Goal: Task Accomplishment & Management: Use online tool/utility

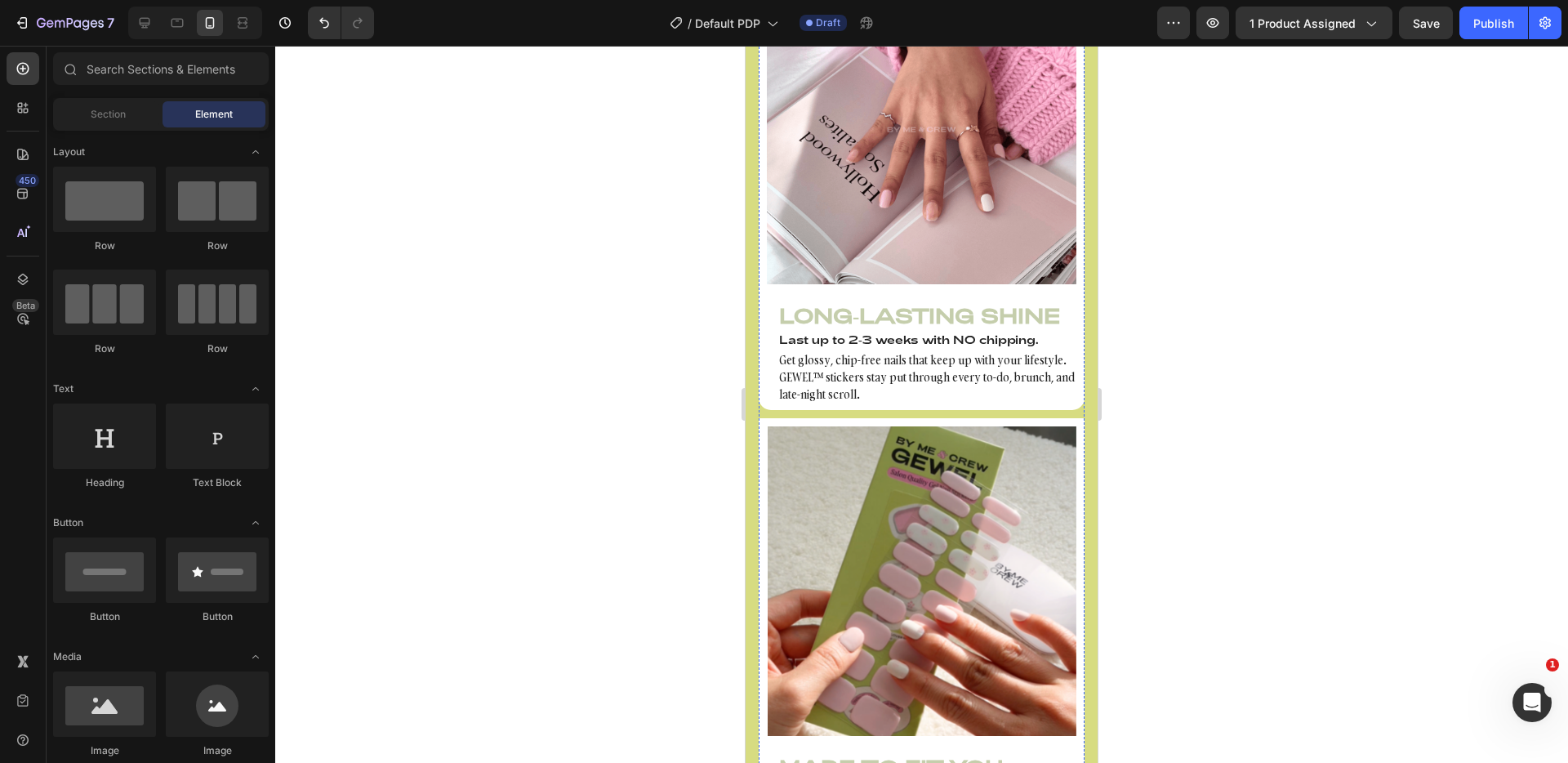
scroll to position [1673, 0]
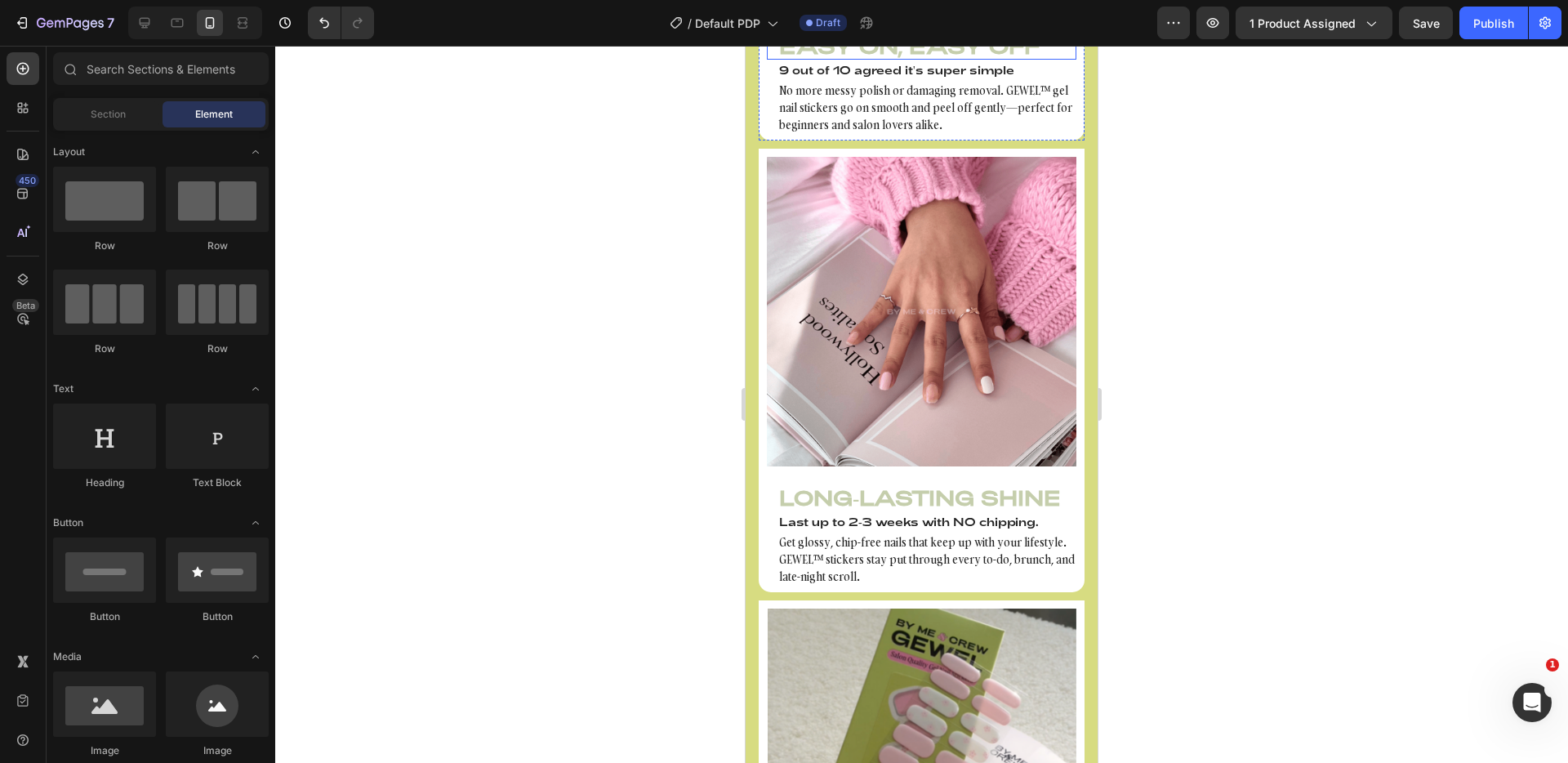
click at [871, 60] on h3 "Easy On, Easy Off" at bounding box center [921, 45] width 309 height 28
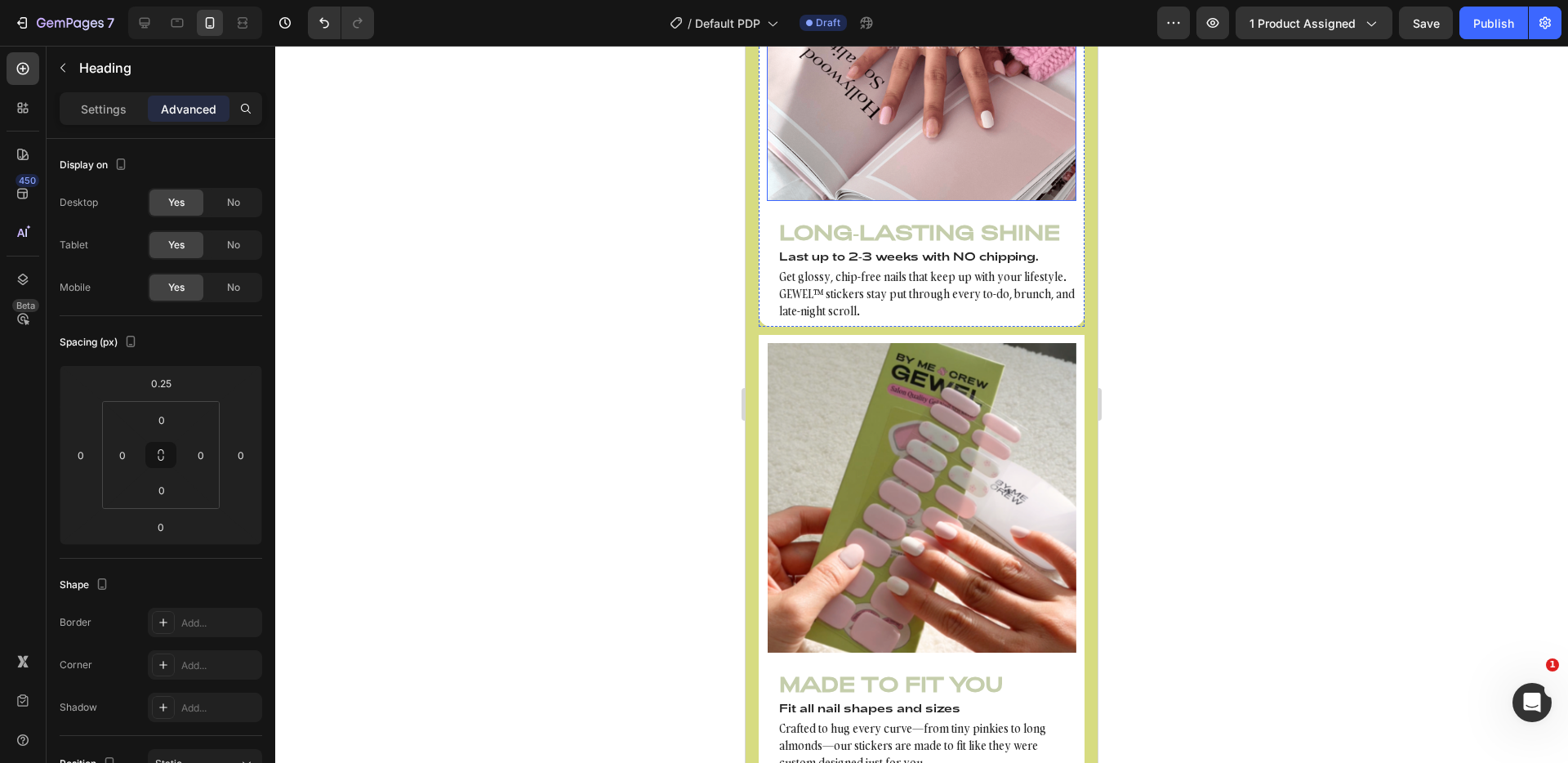
scroll to position [1940, 0]
click at [919, 320] on div "Image Long-Lasting Shine Heading Last up to 2-3 weeks with NO chipping. Heading…" at bounding box center [921, 104] width 309 height 429
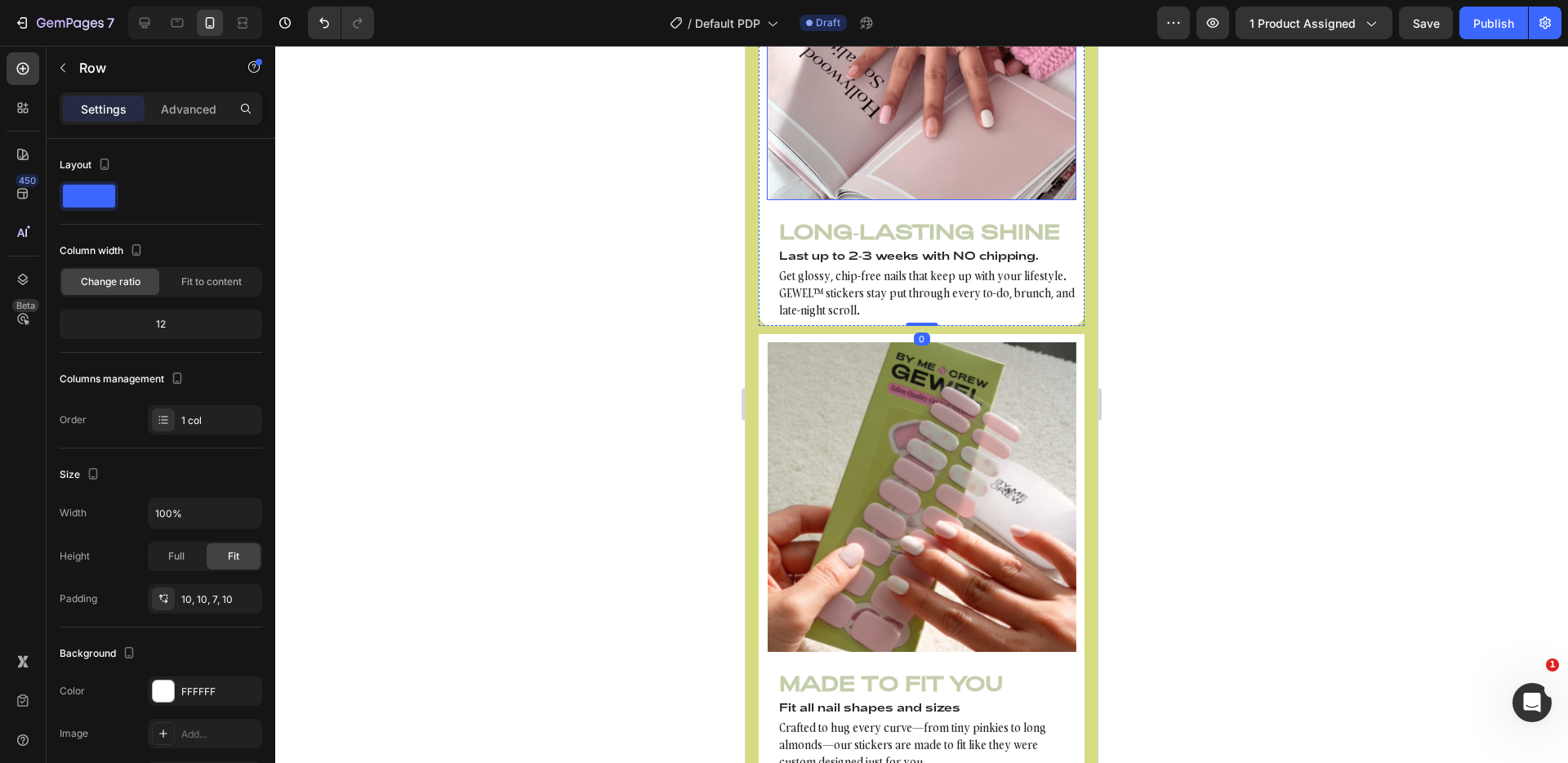
click at [915, 201] on img at bounding box center [921, 44] width 309 height 309
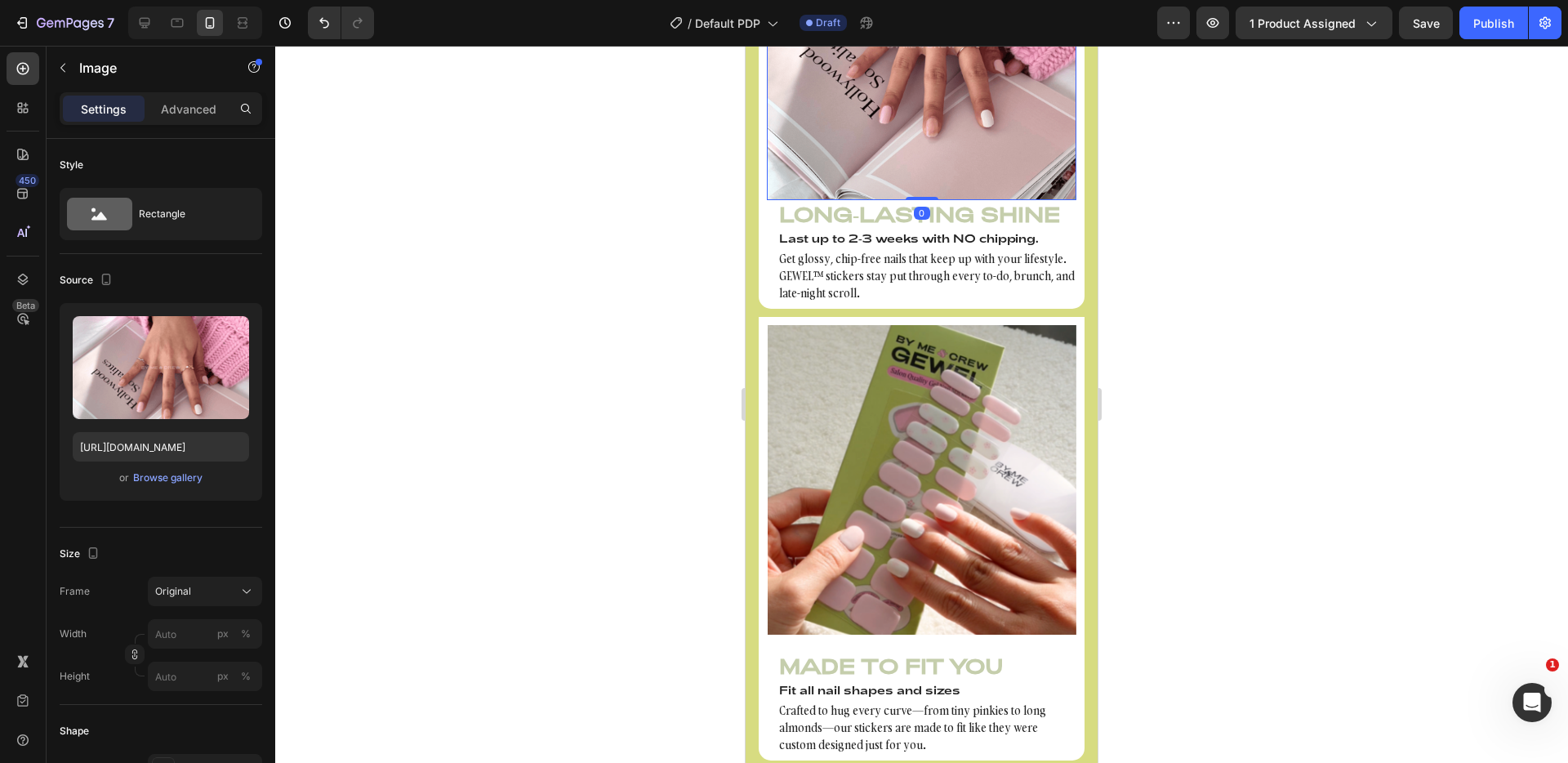
drag, startPoint x: 914, startPoint y: 500, endPoint x: 818, endPoint y: 479, distance: 98.3
click at [907, 201] on div "Image 0" at bounding box center [921, 44] width 309 height 309
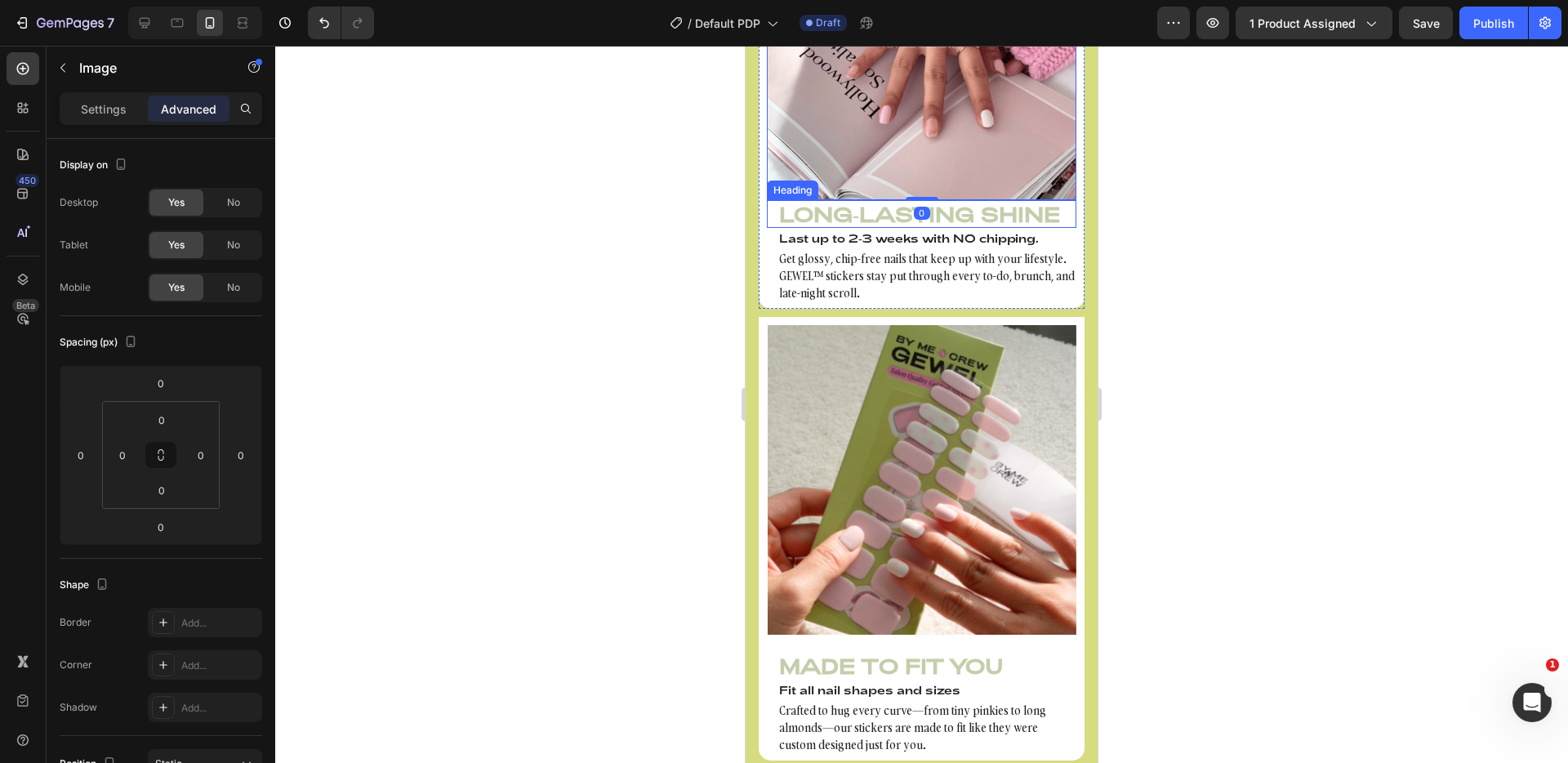
click at [802, 228] on h3 "Long-Lasting Shine" at bounding box center [921, 214] width 309 height 28
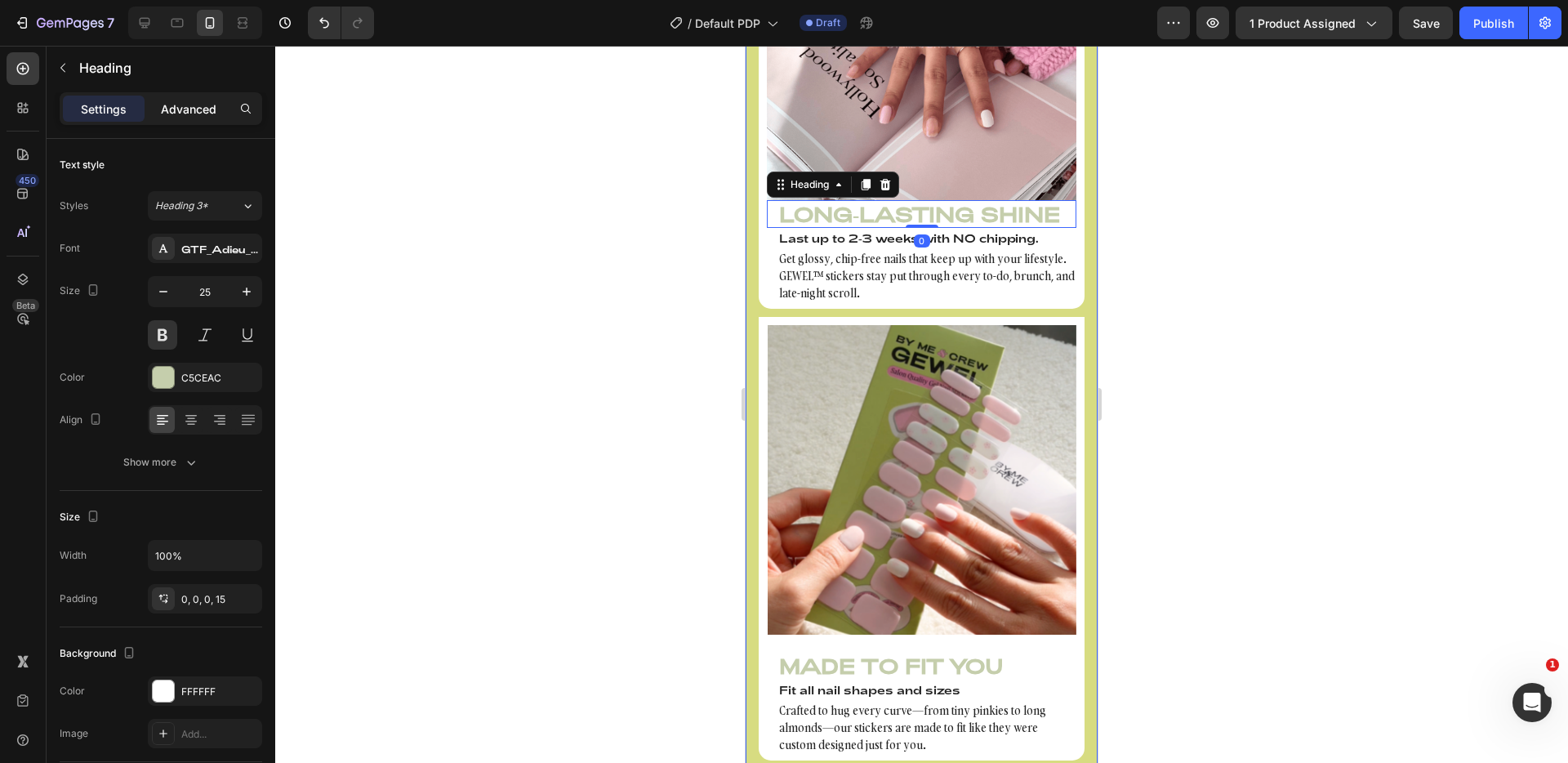
click at [201, 108] on p "Advanced" at bounding box center [188, 109] width 55 height 17
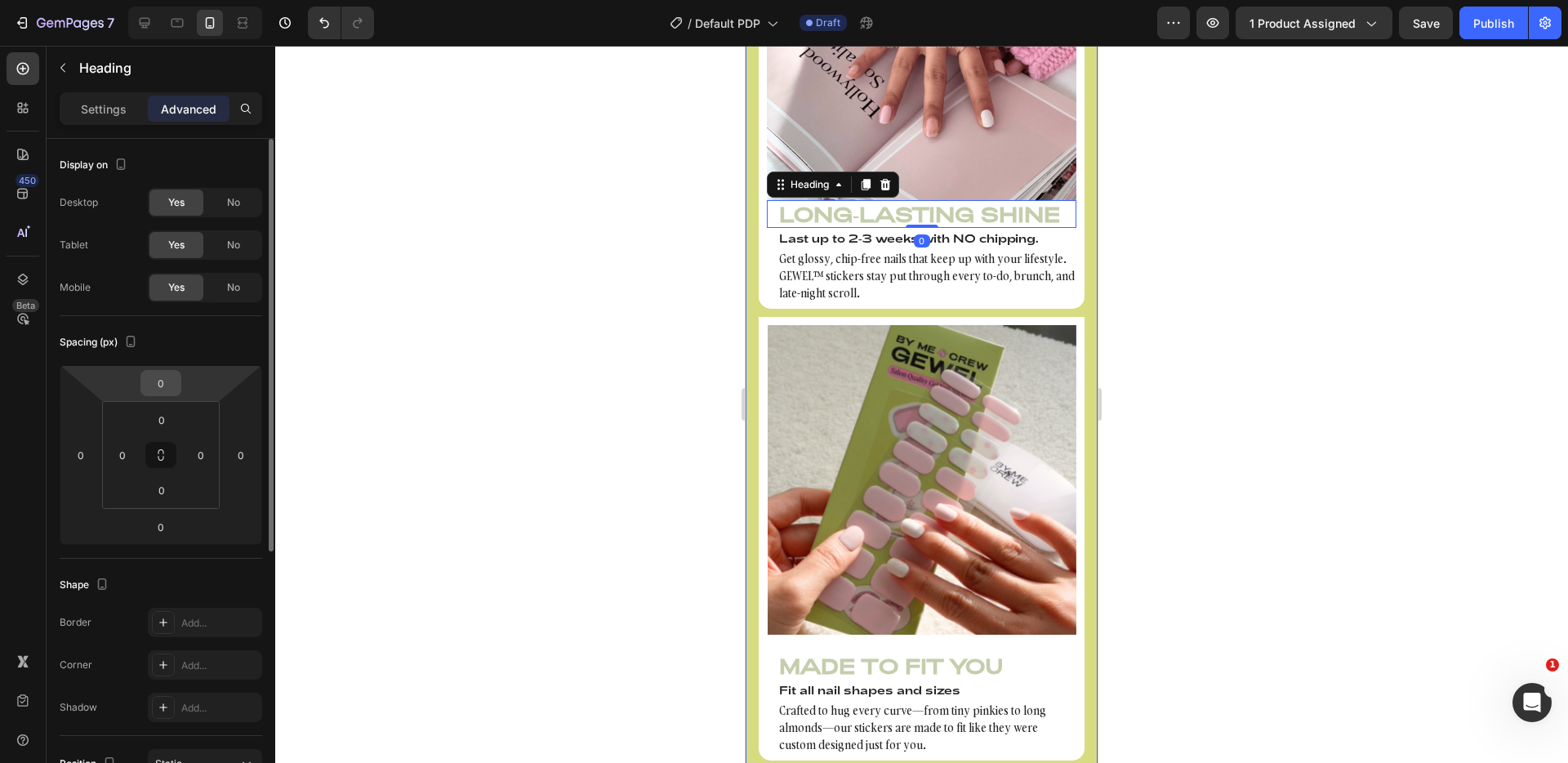
click at [168, 384] on input "0" at bounding box center [161, 383] width 33 height 24
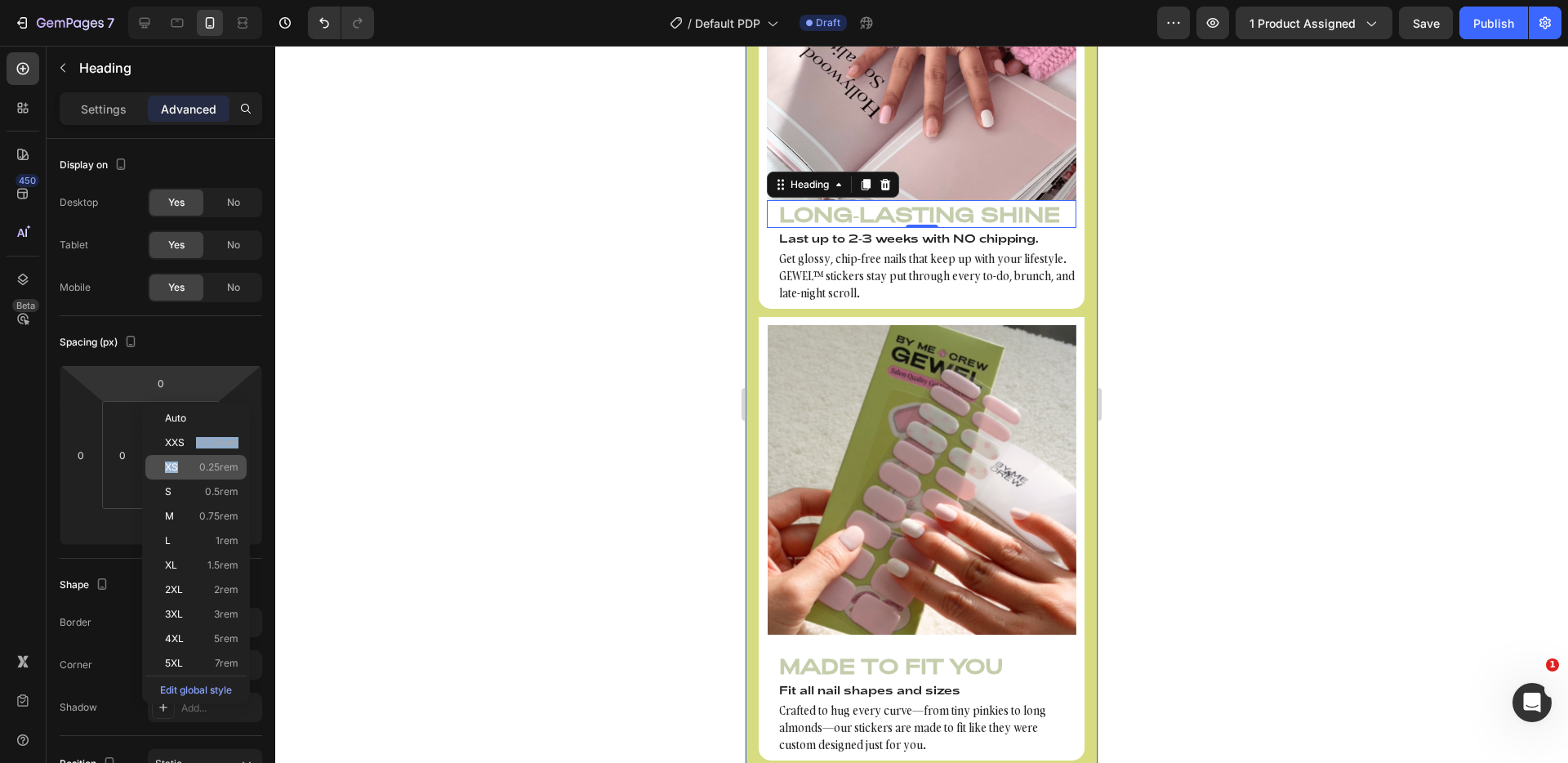
drag, startPoint x: 196, startPoint y: 447, endPoint x: 198, endPoint y: 457, distance: 10.2
click at [198, 457] on div "Auto XXS 0.125rem XS 0.25rem S 0.5rem M 0.75rem L 1rem XL 1.5rem 2XL 2rem 3XL 3…" at bounding box center [196, 553] width 102 height 295
click at [198, 457] on div "XS 0.25rem" at bounding box center [196, 466] width 102 height 24
type input "0.25"
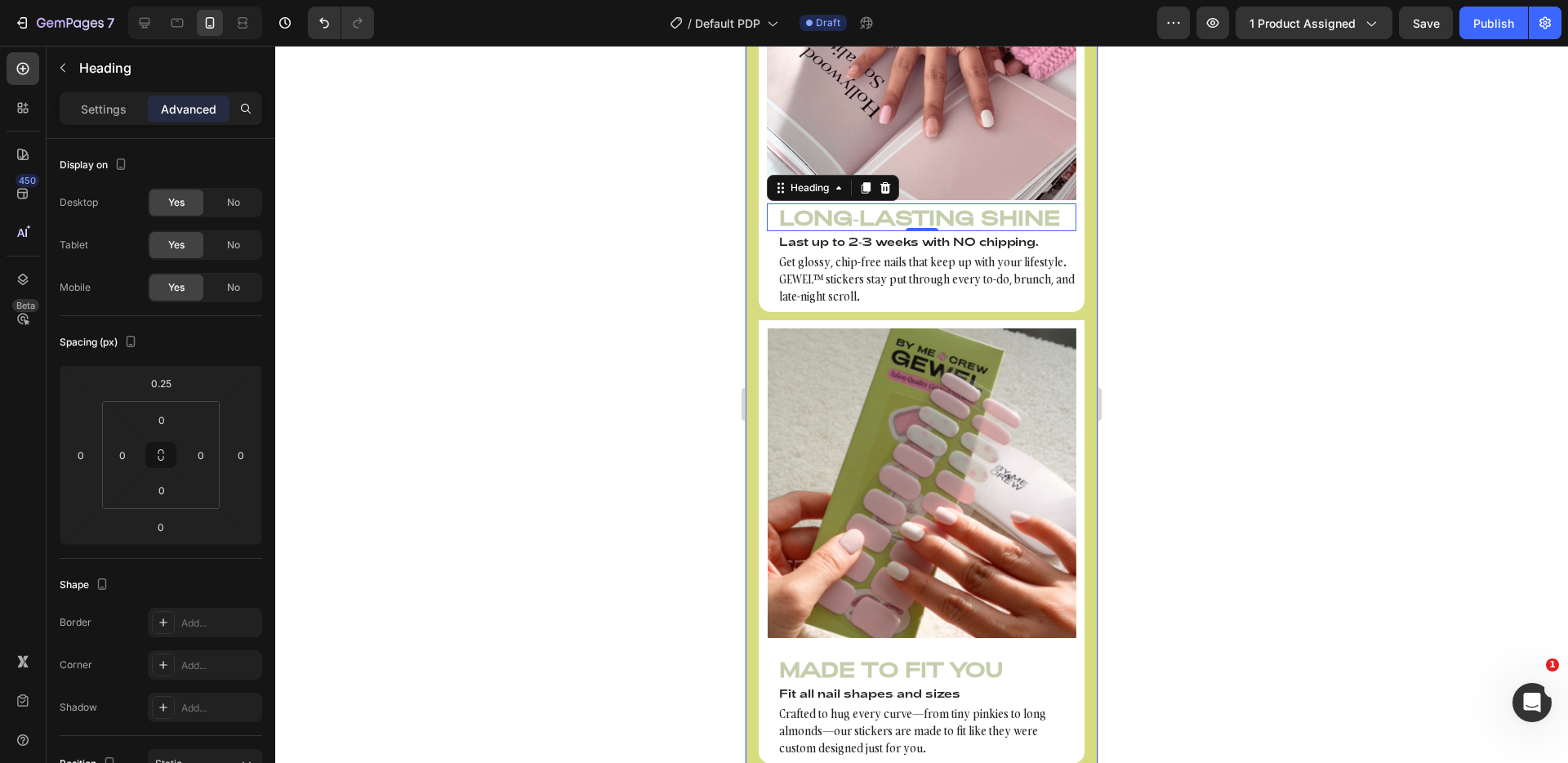
click at [467, 440] on div at bounding box center [921, 404] width 1293 height 717
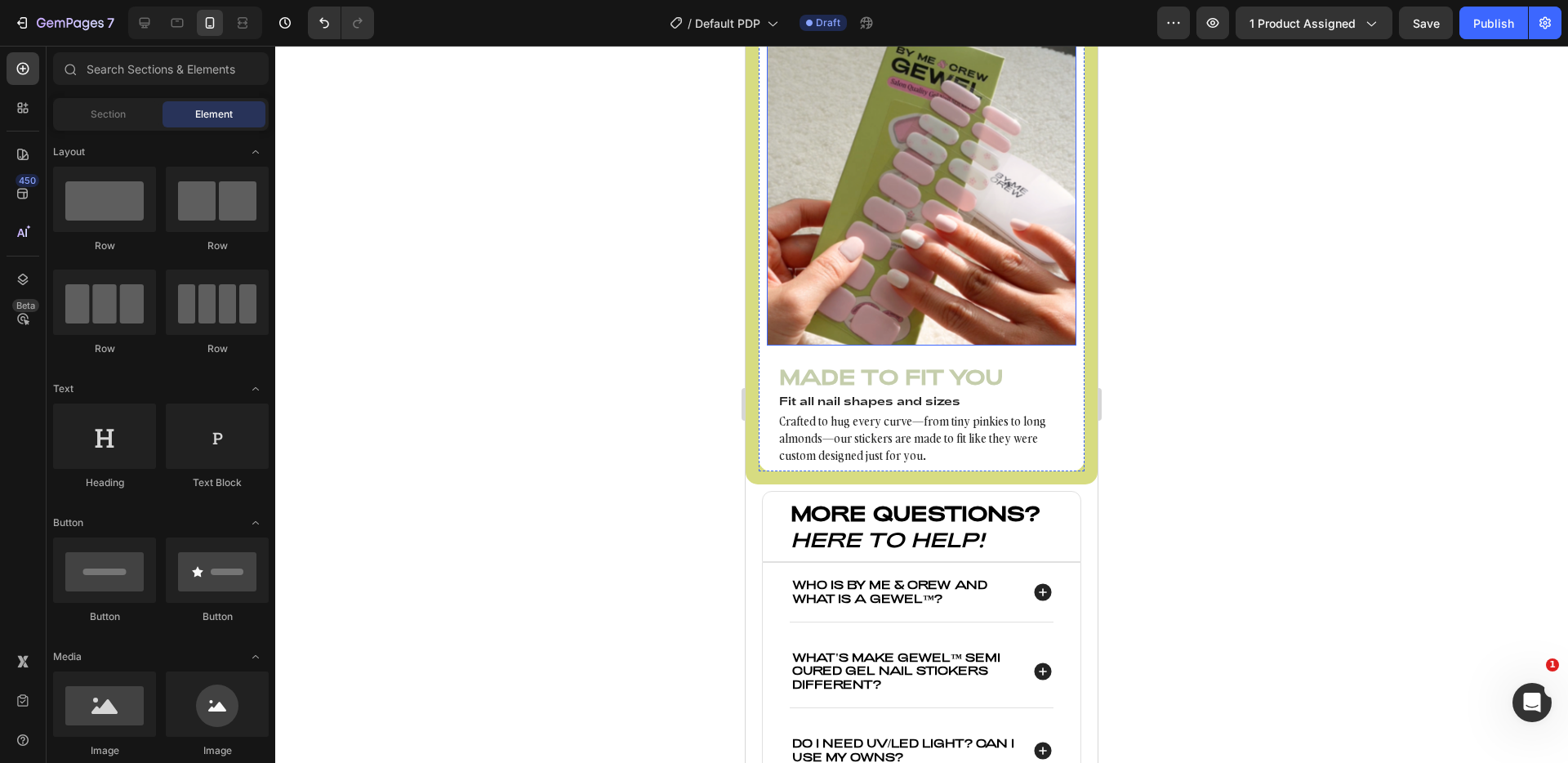
scroll to position [2333, 0]
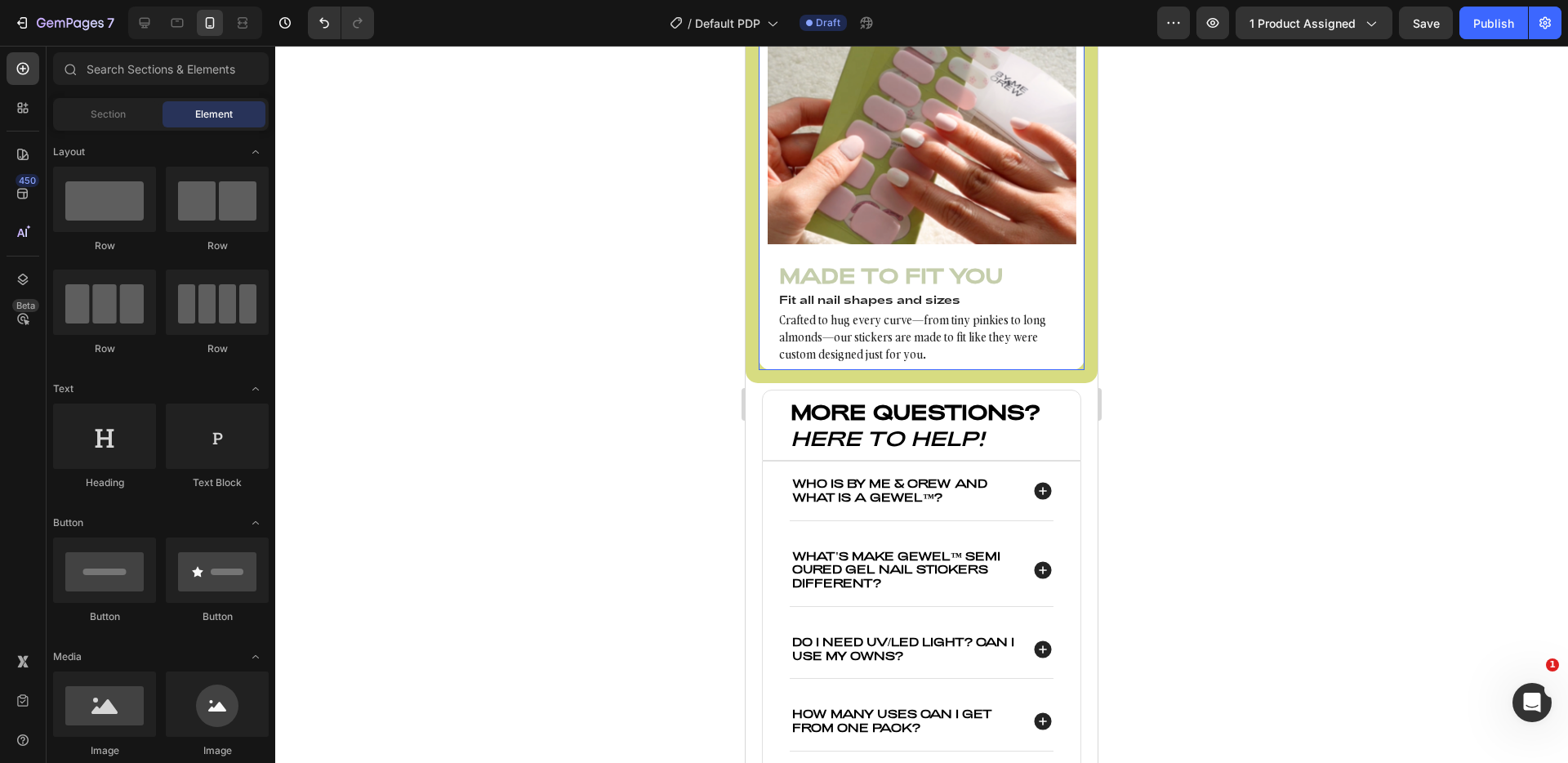
click at [916, 364] on div "Image Made to Fit You Heading Fit all nail shapes and sizes Heading Crafted to …" at bounding box center [921, 149] width 309 height 429
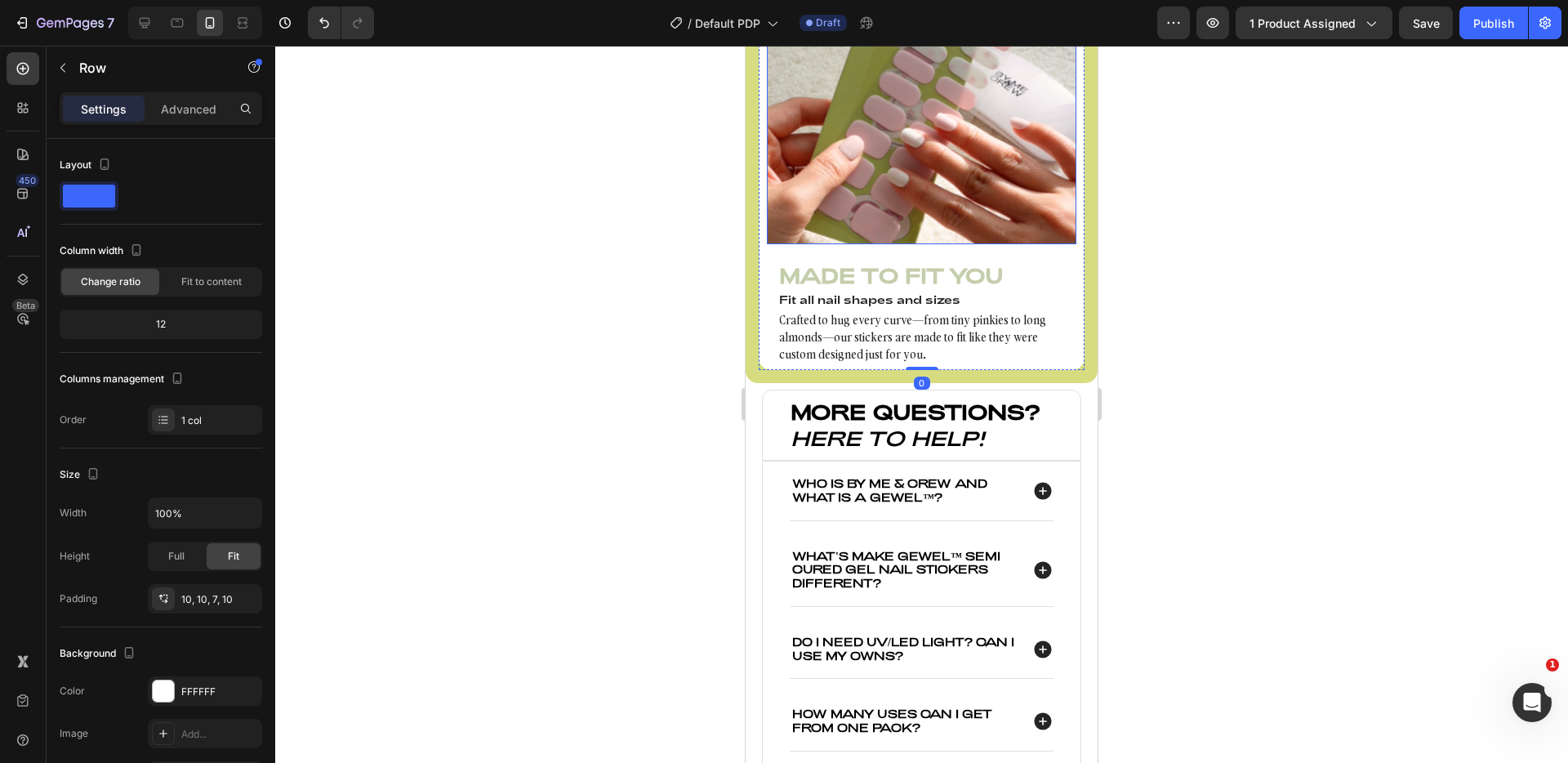
click at [912, 244] on img at bounding box center [921, 89] width 309 height 309
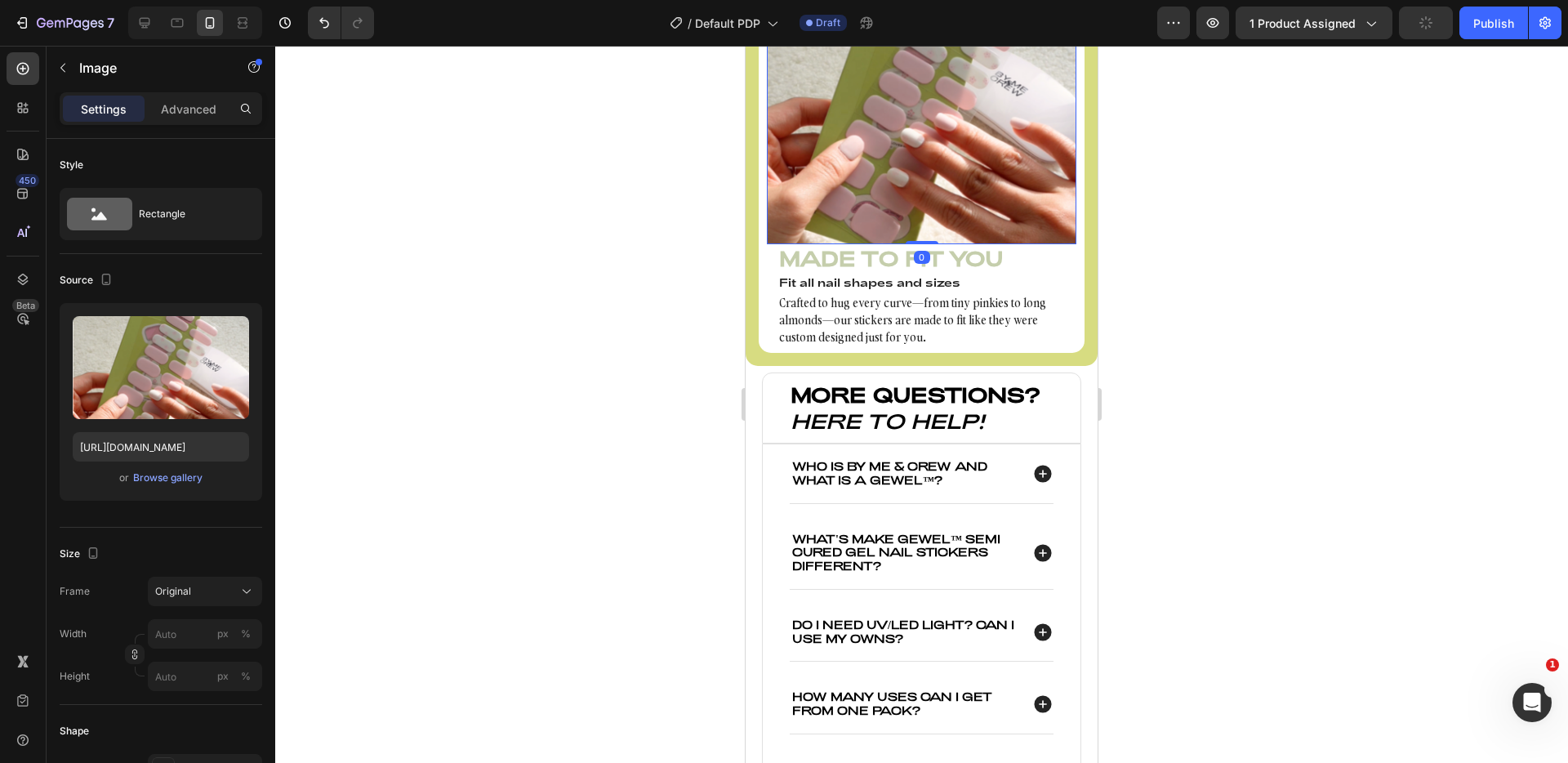
drag, startPoint x: 913, startPoint y: 533, endPoint x: 908, endPoint y: 494, distance: 39.3
click at [908, 244] on div "Image 0" at bounding box center [921, 89] width 309 height 309
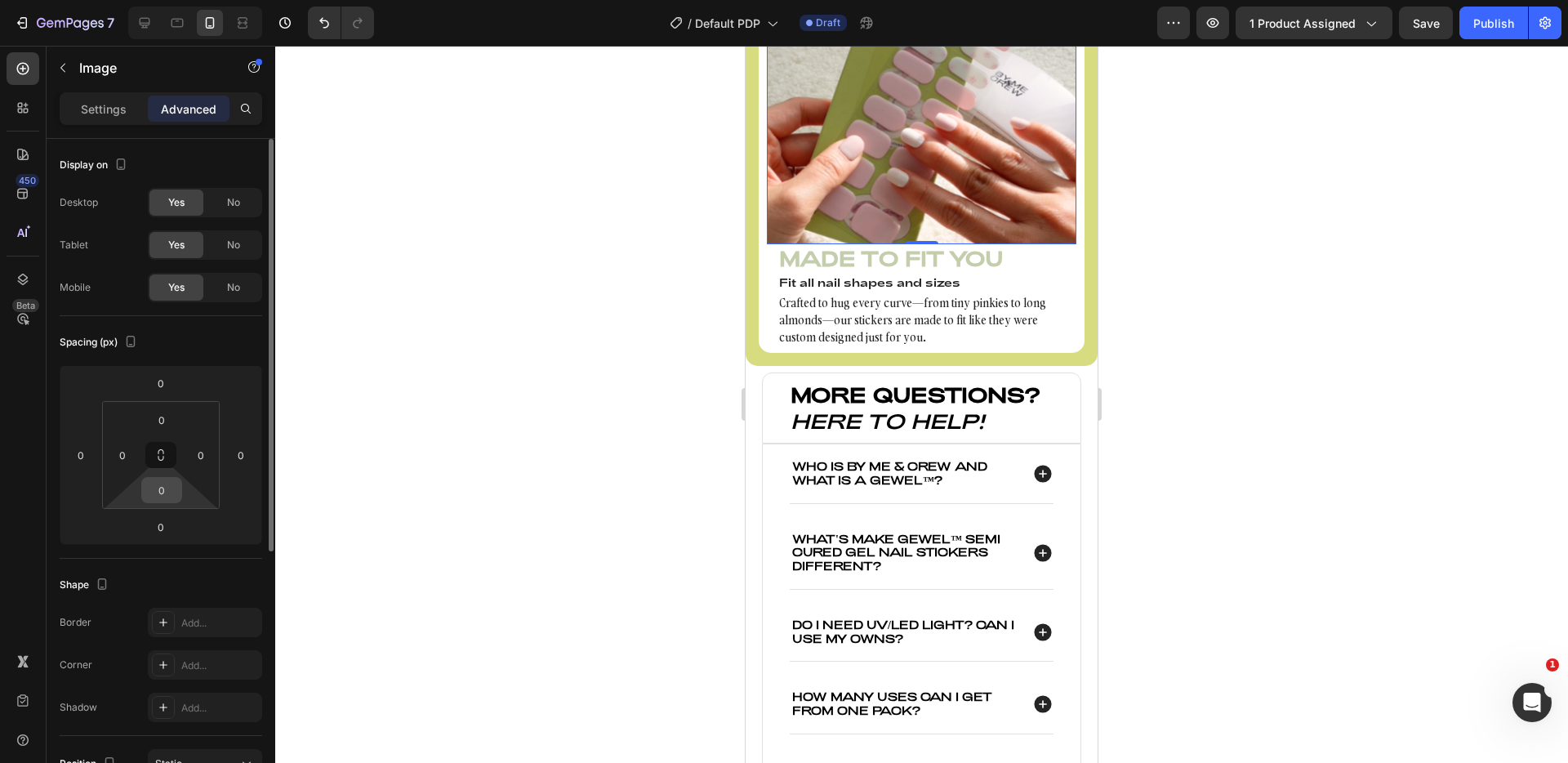
click at [172, 492] on input "0" at bounding box center [162, 490] width 33 height 24
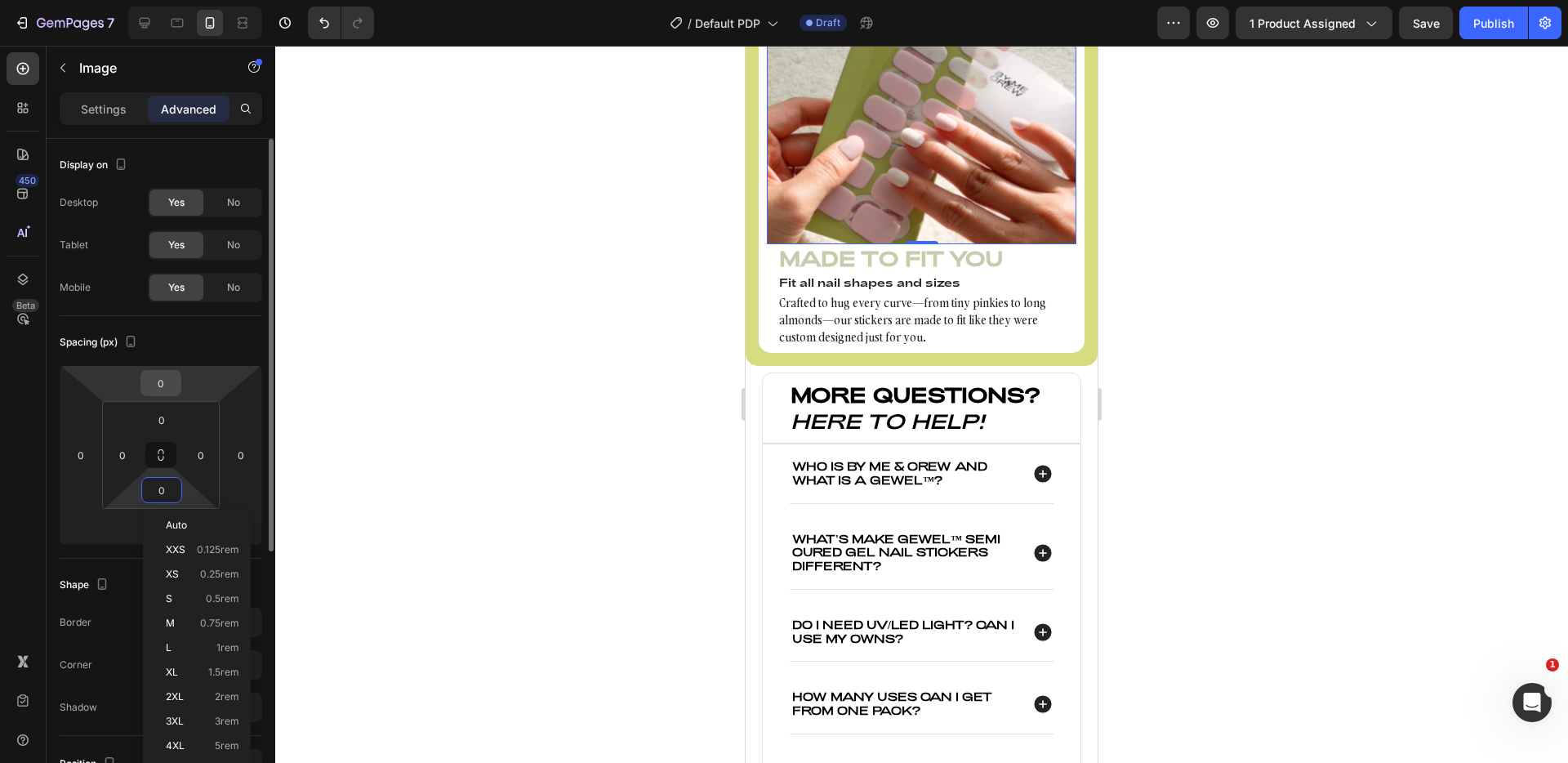
click at [160, 380] on input "0" at bounding box center [161, 383] width 33 height 24
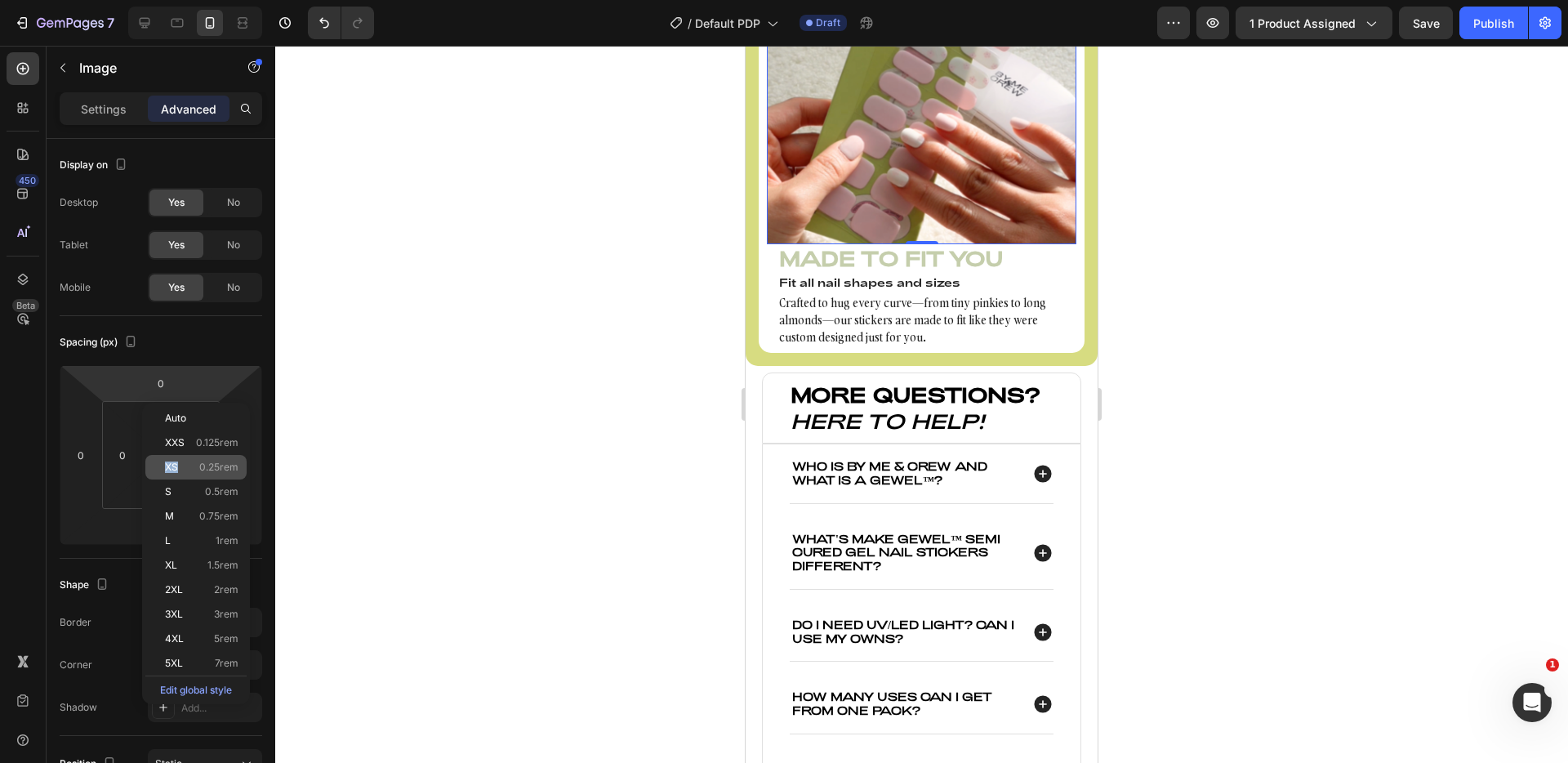
drag, startPoint x: 198, startPoint y: 450, endPoint x: 197, endPoint y: 466, distance: 16.0
click at [197, 466] on div "Auto XXS 0.125rem XS 0.25rem S 0.5rem M 0.75rem L 1rem XL 1.5rem 2XL 2rem 3XL 3…" at bounding box center [196, 553] width 102 height 295
click at [197, 466] on p "XS 0.25rem" at bounding box center [201, 467] width 74 height 12
type input "0.25"
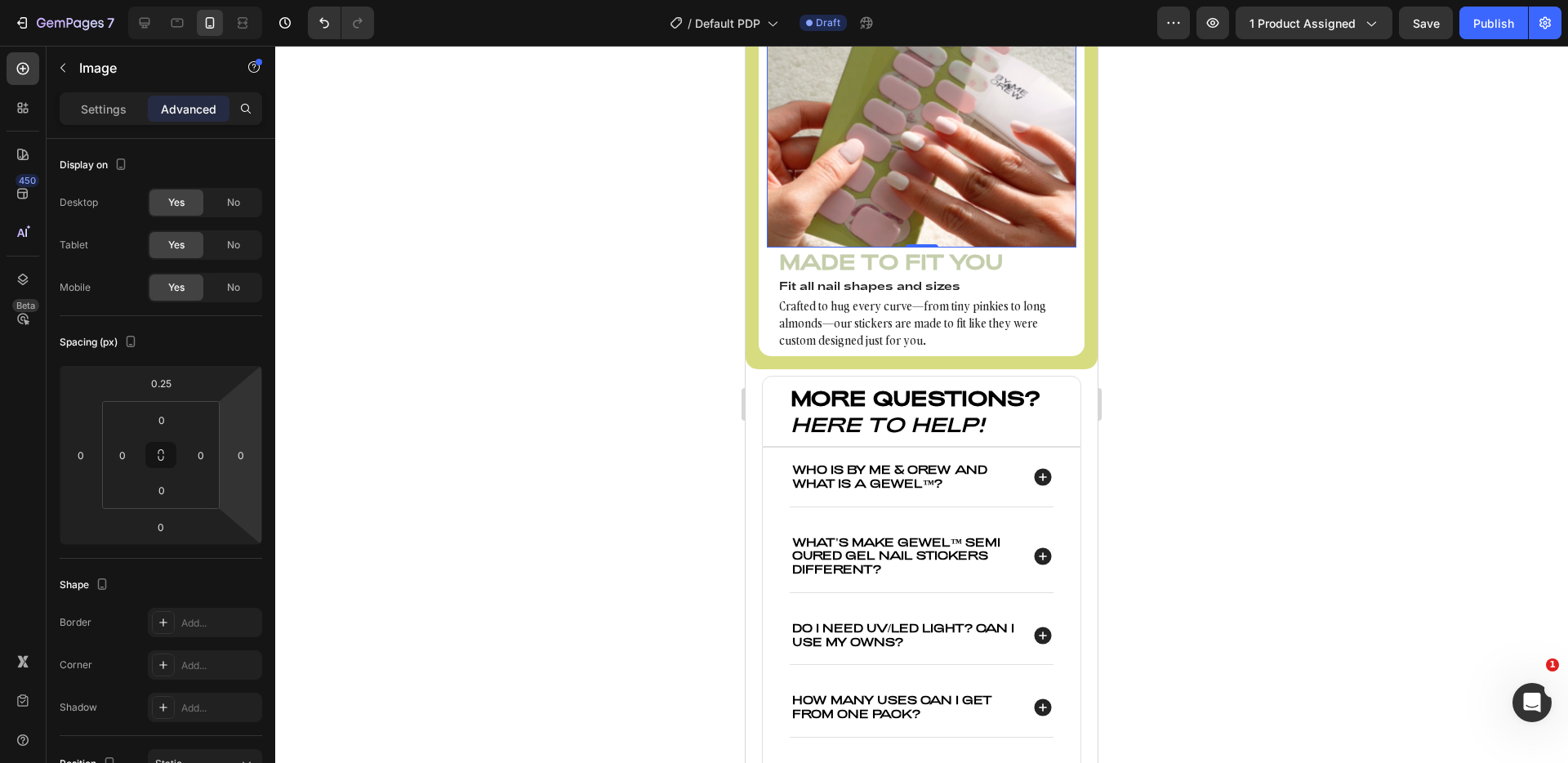
click at [462, 389] on div at bounding box center [921, 404] width 1293 height 717
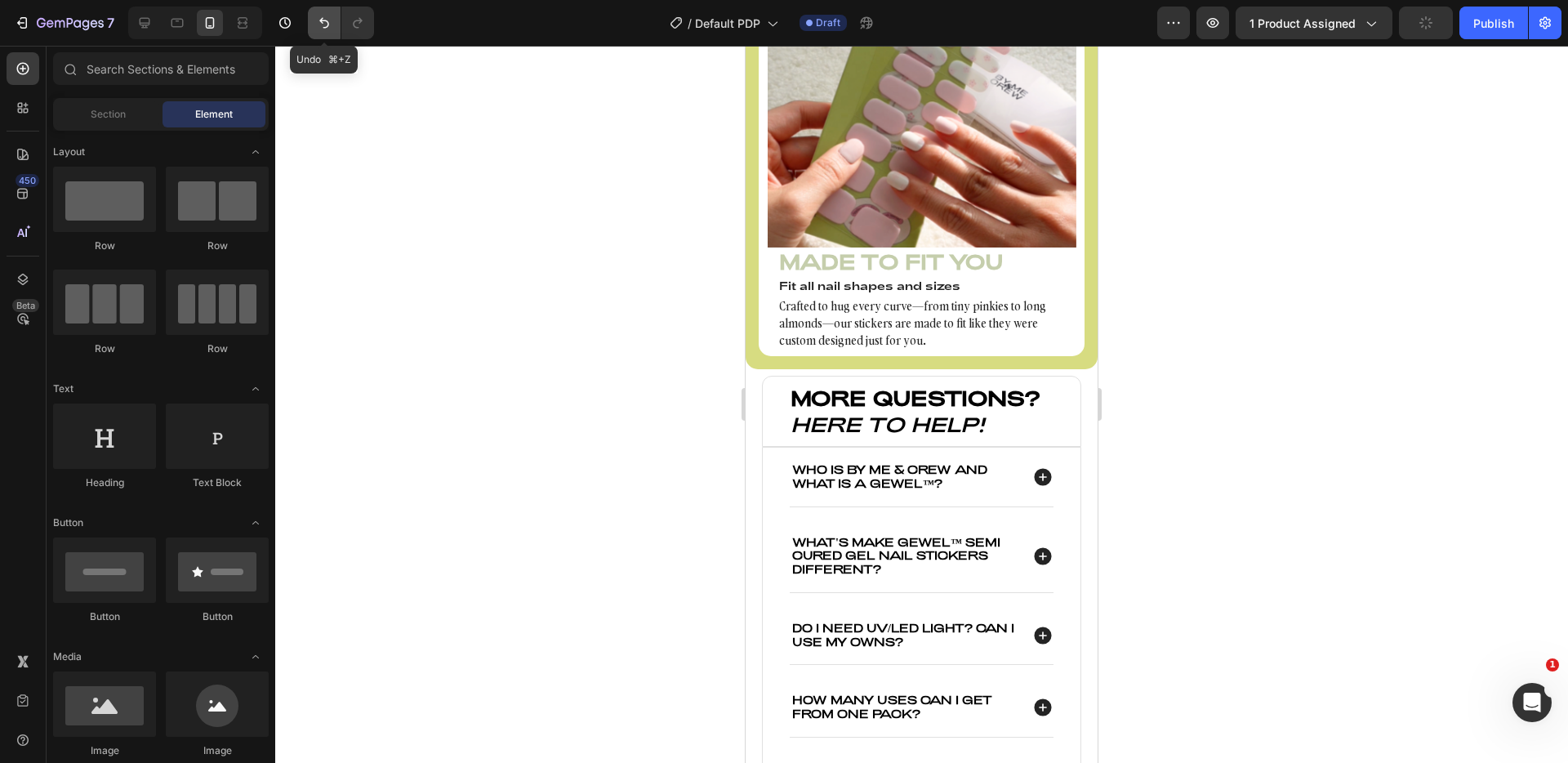
click at [316, 18] on icon "Undo/Redo" at bounding box center [324, 23] width 16 height 16
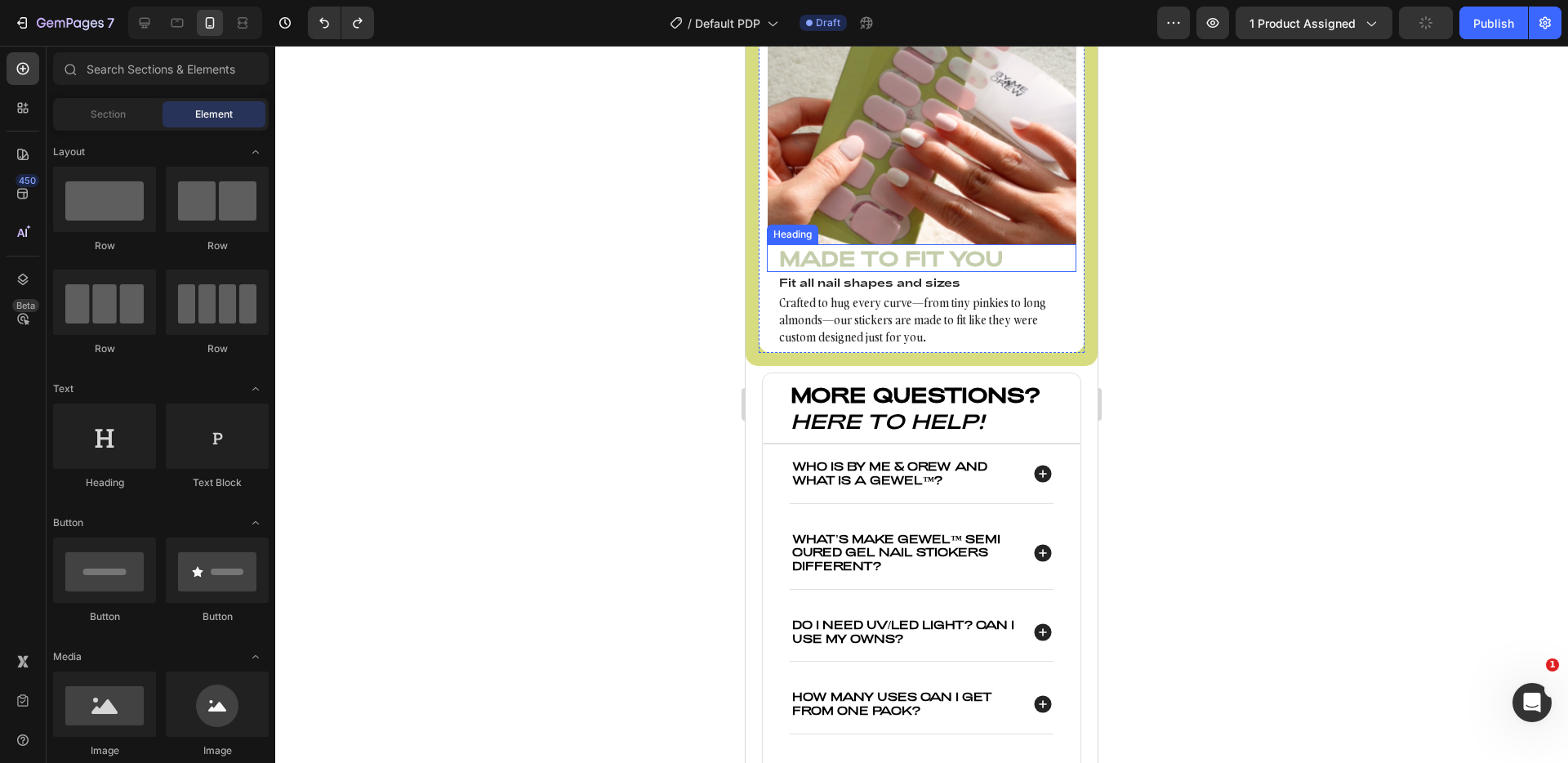
click at [865, 272] on h3 "Made to Fit You" at bounding box center [921, 258] width 309 height 28
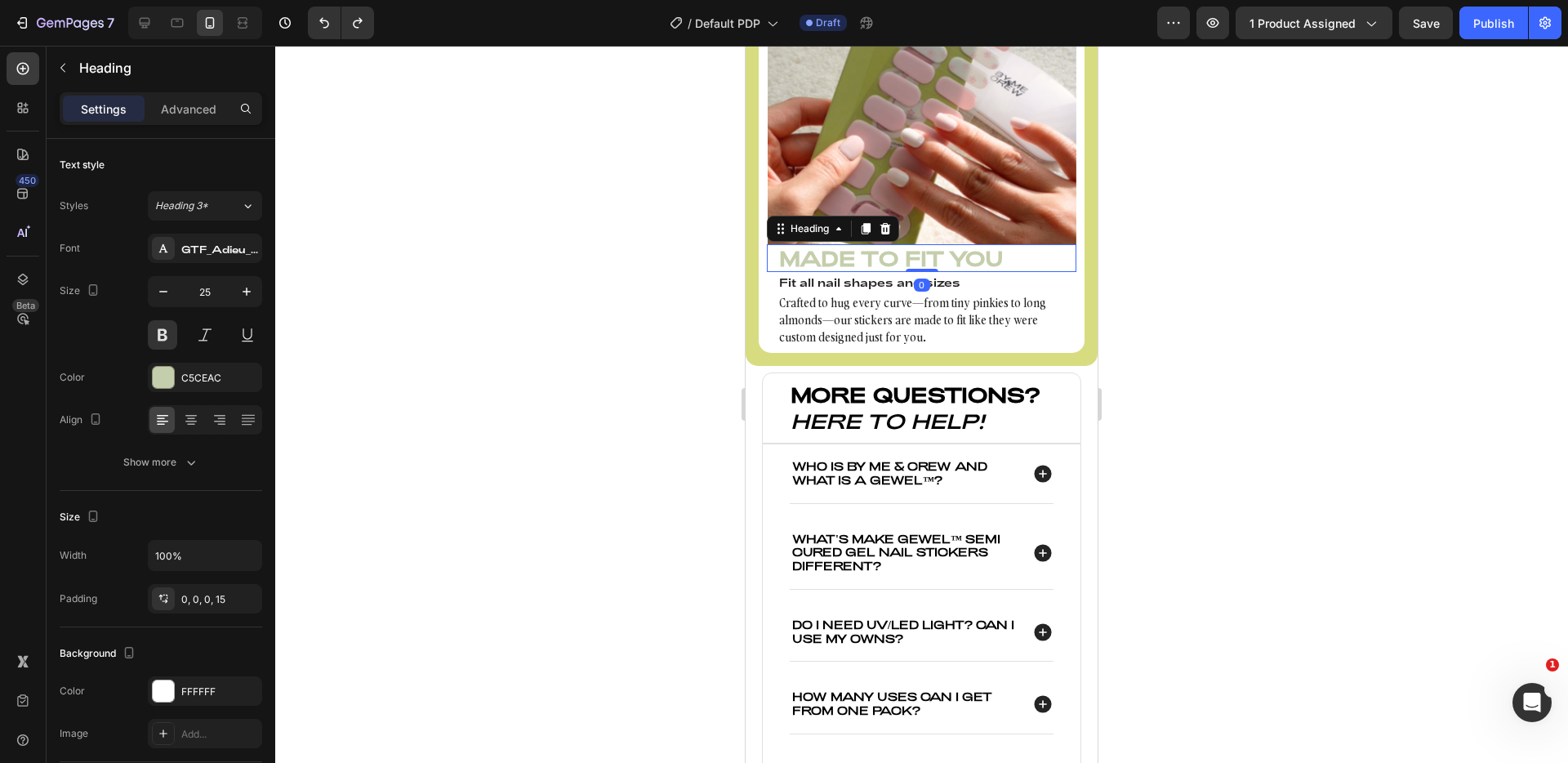
click at [191, 124] on div "Settings Advanced" at bounding box center [161, 109] width 202 height 33
click at [192, 120] on div "Advanced" at bounding box center [189, 108] width 82 height 26
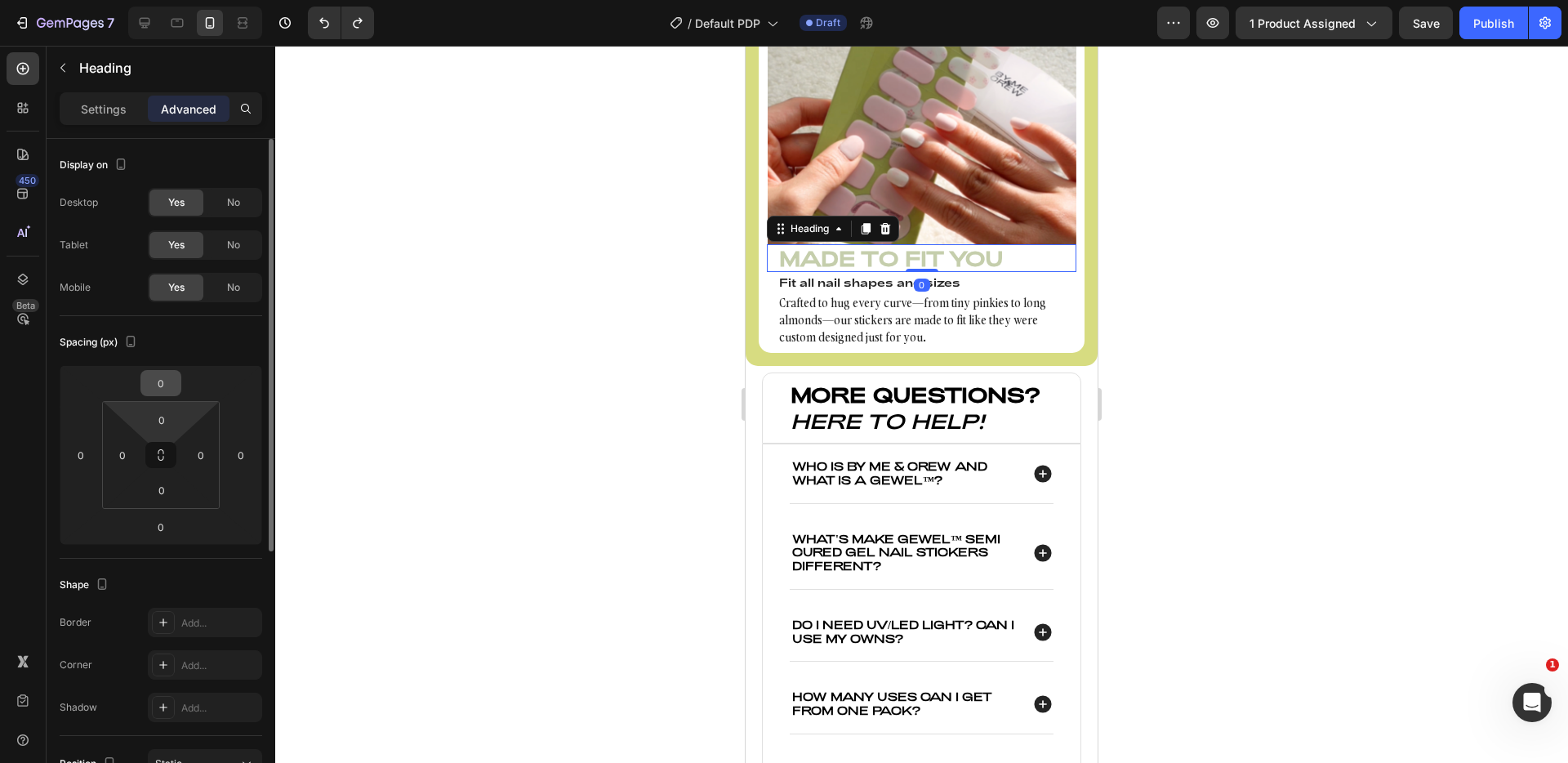
click at [154, 376] on input "0" at bounding box center [161, 383] width 33 height 24
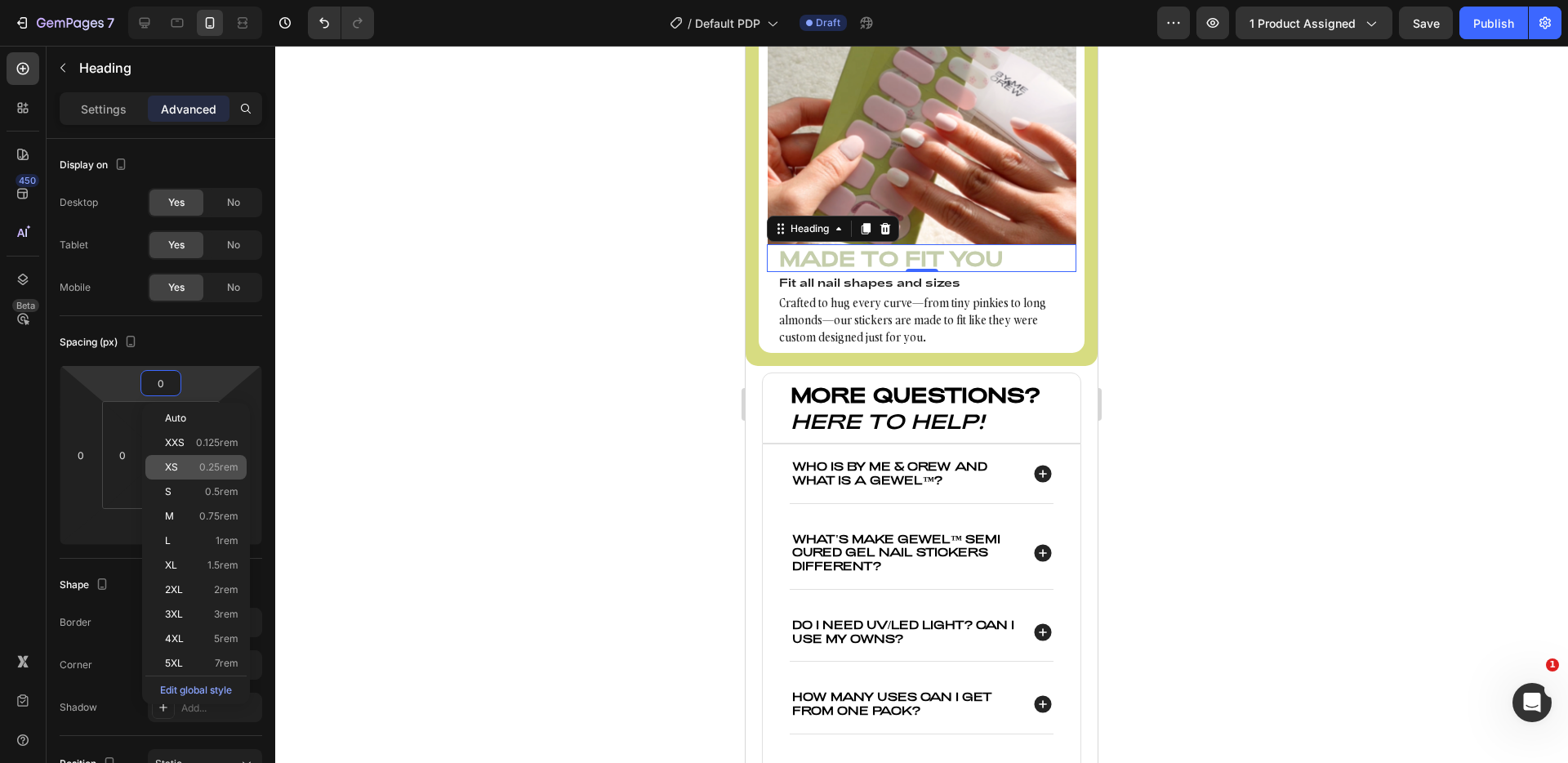
click at [206, 460] on div "XS 0.25rem" at bounding box center [196, 466] width 102 height 24
type input "0.25"
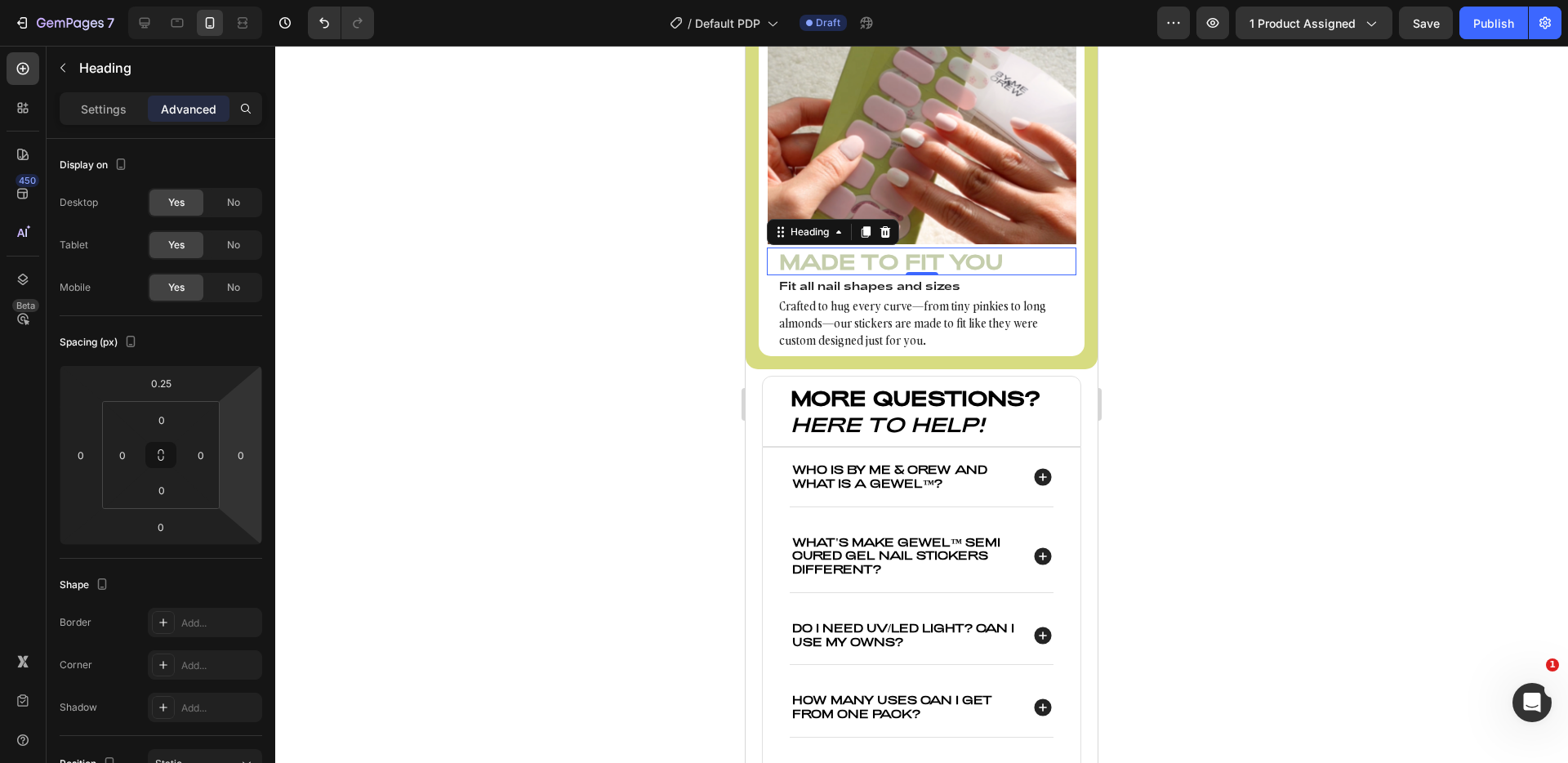
click at [456, 398] on div at bounding box center [921, 404] width 1293 height 717
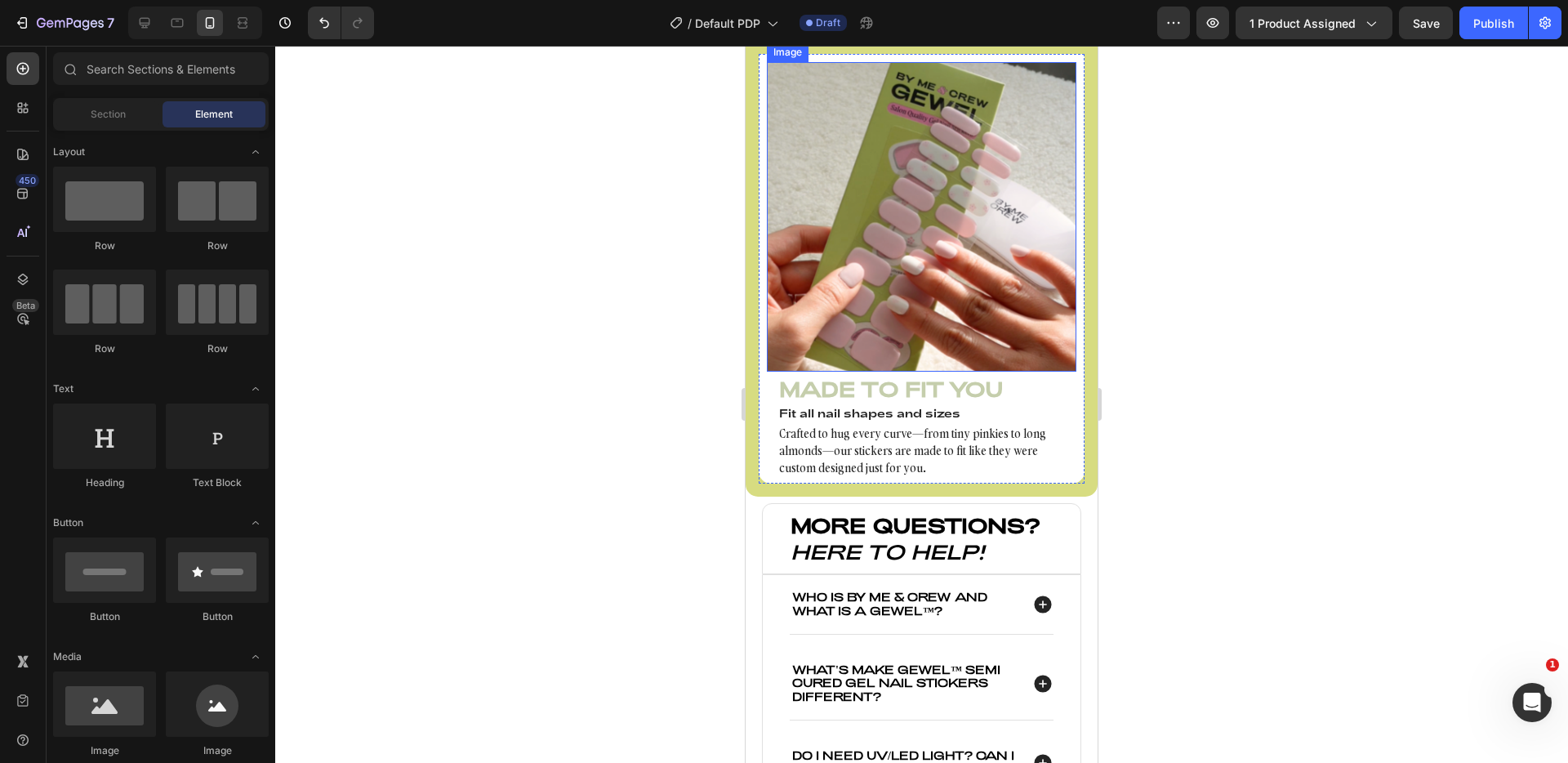
scroll to position [2407, 0]
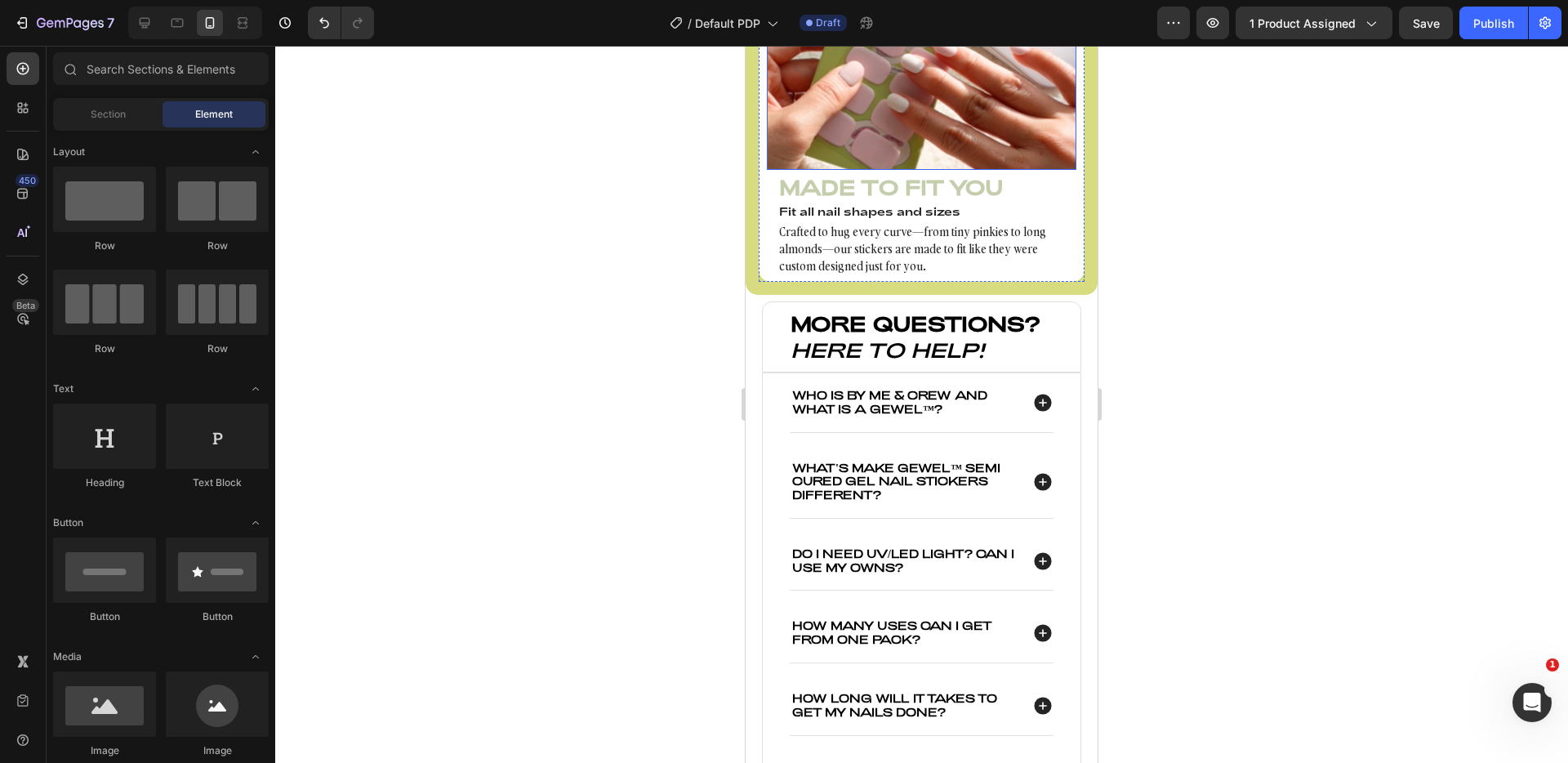
click at [911, 201] on h3 "Made to Fit You" at bounding box center [921, 187] width 309 height 28
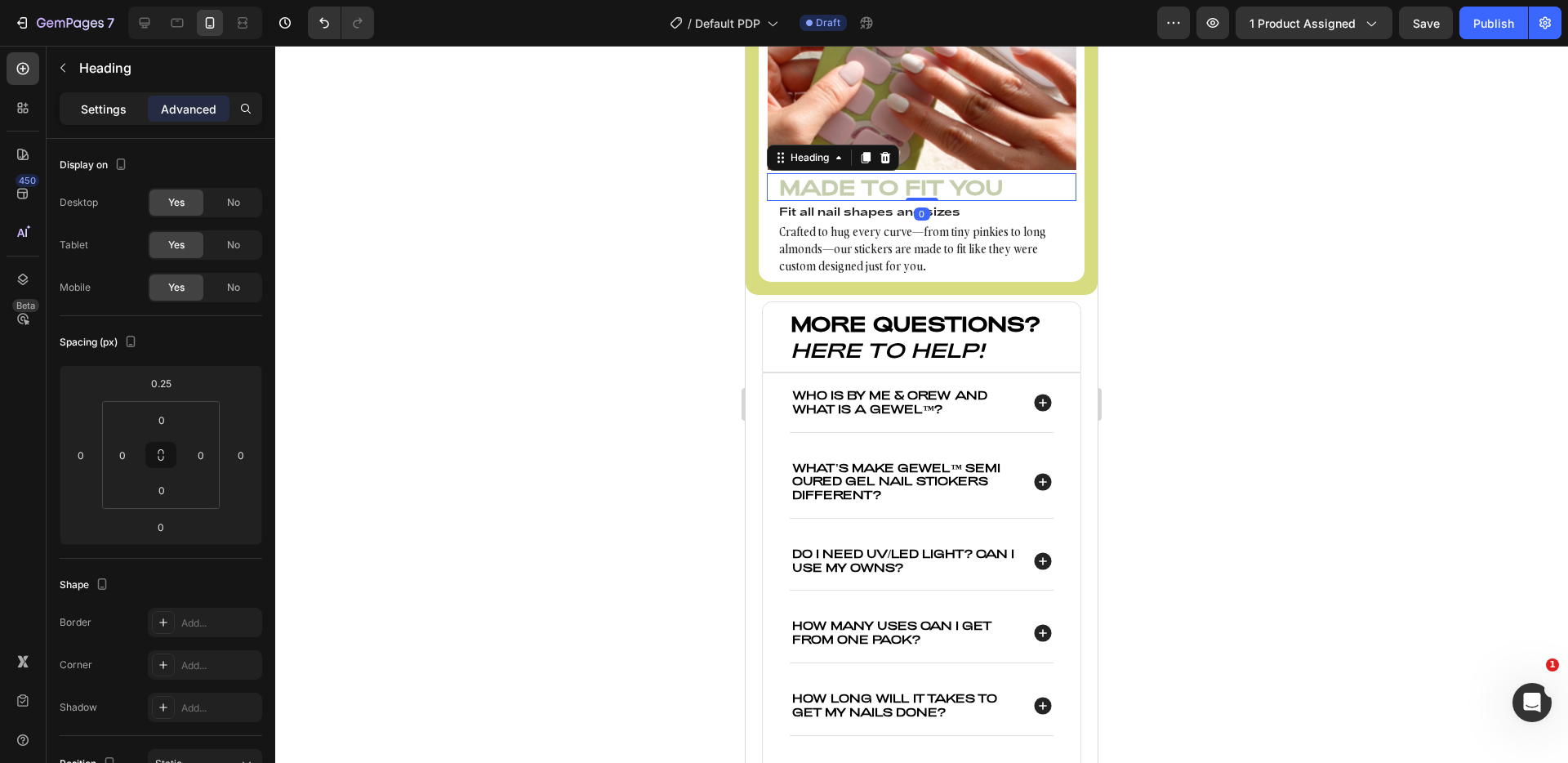
click at [109, 112] on p "Settings" at bounding box center [103, 109] width 45 height 17
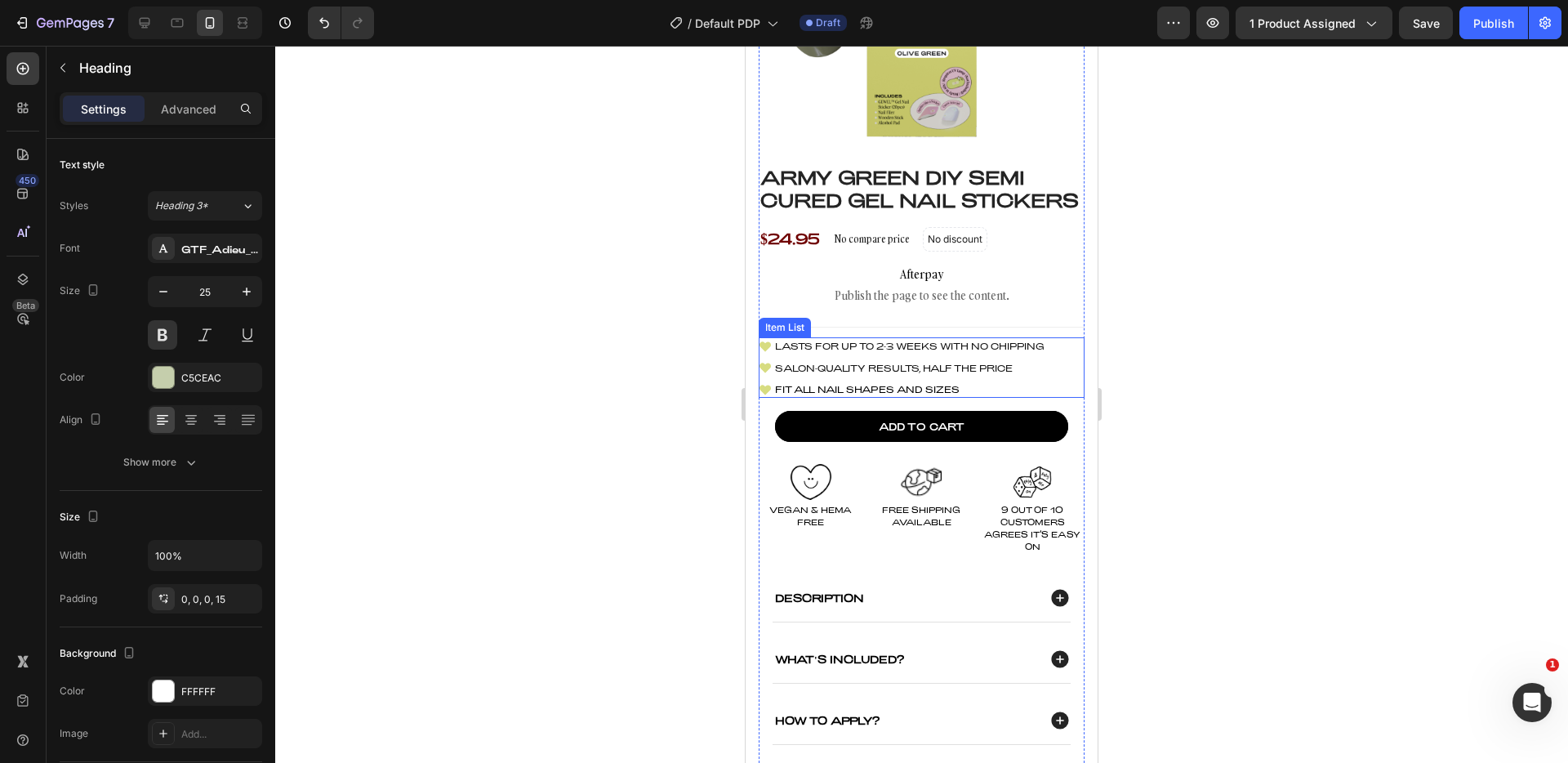
scroll to position [274, 0]
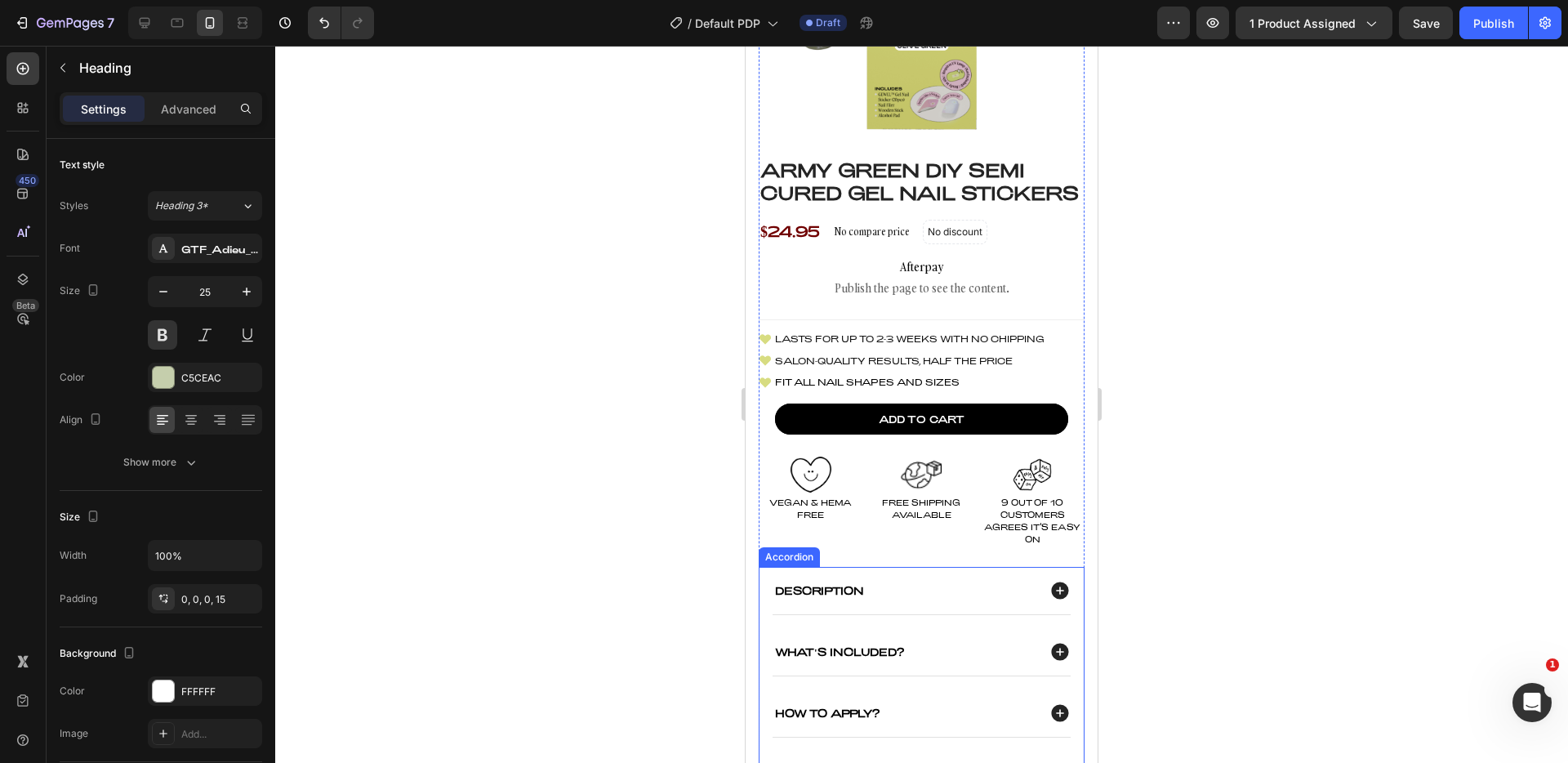
click at [859, 596] on p "Description" at bounding box center [819, 591] width 89 height 13
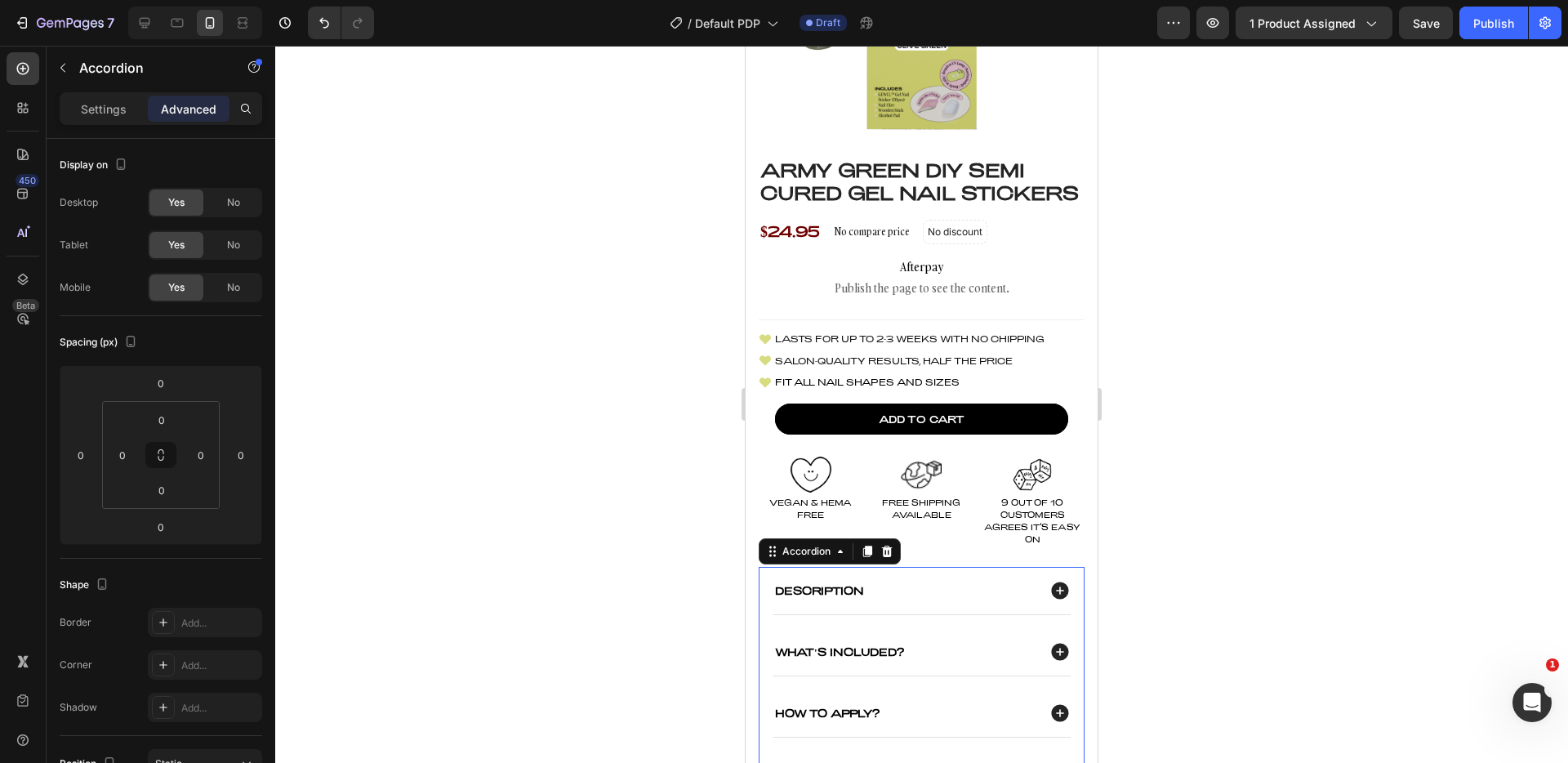
click at [907, 598] on div "Description" at bounding box center [904, 592] width 264 height 18
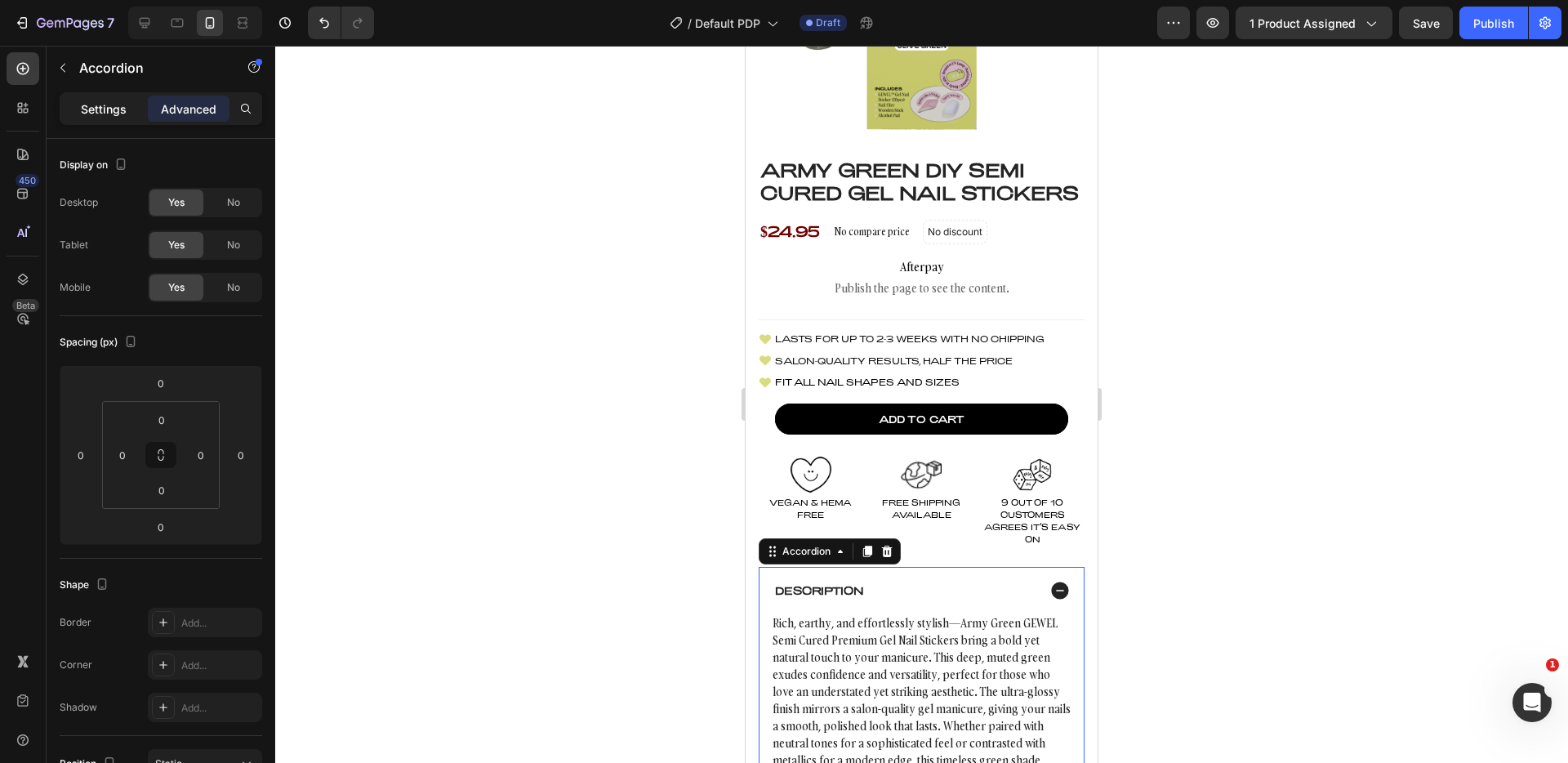
click at [104, 110] on p "Settings" at bounding box center [103, 109] width 45 height 17
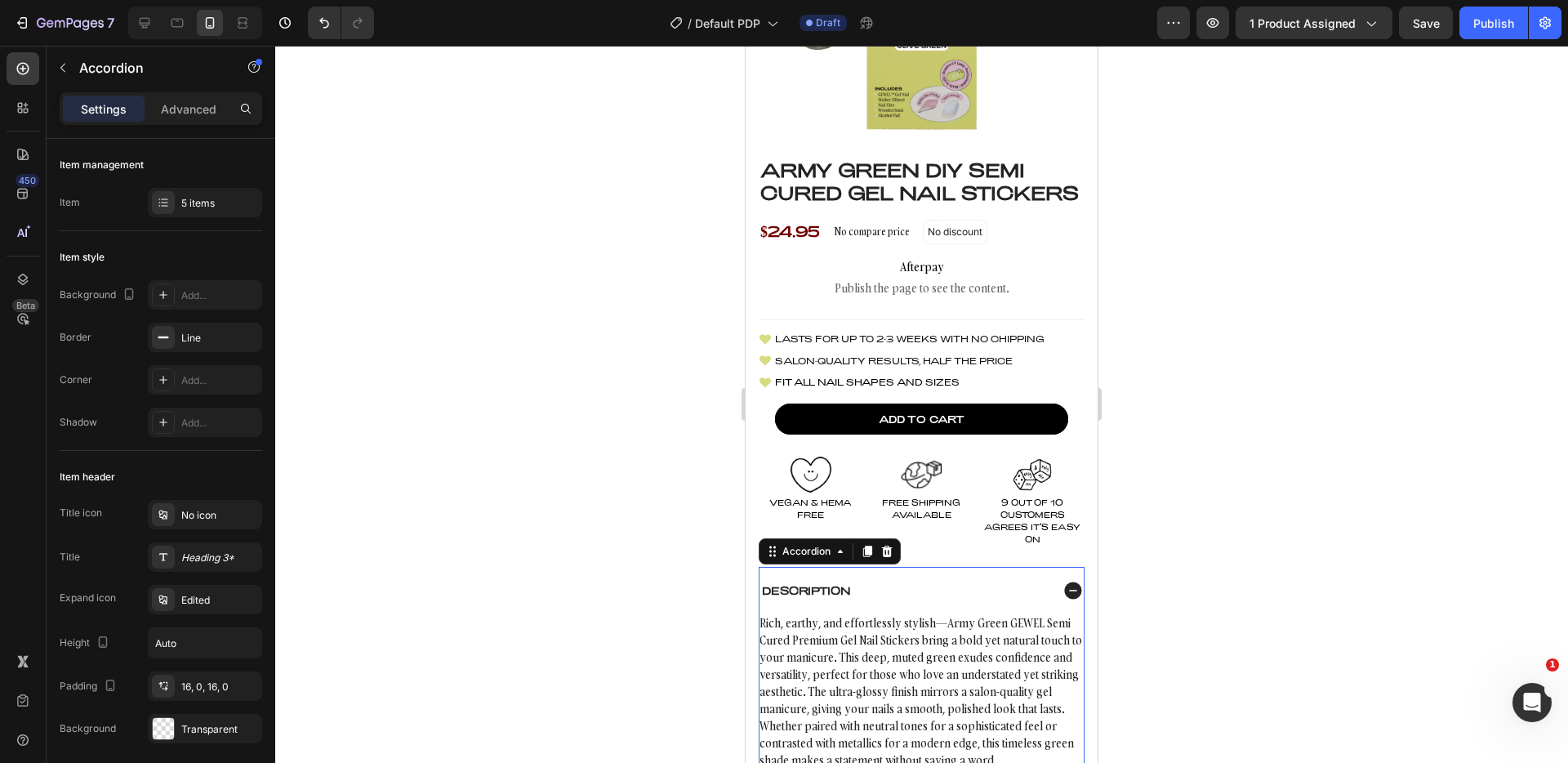
type input "16"
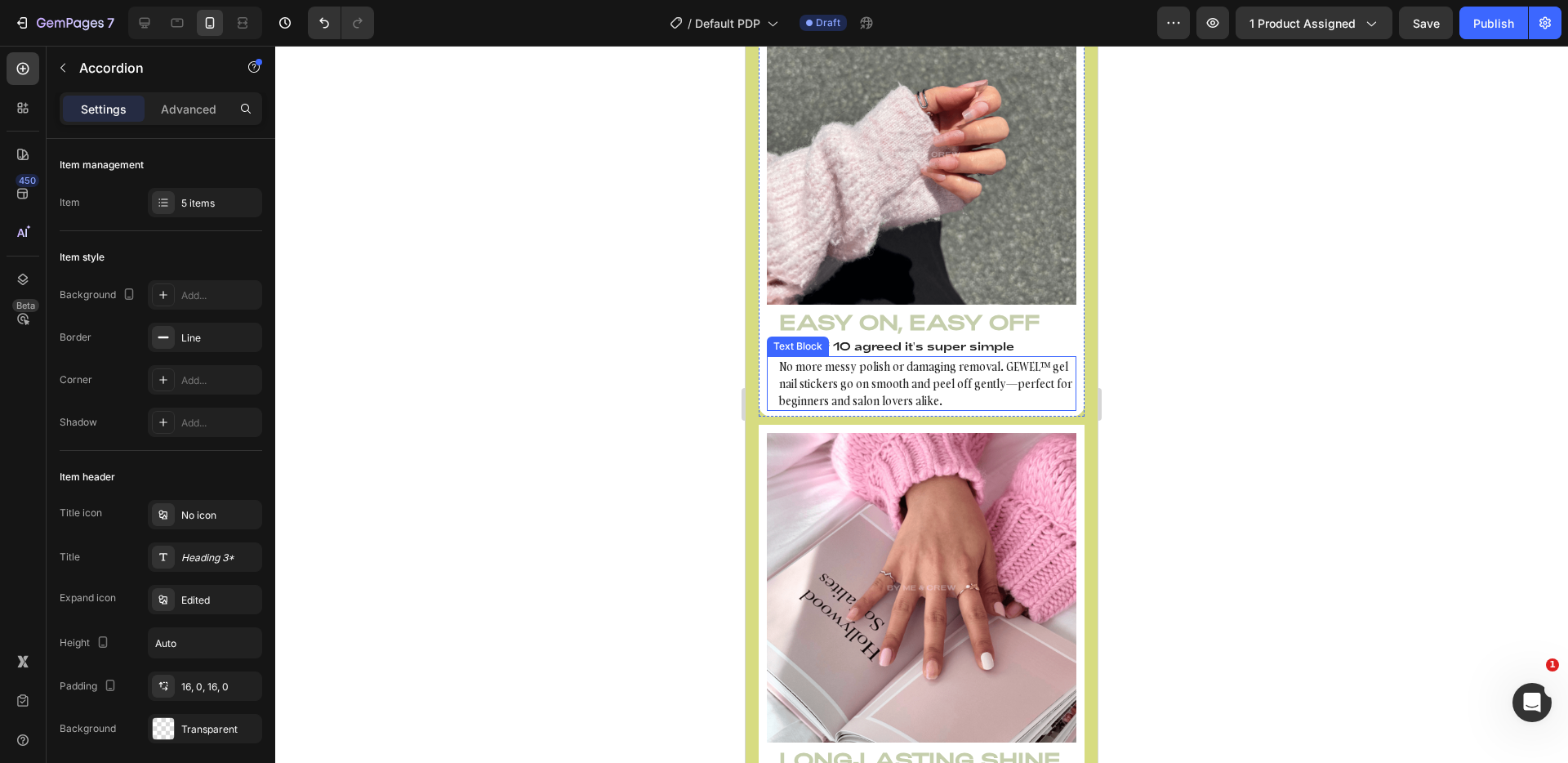
scroll to position [1738, 0]
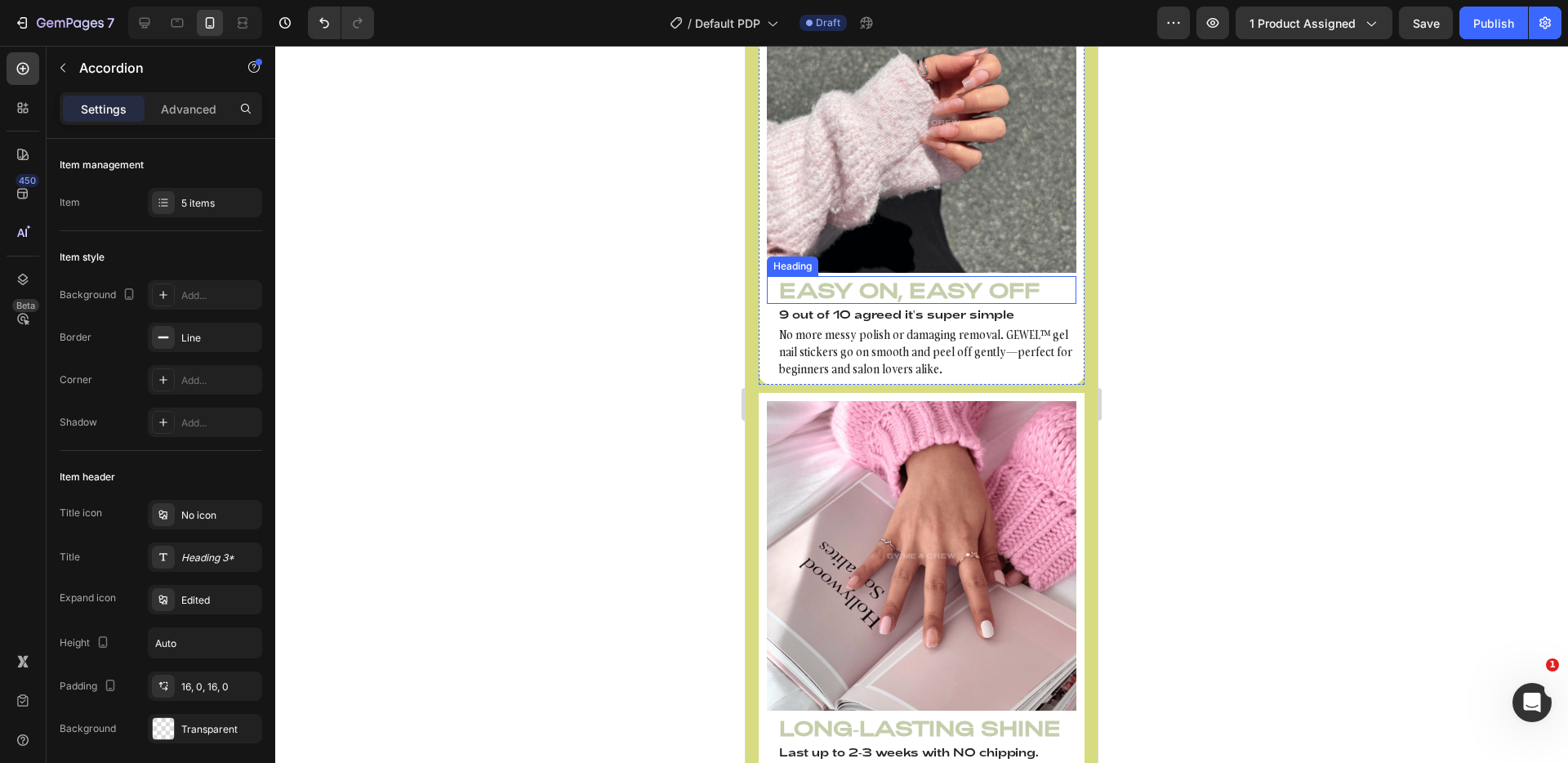
click at [899, 280] on h3 "Easy On, Easy Off" at bounding box center [921, 289] width 309 height 28
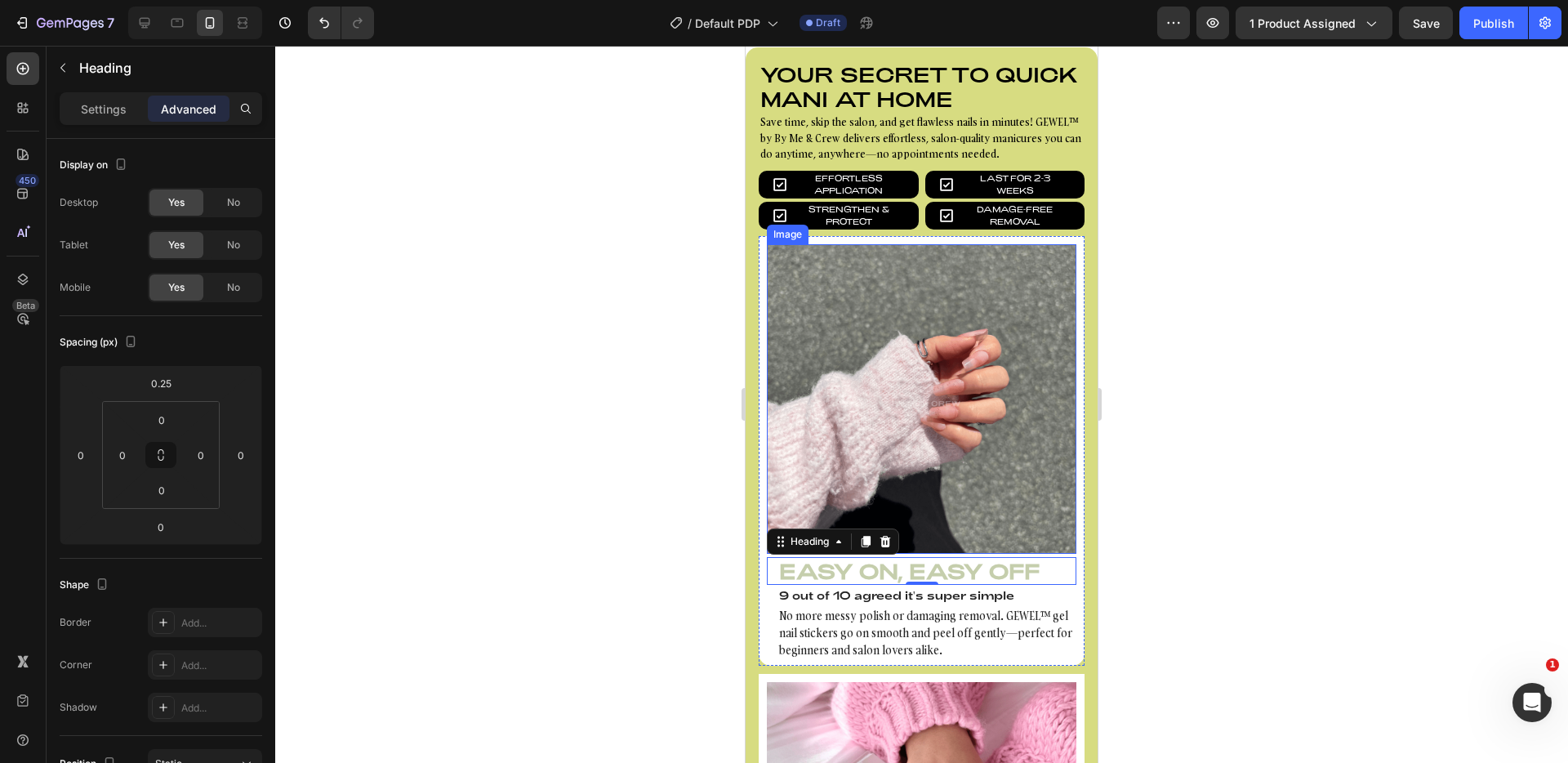
scroll to position [1257, 0]
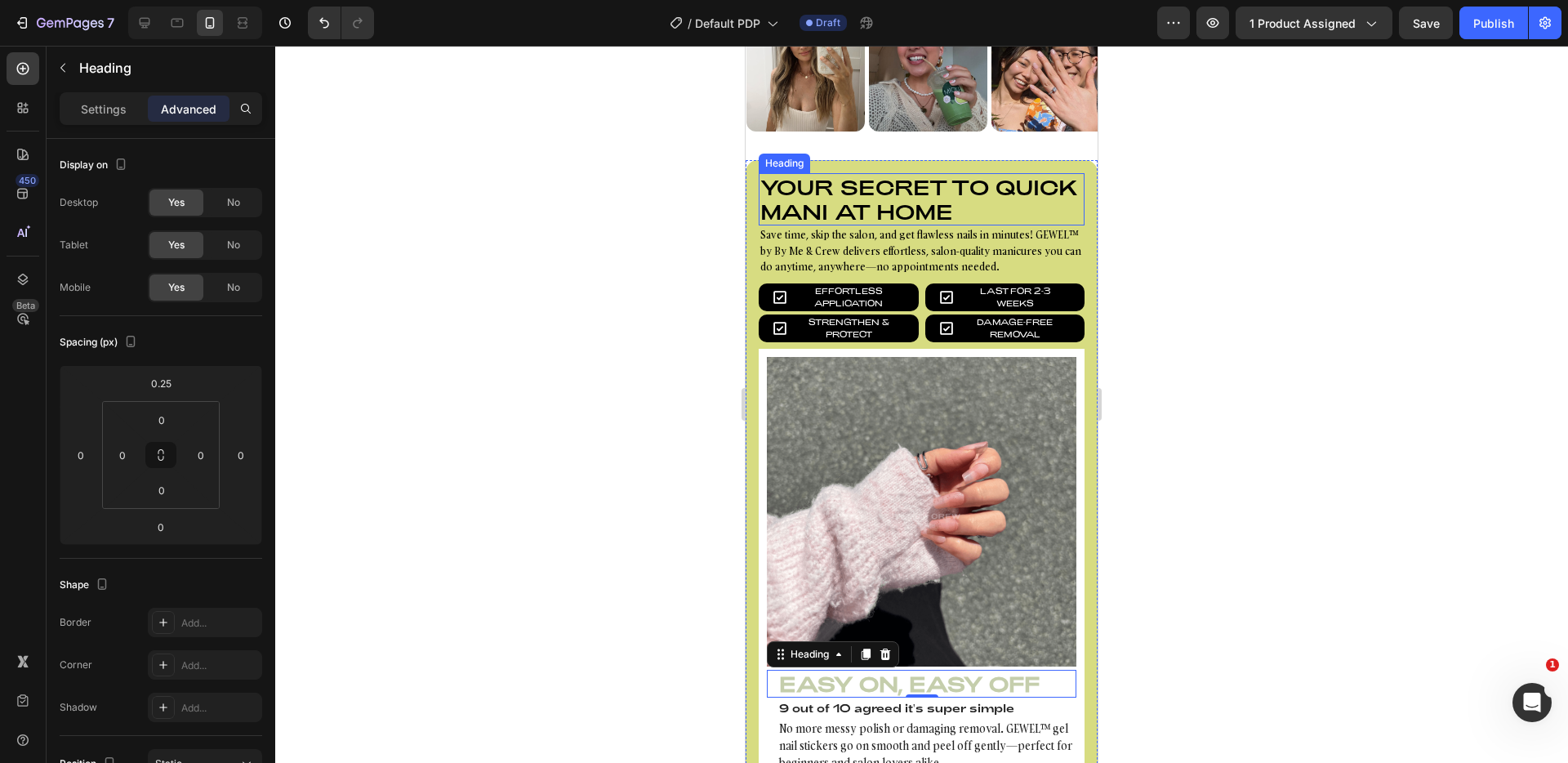
click at [866, 225] on h2 "Your secret to quick mani at home" at bounding box center [921, 200] width 326 height 53
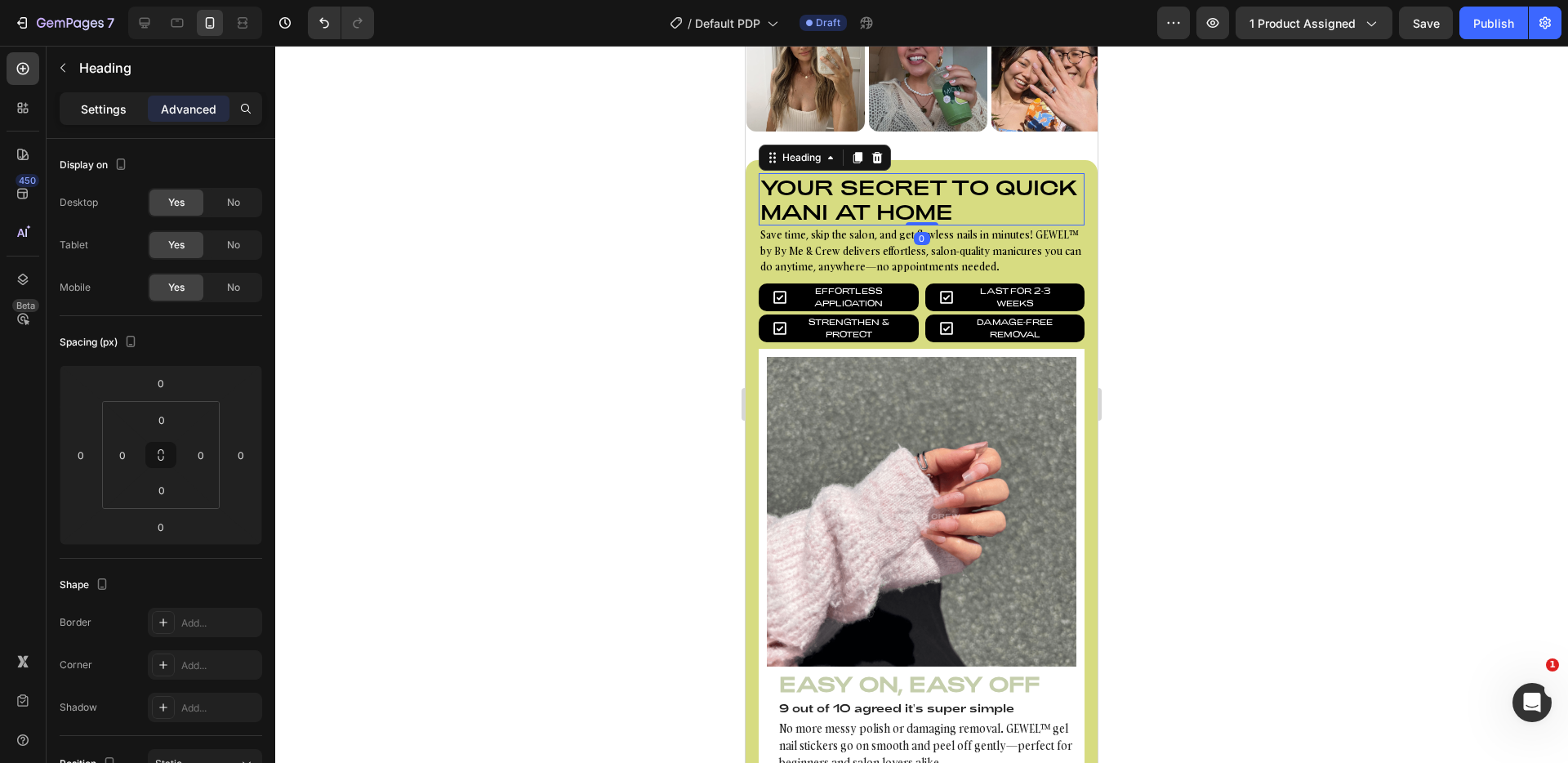
click at [119, 109] on p "Settings" at bounding box center [103, 109] width 45 height 17
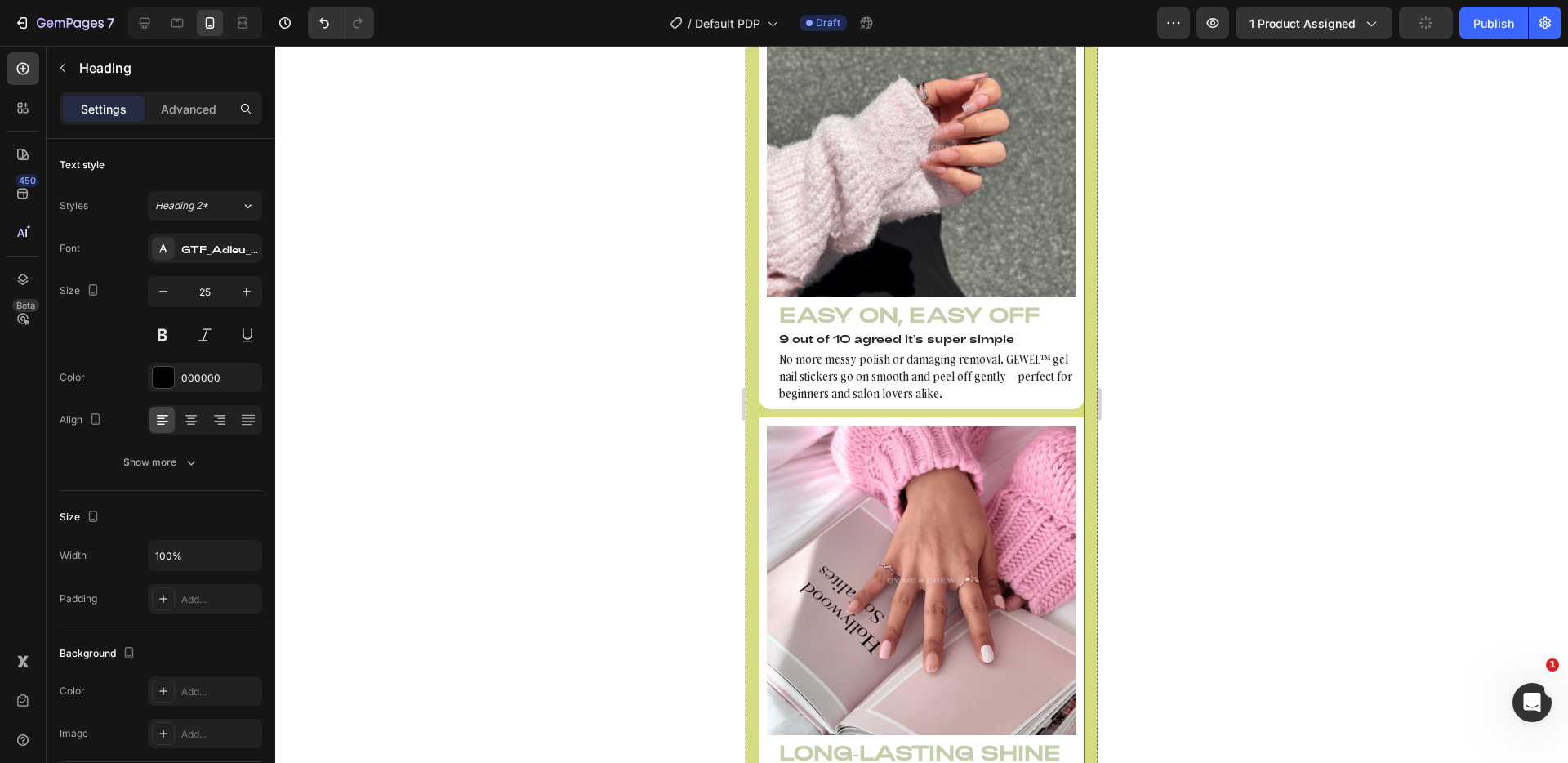
scroll to position [1724, 0]
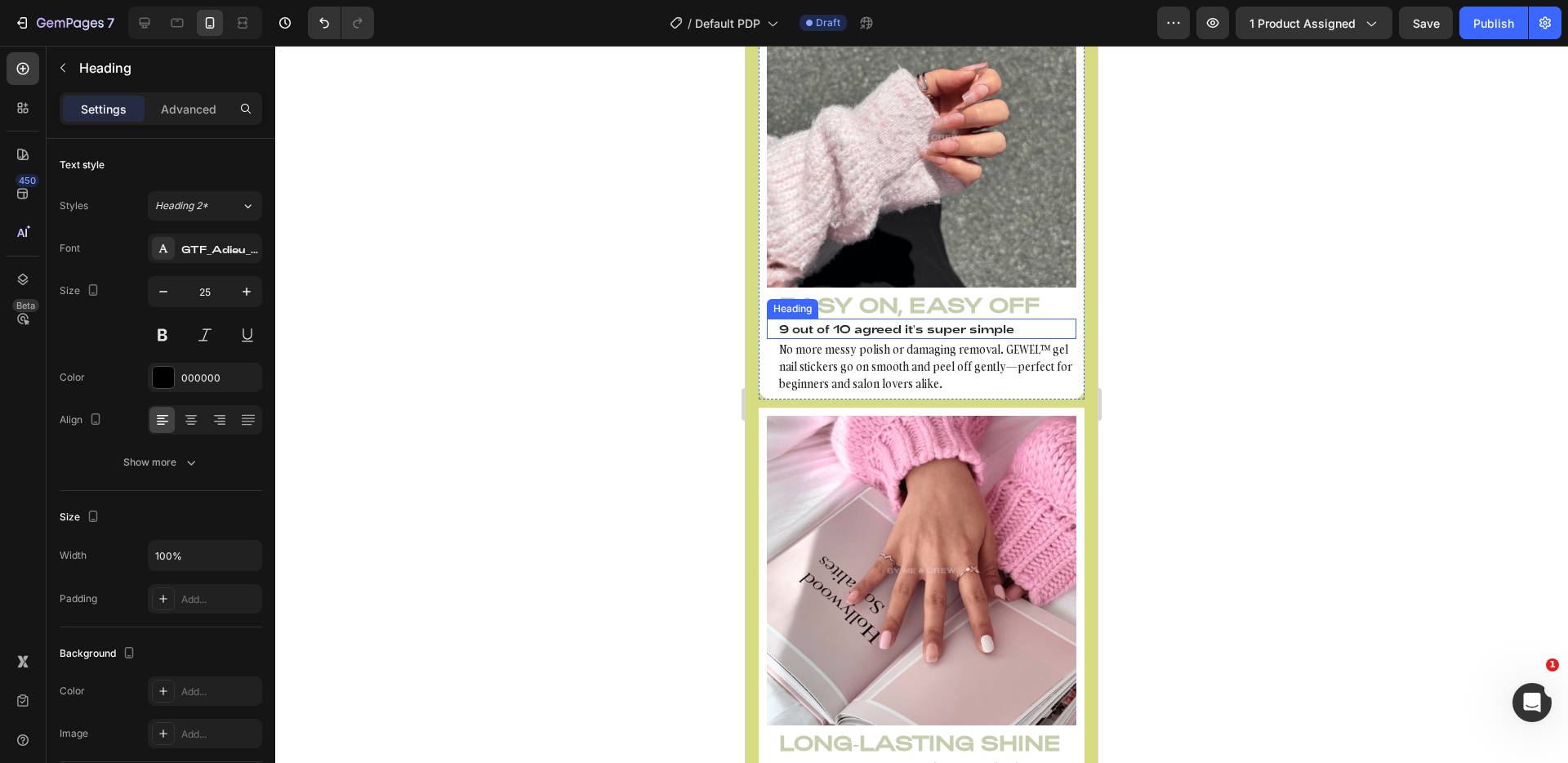
click at [889, 318] on h4 "9 out of 10 agreed it's super simple" at bounding box center [921, 328] width 309 height 21
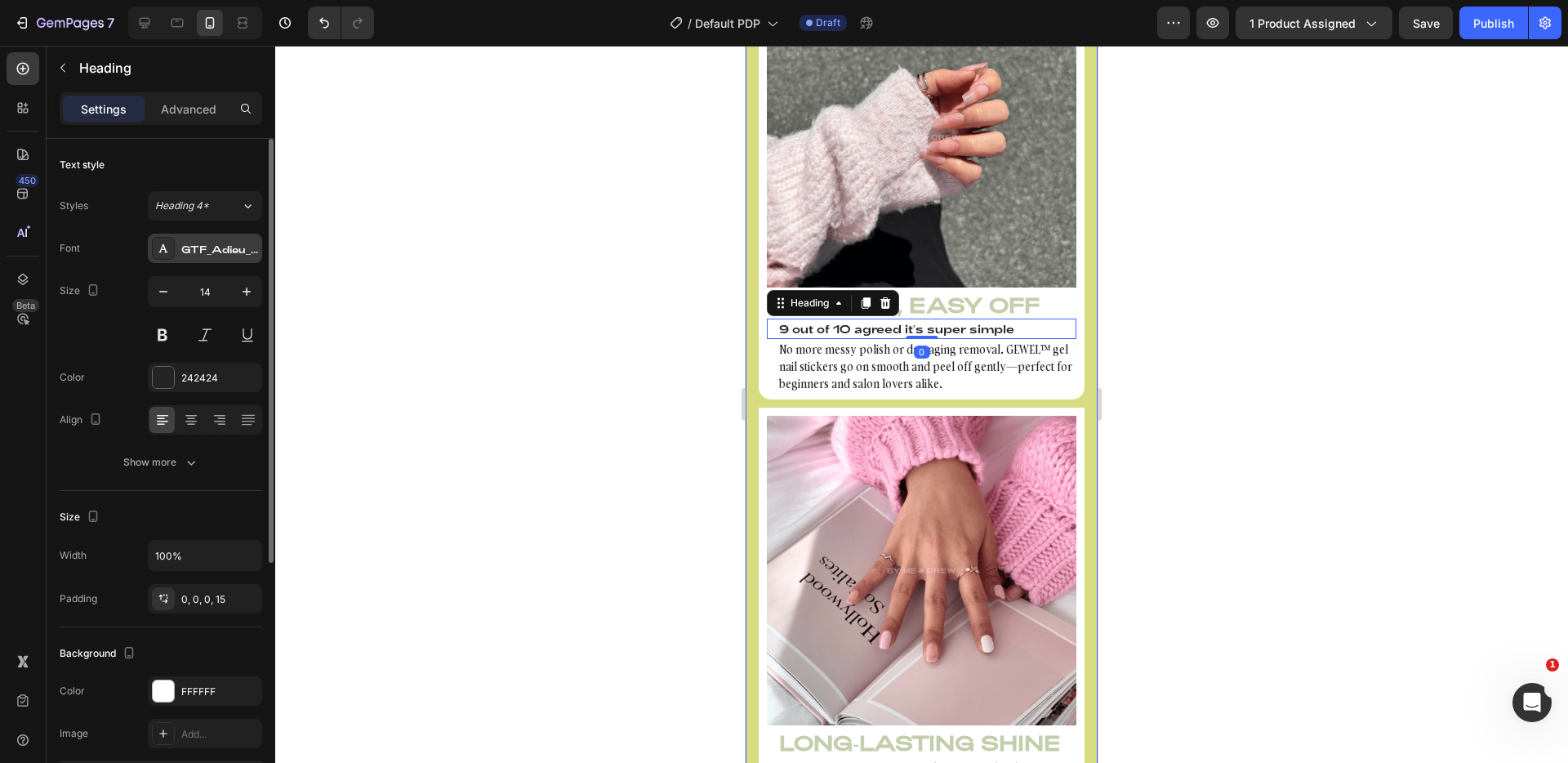
click at [239, 260] on div "GTF_Adieu_TRIAL_Regular" at bounding box center [205, 248] width 114 height 29
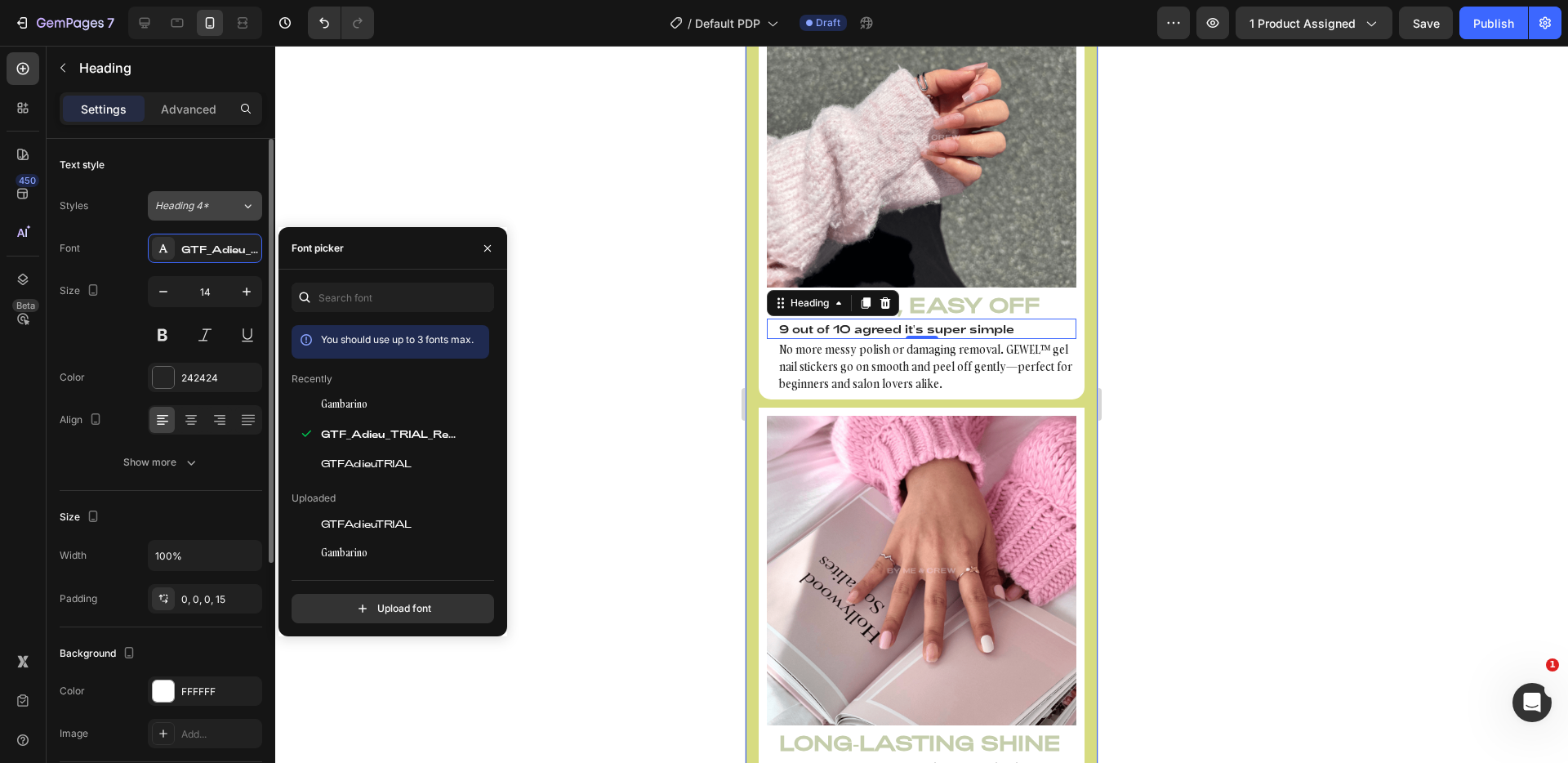
click at [200, 203] on span "Heading 4*" at bounding box center [181, 206] width 54 height 15
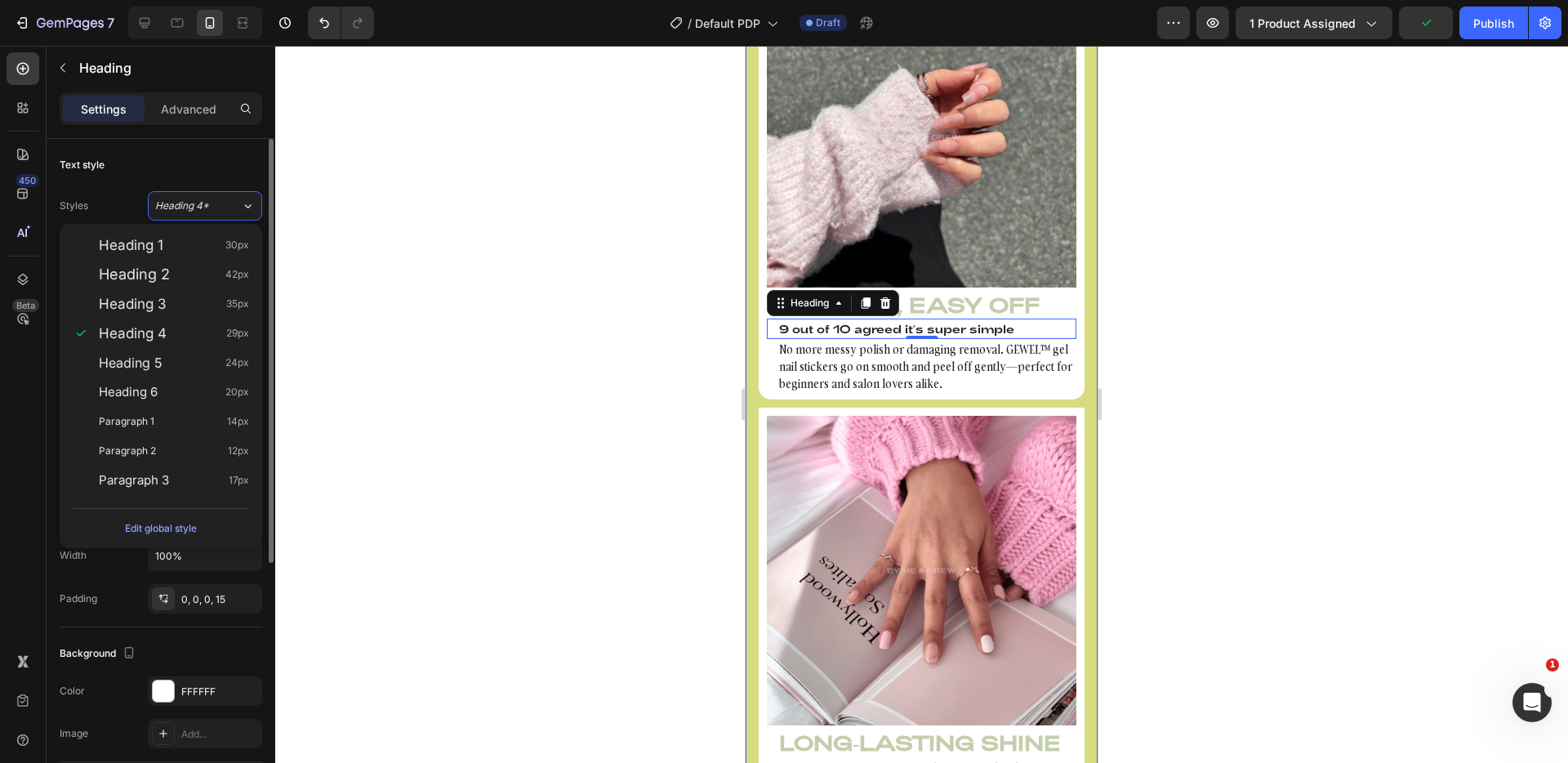
drag, startPoint x: 204, startPoint y: 413, endPoint x: 216, endPoint y: 182, distance: 231.3
click at [215, 0] on body "7 Version history / Default PDP Draft Preview 1 product assigned Publish 450 Be…" at bounding box center [784, 0] width 1568 height 0
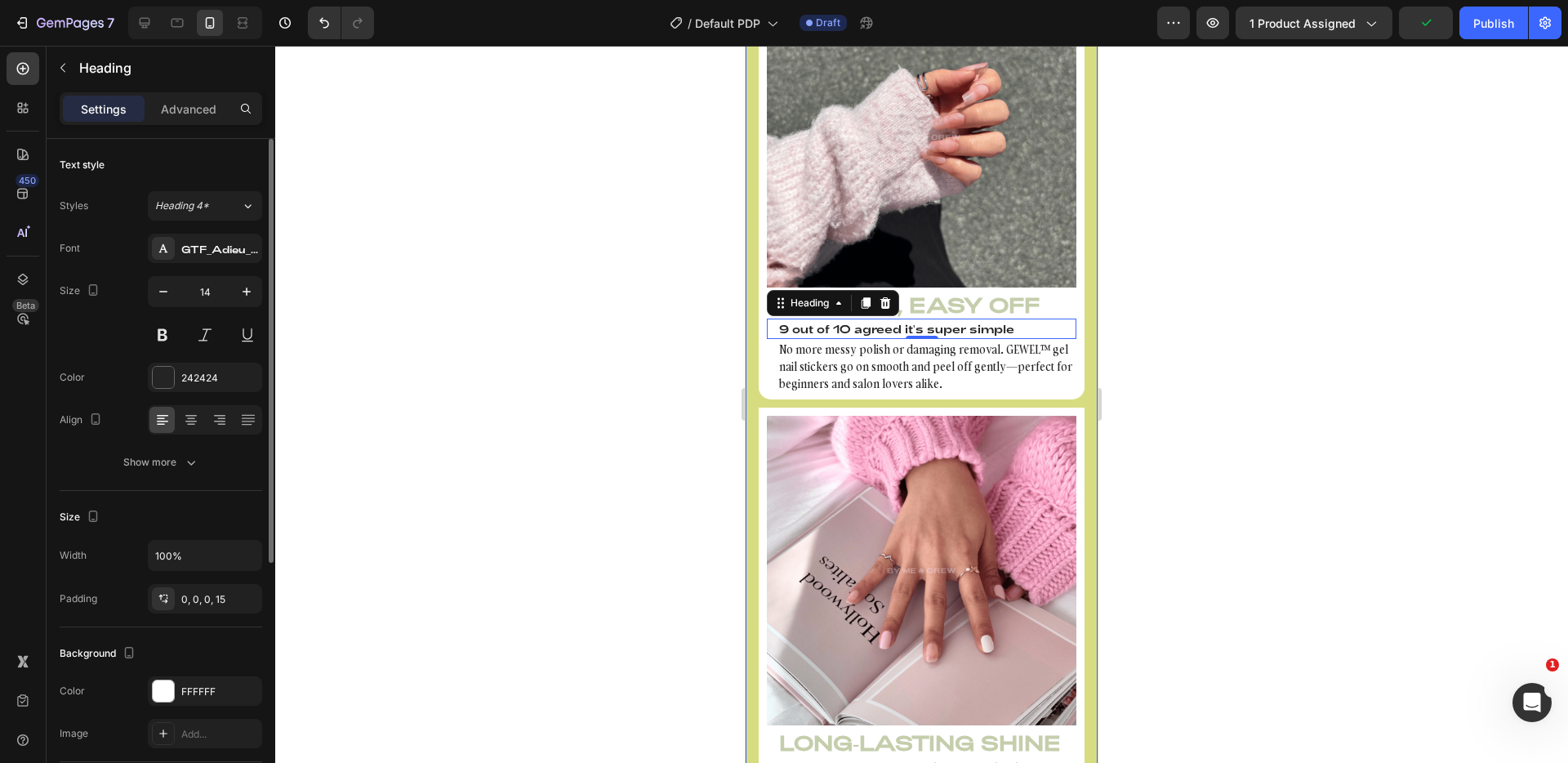
click at [216, 627] on div "Text style Styles Heading 4* Font GTF_Adieu_TRIAL_Regular Size 14 Color 242424 …" at bounding box center [161, 694] width 202 height 135
click at [212, 201] on div "Heading 4*" at bounding box center [188, 206] width 66 height 15
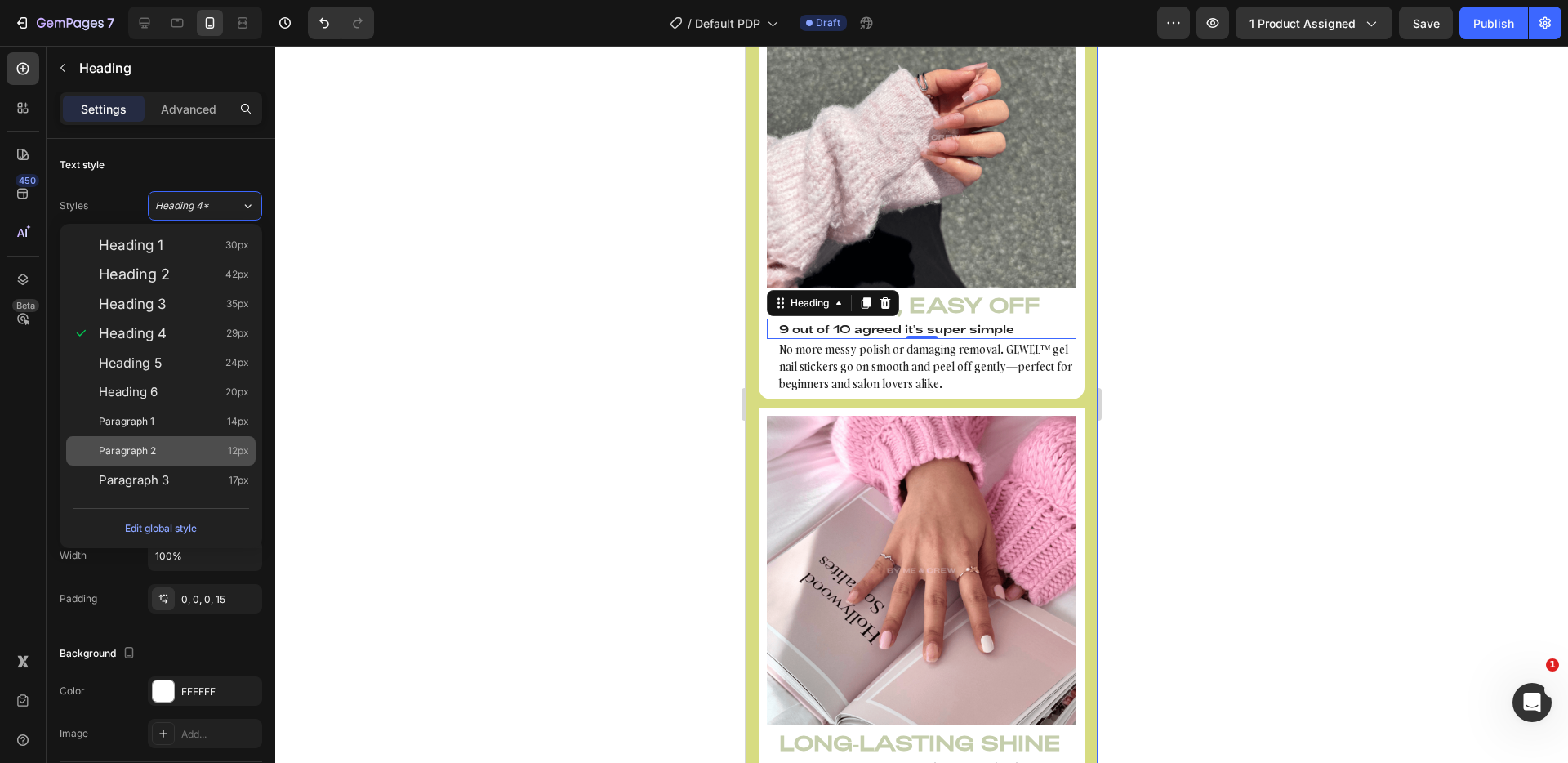
click at [198, 445] on div "Paragraph 2 12px" at bounding box center [174, 451] width 151 height 16
type input "12"
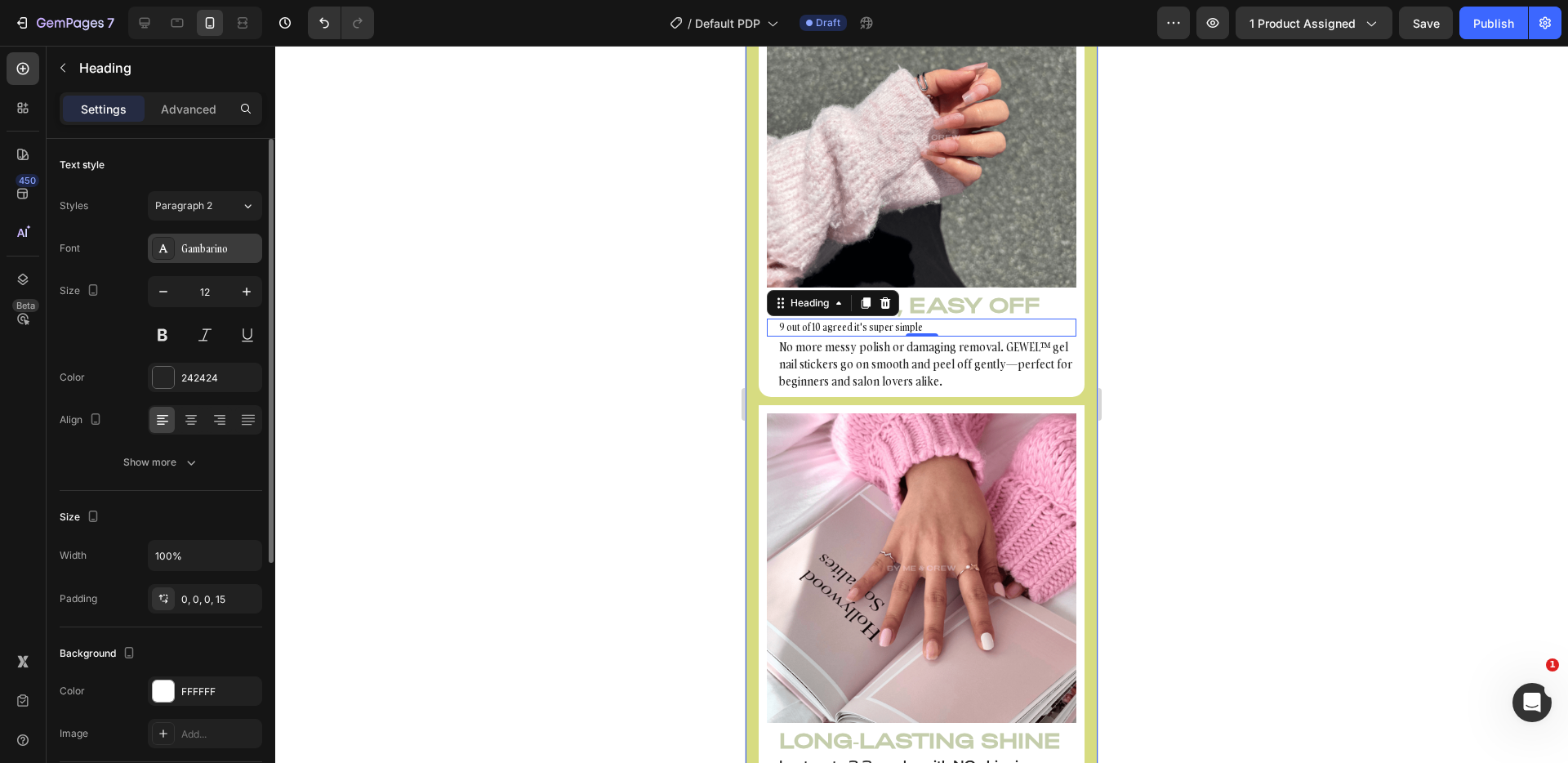
click at [205, 245] on div "Gambarino" at bounding box center [220, 249] width 77 height 15
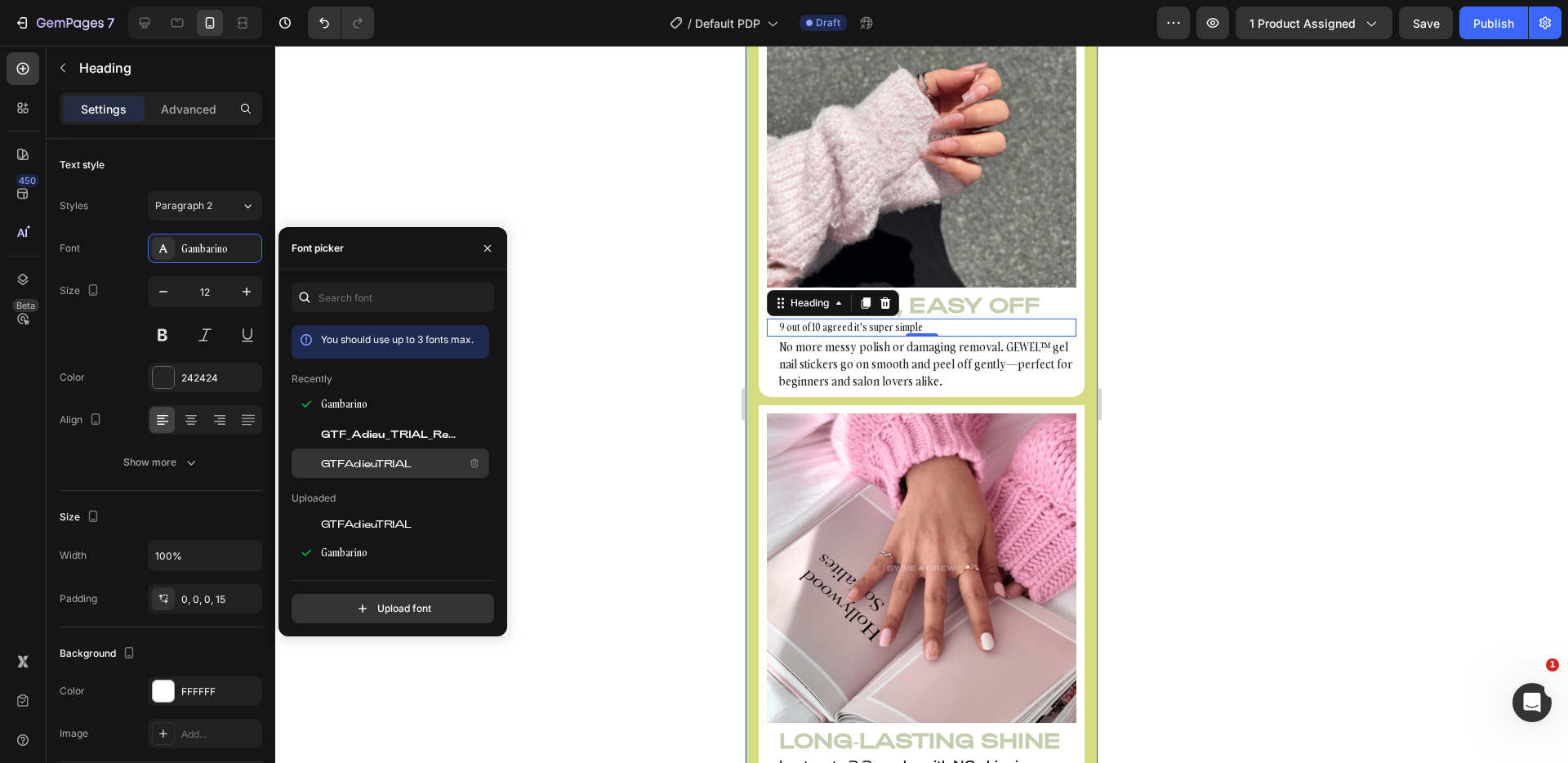
click at [388, 470] on div "GTFAdieuTRIAL" at bounding box center [404, 464] width 165 height 20
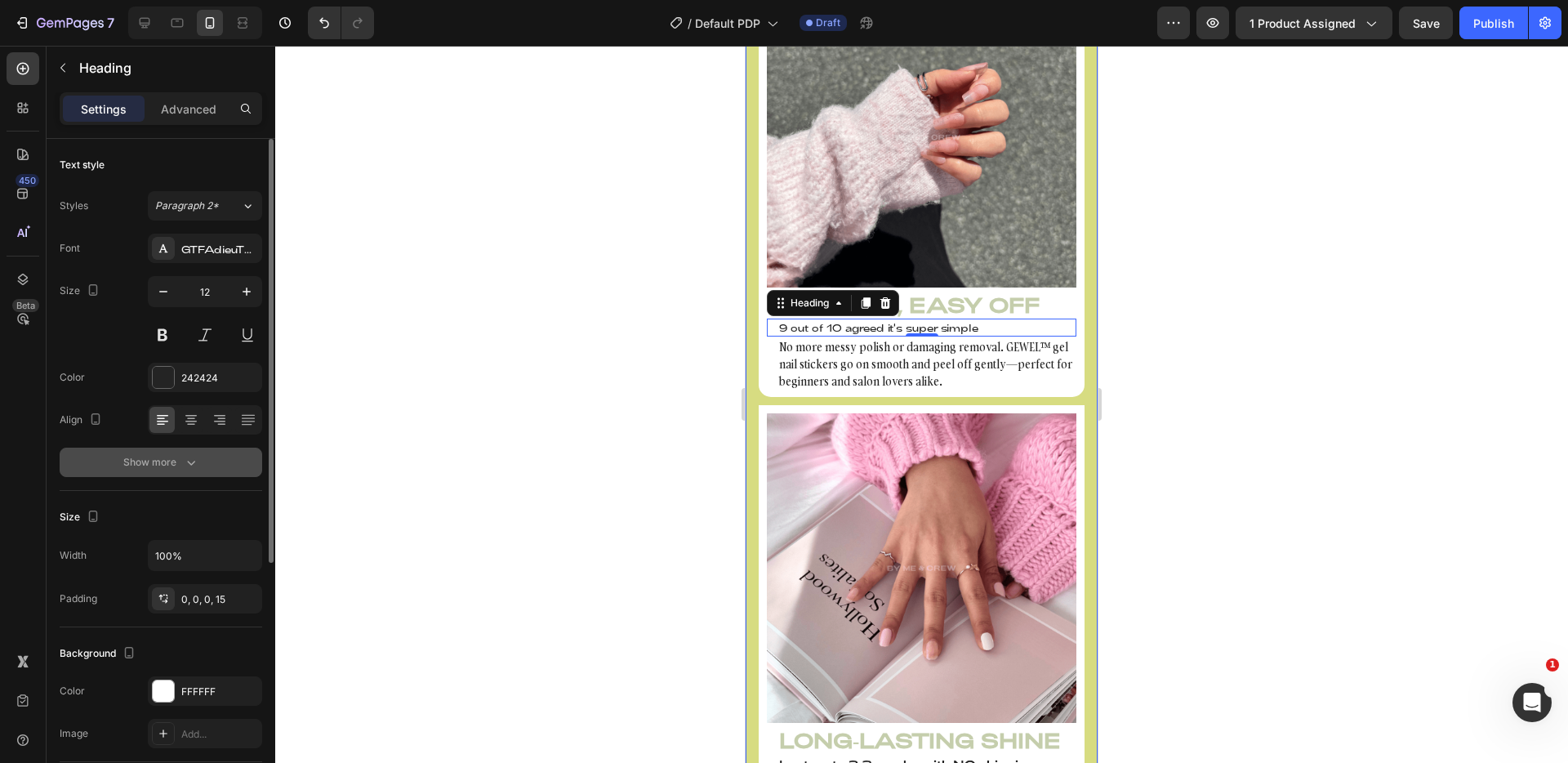
click at [184, 457] on icon "button" at bounding box center [191, 462] width 16 height 16
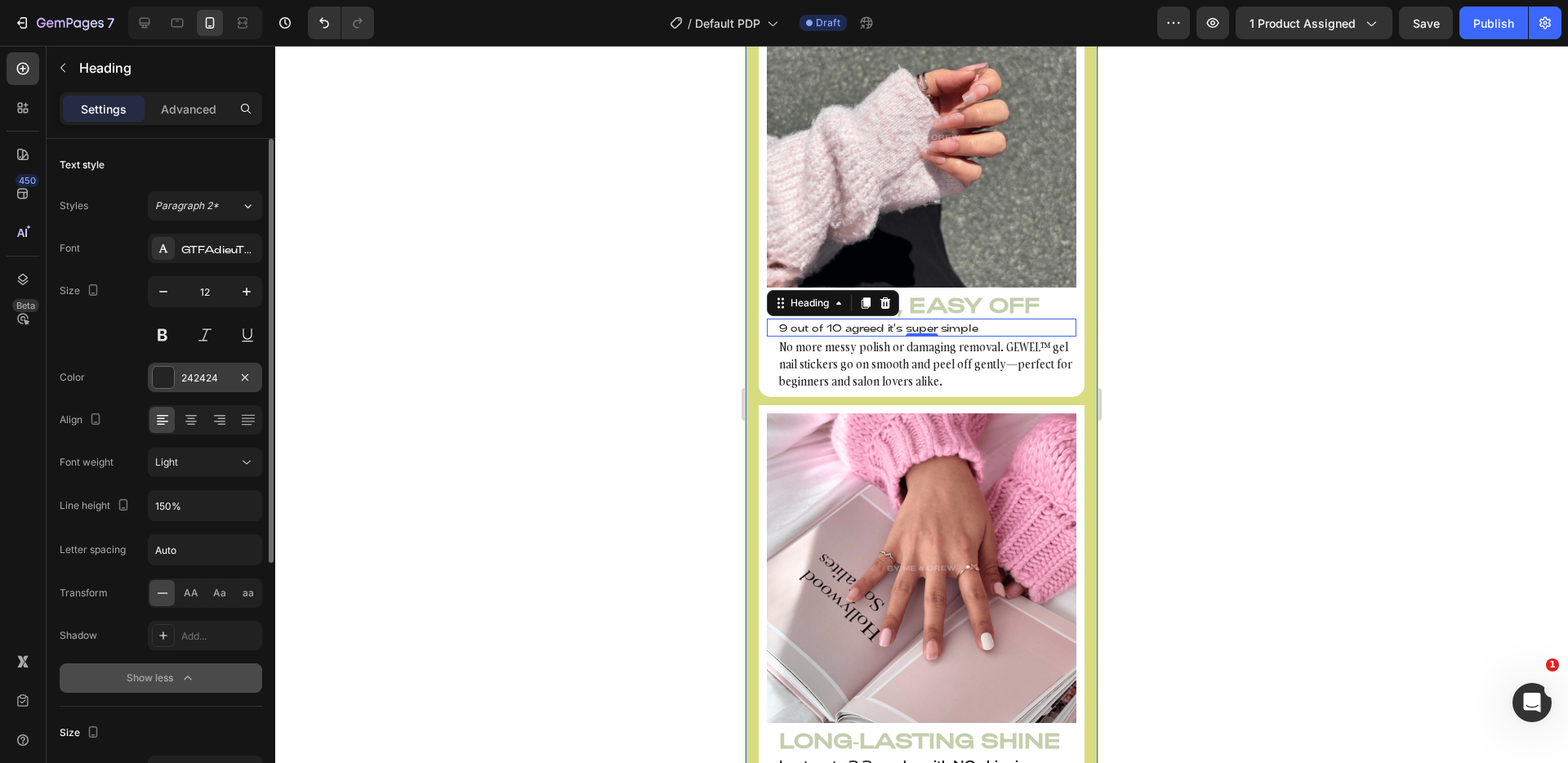
drag, startPoint x: 191, startPoint y: 584, endPoint x: 151, endPoint y: 371, distance: 216.7
click at [191, 584] on div "AA" at bounding box center [191, 592] width 25 height 26
click at [164, 372] on div at bounding box center [162, 377] width 21 height 21
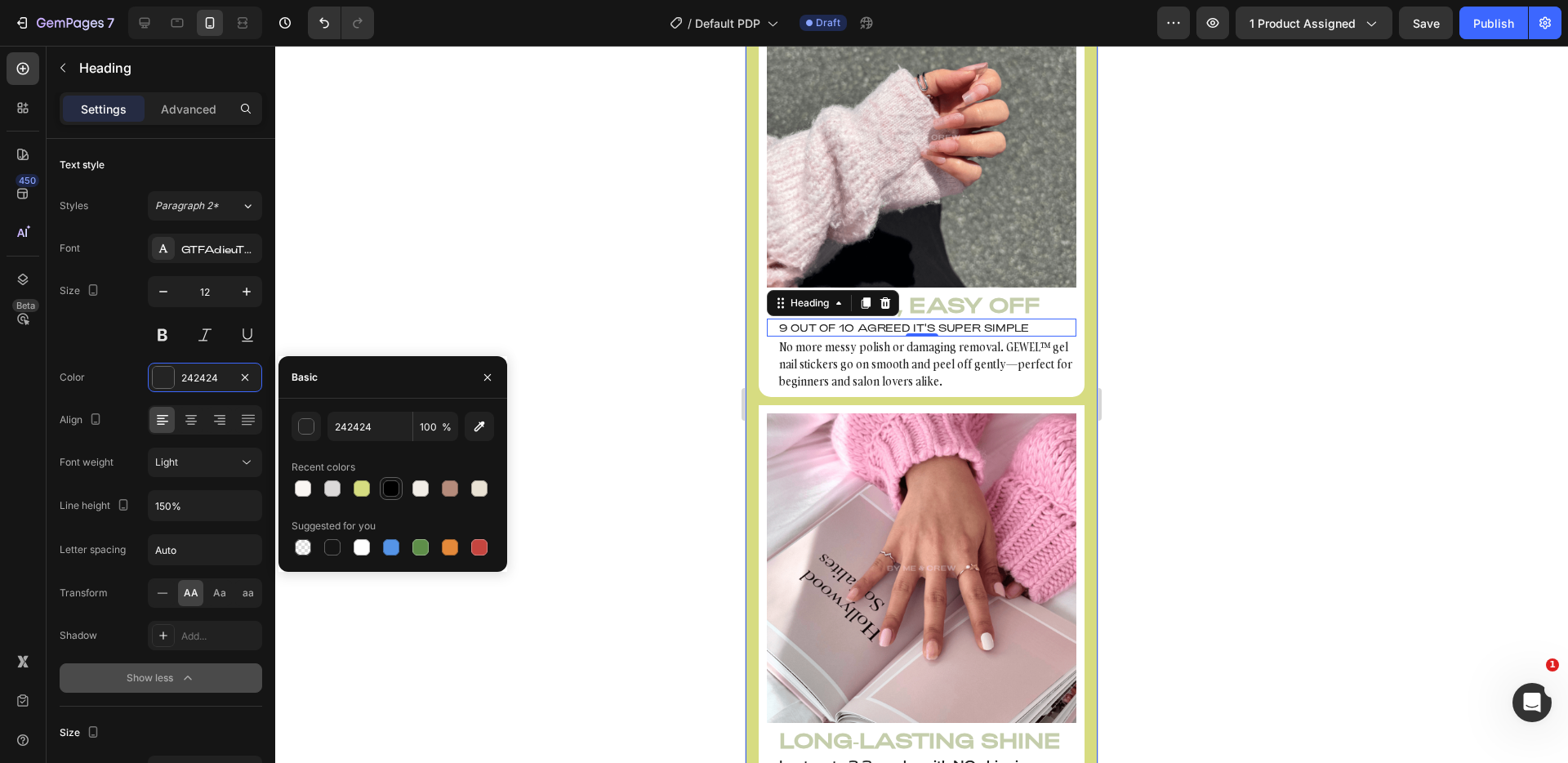
click at [397, 490] on div at bounding box center [391, 488] width 16 height 16
type input "000000"
click at [168, 331] on button at bounding box center [162, 335] width 29 height 29
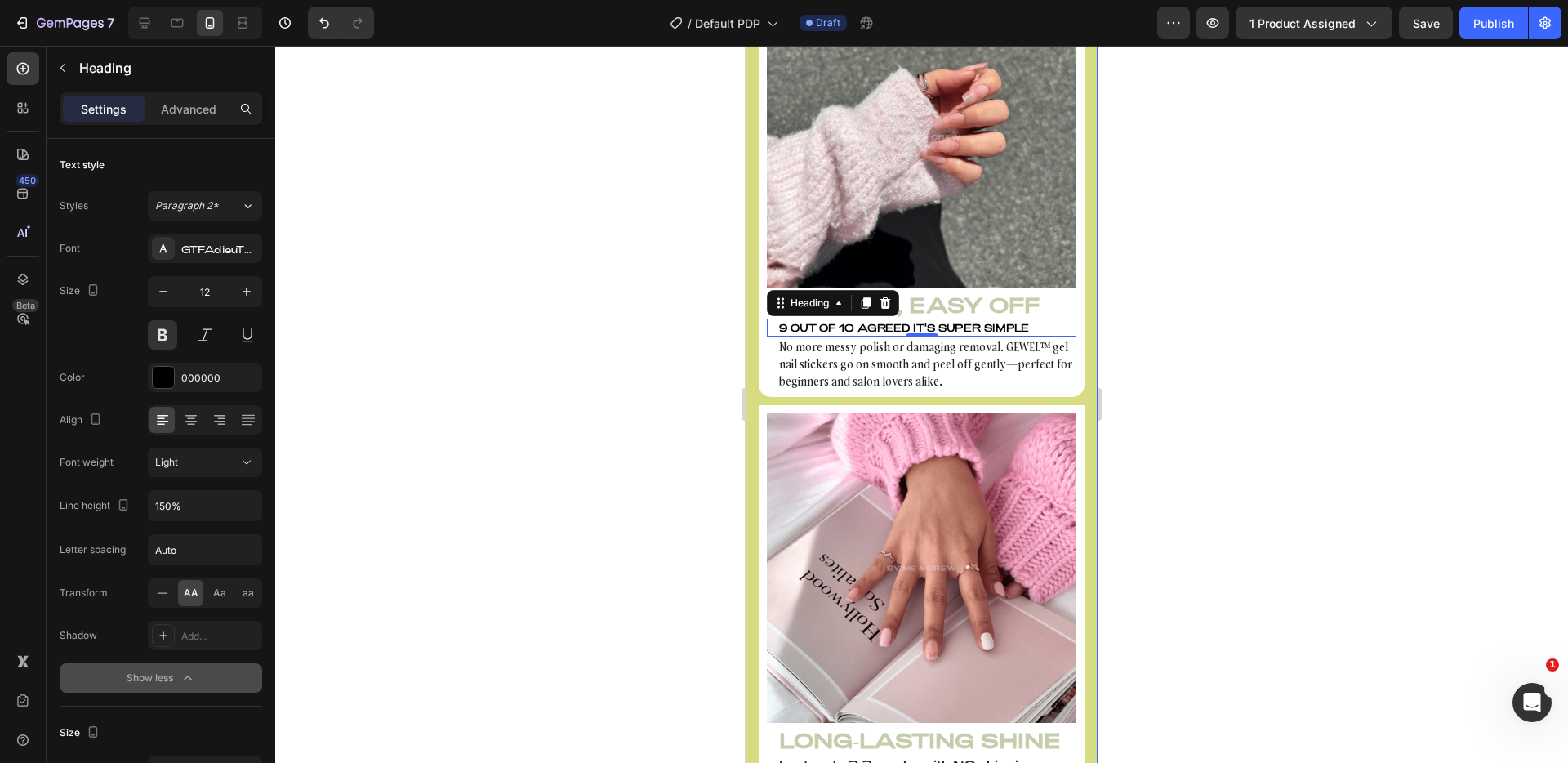
click at [467, 318] on div at bounding box center [921, 404] width 1293 height 717
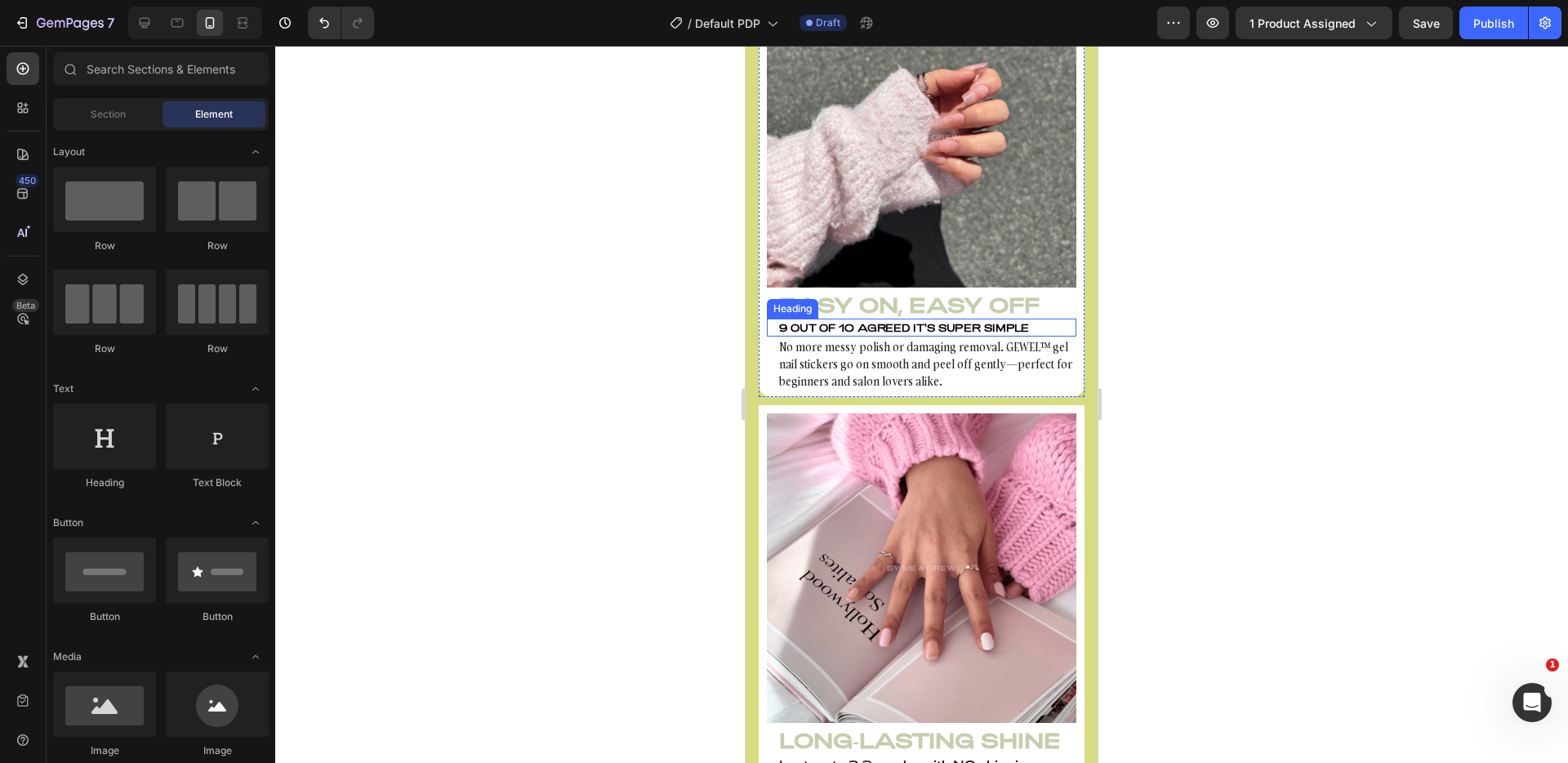
click at [870, 318] on h4 "9 out of 10 agreed it's super simple" at bounding box center [921, 328] width 309 height 18
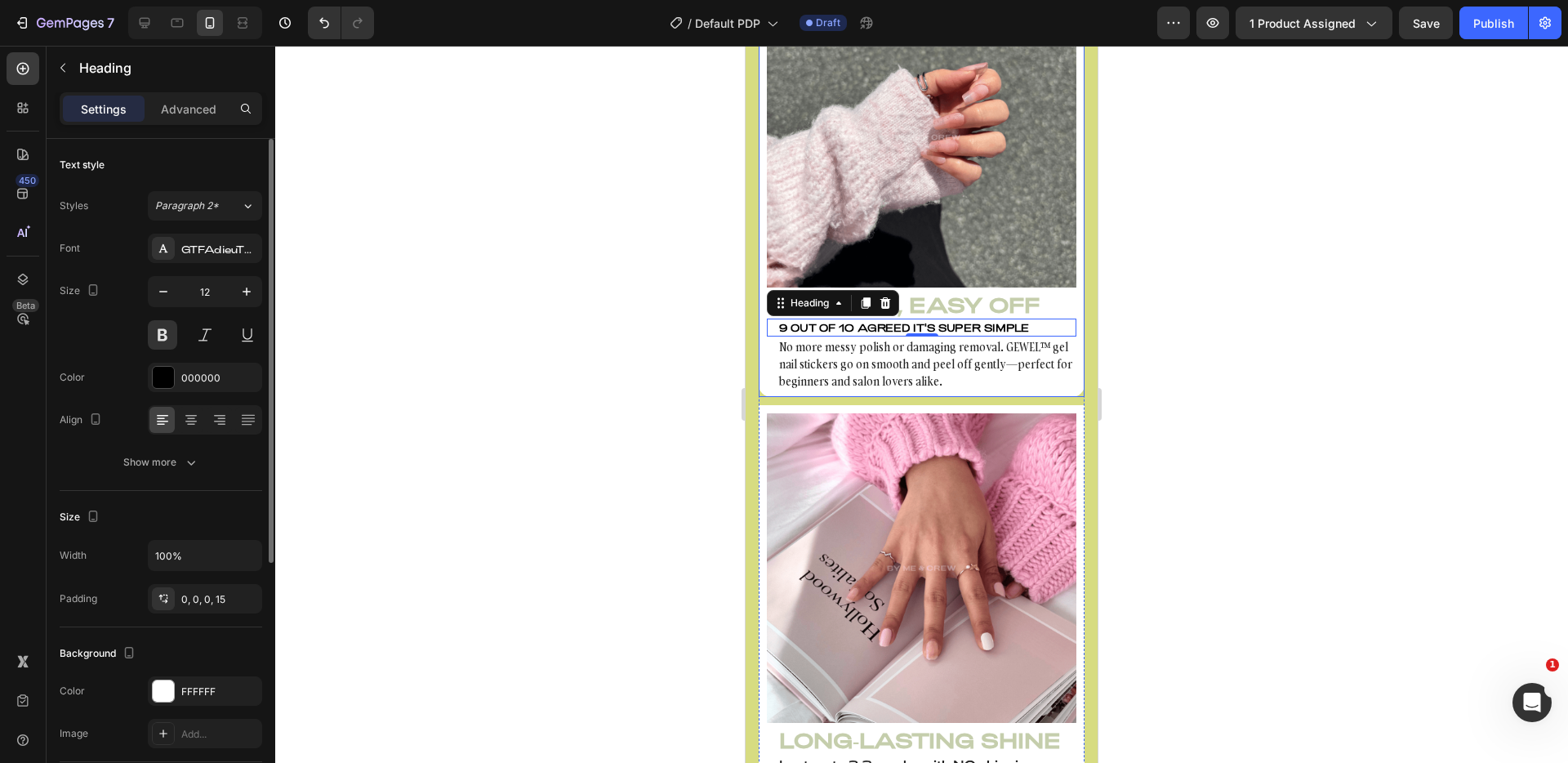
click at [246, 627] on div "Text style Styles Paragraph 2* Font GTFAdieuTRIAL Size 12 Color 000000 Align Sh…" at bounding box center [161, 694] width 202 height 135
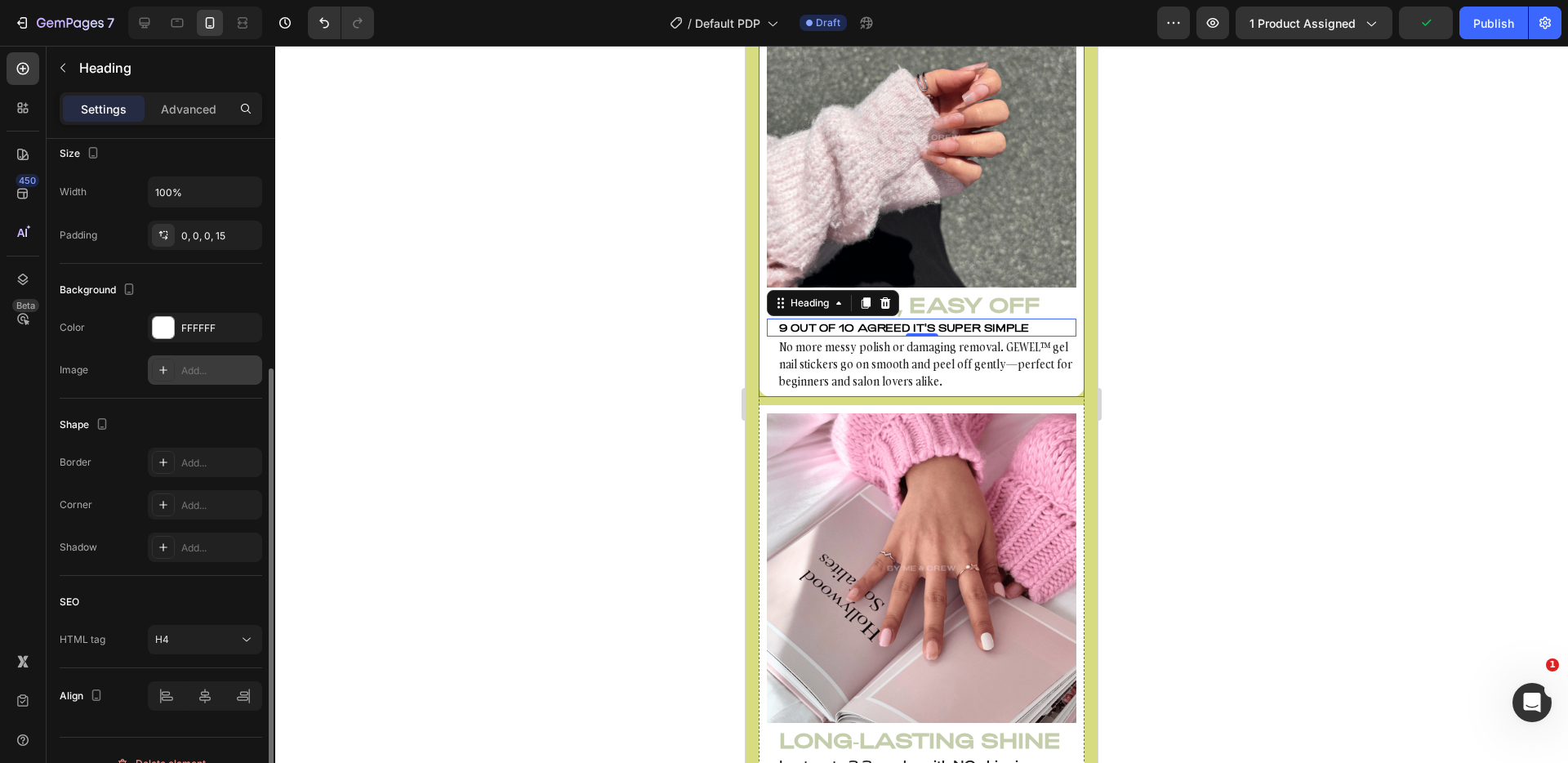
scroll to position [389, 0]
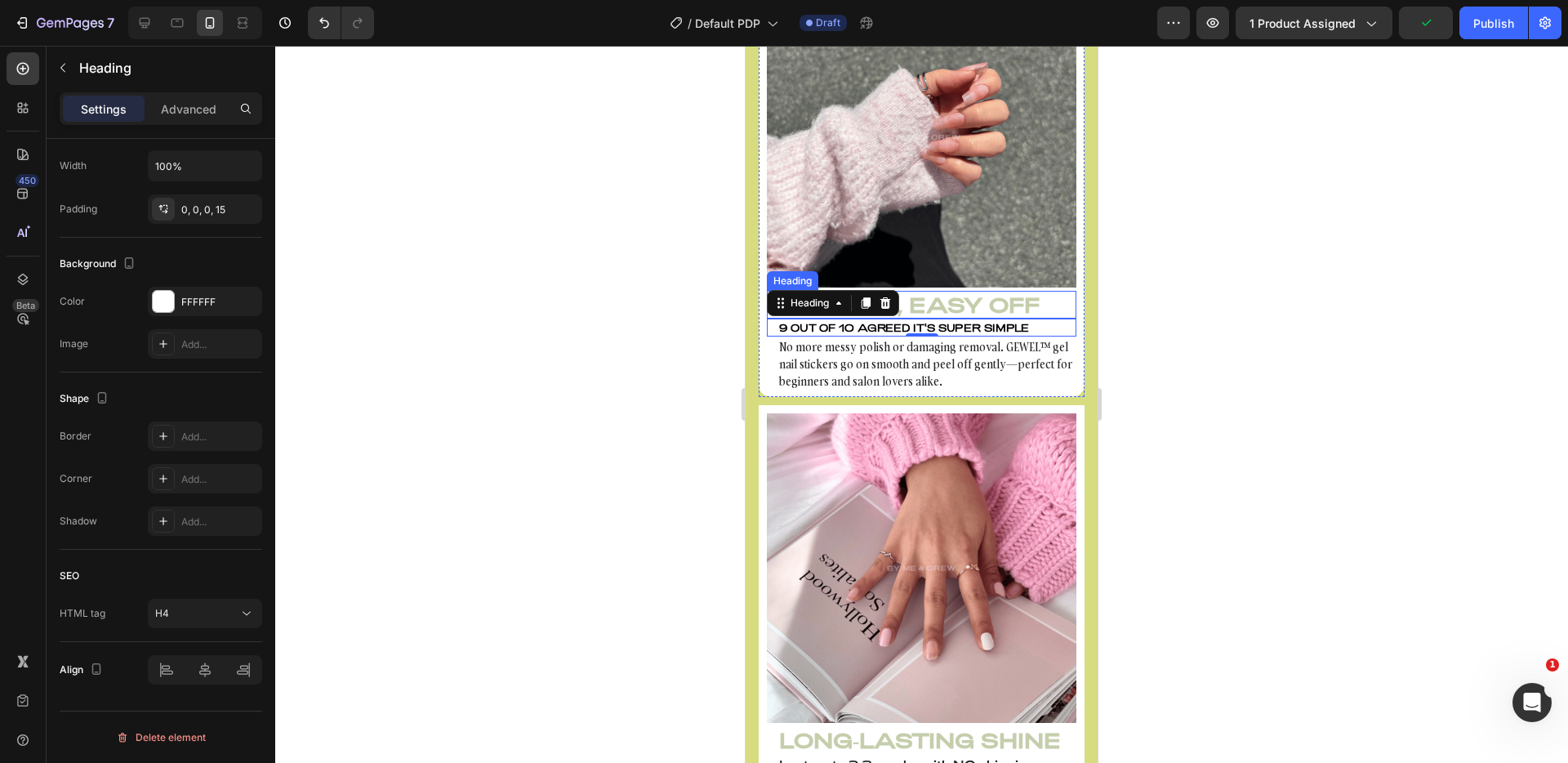
click at [959, 294] on h3 "Easy On, Easy Off" at bounding box center [921, 304] width 309 height 28
click at [948, 318] on h4 "9 out of 10 agreed it's super simple" at bounding box center [921, 328] width 309 height 18
click at [223, 608] on div "H4" at bounding box center [197, 613] width 83 height 15
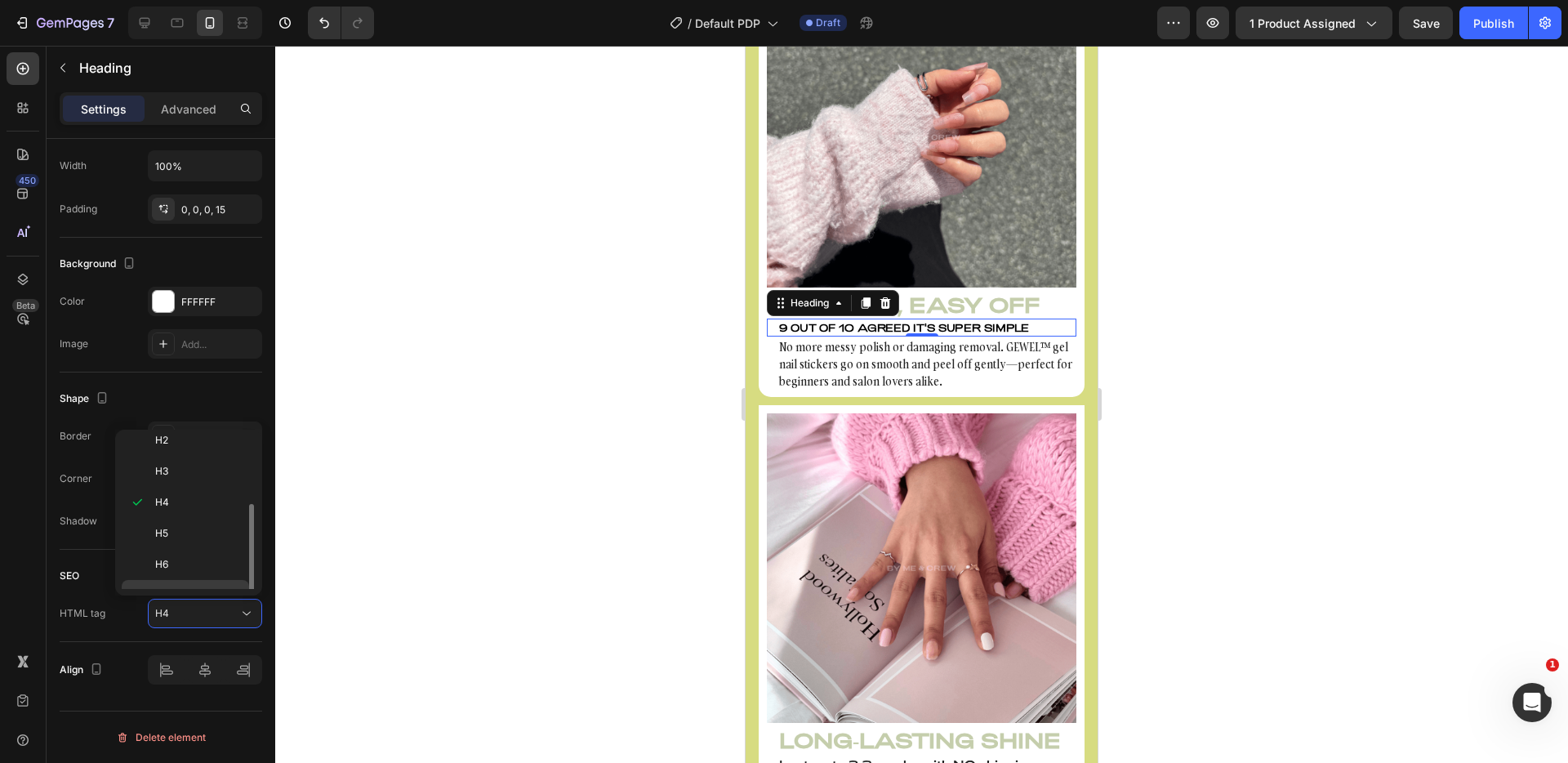
scroll to position [64, 0]
click at [209, 568] on p "Div" at bounding box center [198, 573] width 86 height 15
click at [592, 403] on div at bounding box center [921, 404] width 1293 height 717
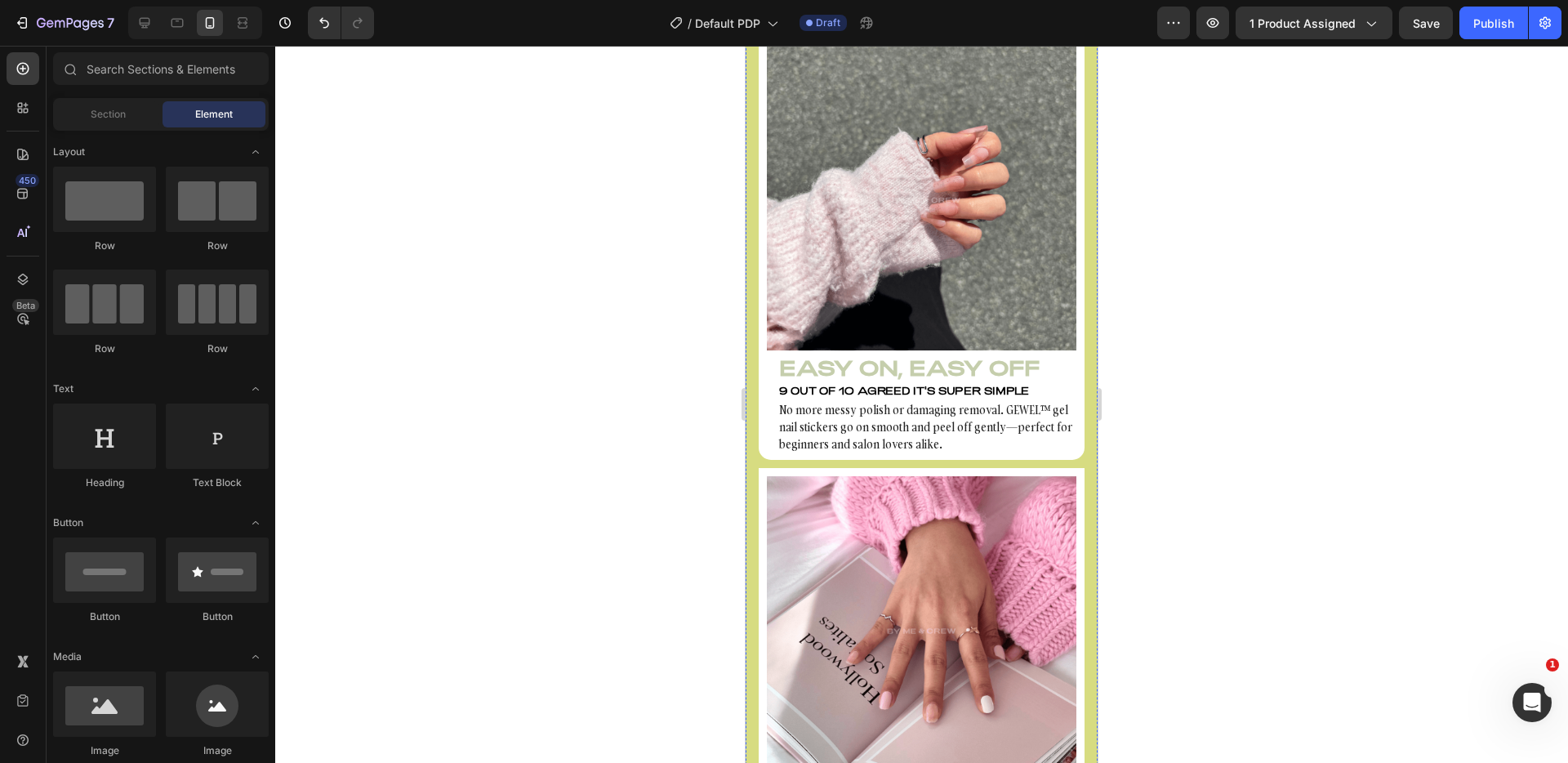
scroll to position [1148, 0]
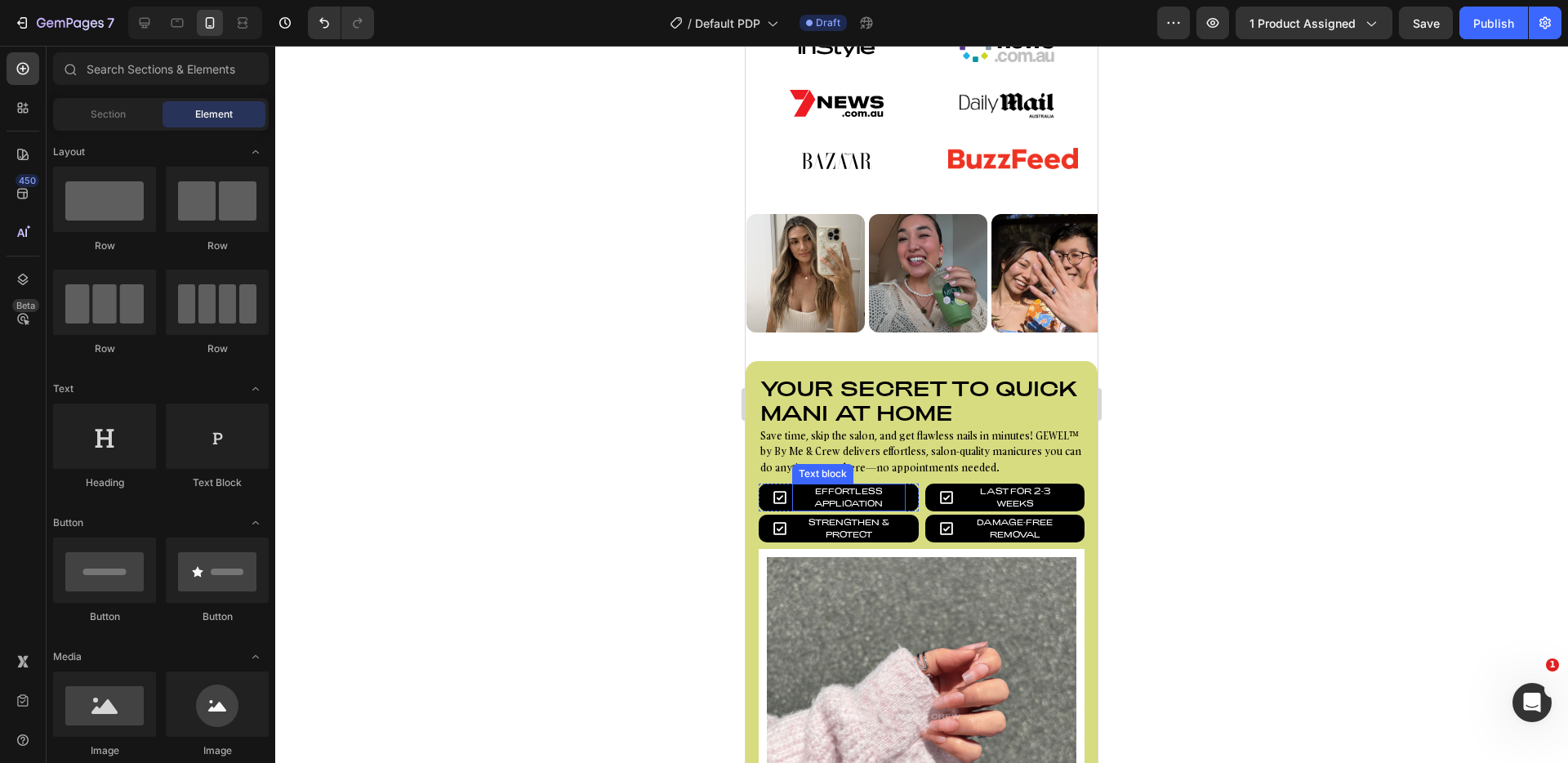
click at [883, 493] on p "Effortless Application" at bounding box center [849, 497] width 111 height 24
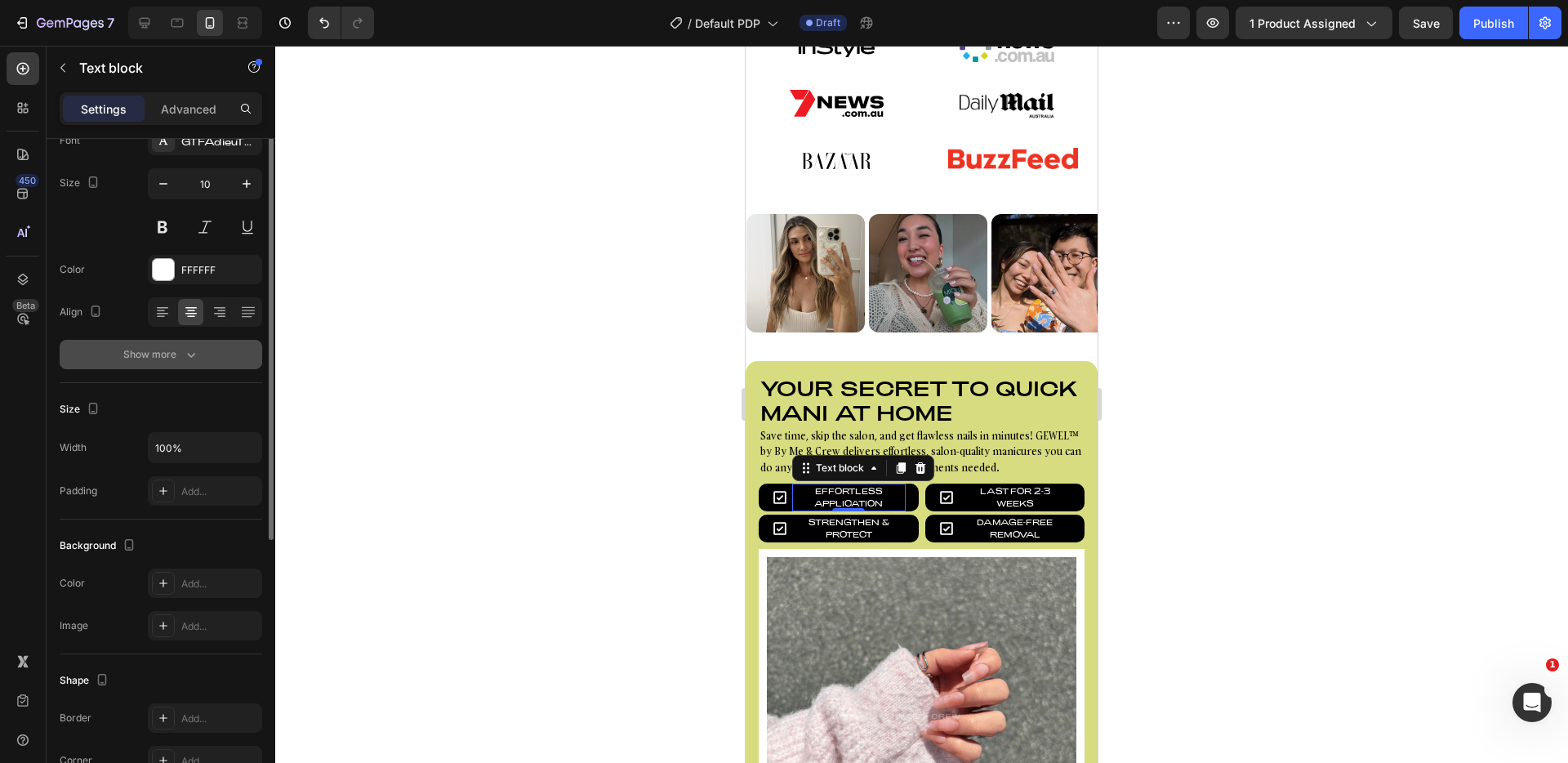
scroll to position [298, 0]
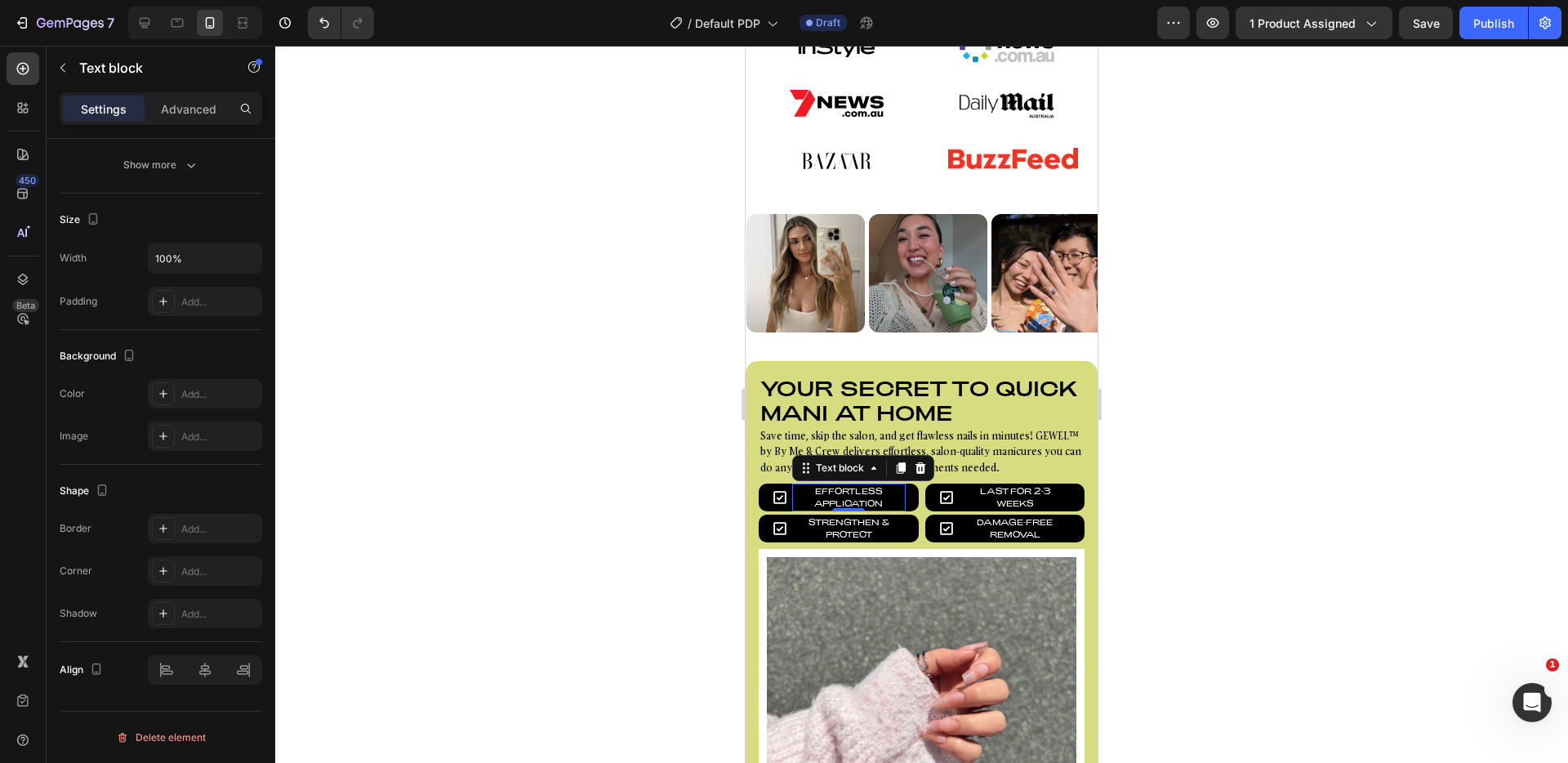
click at [852, 493] on p "Effortless Application" at bounding box center [849, 497] width 111 height 24
click at [993, 438] on p "Save time, skip the salon, and get flawless nails in minutes! GEWEL™ by By Me &…" at bounding box center [922, 452] width 323 height 48
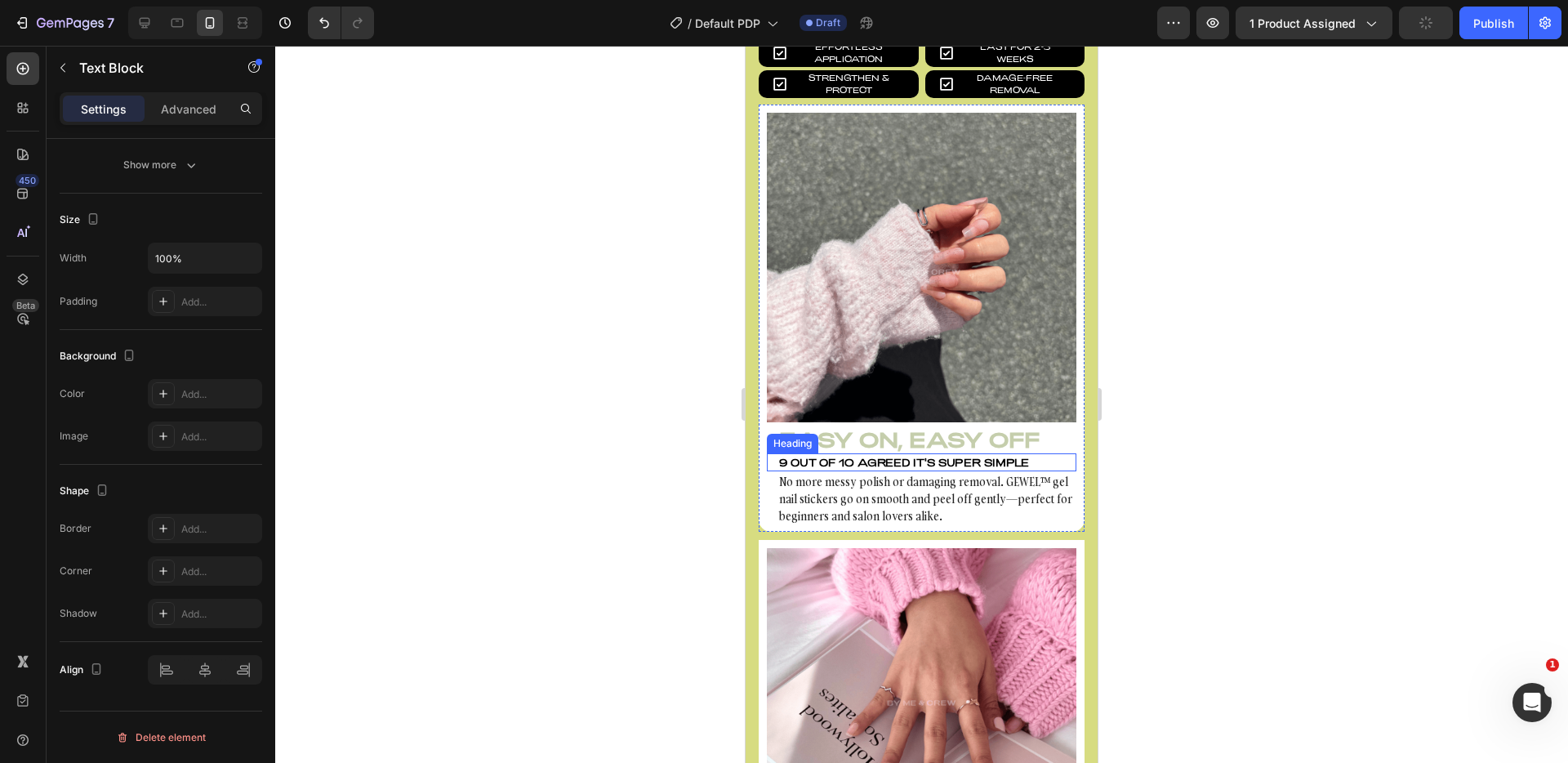
scroll to position [1590, 0]
click at [848, 474] on p "No more messy polish or damaging removal. GEWEL™ gel nail stickers go on smooth…" at bounding box center [927, 497] width 296 height 52
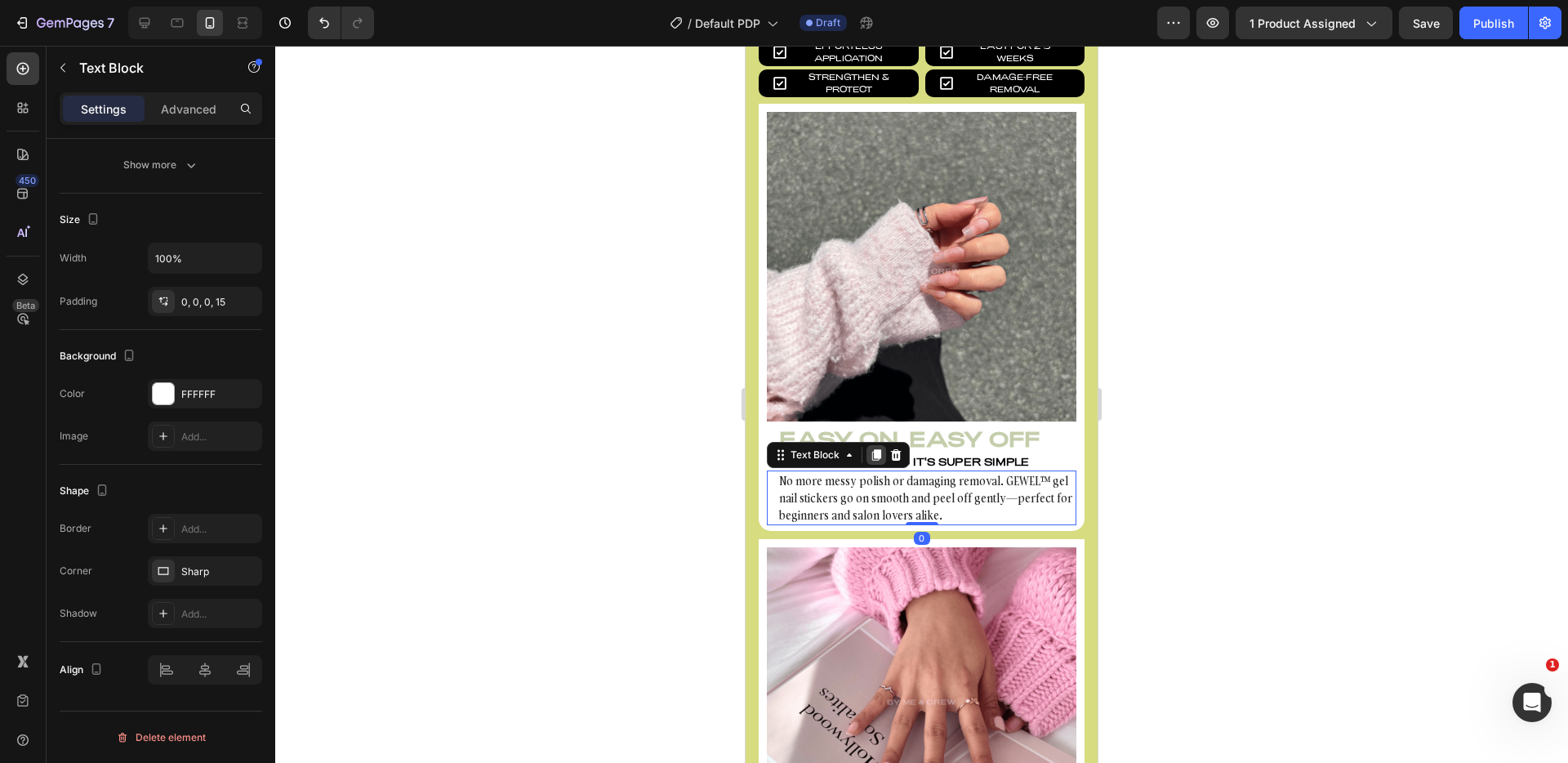
click at [882, 448] on icon at bounding box center [877, 455] width 13 height 13
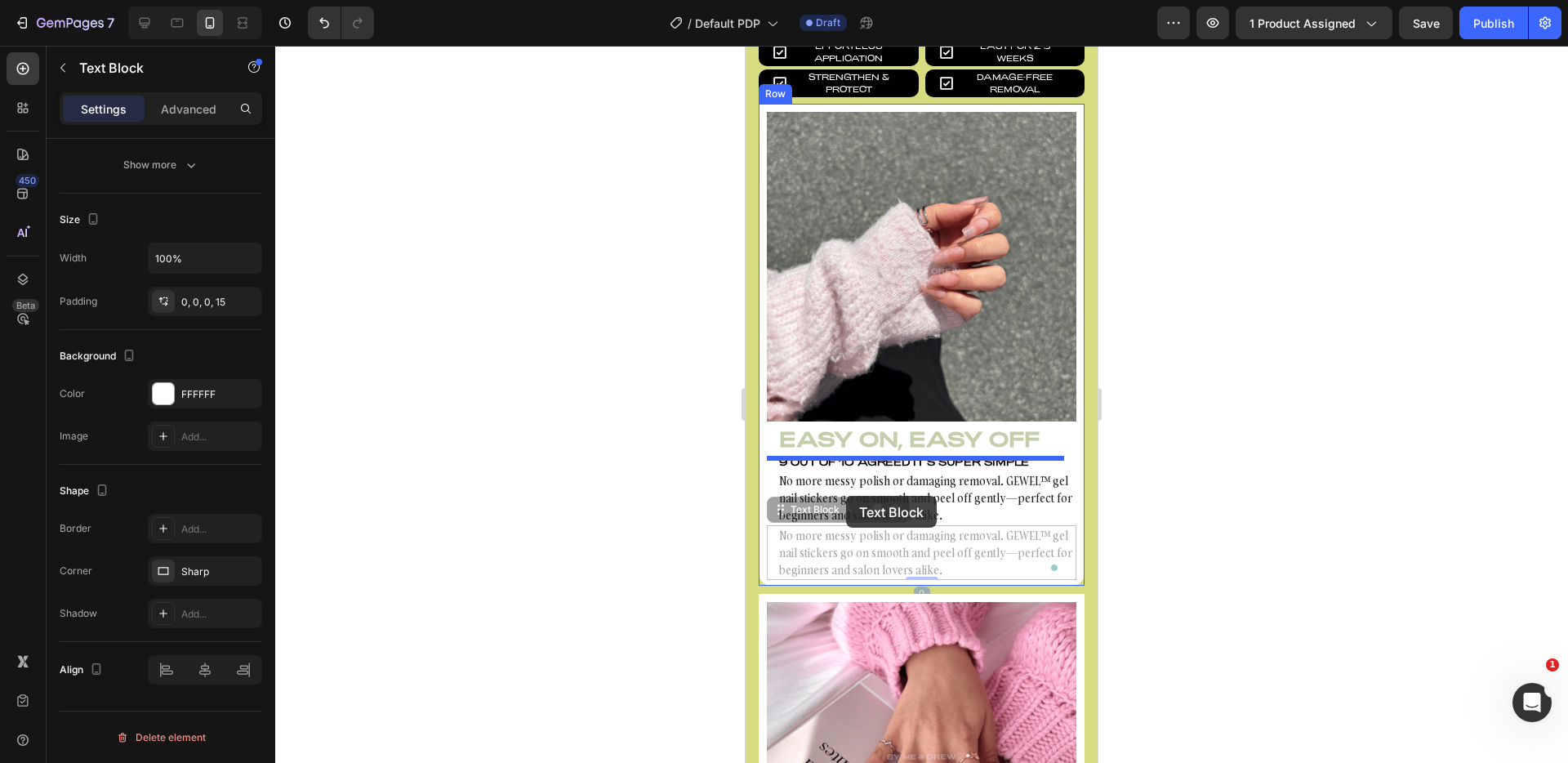
drag, startPoint x: 840, startPoint y: 528, endPoint x: 846, endPoint y: 495, distance: 33.5
click at [846, 495] on div "Mobile ( 431 px) iPhone 13 Mini iPhone 13 Pro iPhone 11 Pro Max iPhone 15 Pro M…" at bounding box center [922, 554] width 352 height 4198
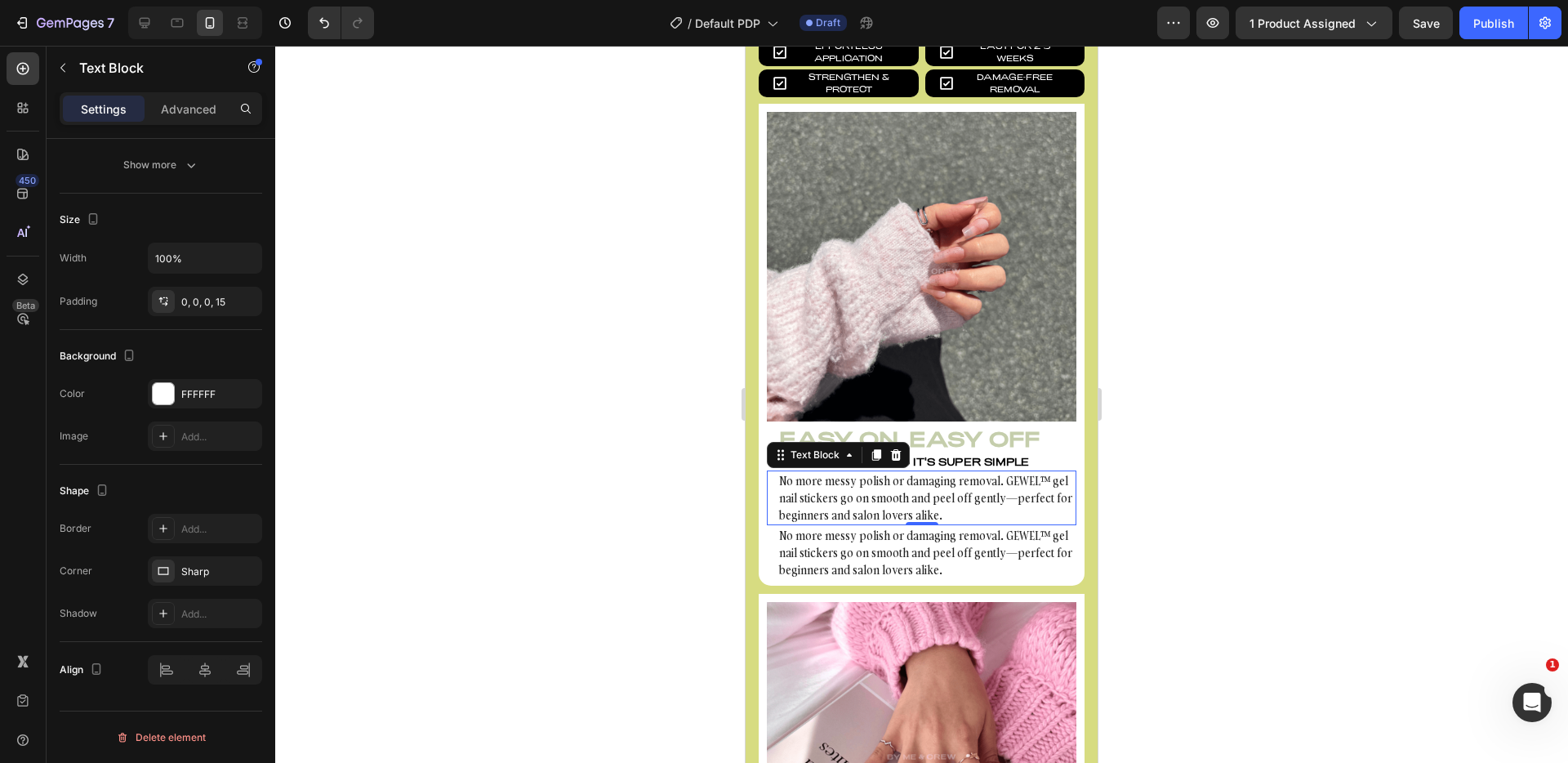
click at [965, 453] on div "9 out of 10 agreed it's super simple" at bounding box center [921, 462] width 309 height 18
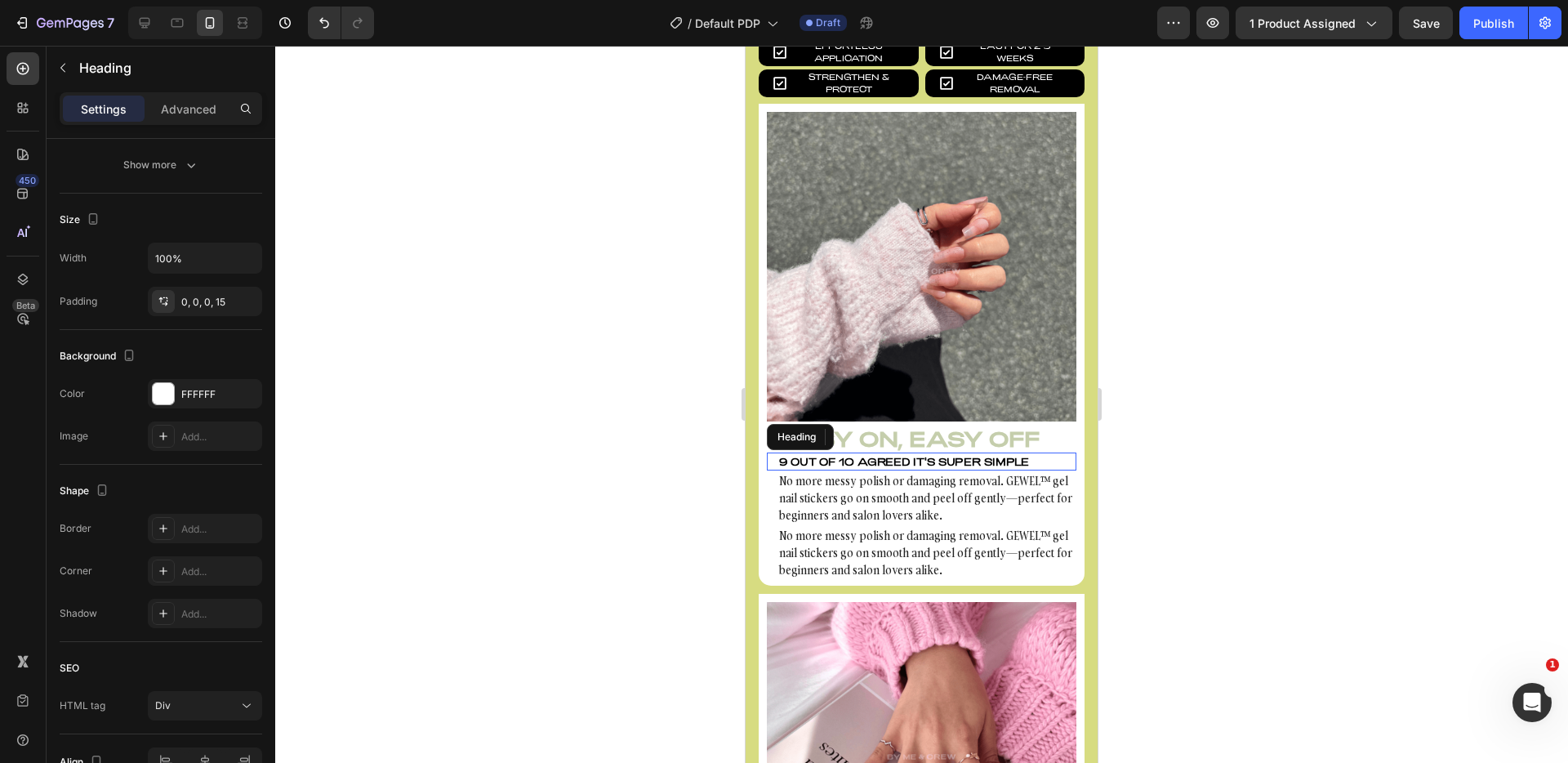
click at [965, 453] on div "9 out of 10 agreed it's super simple" at bounding box center [921, 462] width 309 height 18
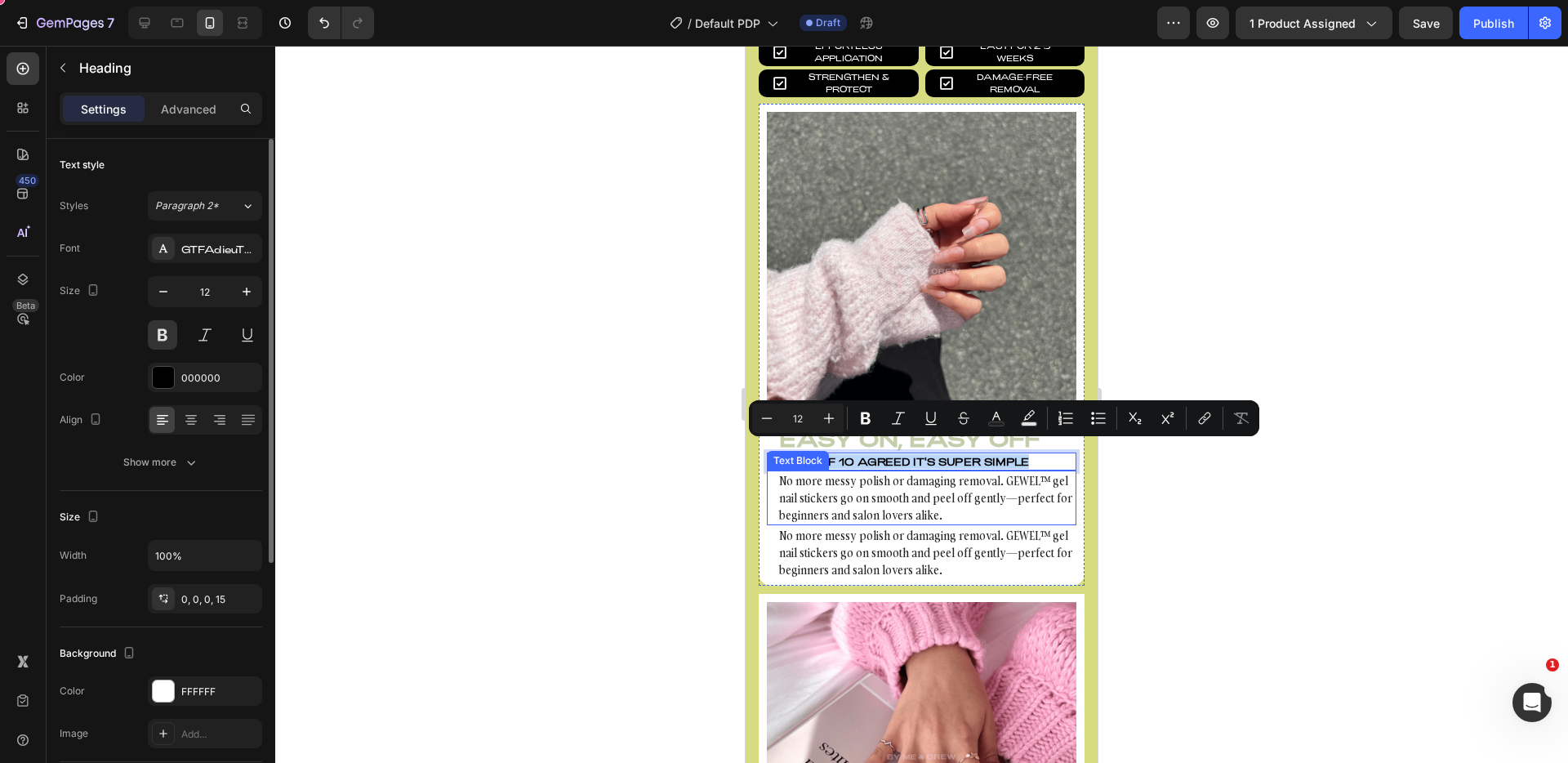
click at [904, 489] on p "No more messy polish or damaging removal. GEWEL™ gel nail stickers go on smooth…" at bounding box center [927, 497] width 296 height 52
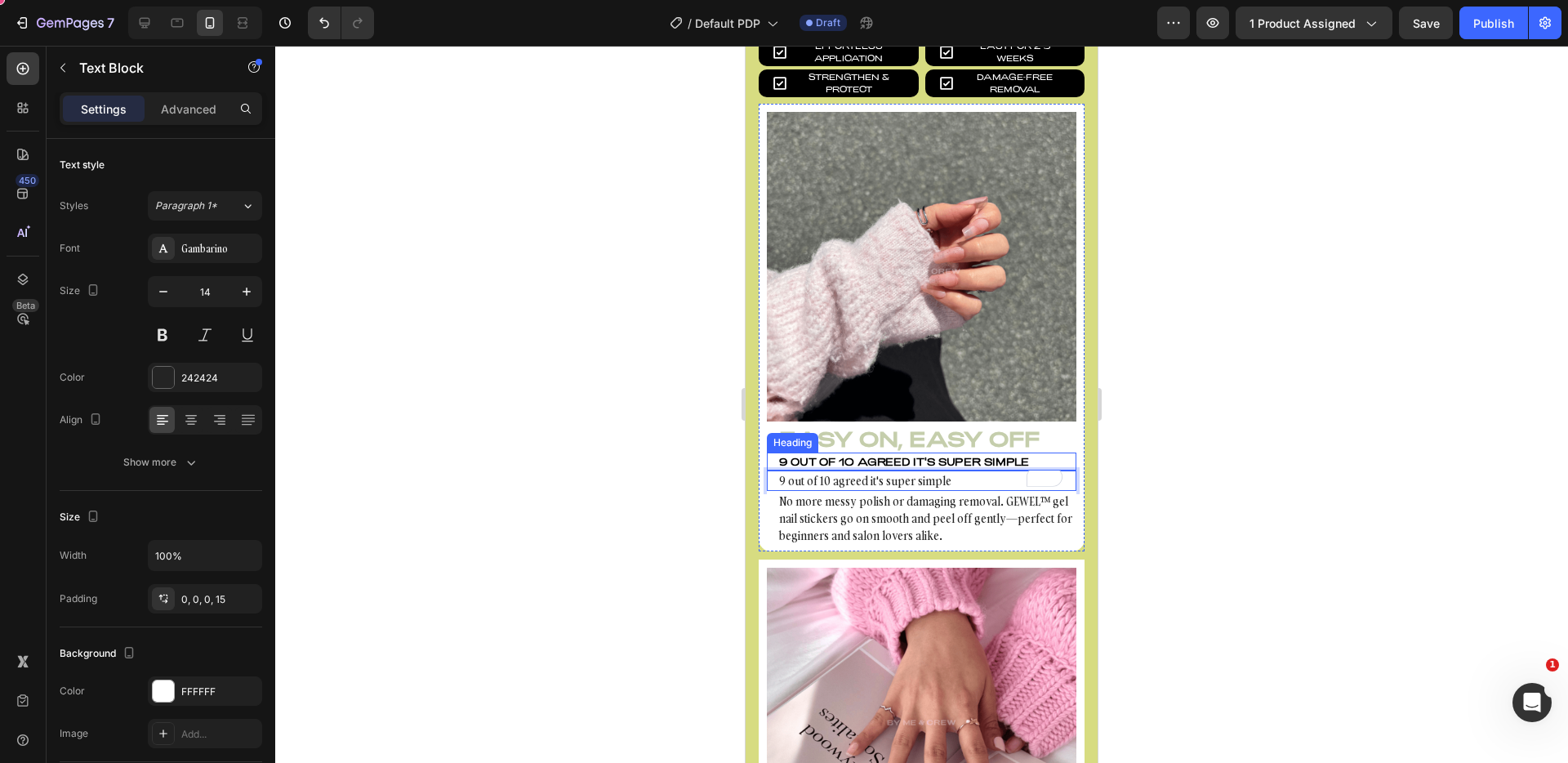
click at [1022, 454] on p "9 out of 10 agreed it's super simple" at bounding box center [927, 461] width 296 height 15
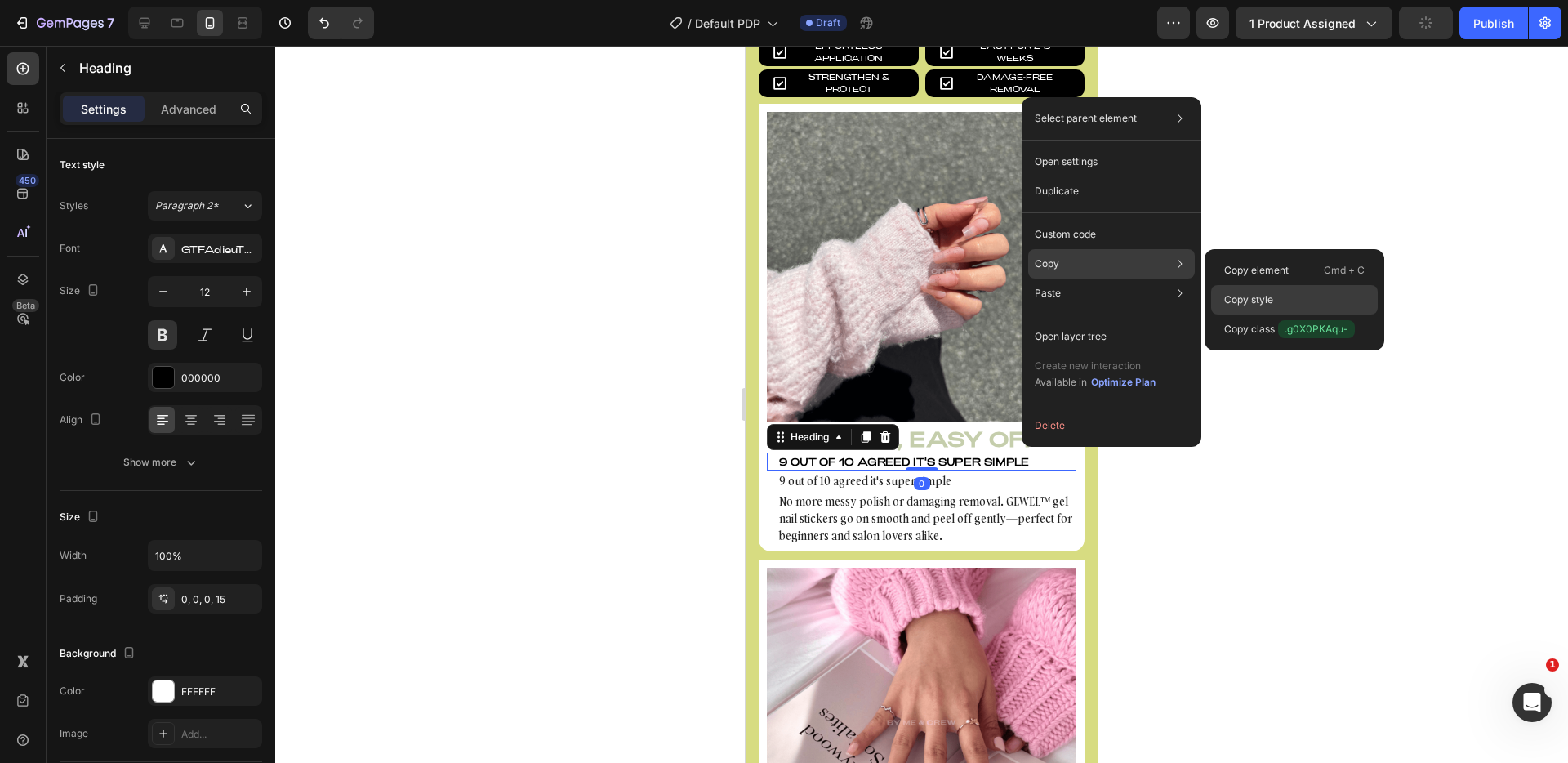
click at [1277, 315] on div "Copy style" at bounding box center [1295, 329] width 167 height 29
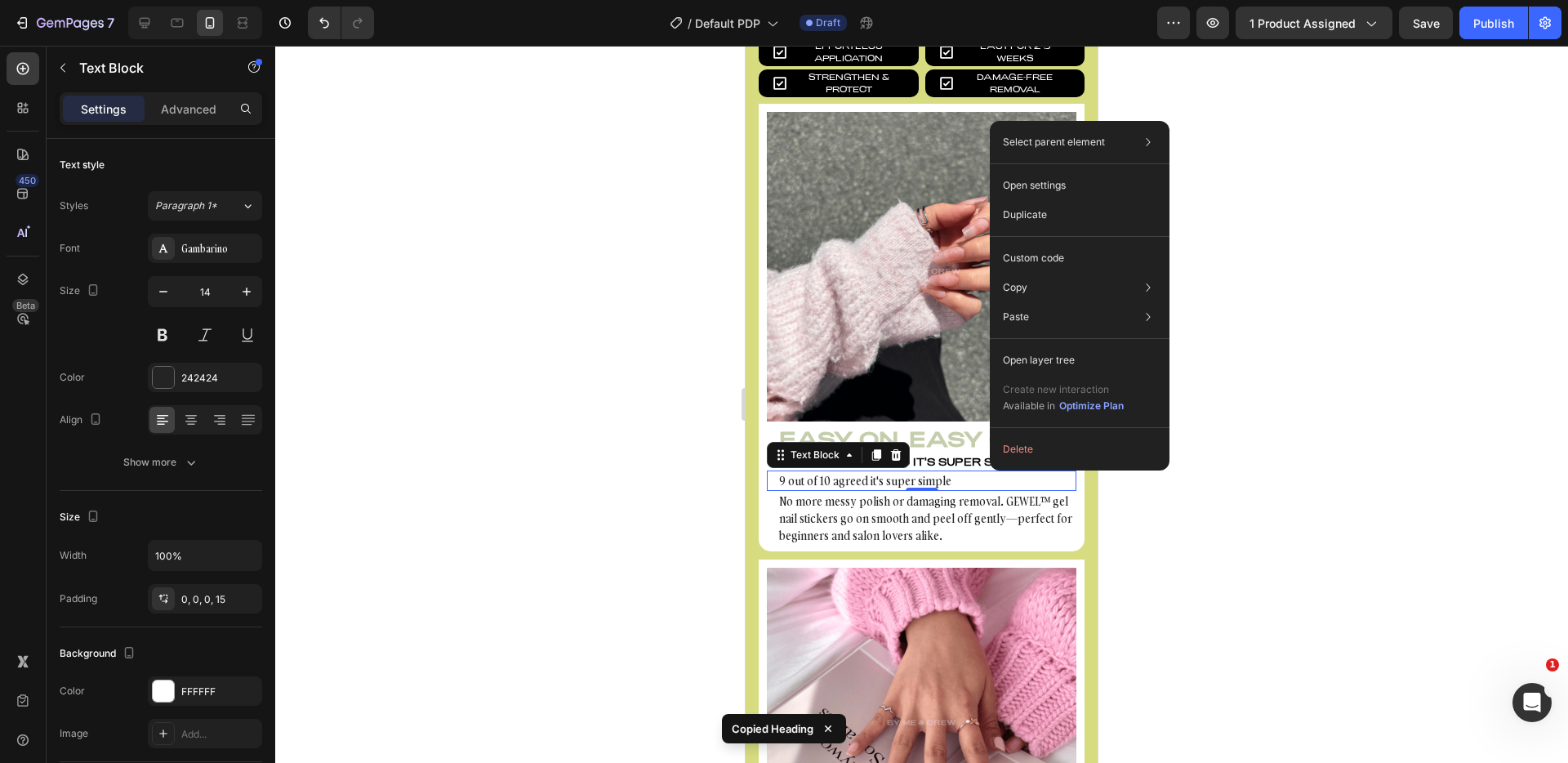
click at [930, 454] on p "9 out of 10 agreed it's super simple" at bounding box center [927, 461] width 296 height 15
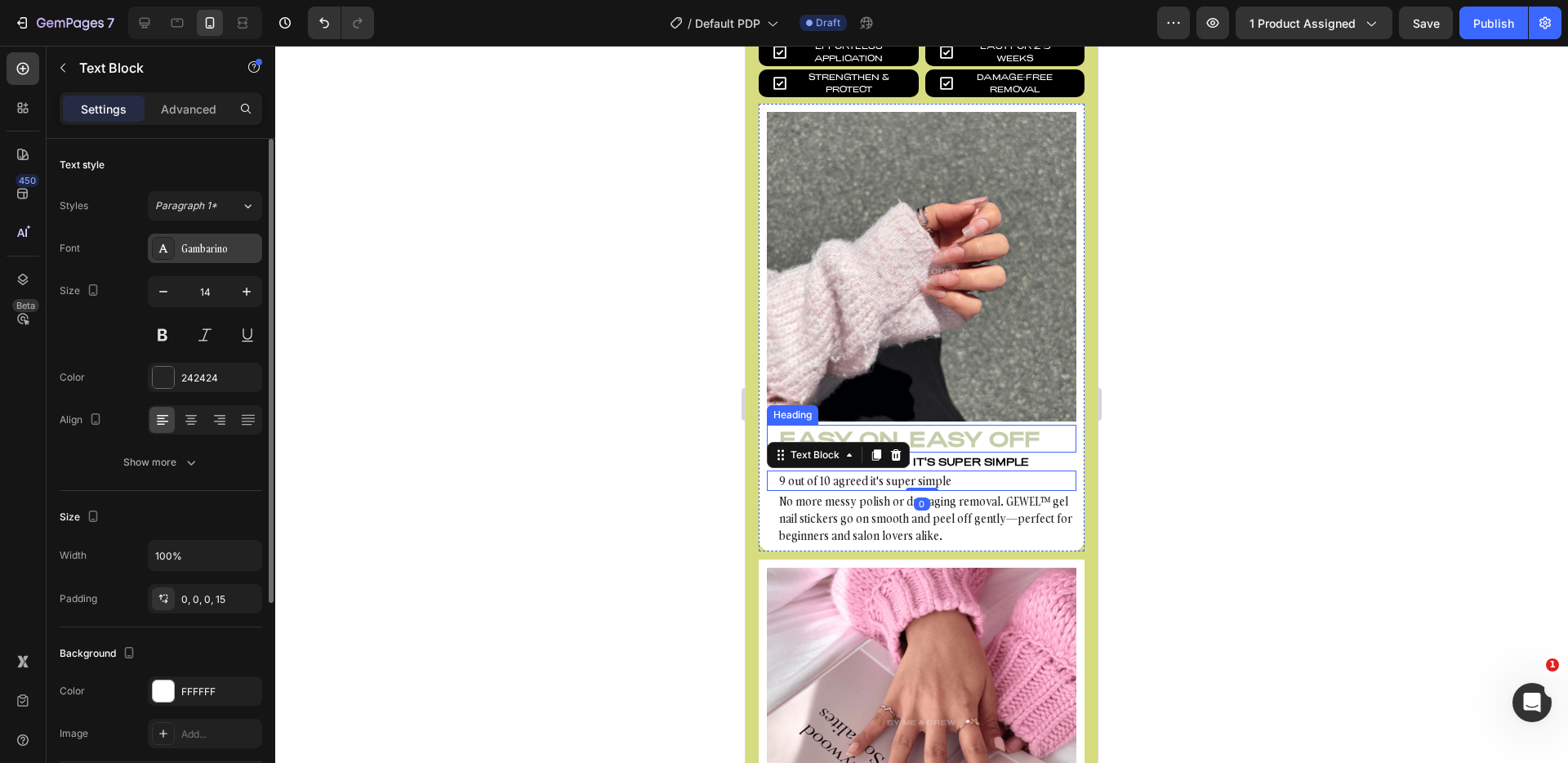
click at [209, 252] on div "Gambarino" at bounding box center [220, 249] width 77 height 15
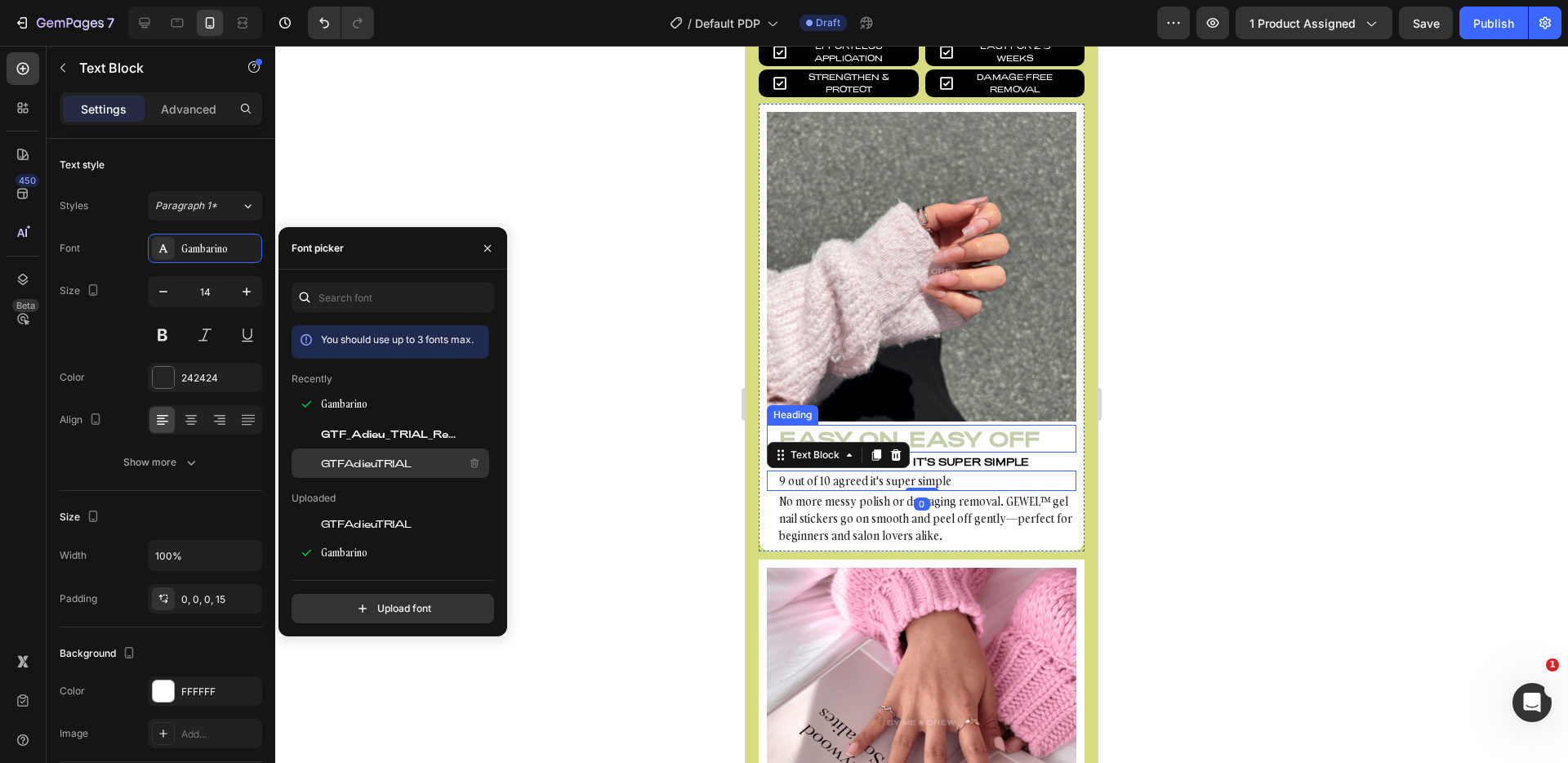
click at [358, 454] on div "GTFAdieuTRIAL" at bounding box center [404, 464] width 165 height 20
click at [970, 454] on p "9 out of 10 agreed it's super simple" at bounding box center [927, 461] width 296 height 15
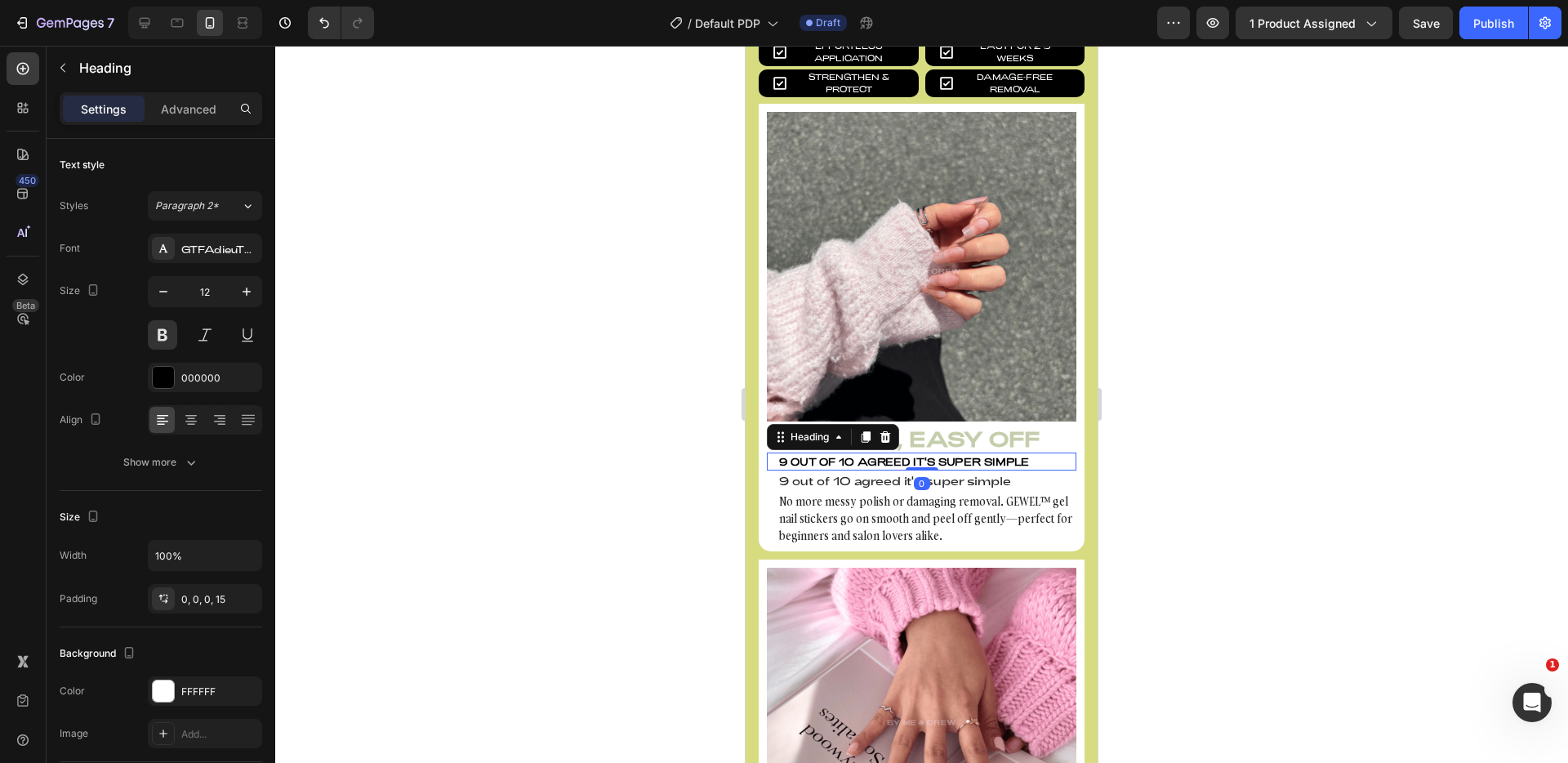
click at [965, 472] on p "9 out of 10 agreed it's super simple" at bounding box center [927, 480] width 296 height 17
click at [1015, 454] on p "9 out of 10 agreed it's super simple" at bounding box center [927, 461] width 296 height 15
click at [1014, 472] on p "9 out of 10 agreed it's super simple" at bounding box center [927, 480] width 296 height 17
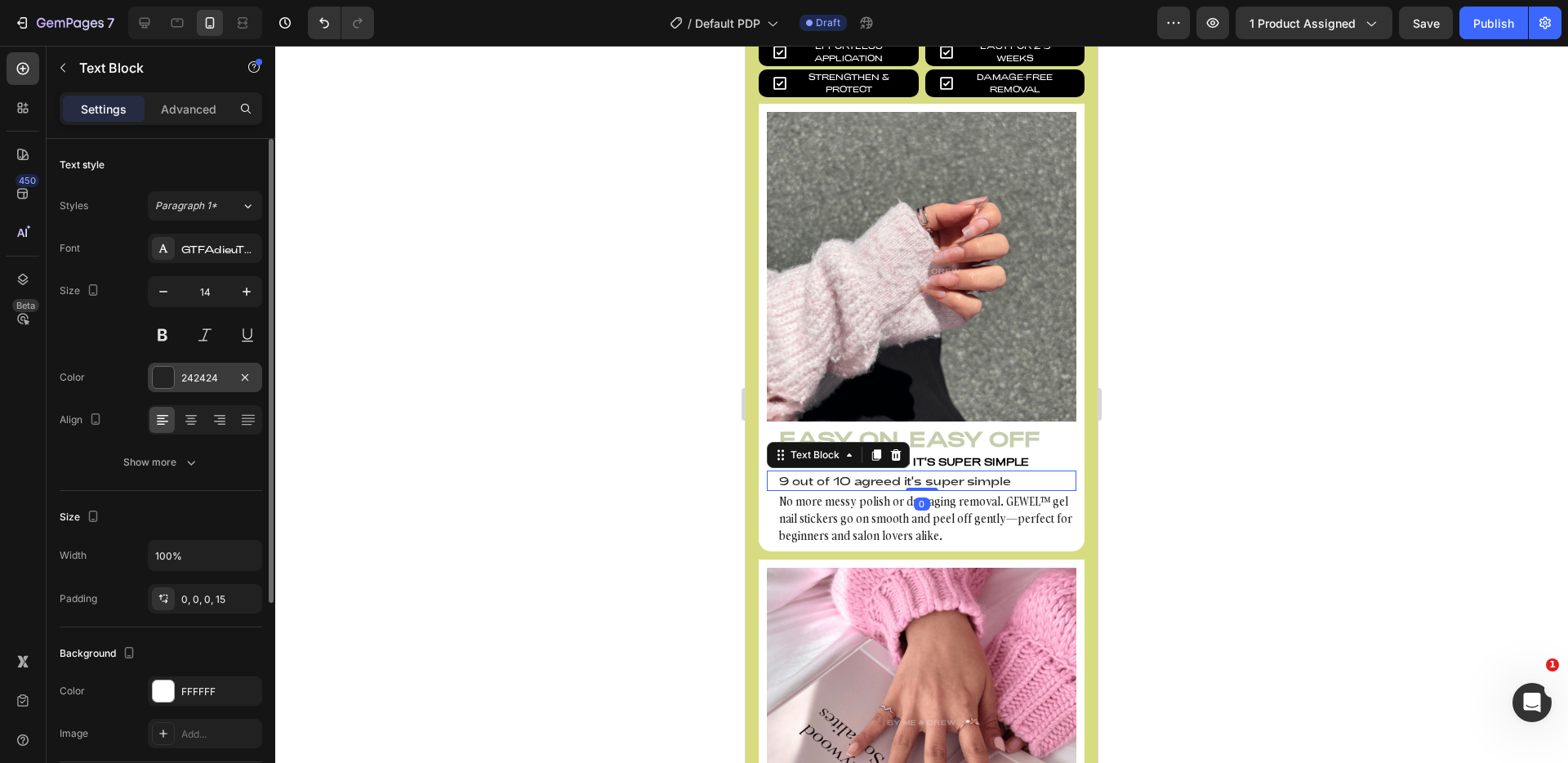
click at [162, 377] on div at bounding box center [162, 377] width 21 height 21
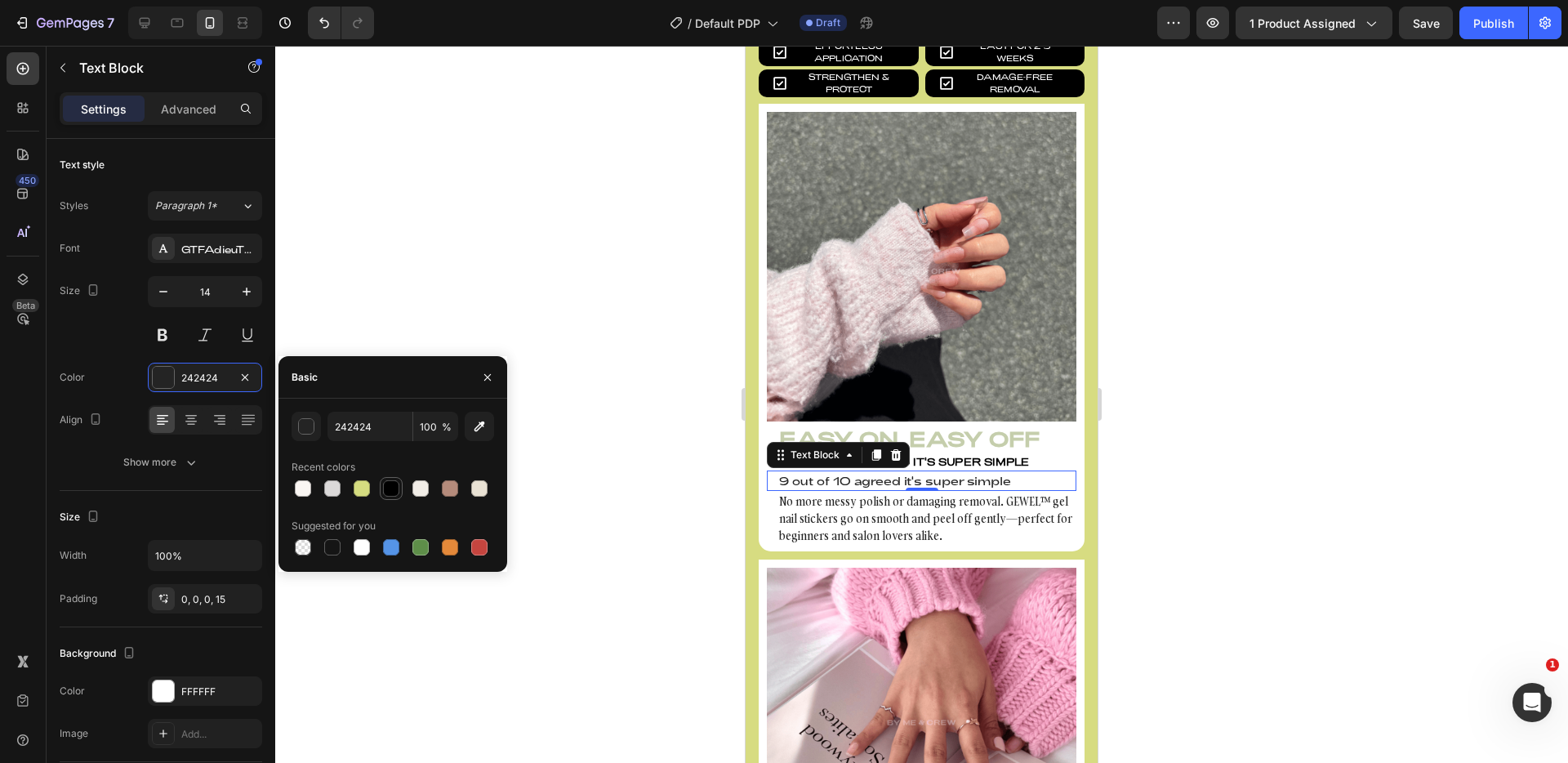
click at [401, 484] on div at bounding box center [391, 488] width 23 height 23
type input "000000"
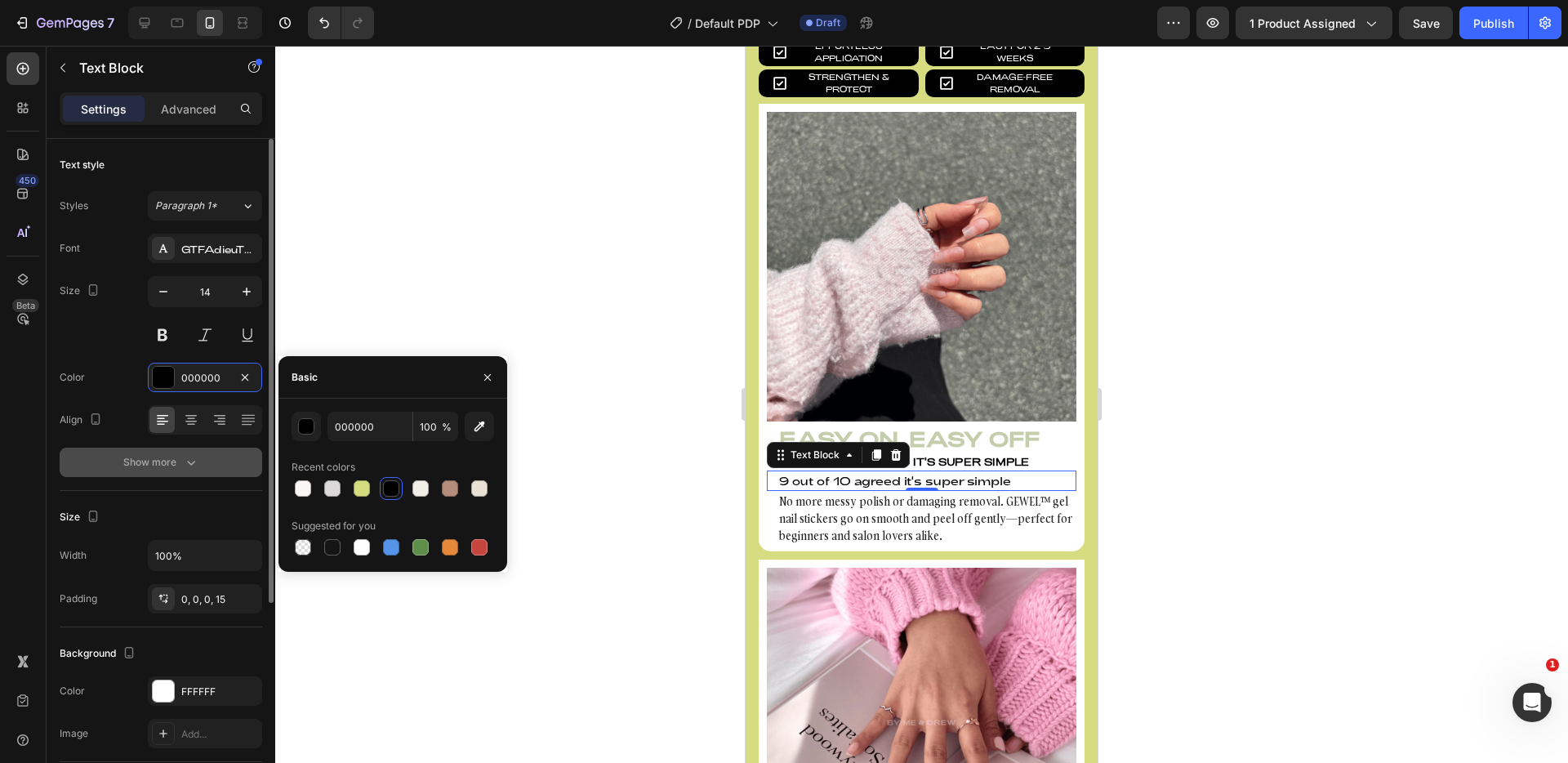
click at [182, 448] on button "Show more" at bounding box center [161, 462] width 202 height 29
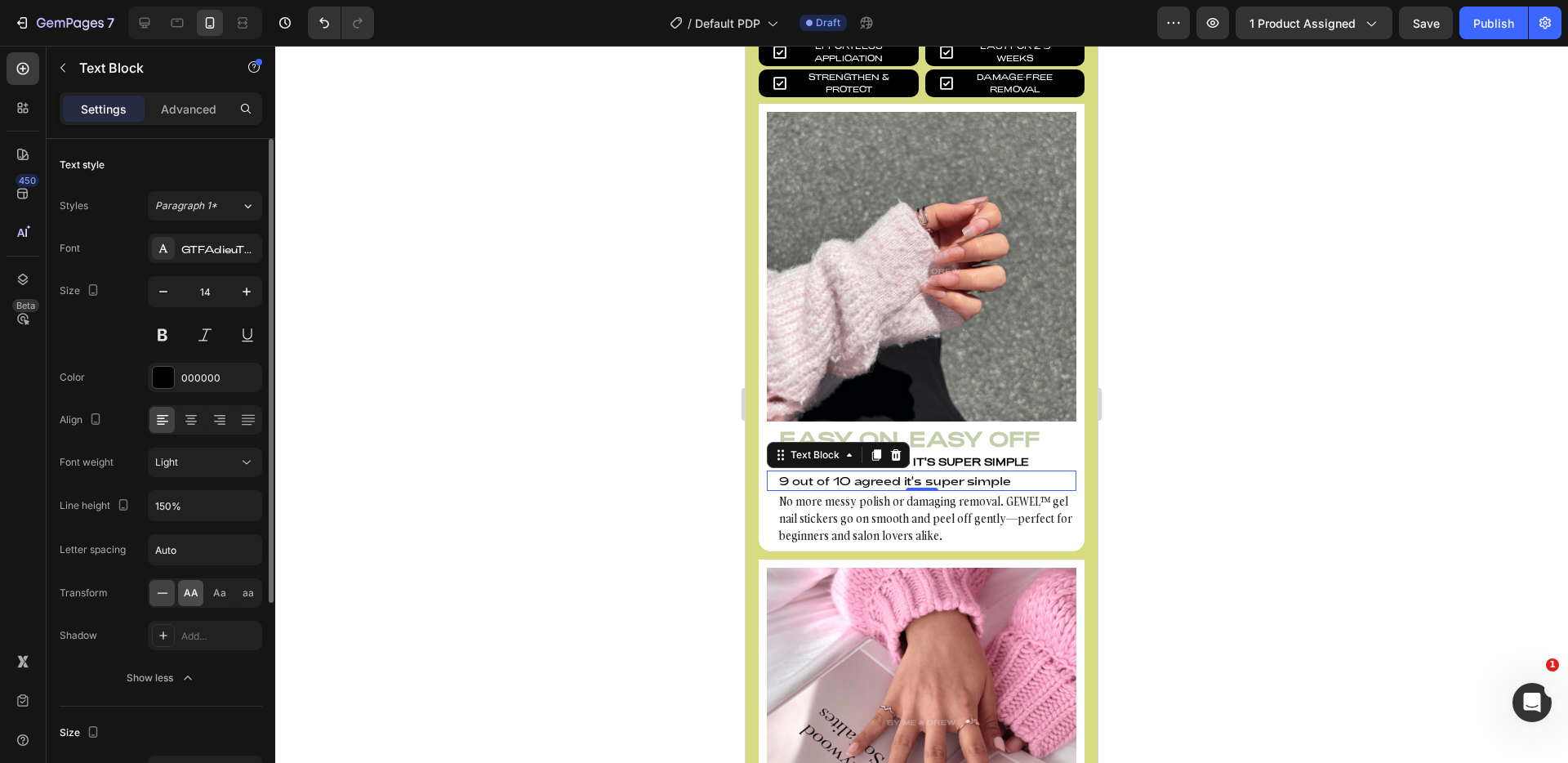
click at [181, 598] on div "AA" at bounding box center [191, 592] width 25 height 26
click at [159, 288] on icon "button" at bounding box center [163, 291] width 16 height 16
type input "12"
click at [161, 339] on button at bounding box center [162, 335] width 29 height 29
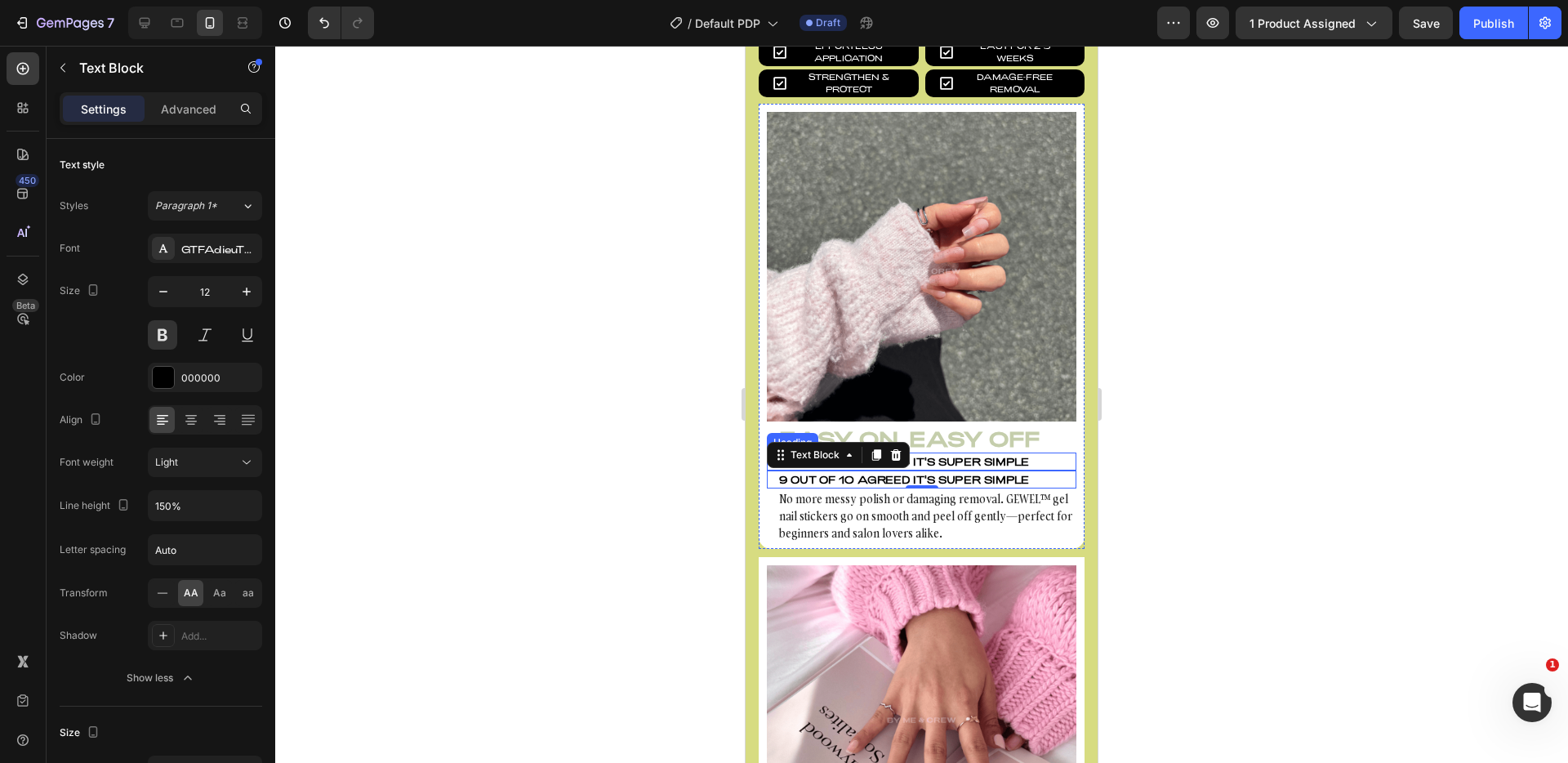
click at [1024, 454] on p "9 out of 10 agreed it's super simple" at bounding box center [927, 461] width 296 height 15
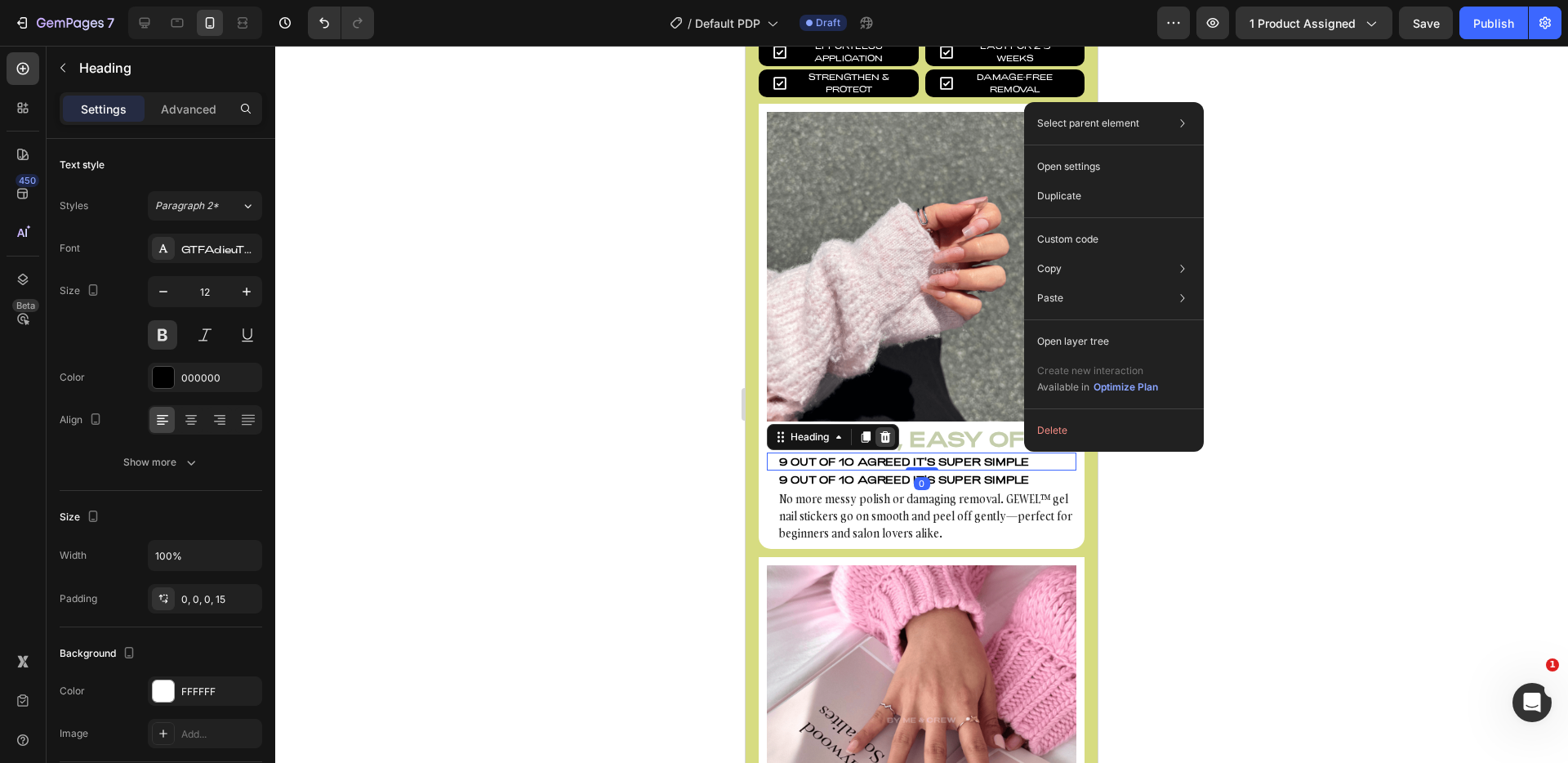
click at [891, 430] on icon at bounding box center [885, 436] width 13 height 13
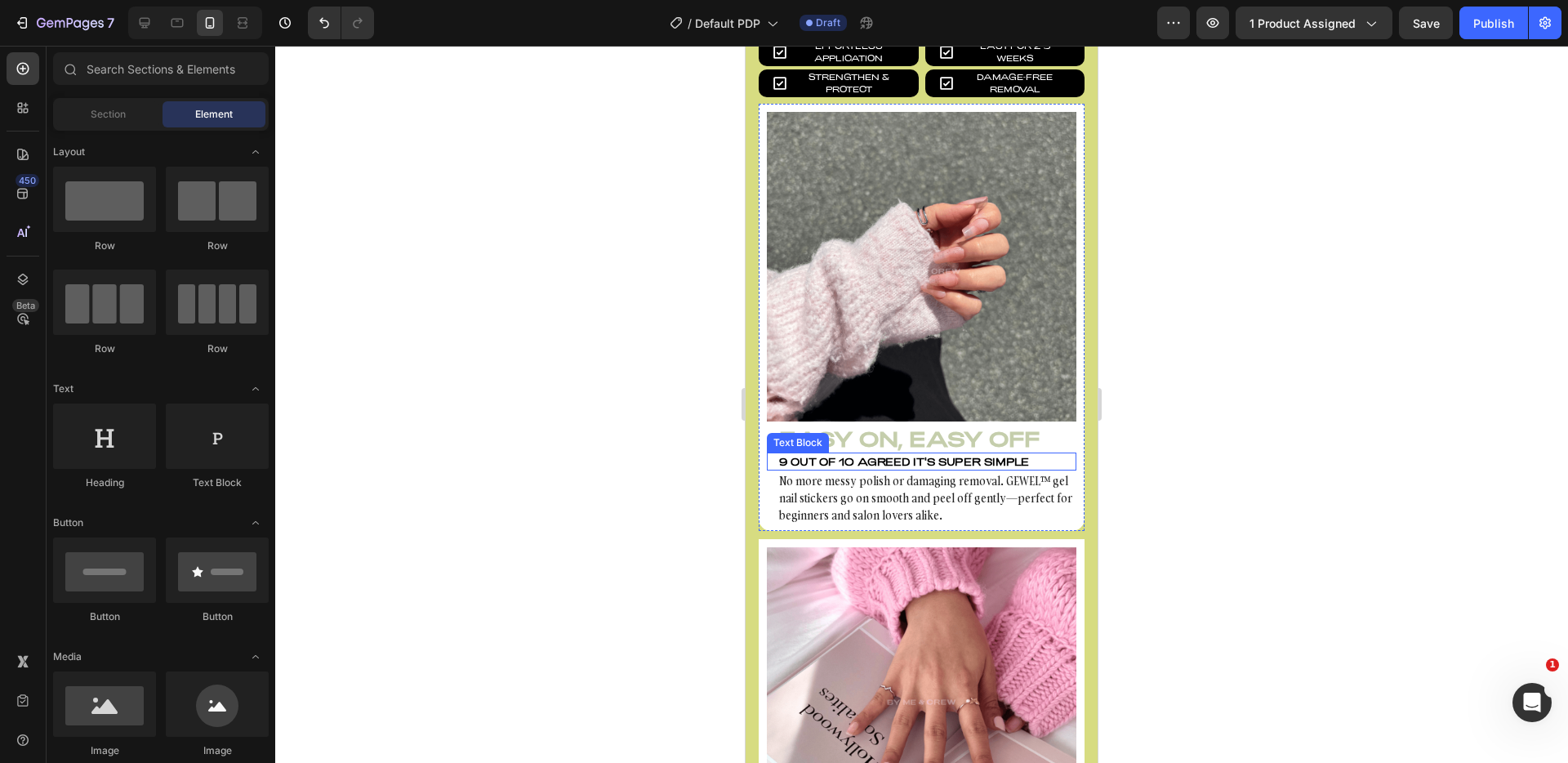
click at [882, 454] on p "9 out of 10 agreed it's super simple" at bounding box center [927, 461] width 296 height 15
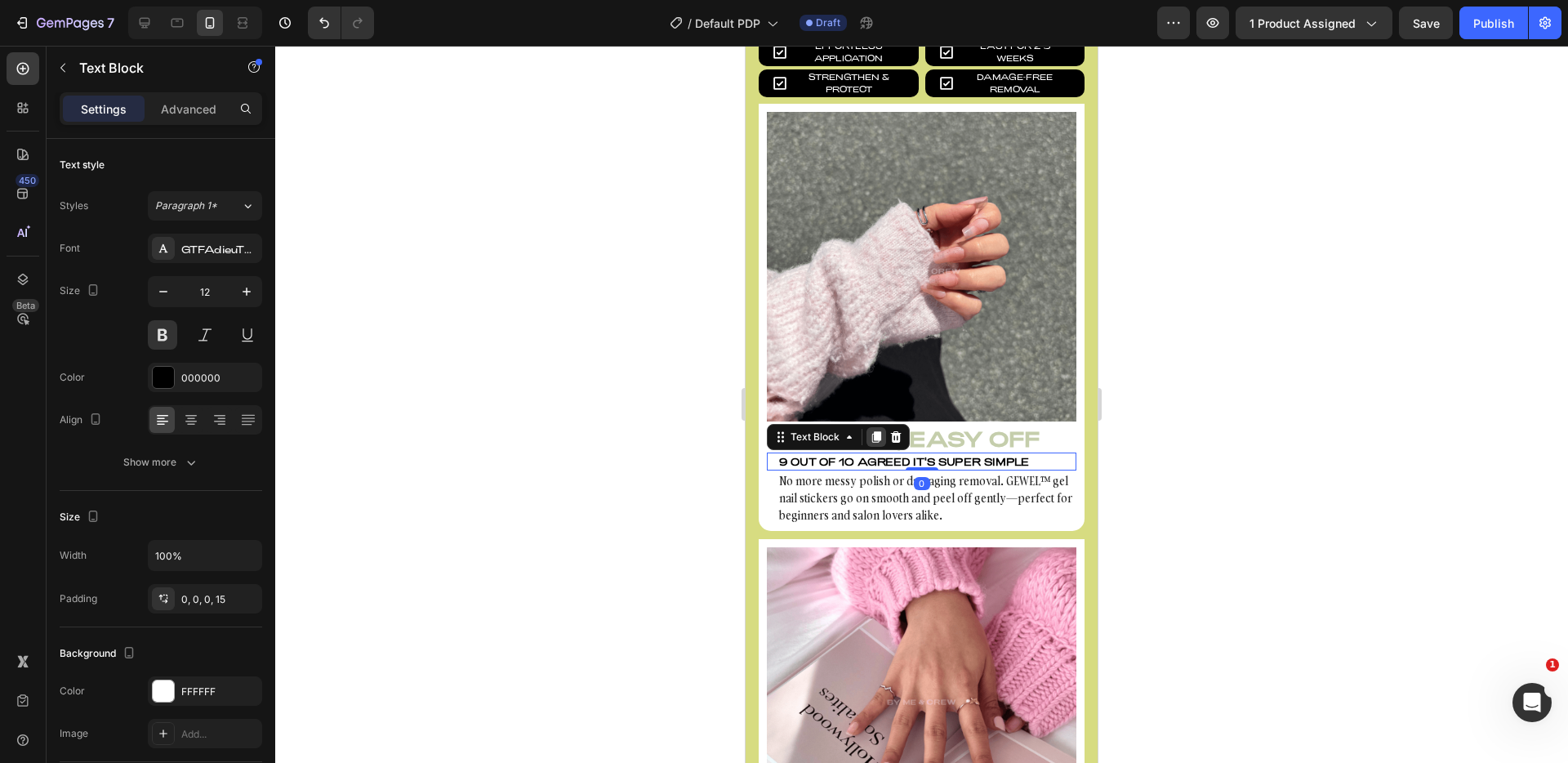
click at [877, 431] on icon at bounding box center [877, 436] width 9 height 12
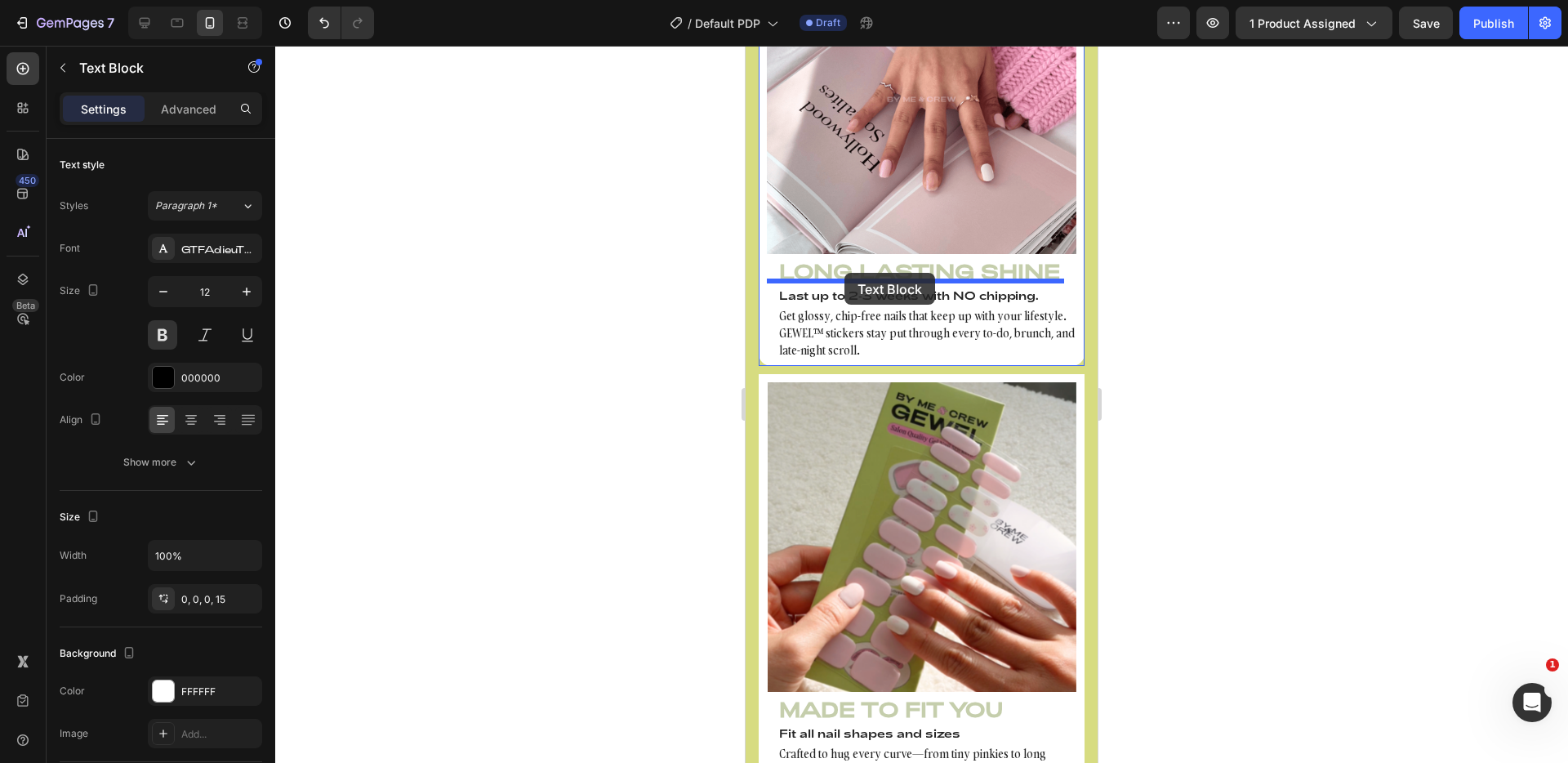
drag, startPoint x: 784, startPoint y: 444, endPoint x: 845, endPoint y: 273, distance: 181.6
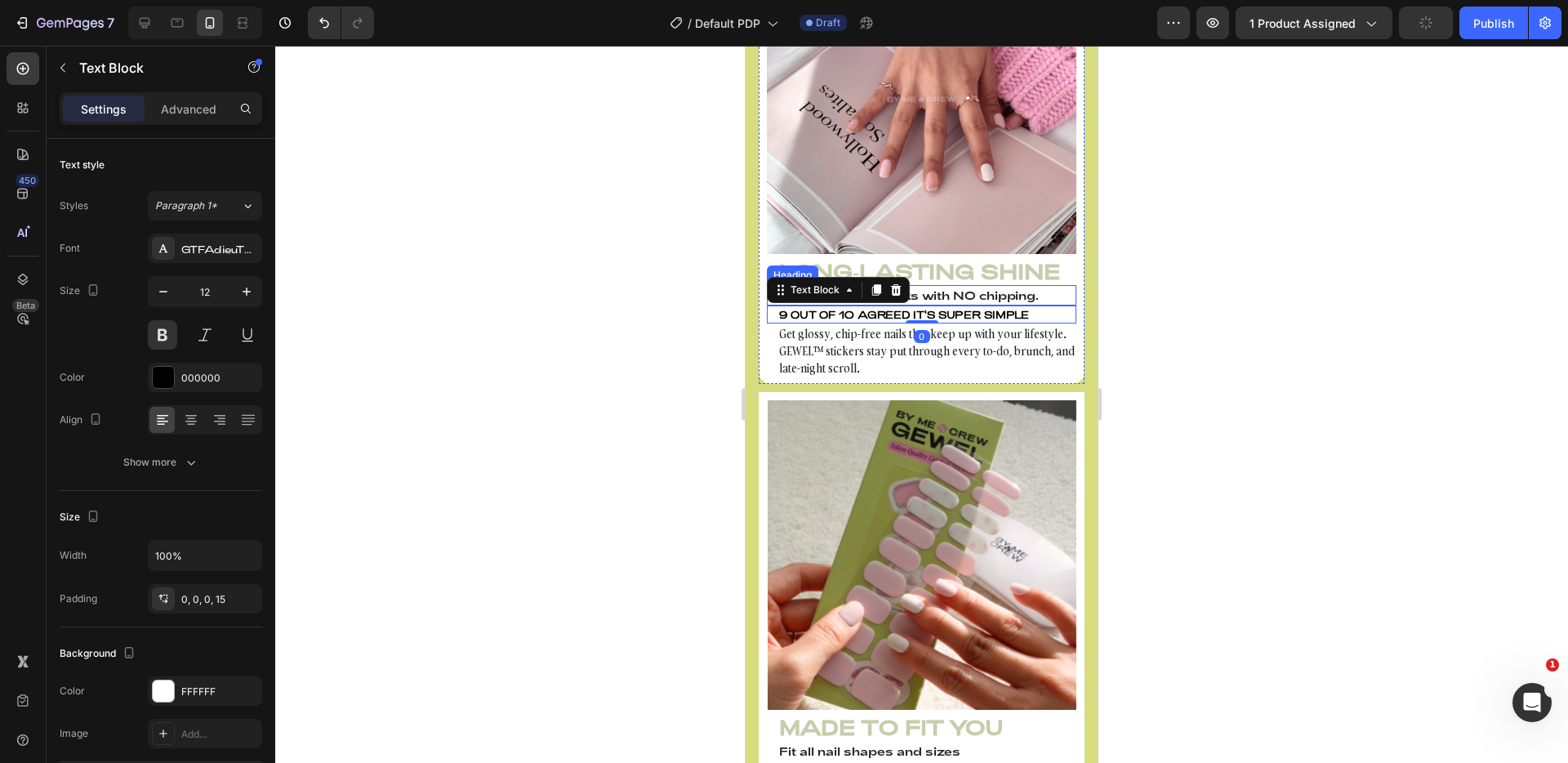
click at [952, 285] on h4 "Last up to 2-3 weeks with NO chipping." at bounding box center [921, 295] width 309 height 21
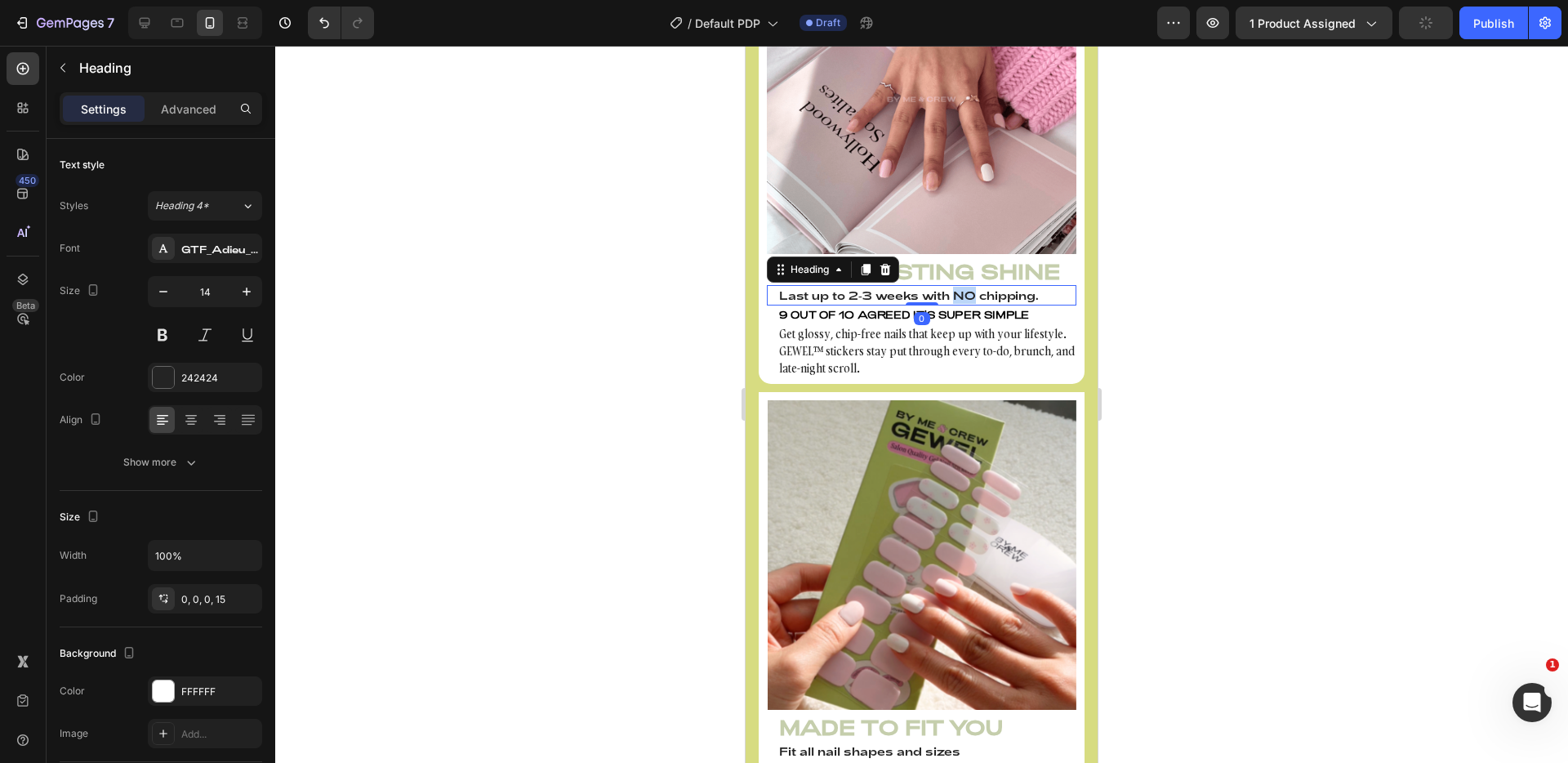
click at [952, 285] on h4 "Last up to 2-3 weeks with NO chipping." at bounding box center [921, 295] width 309 height 21
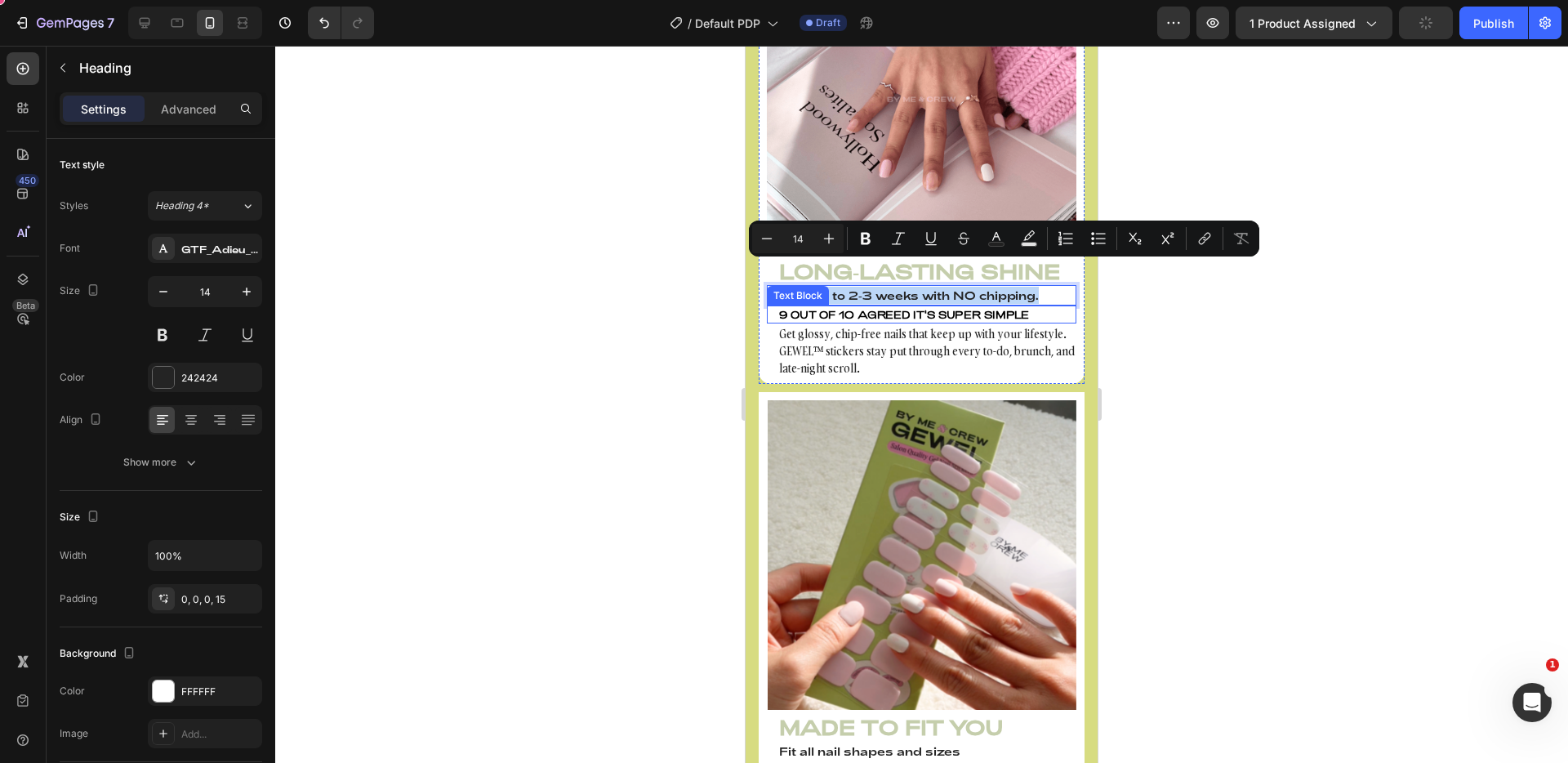
click at [962, 307] on p "9 out of 10 agreed it's super simple" at bounding box center [927, 314] width 296 height 15
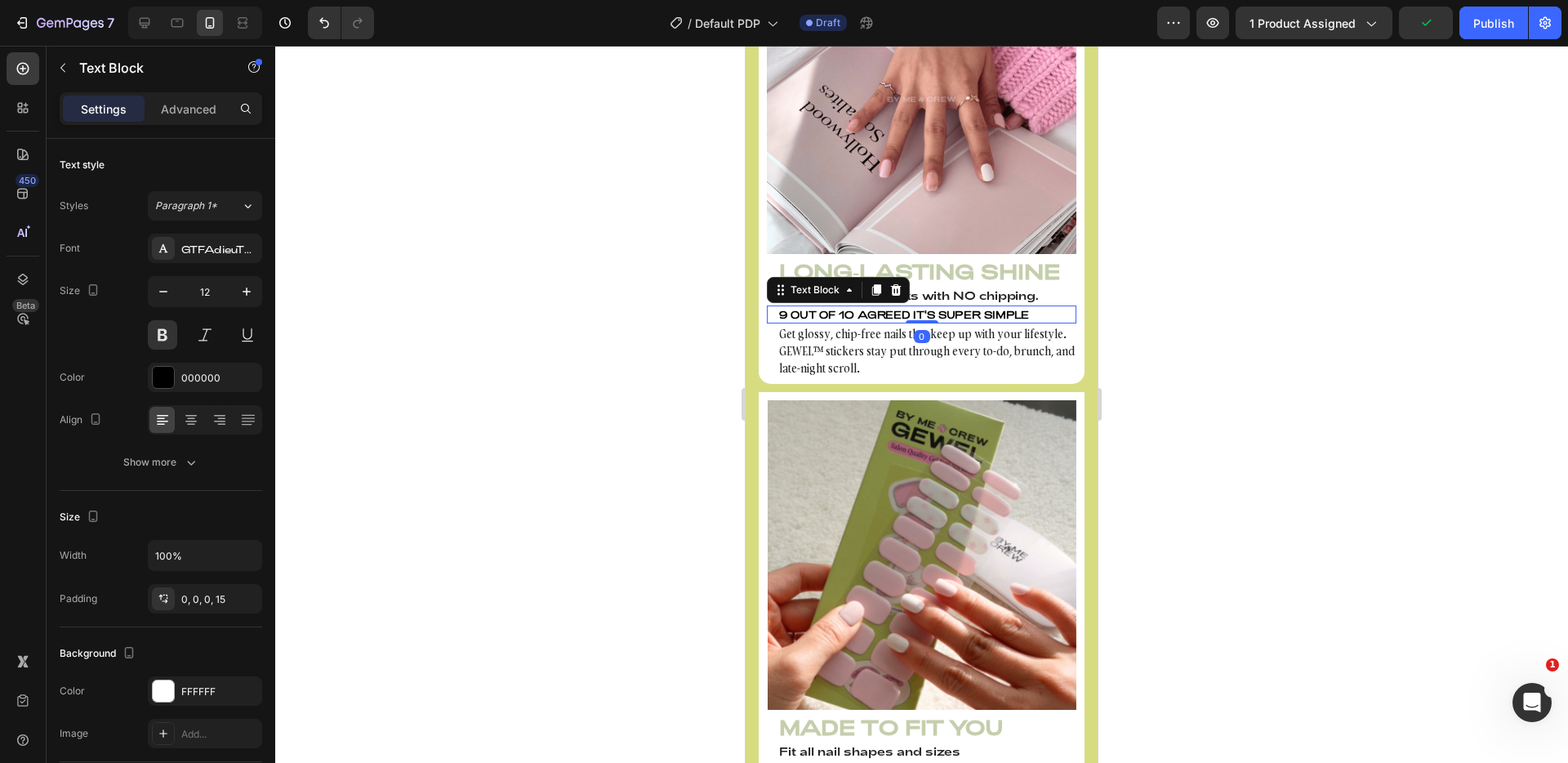
click at [961, 307] on p "9 out of 10 agreed it's super simple" at bounding box center [927, 314] width 296 height 15
click at [1039, 287] on p "Last up to 2-3 weeks with NO chipping." at bounding box center [927, 295] width 296 height 17
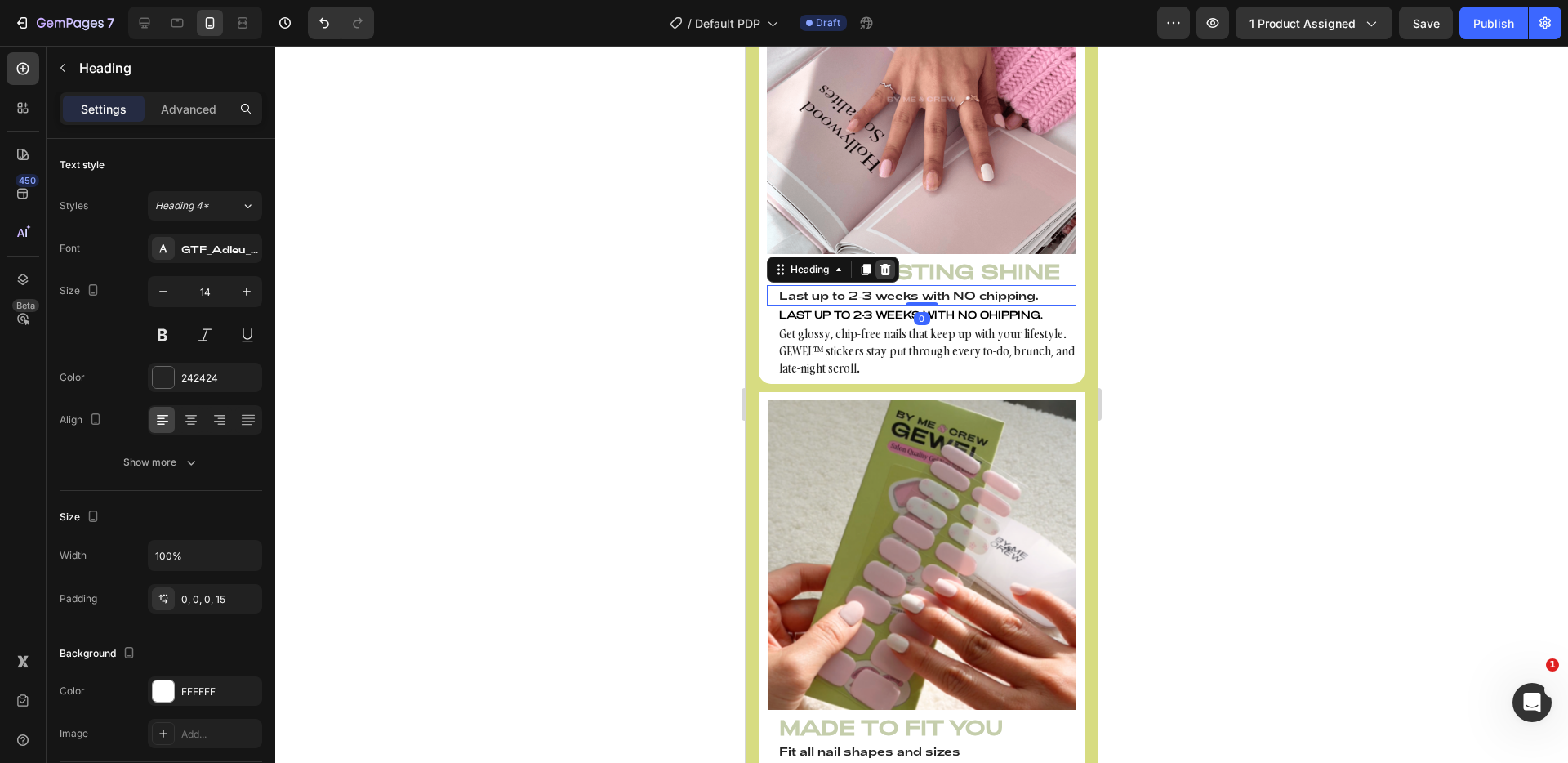
click at [887, 264] on icon at bounding box center [886, 269] width 11 height 12
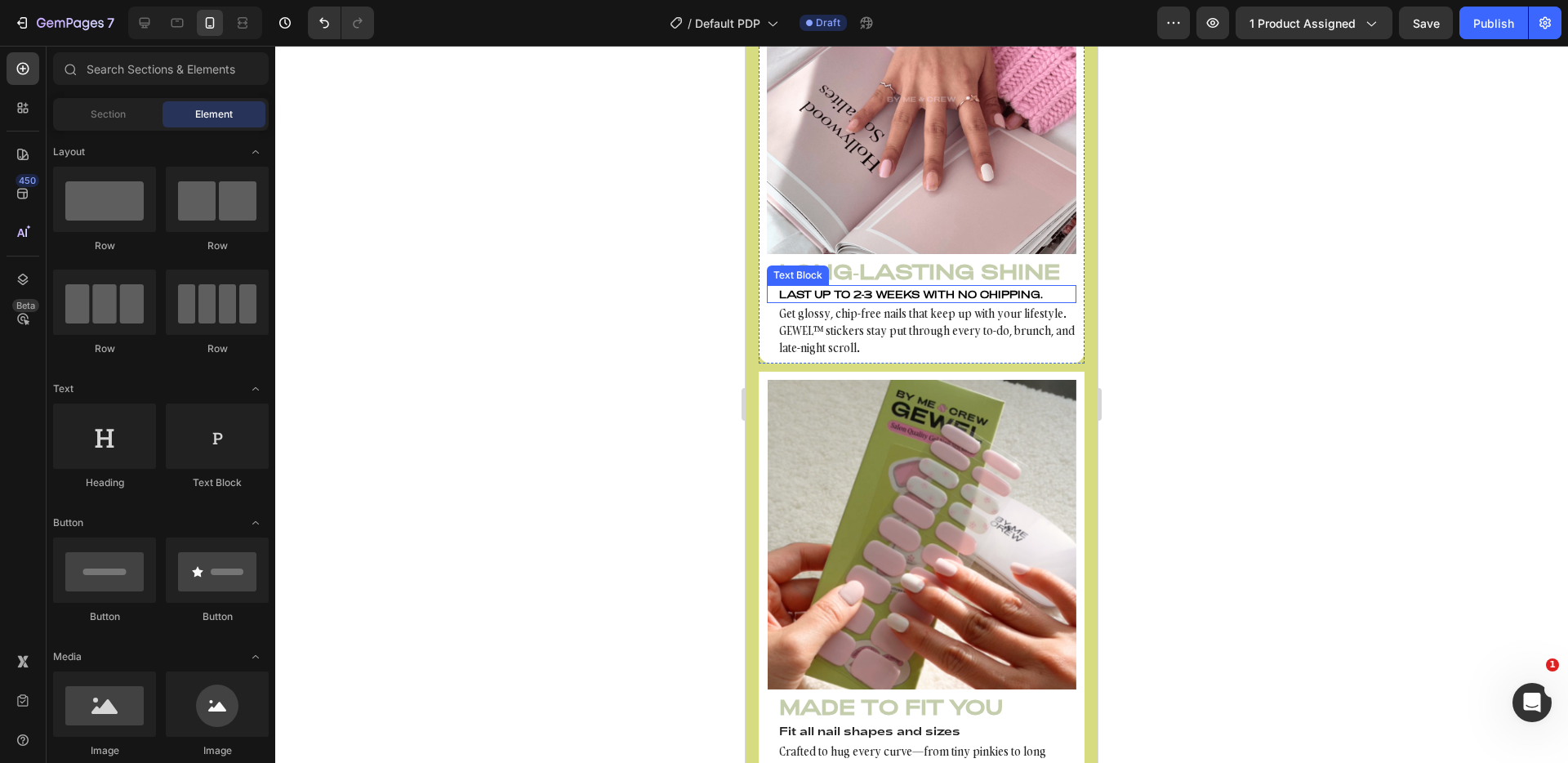
click at [876, 287] on p "Last up to 2-3 weeks with NO chipping." at bounding box center [927, 294] width 296 height 15
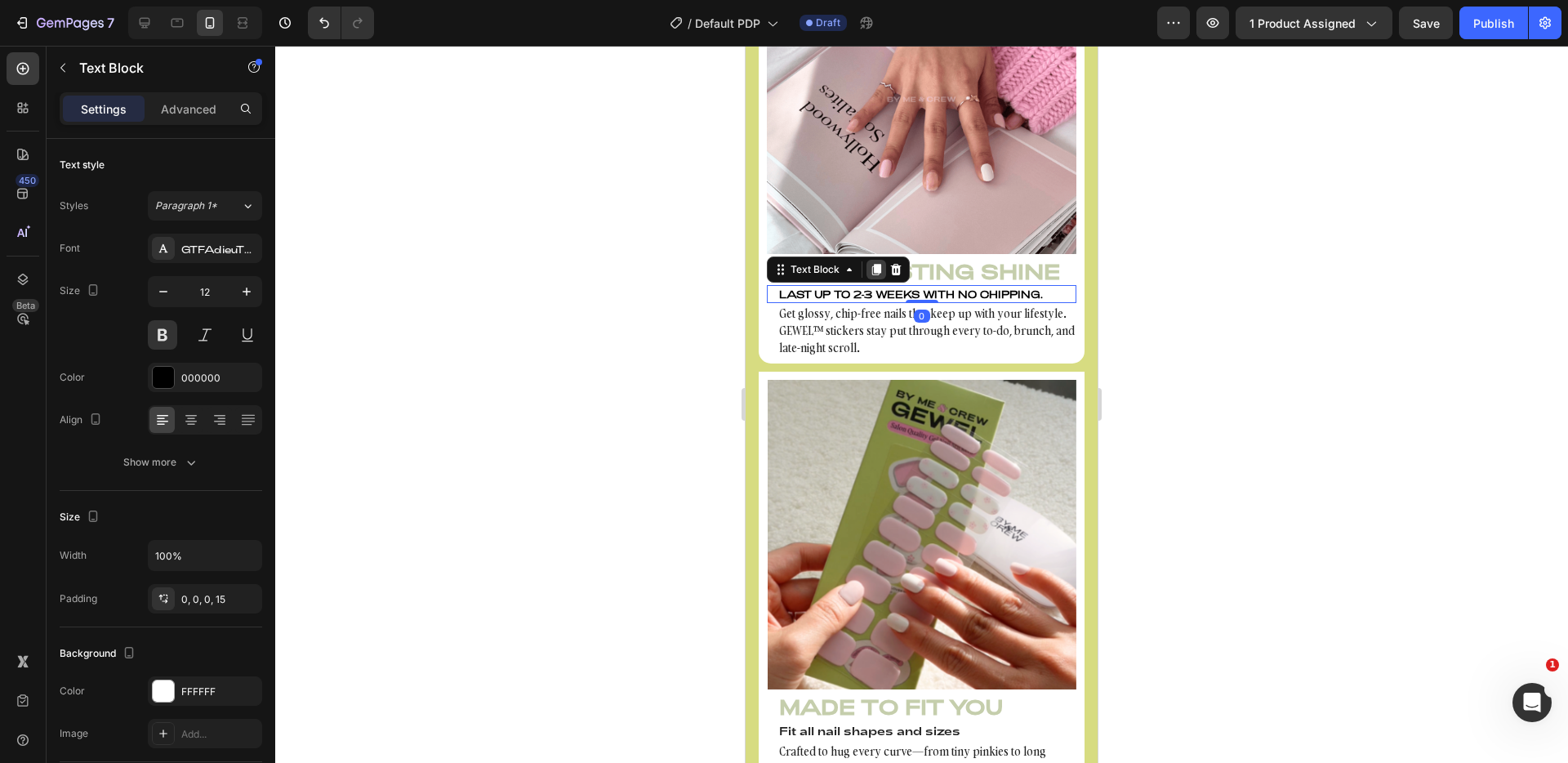
click at [881, 259] on div at bounding box center [877, 269] width 20 height 20
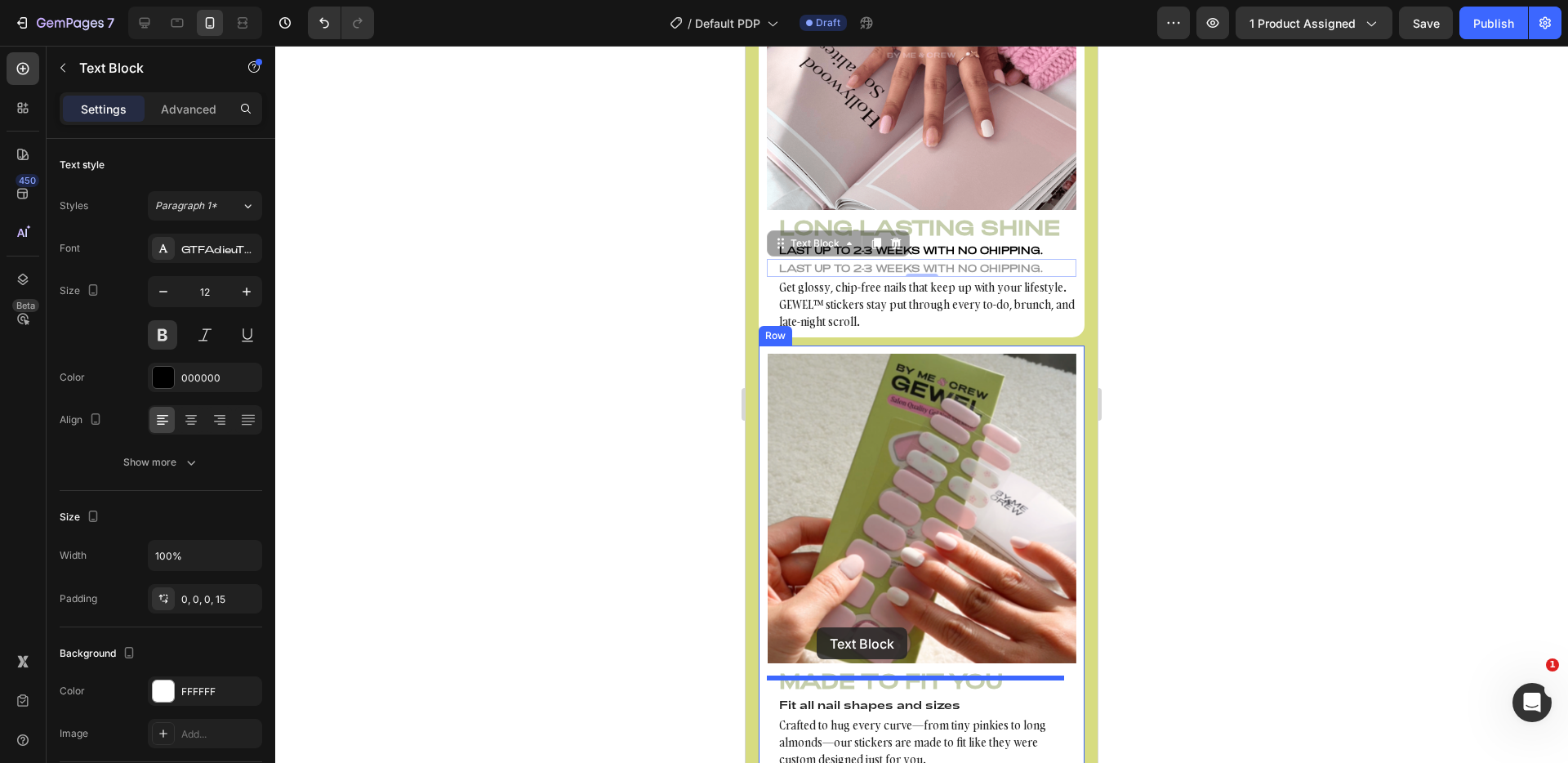
scroll to position [2258, 0]
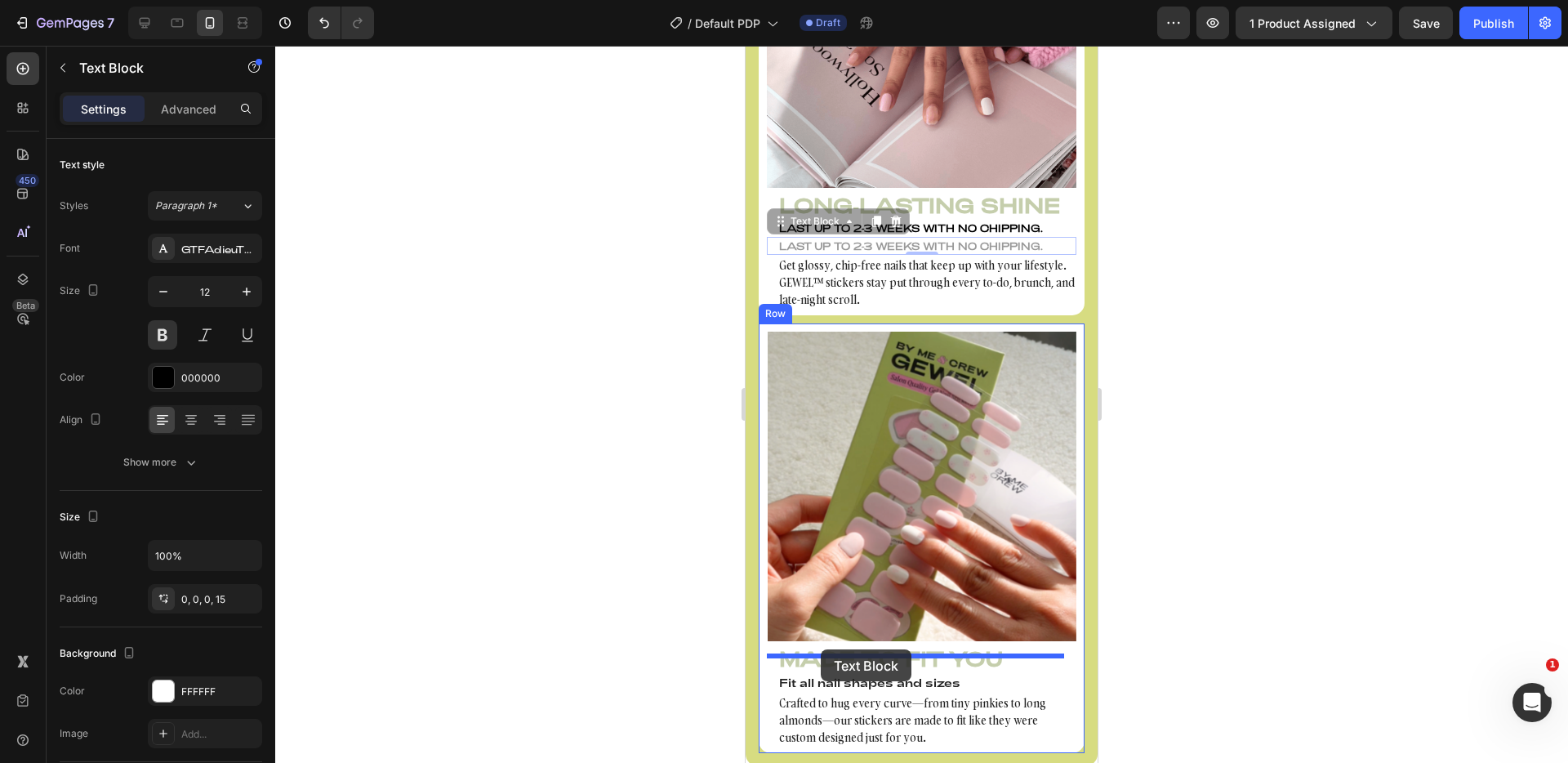
drag, startPoint x: 780, startPoint y: 267, endPoint x: 821, endPoint y: 650, distance: 385.2
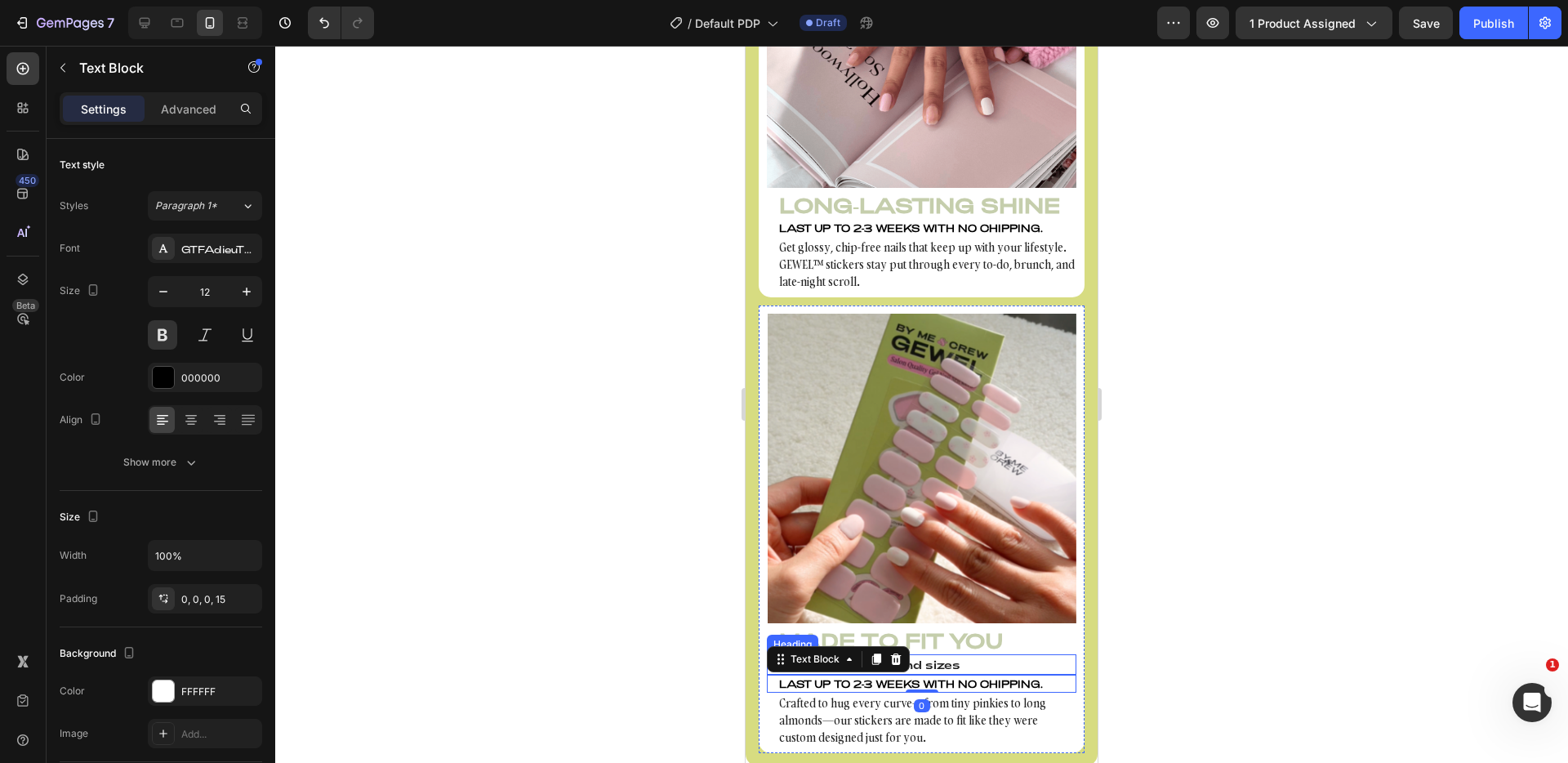
click at [964, 654] on h4 "Fit all nail shapes and sizes" at bounding box center [921, 664] width 309 height 21
copy p "Fit all nail shapes and sizes"
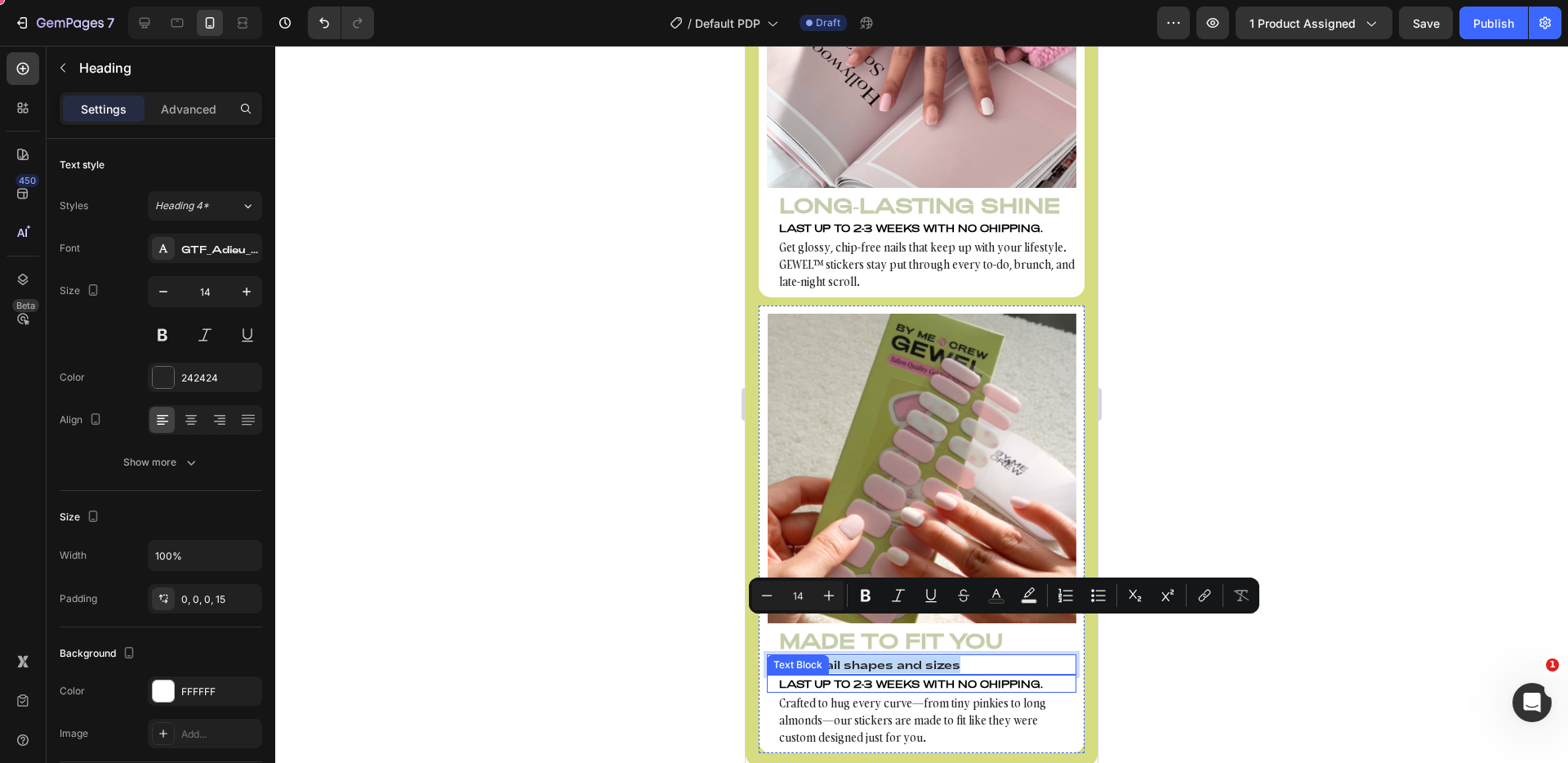
click at [979, 676] on p "Last up to 2-3 weeks with NO chipping." at bounding box center [927, 683] width 296 height 15
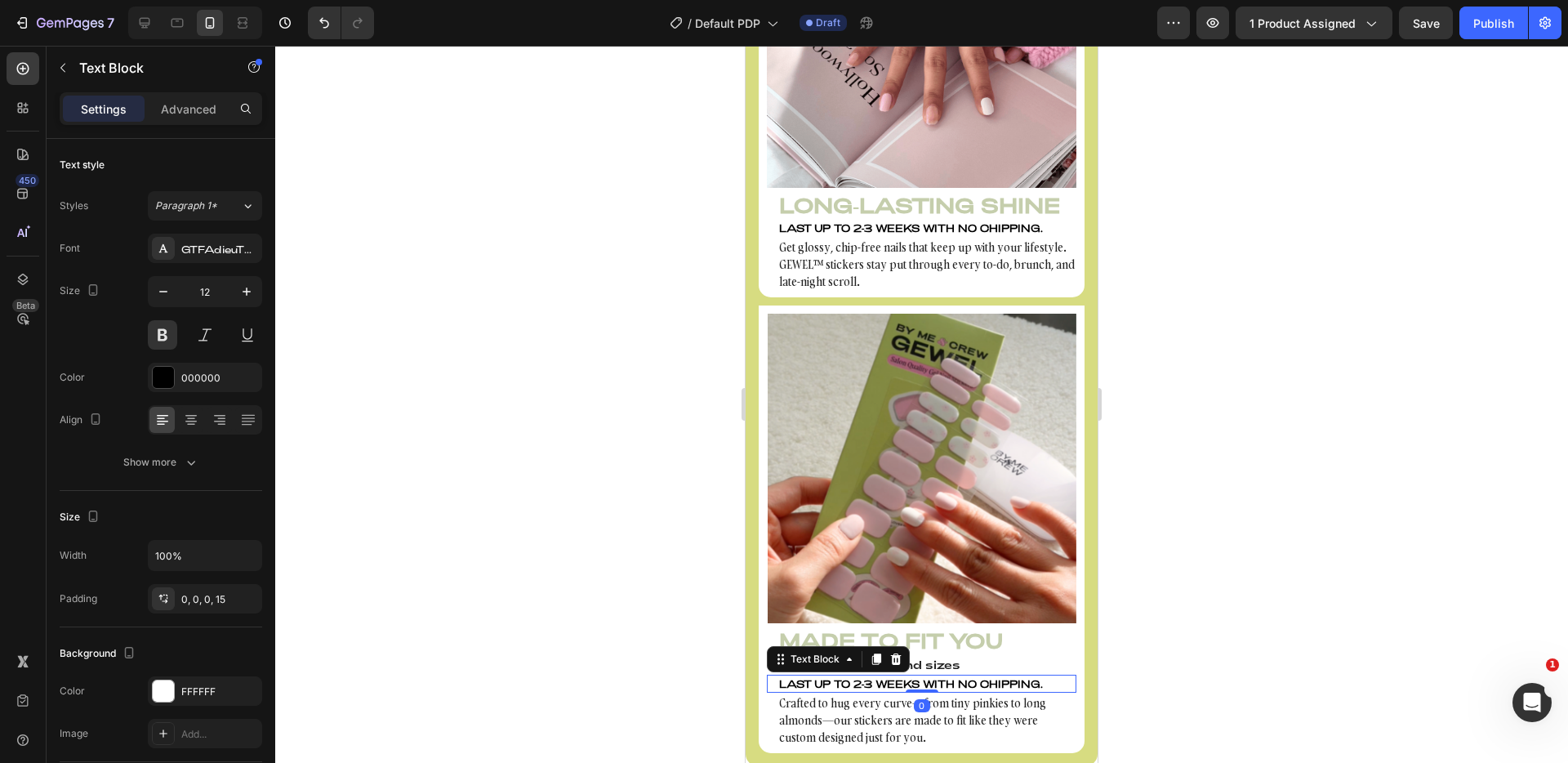
click at [979, 676] on p "Last up to 2-3 weeks with NO chipping." at bounding box center [927, 683] width 296 height 15
click at [1156, 637] on div at bounding box center [921, 404] width 1293 height 717
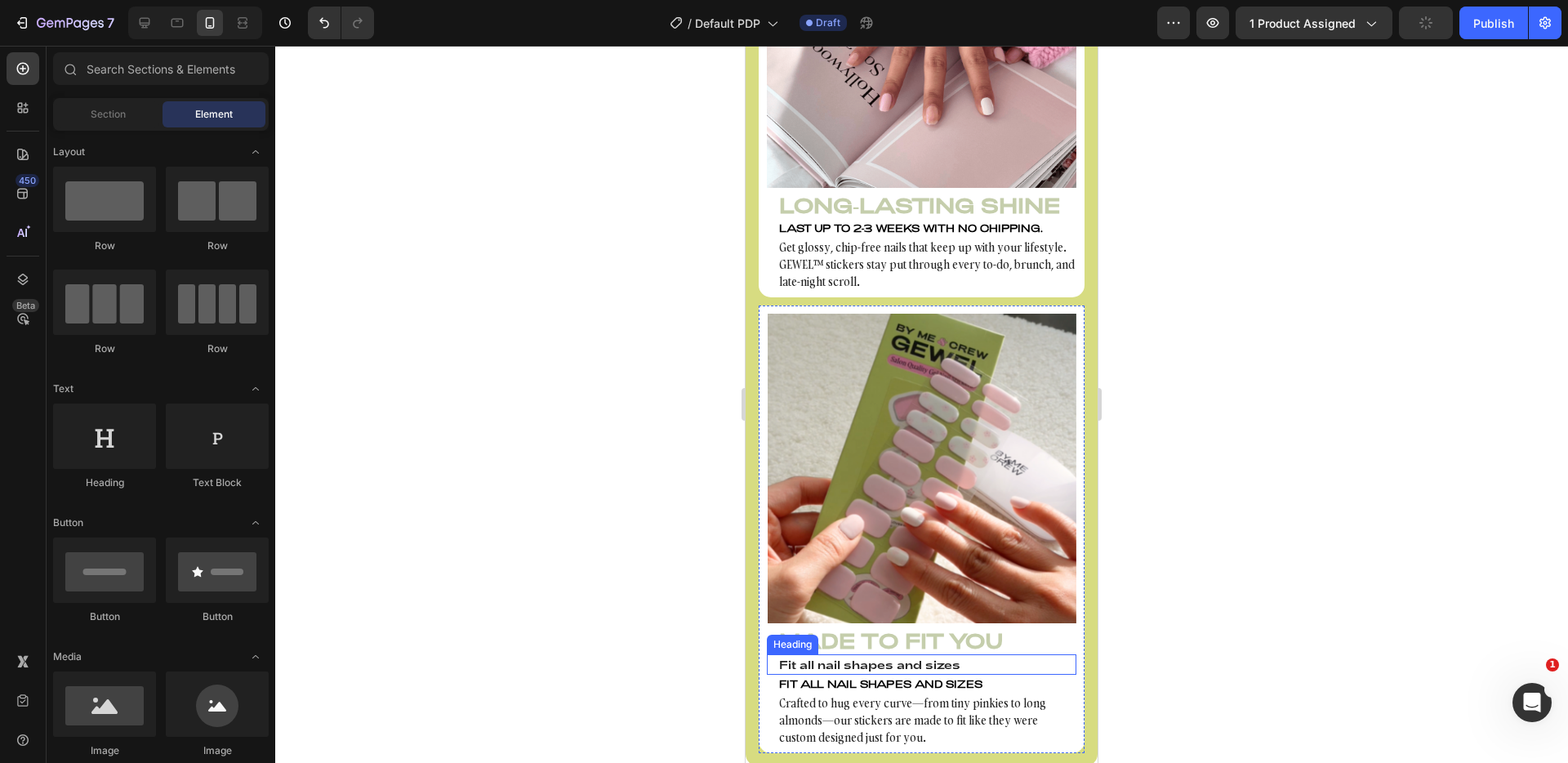
click at [1018, 656] on p "Fit all nail shapes and sizes" at bounding box center [927, 664] width 296 height 17
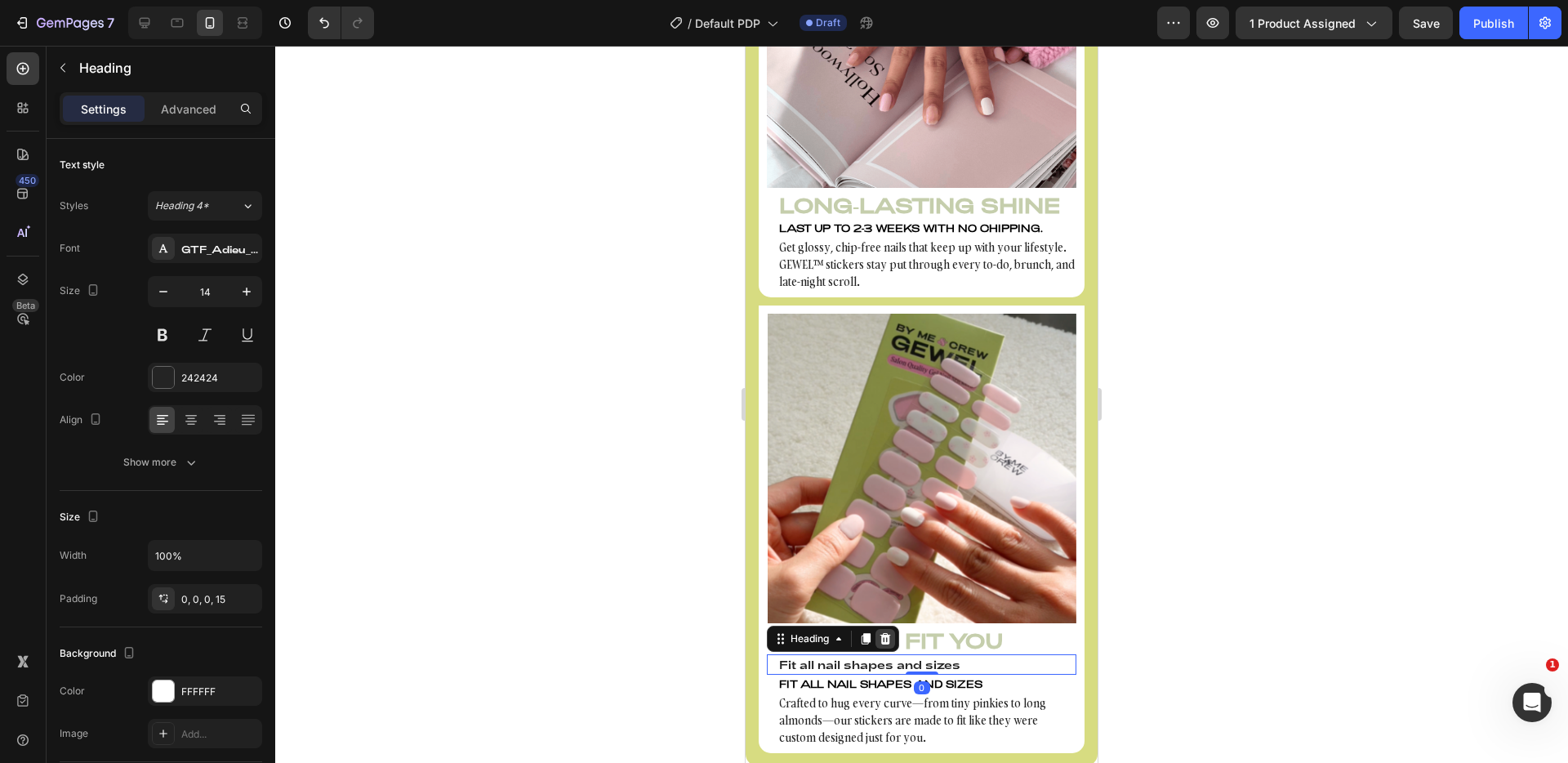
click at [882, 633] on icon at bounding box center [886, 639] width 11 height 12
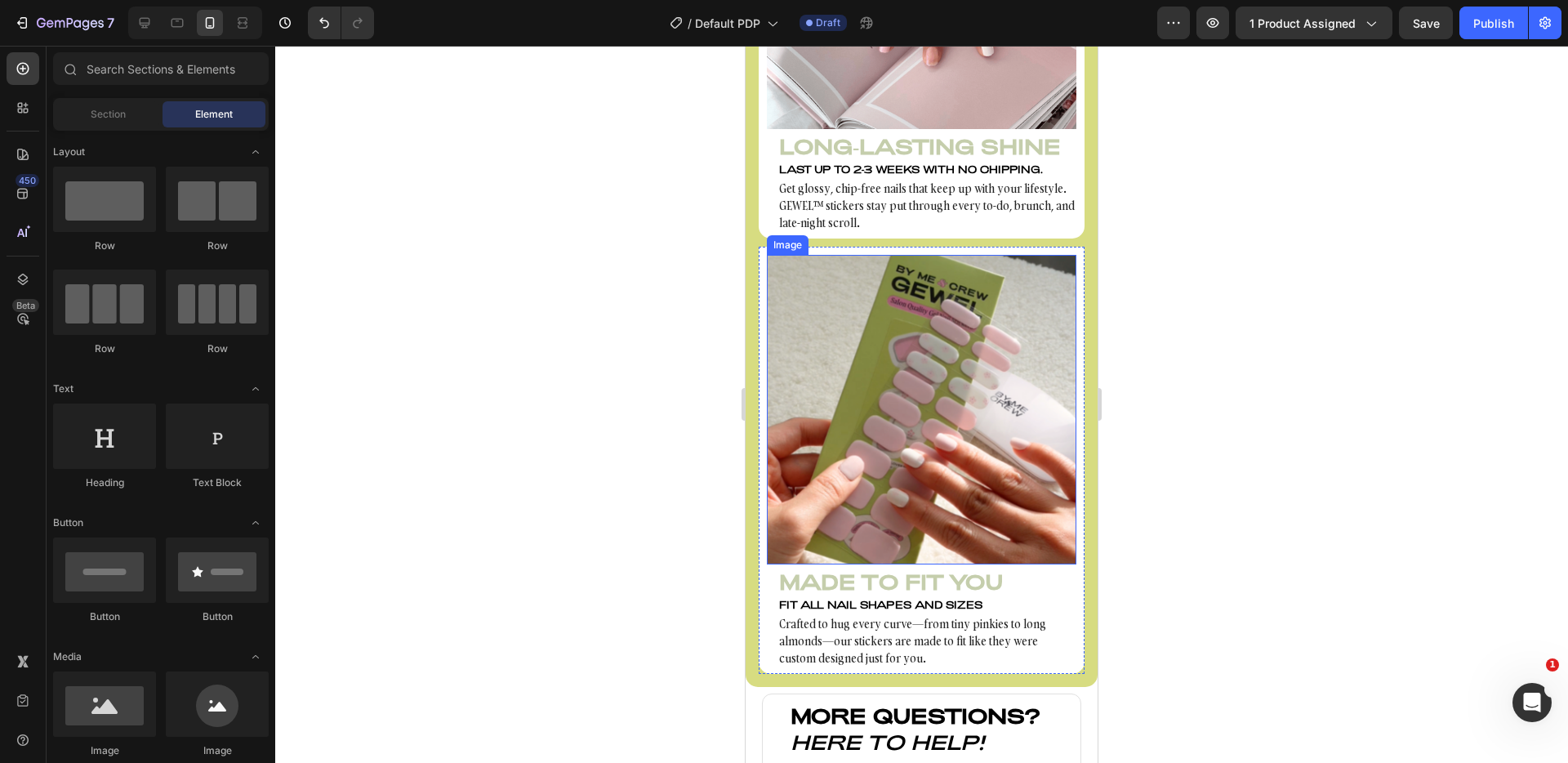
scroll to position [2357, 0]
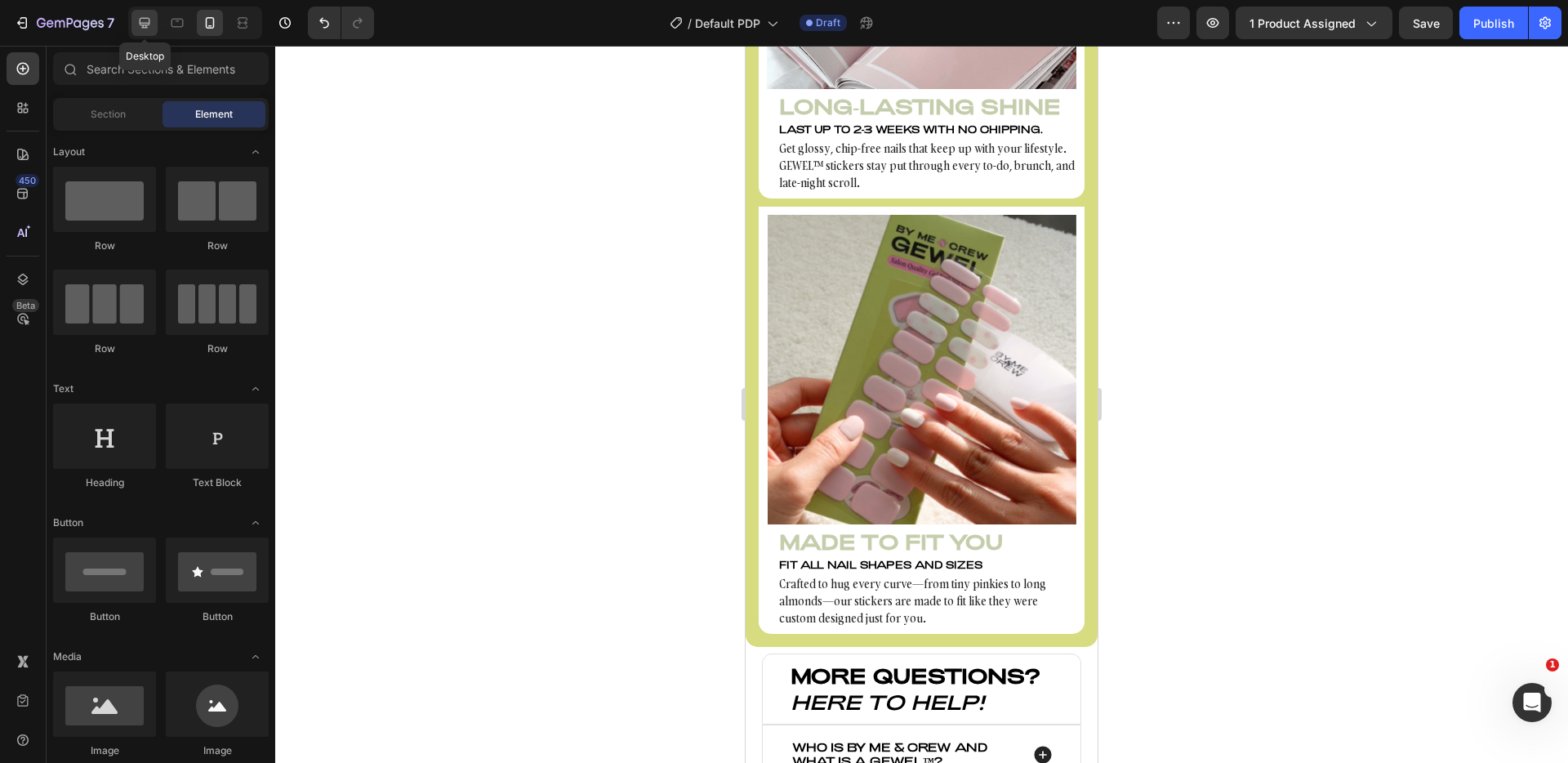
click at [155, 31] on div at bounding box center [144, 23] width 26 height 26
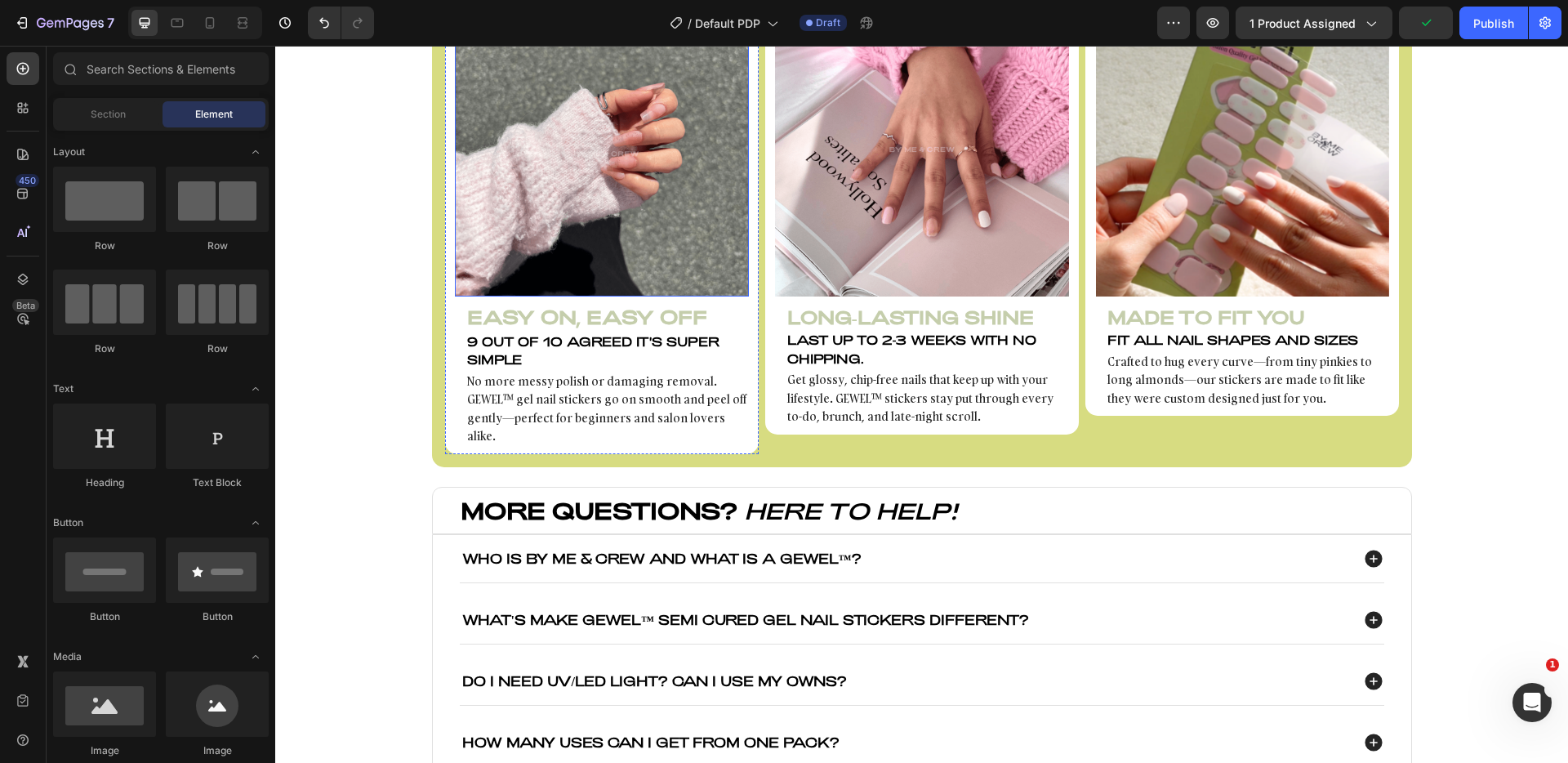
scroll to position [1541, 0]
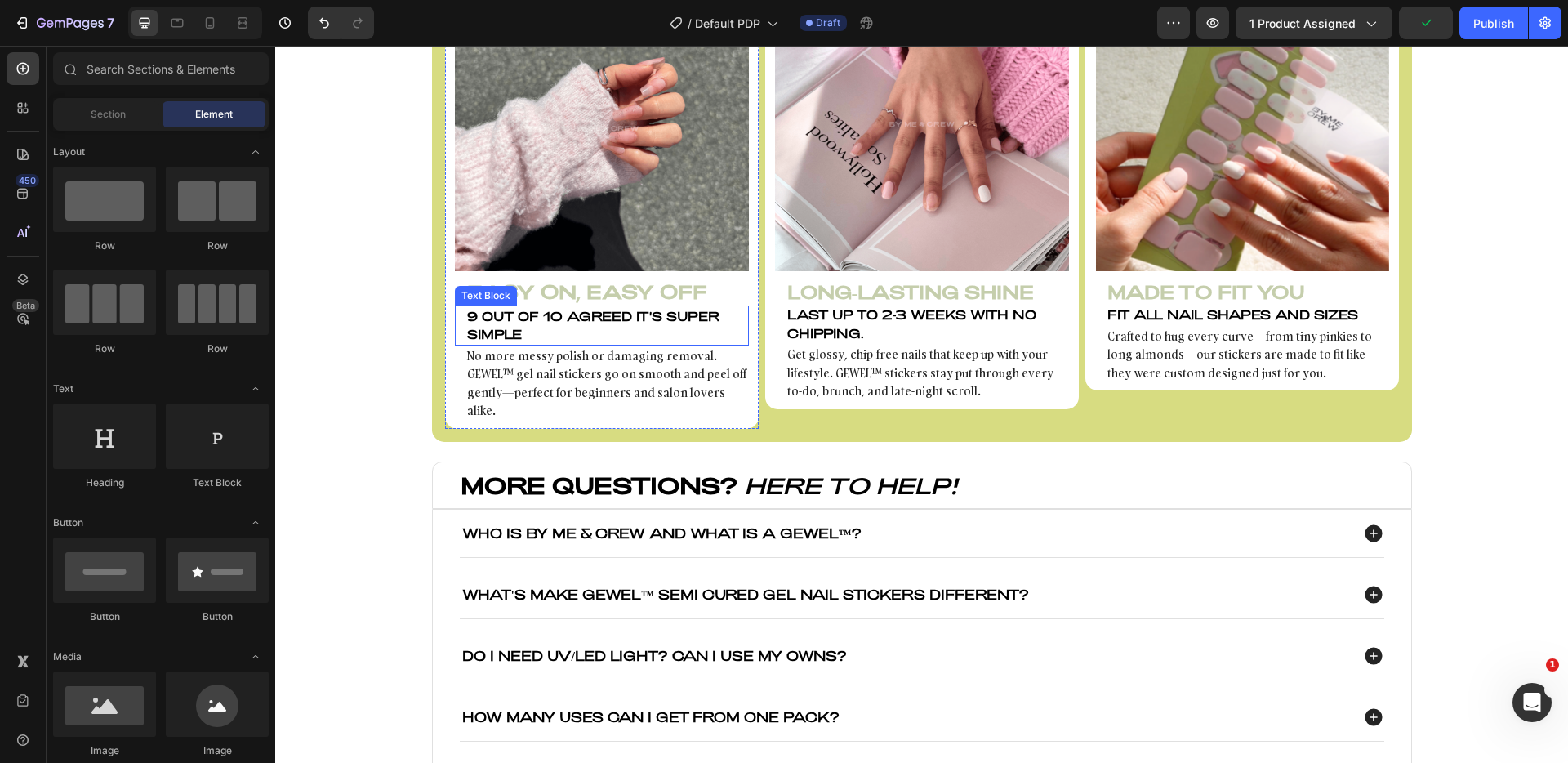
click at [655, 314] on p "9 out of 10 agreed it's super simple" at bounding box center [607, 325] width 280 height 37
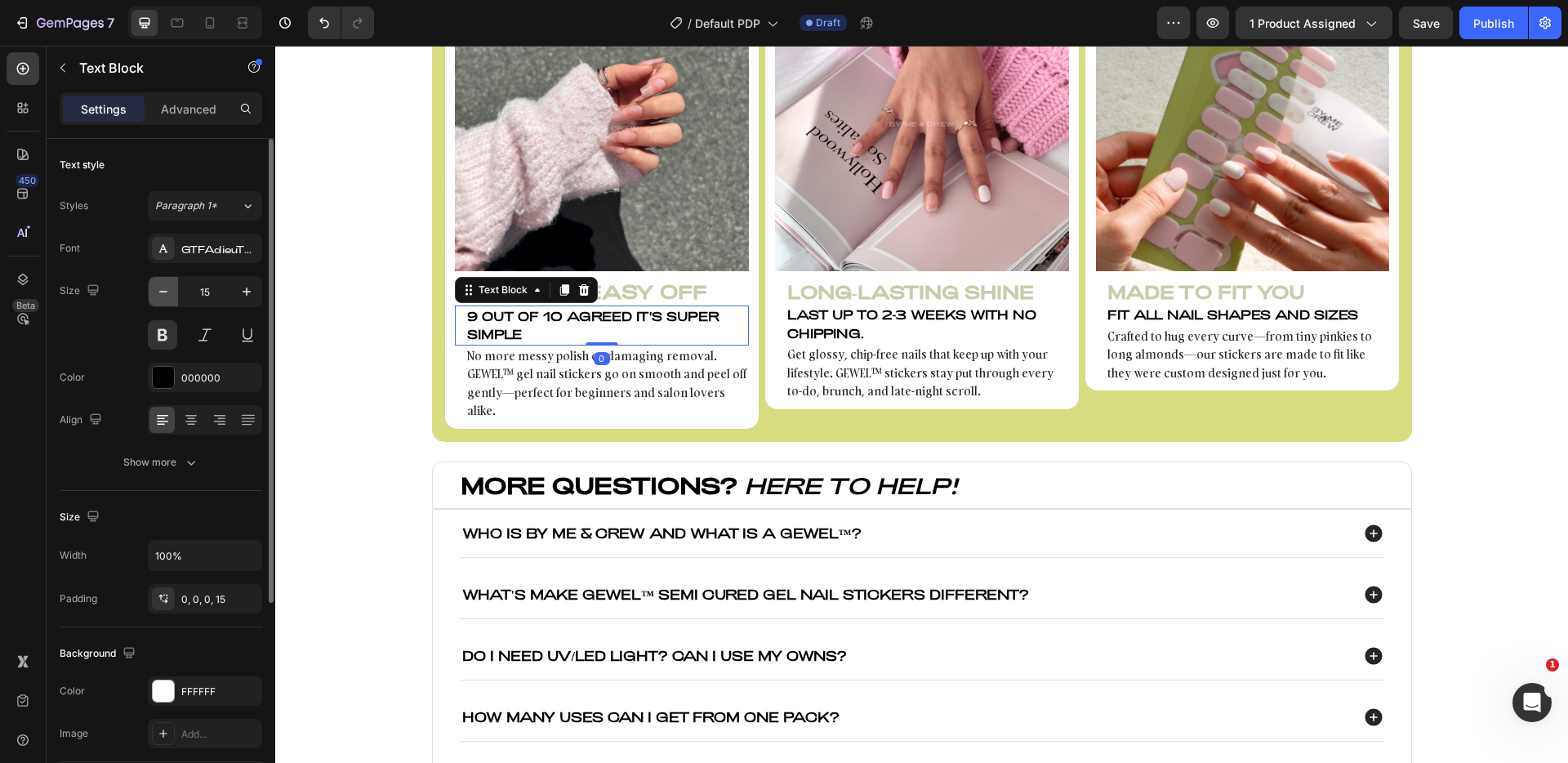
click at [172, 297] on button "button" at bounding box center [163, 291] width 29 height 29
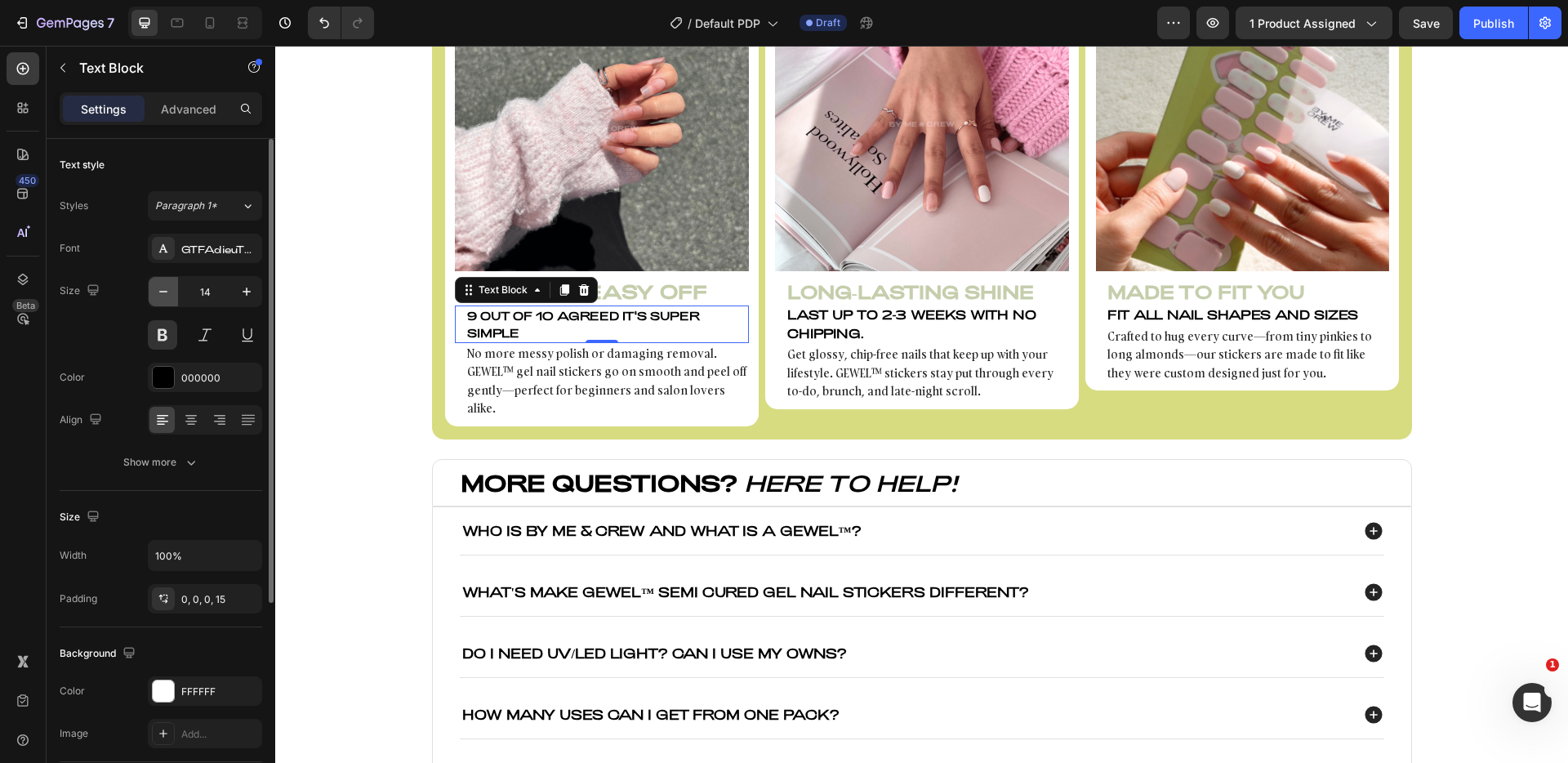
click at [172, 297] on button "button" at bounding box center [163, 291] width 29 height 29
type input "13"
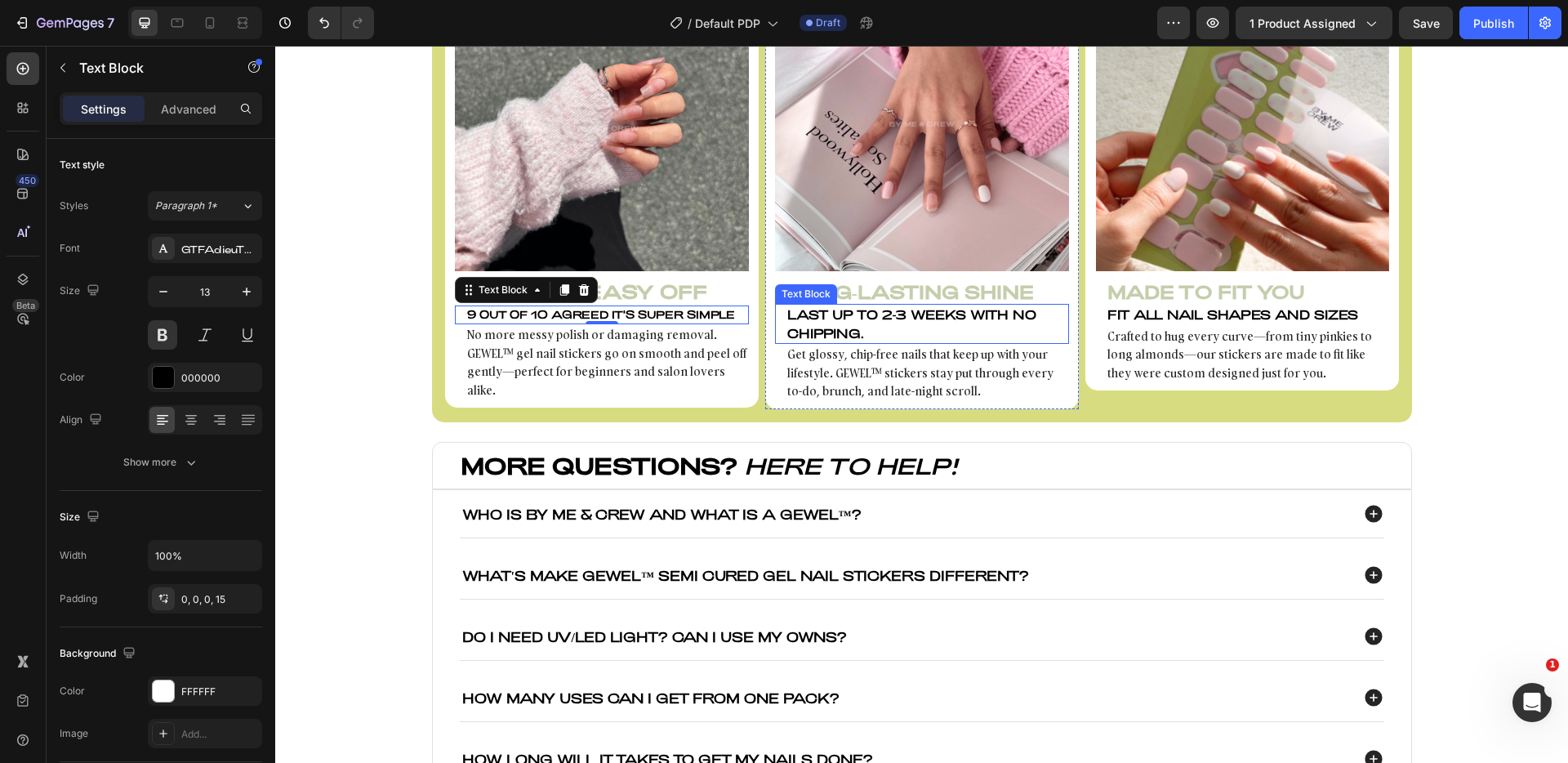
click at [833, 318] on p "Last up to 2-3 weeks with NO chipping." at bounding box center [927, 324] width 280 height 37
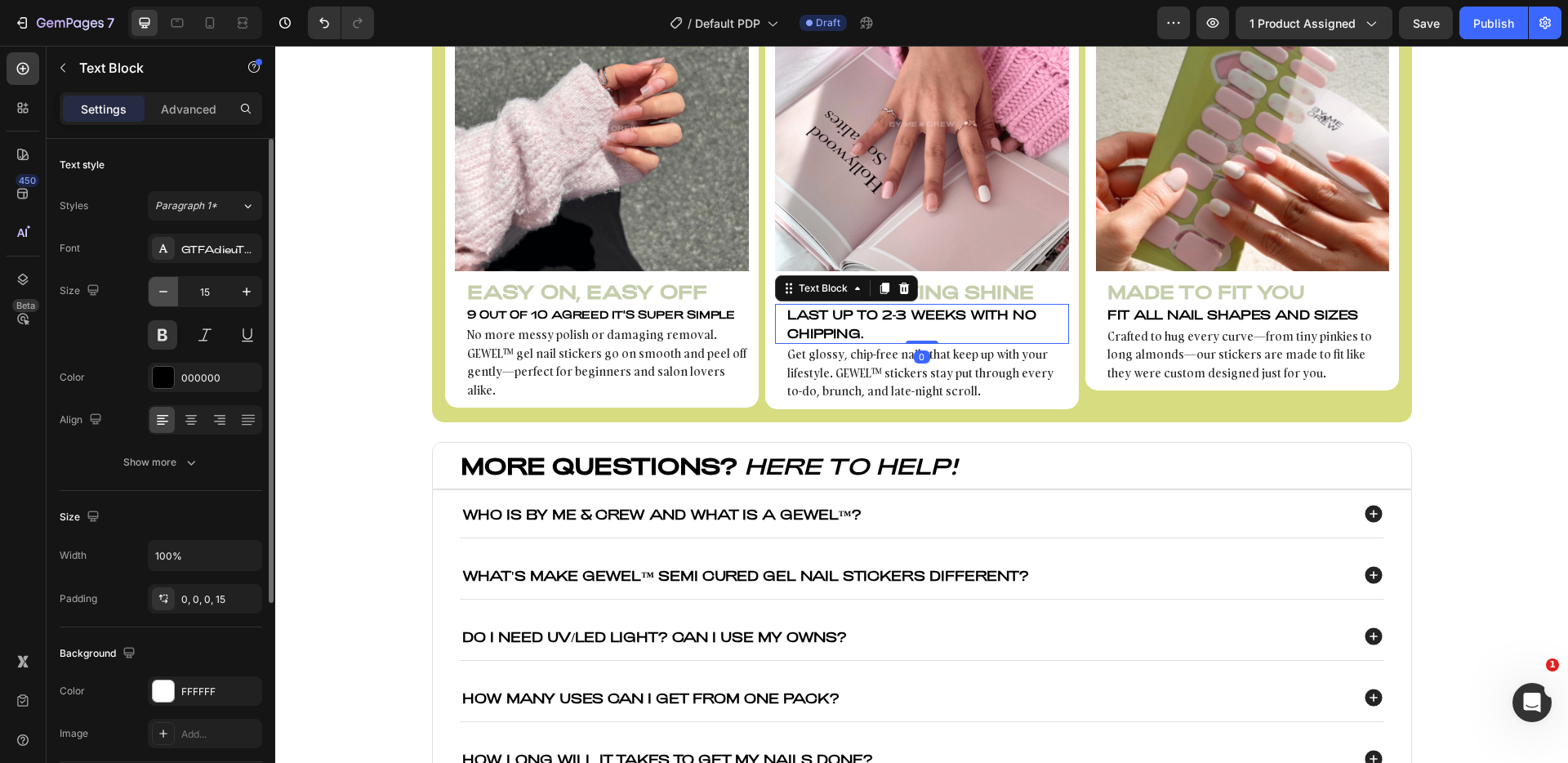
click at [163, 299] on button "button" at bounding box center [163, 291] width 29 height 29
type input "13"
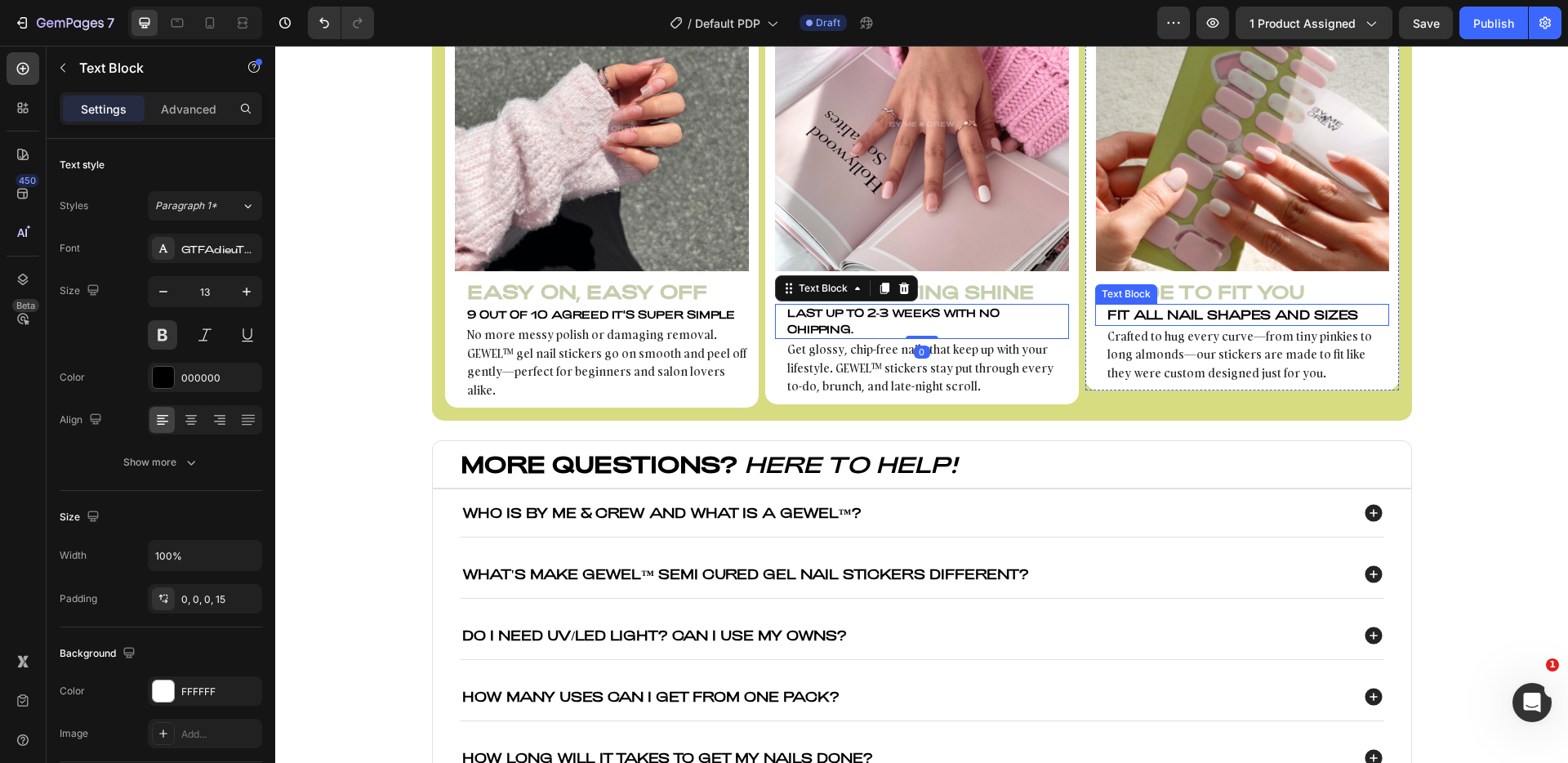
click at [1196, 317] on p "Fit all nail shapes and sizes" at bounding box center [1247, 315] width 280 height 19
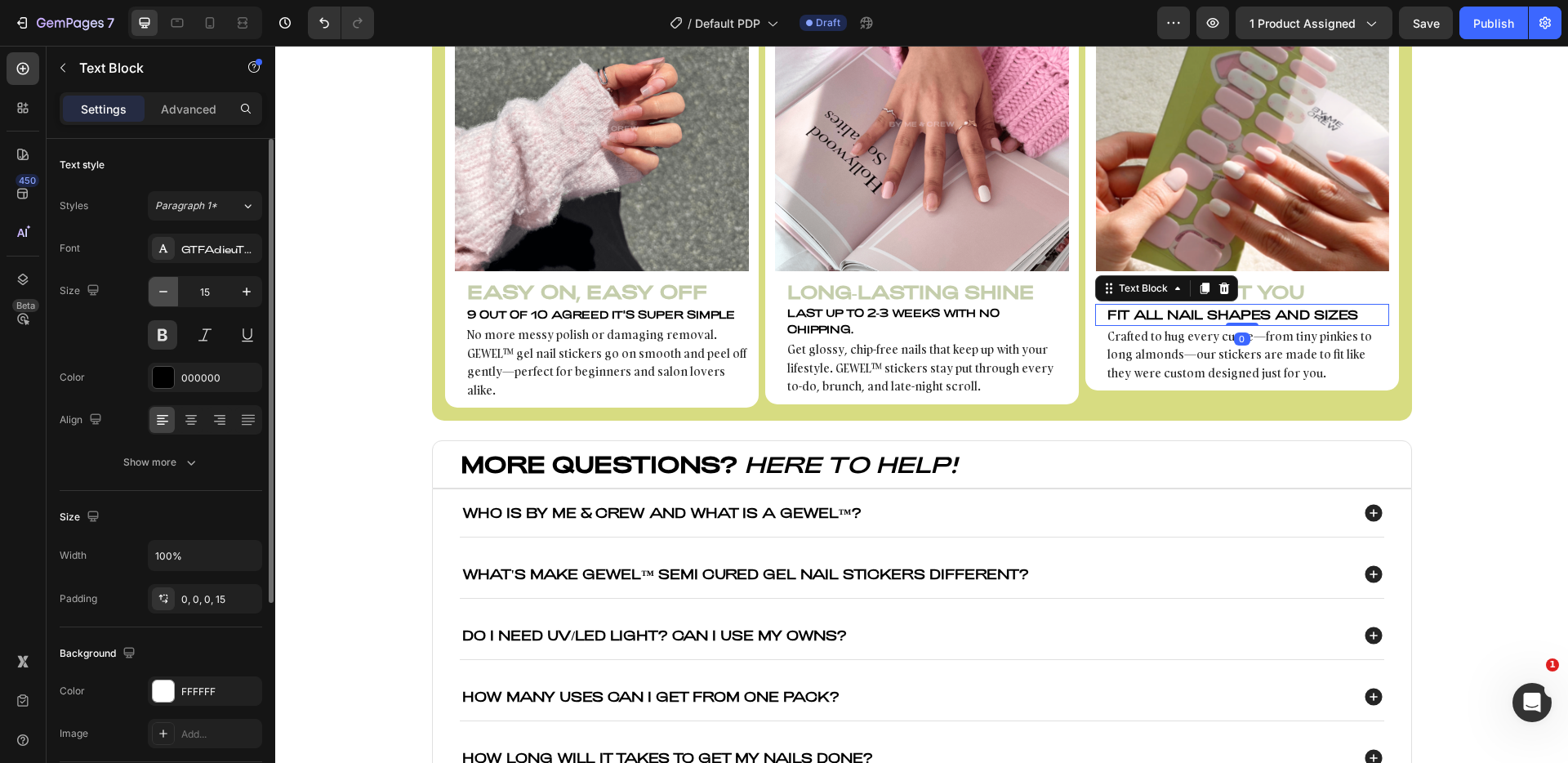
click at [151, 297] on button "button" at bounding box center [163, 291] width 29 height 29
click at [152, 297] on button "button" at bounding box center [163, 291] width 29 height 29
click at [155, 296] on icon "button" at bounding box center [163, 291] width 16 height 16
type input "12"
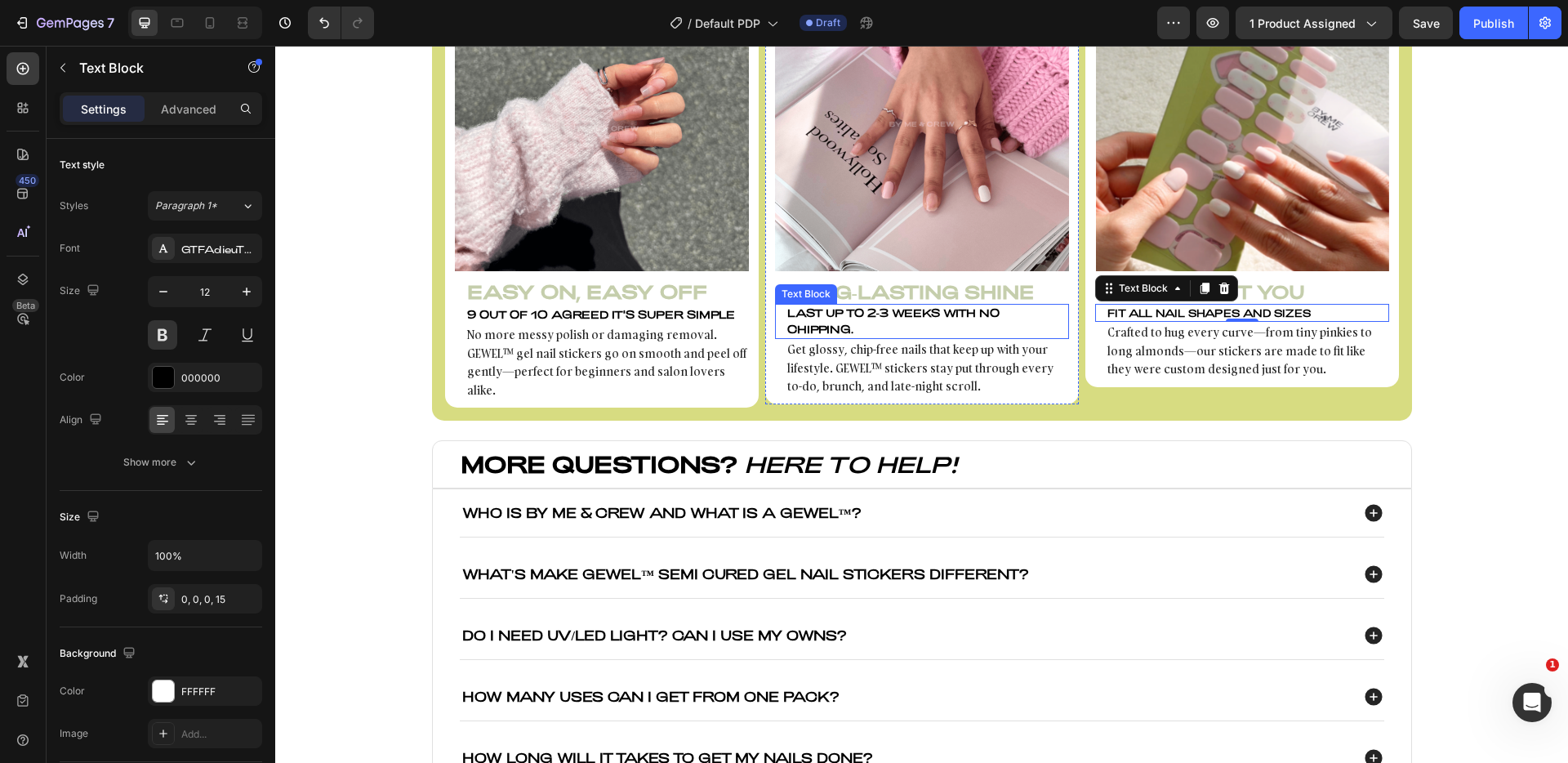
click at [884, 311] on p "Last up to 2-3 weeks with NO chipping." at bounding box center [927, 321] width 280 height 32
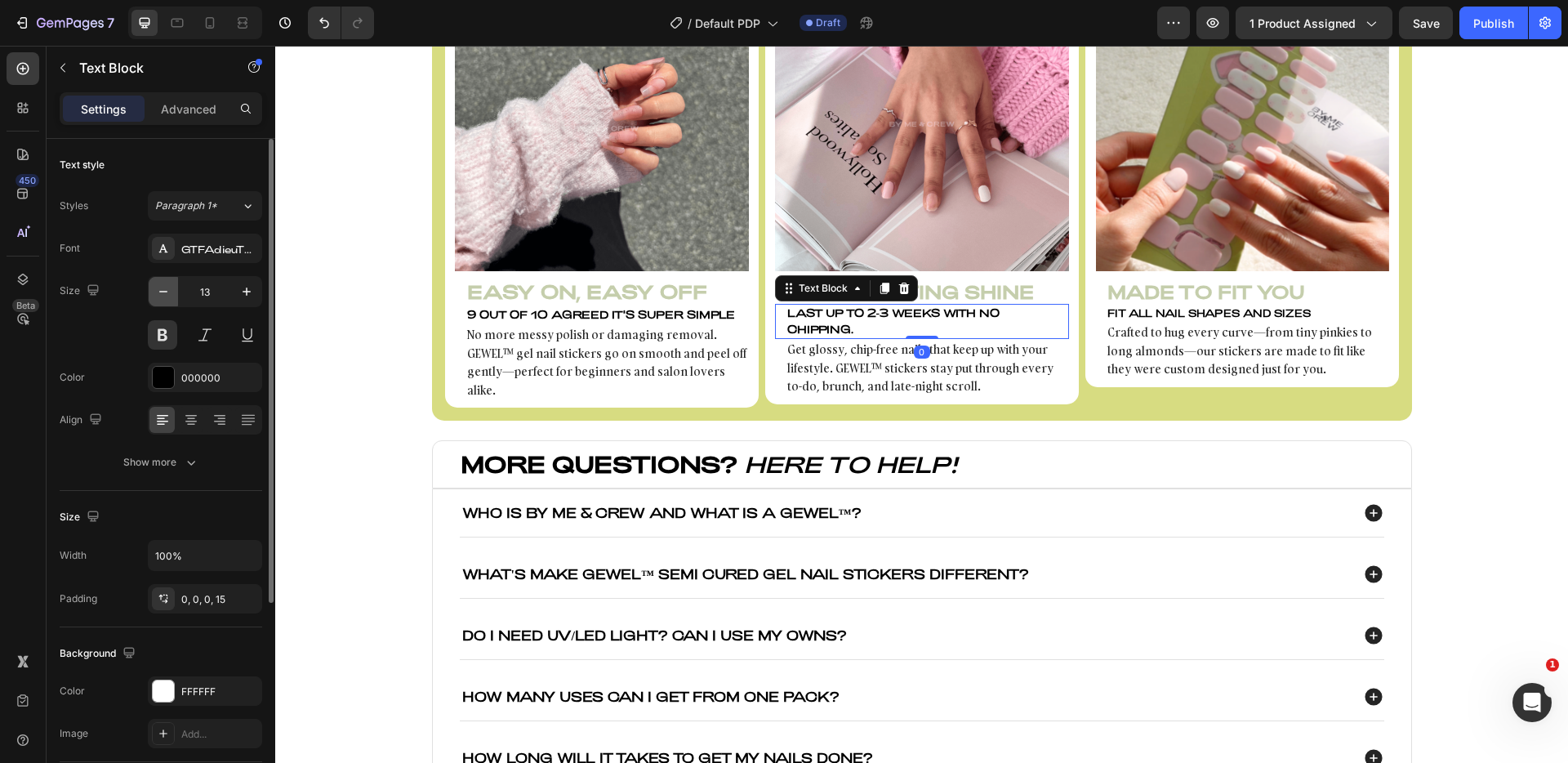
click at [167, 295] on icon "button" at bounding box center [163, 291] width 16 height 16
type input "12"
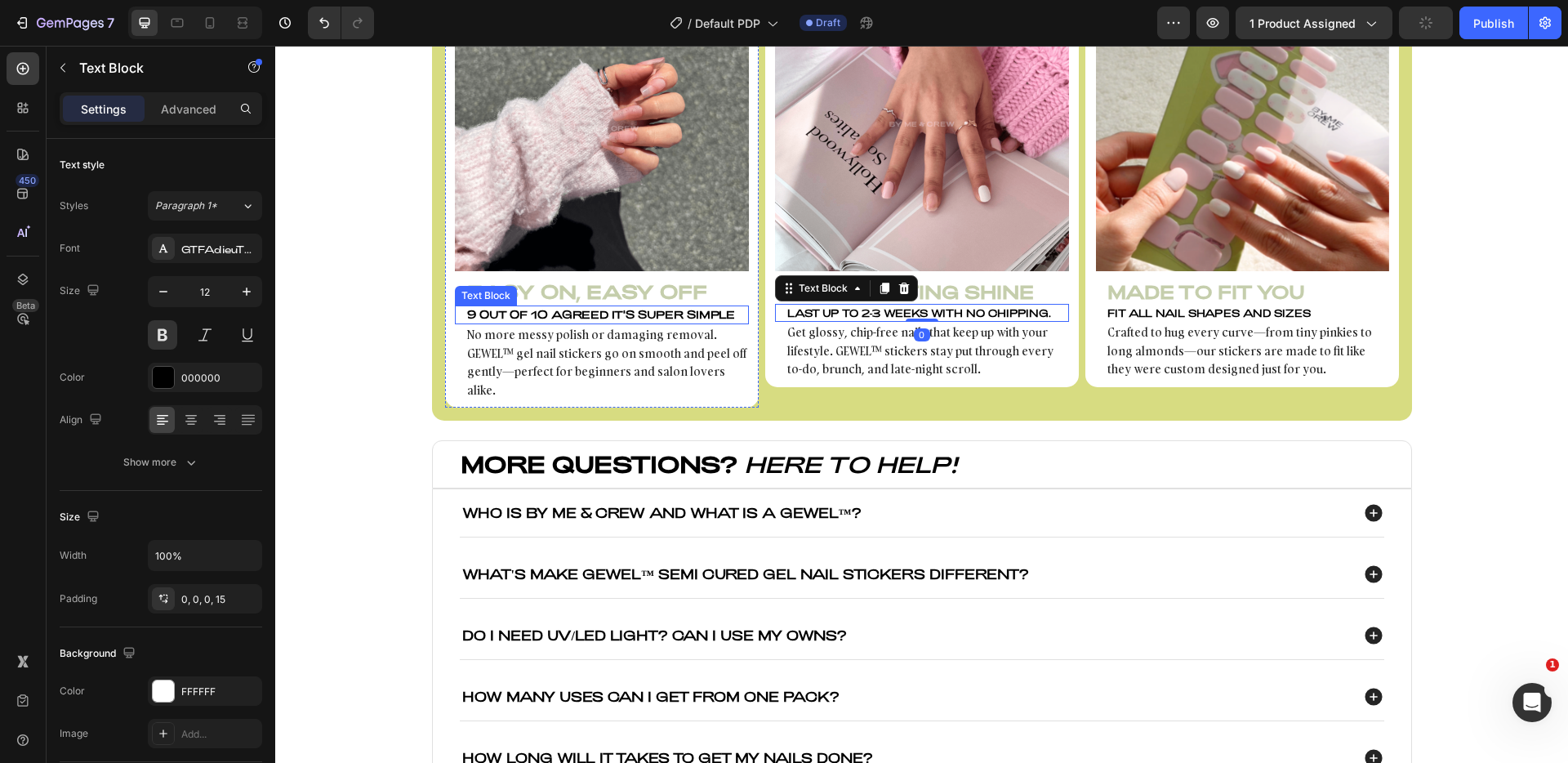
click at [532, 321] on p "9 out of 10 agreed it's super simple" at bounding box center [607, 315] width 280 height 16
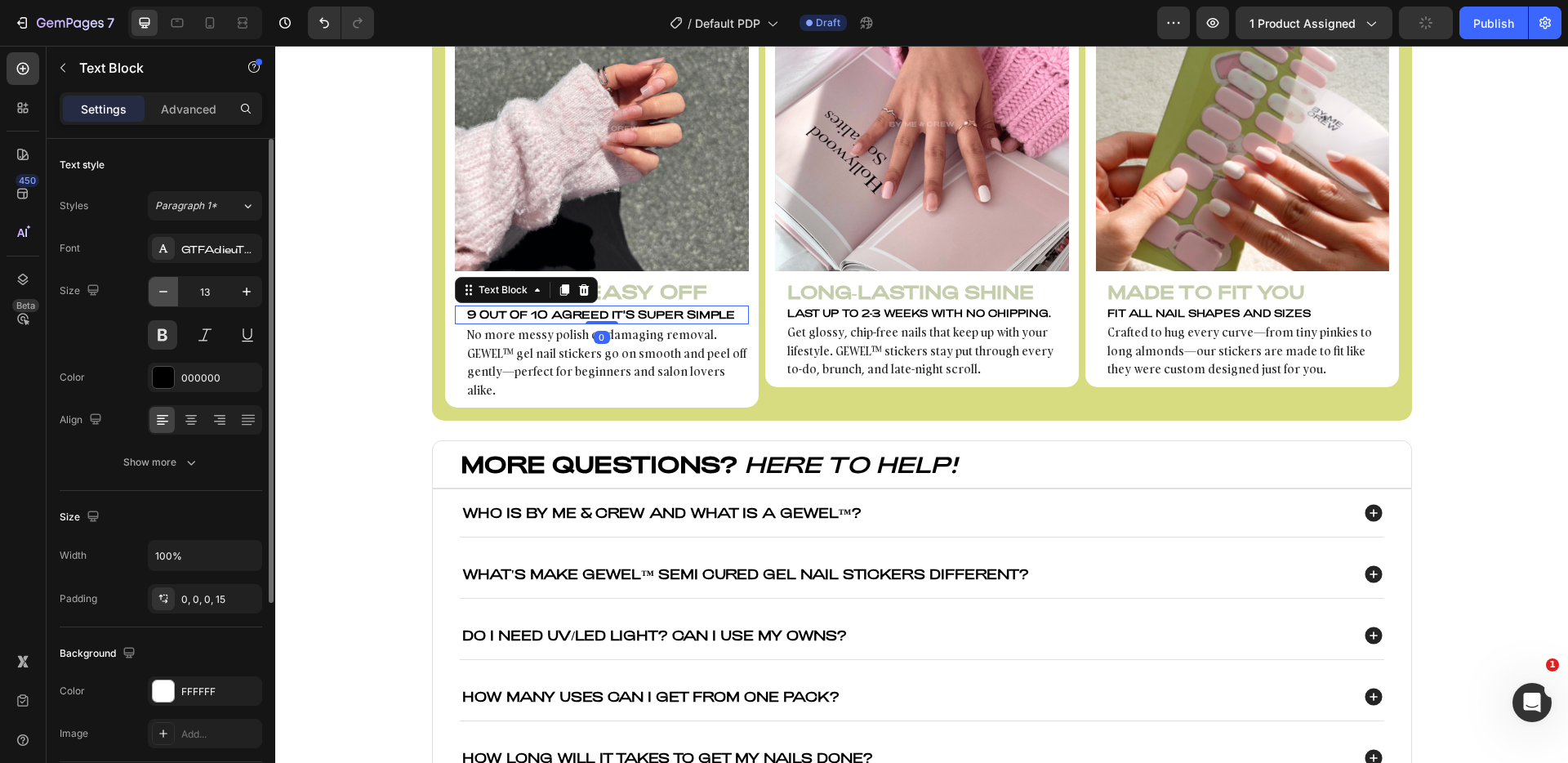
click at [169, 295] on icon "button" at bounding box center [163, 291] width 16 height 16
type input "12"
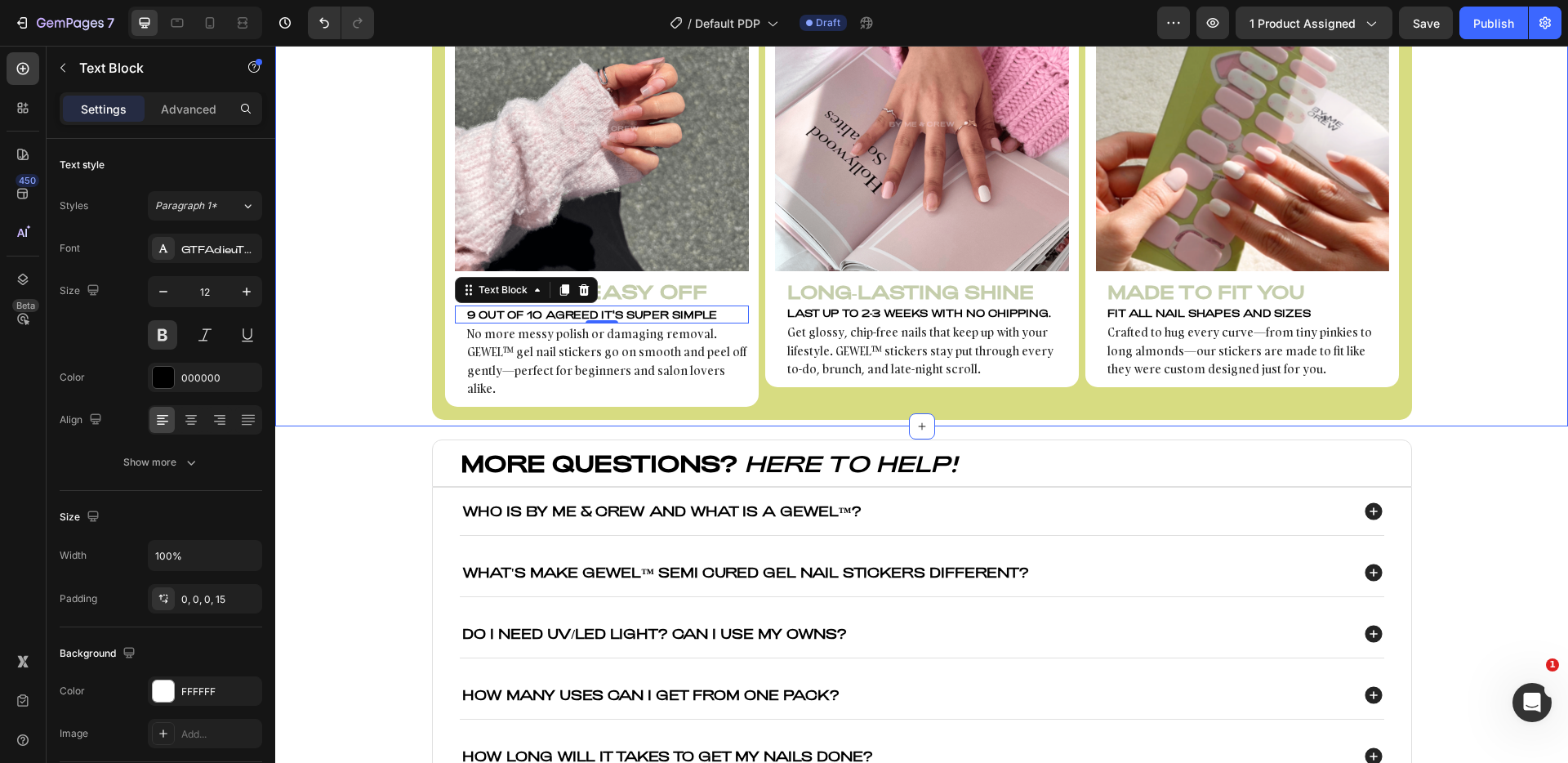
click at [1502, 259] on div "Your secret to quick mani at home Heading Save time, skip the salon, and get fl…" at bounding box center [921, 142] width 1293 height 552
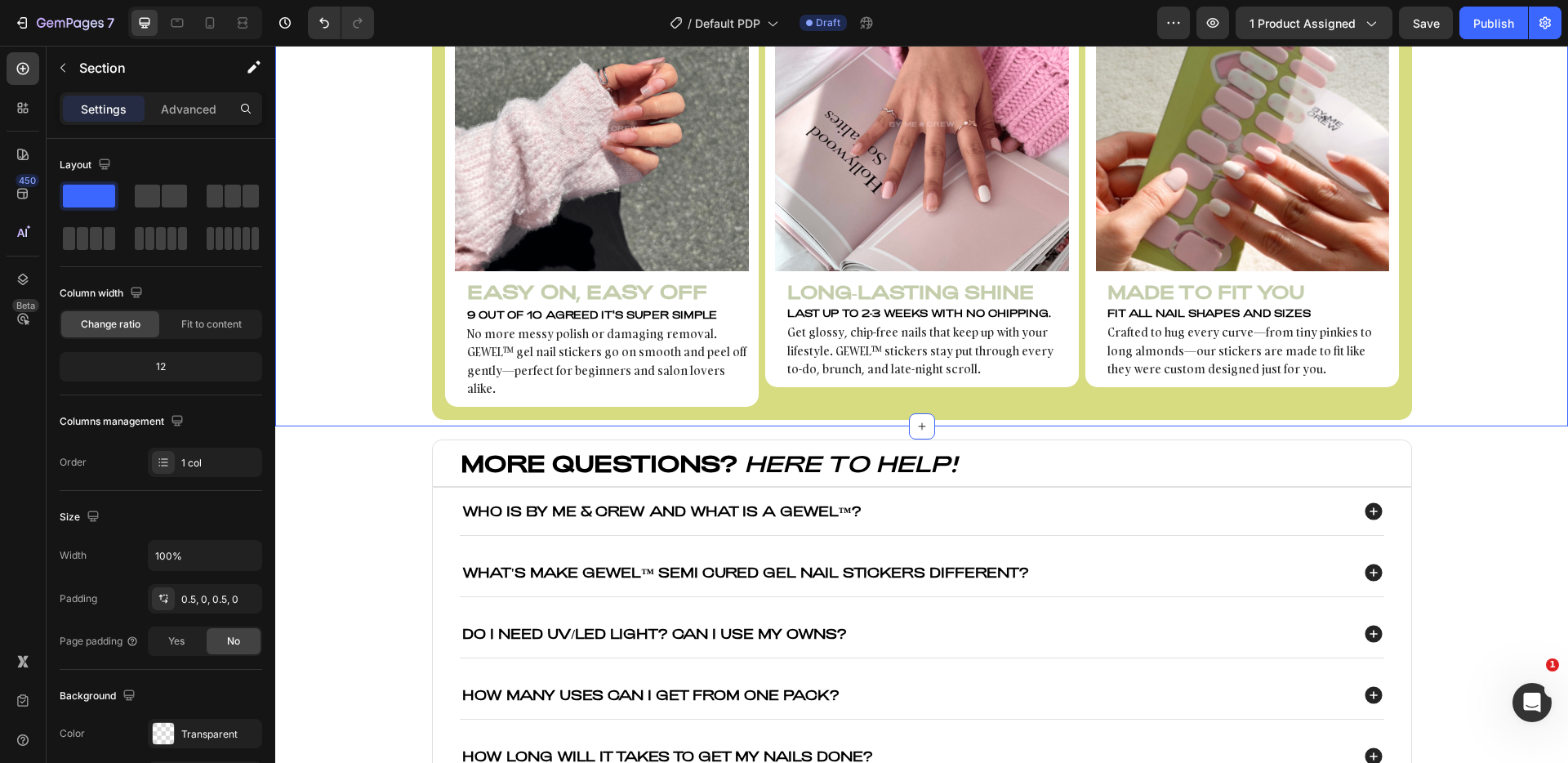
click at [382, 293] on div "Your secret to quick mani at home Heading Save time, skip the salon, and get fl…" at bounding box center [921, 142] width 1293 height 552
click at [808, 307] on p "Last up to 2-3 weeks with NO chipping." at bounding box center [927, 313] width 280 height 15
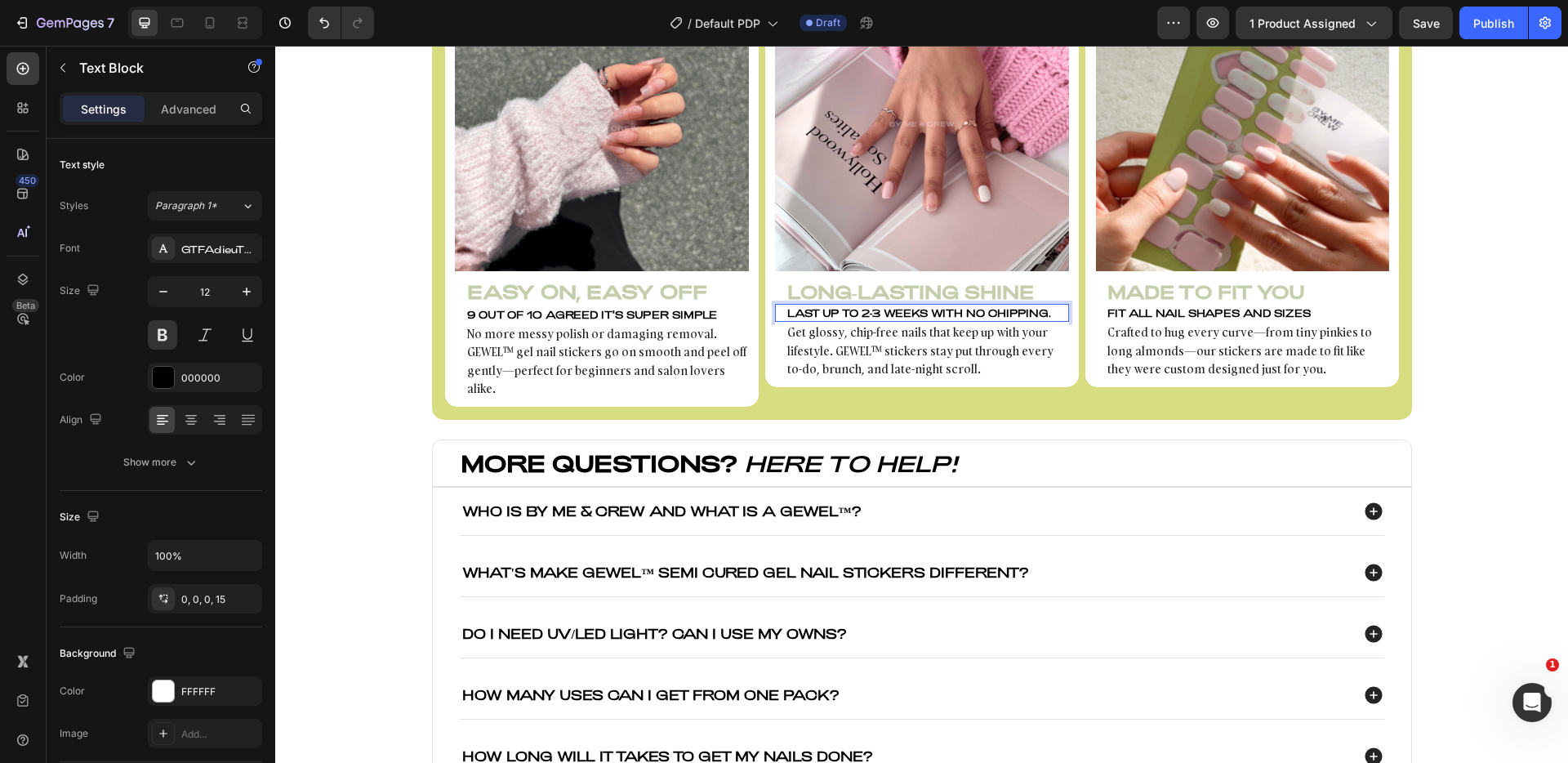
click at [859, 316] on p "Last up to 2-3 weeks with NO chipping." at bounding box center [927, 313] width 280 height 15
click at [1189, 315] on p "Fit all nail shapes and sizes" at bounding box center [1247, 313] width 280 height 15
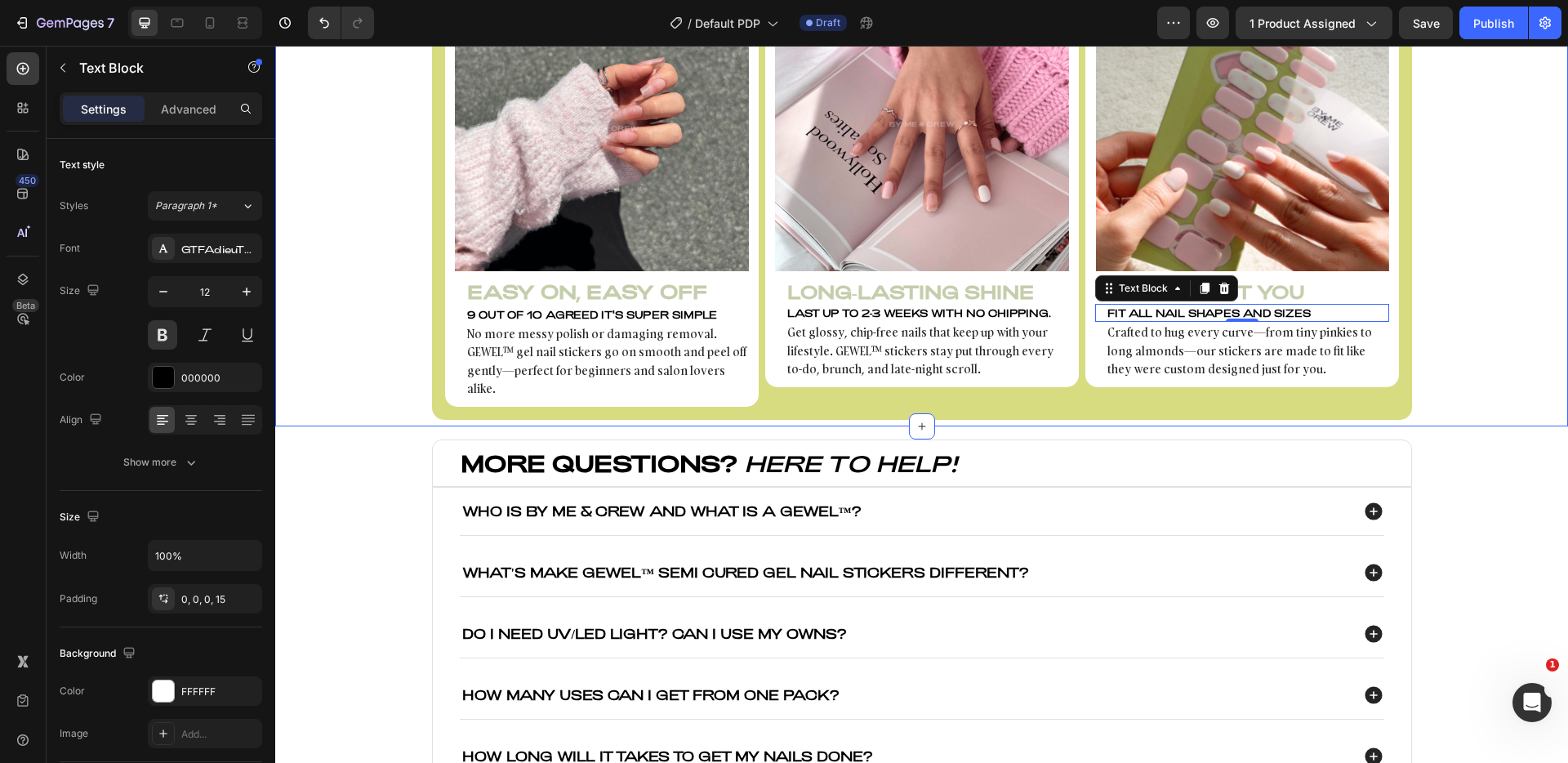
click at [1498, 315] on div "Your secret to quick mani at home Heading Save time, skip the salon, and get fl…" at bounding box center [921, 142] width 1293 height 552
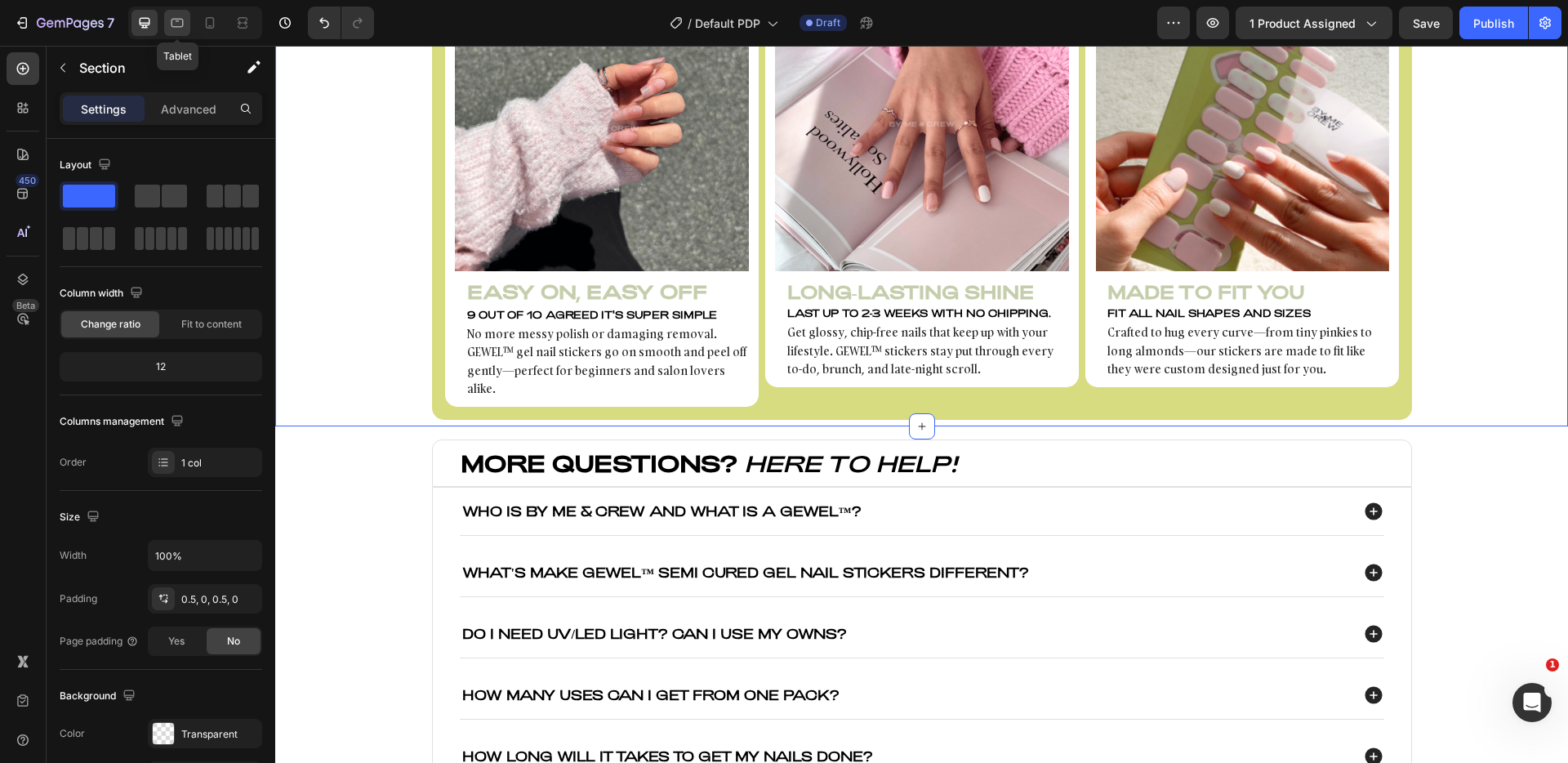
click at [181, 24] on icon at bounding box center [177, 23] width 16 height 16
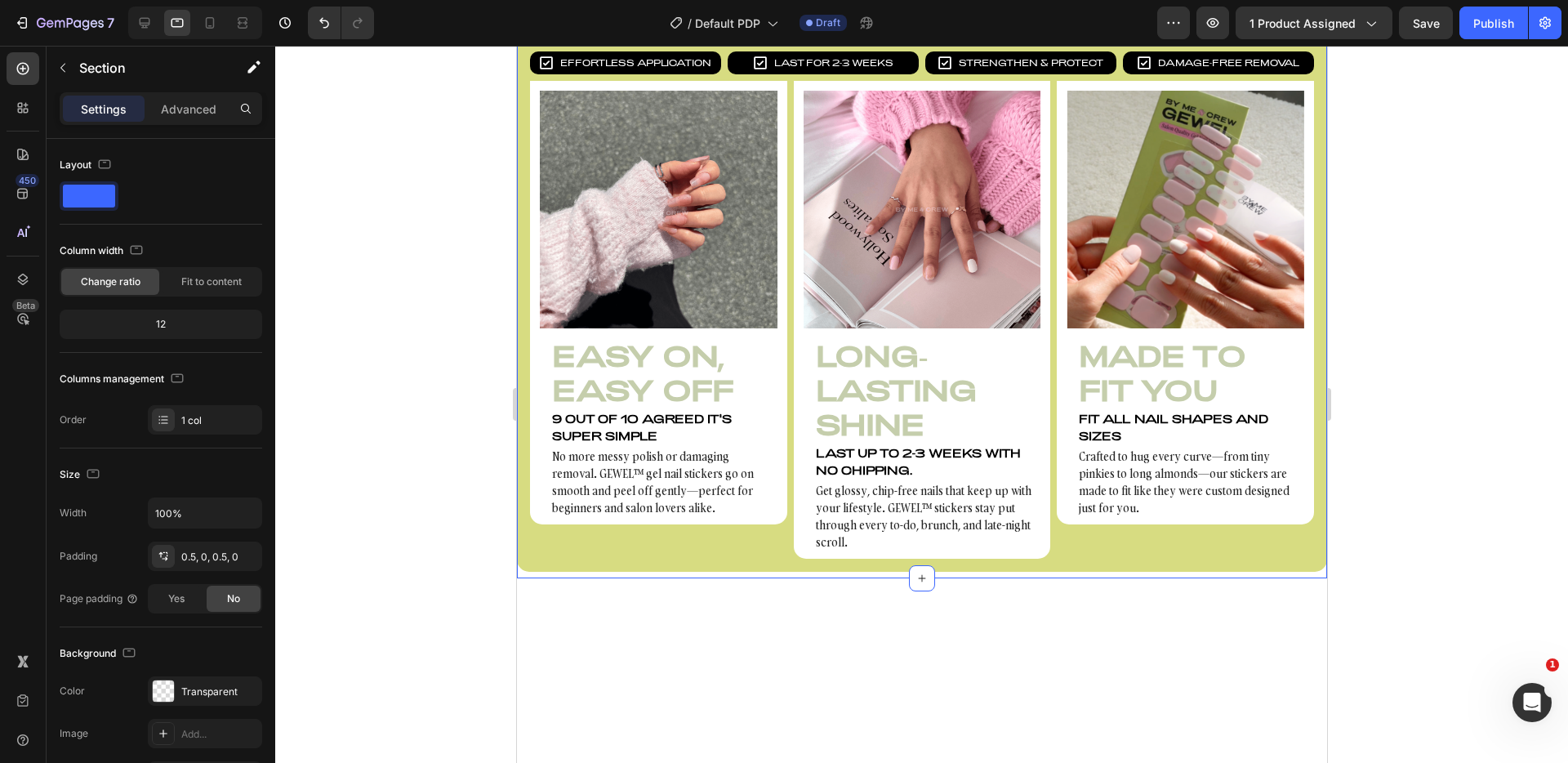
scroll to position [1298, 0]
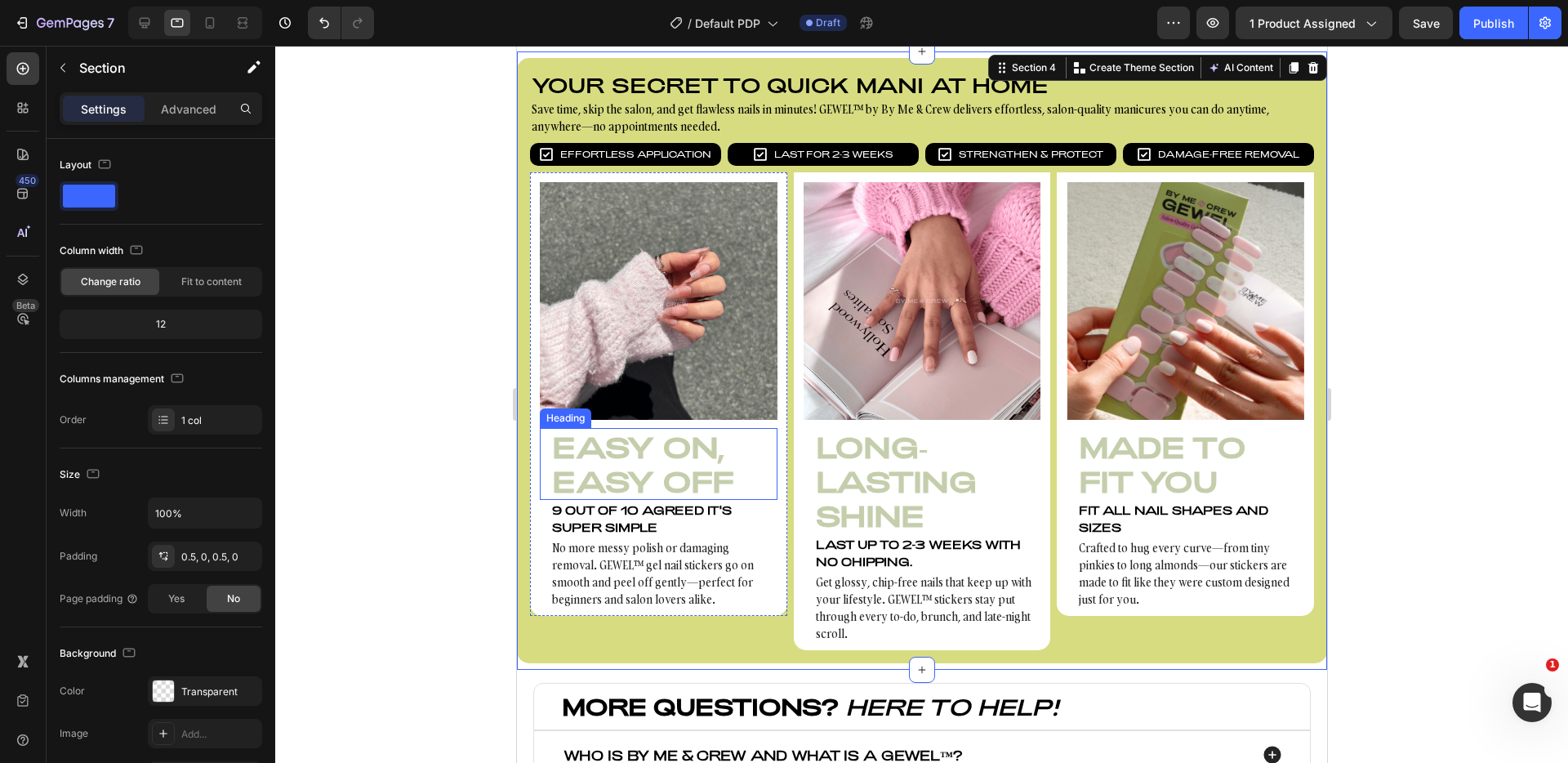
click at [687, 464] on h3 "Easy On, Easy Off" at bounding box center [658, 464] width 238 height 72
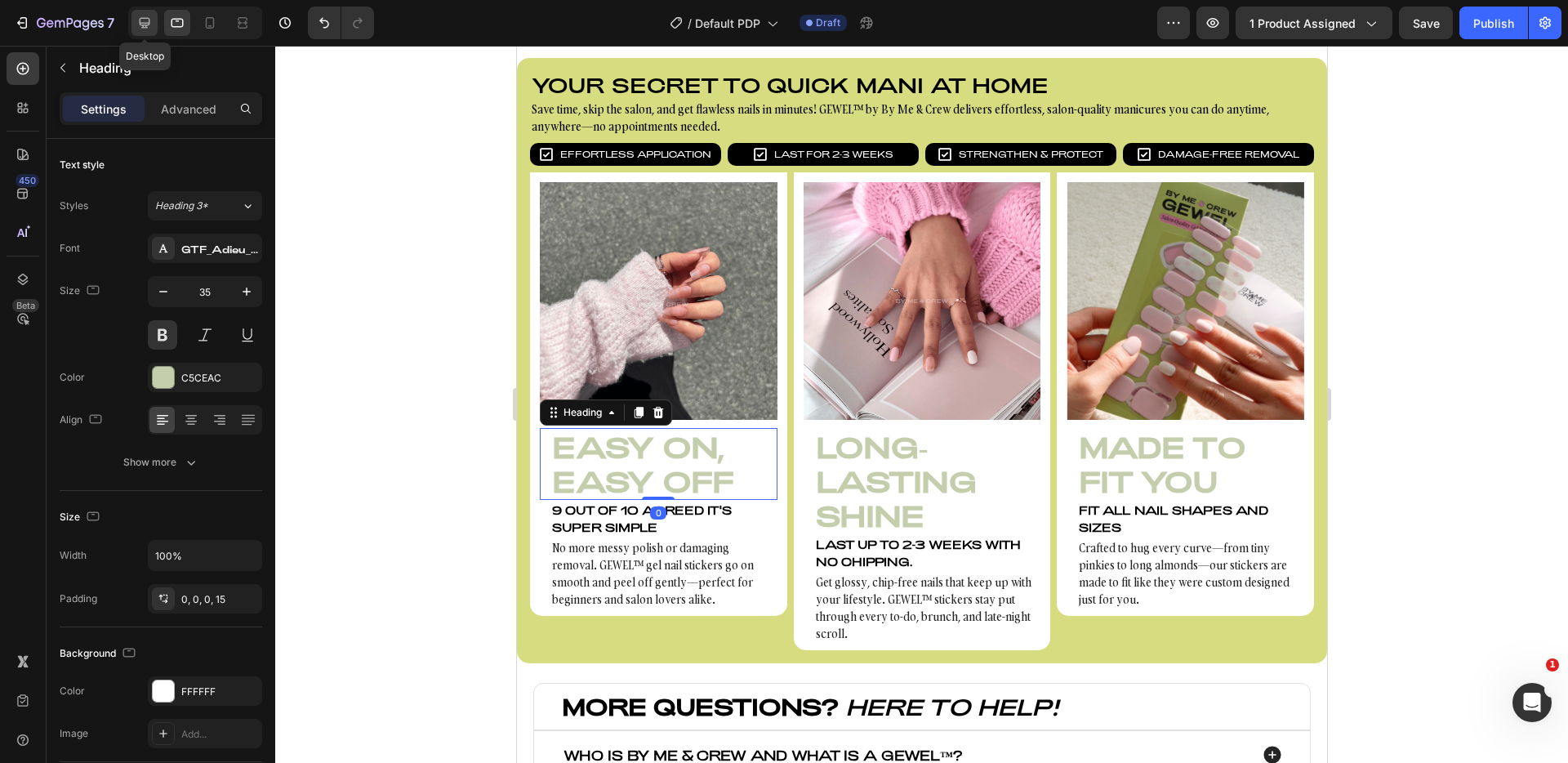
click at [156, 17] on div at bounding box center [144, 23] width 26 height 26
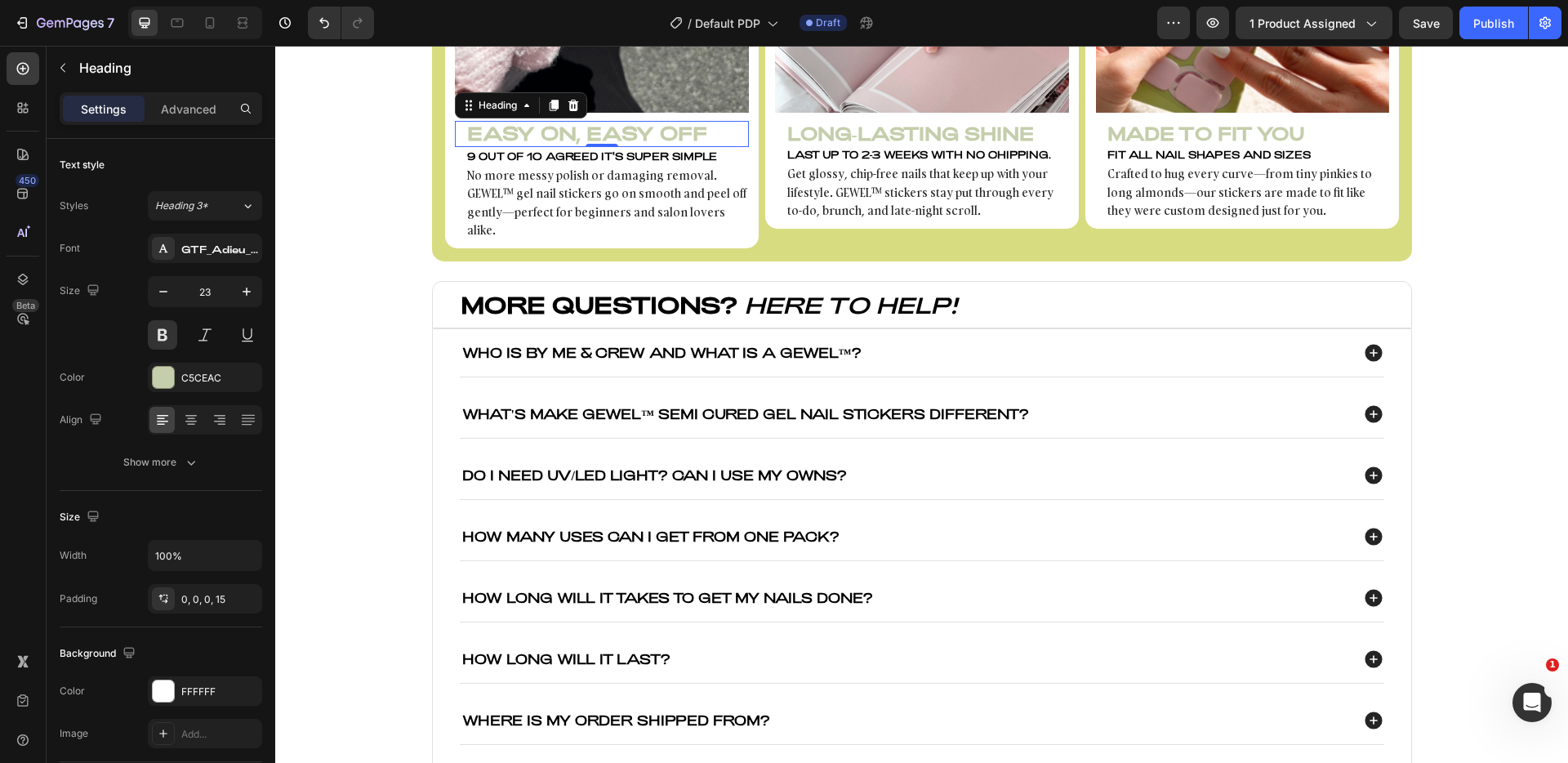
scroll to position [1624, 0]
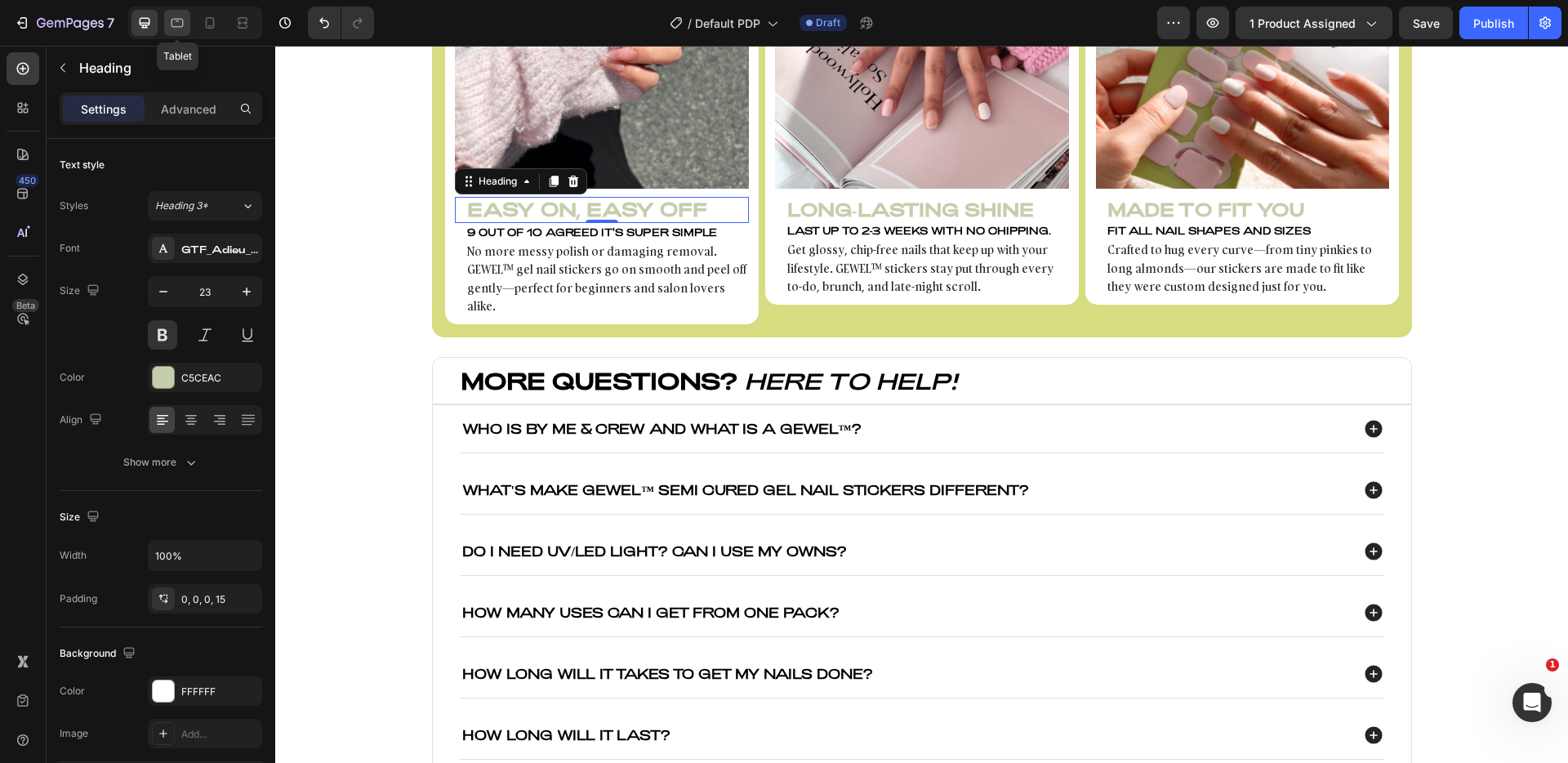
click at [176, 15] on icon at bounding box center [177, 23] width 16 height 16
type input "35"
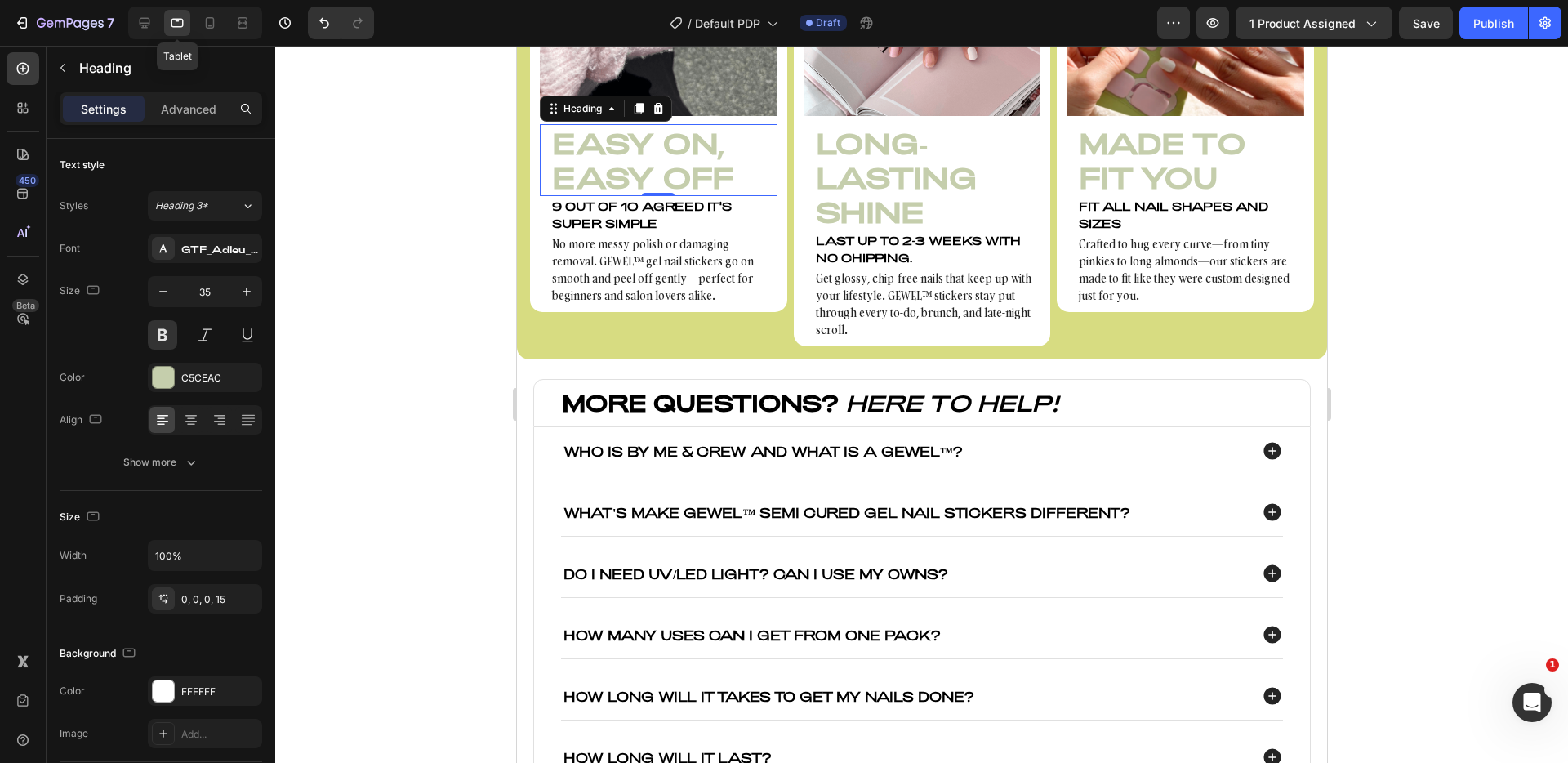
scroll to position [1671, 0]
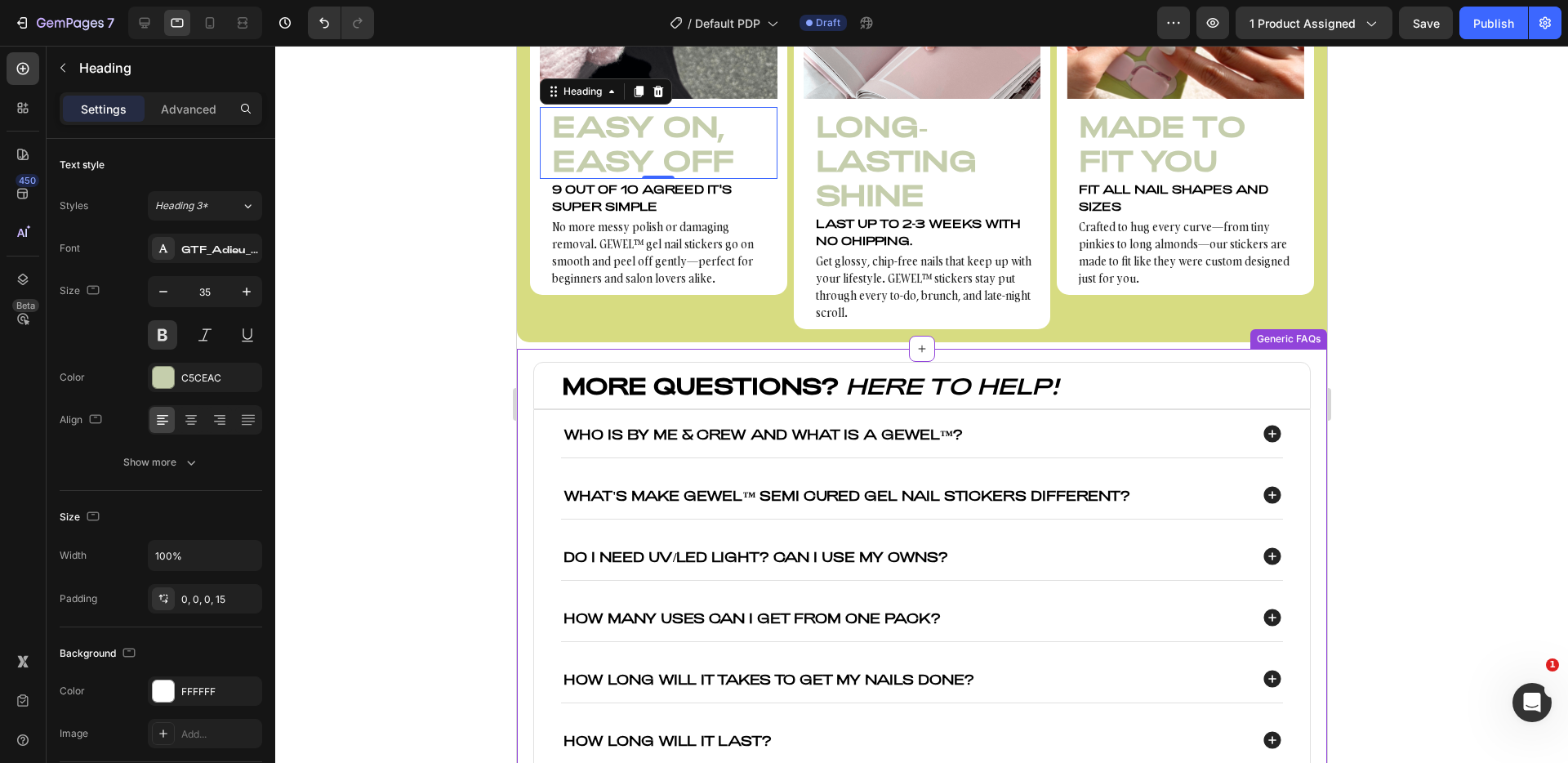
click at [691, 428] on p "Who is By Me & Crew and what is a GEWEL™?" at bounding box center [762, 434] width 399 height 15
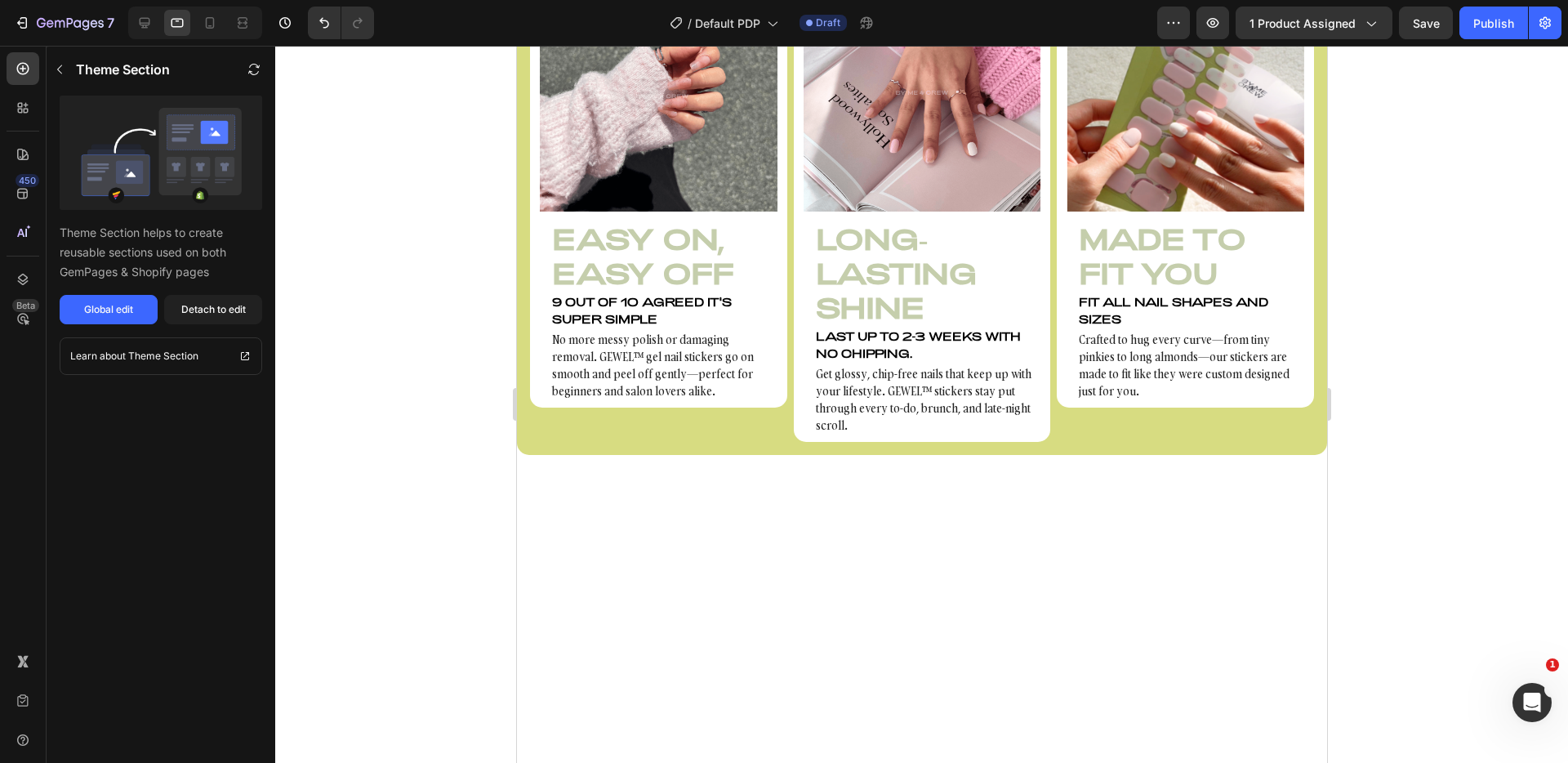
scroll to position [387, 0]
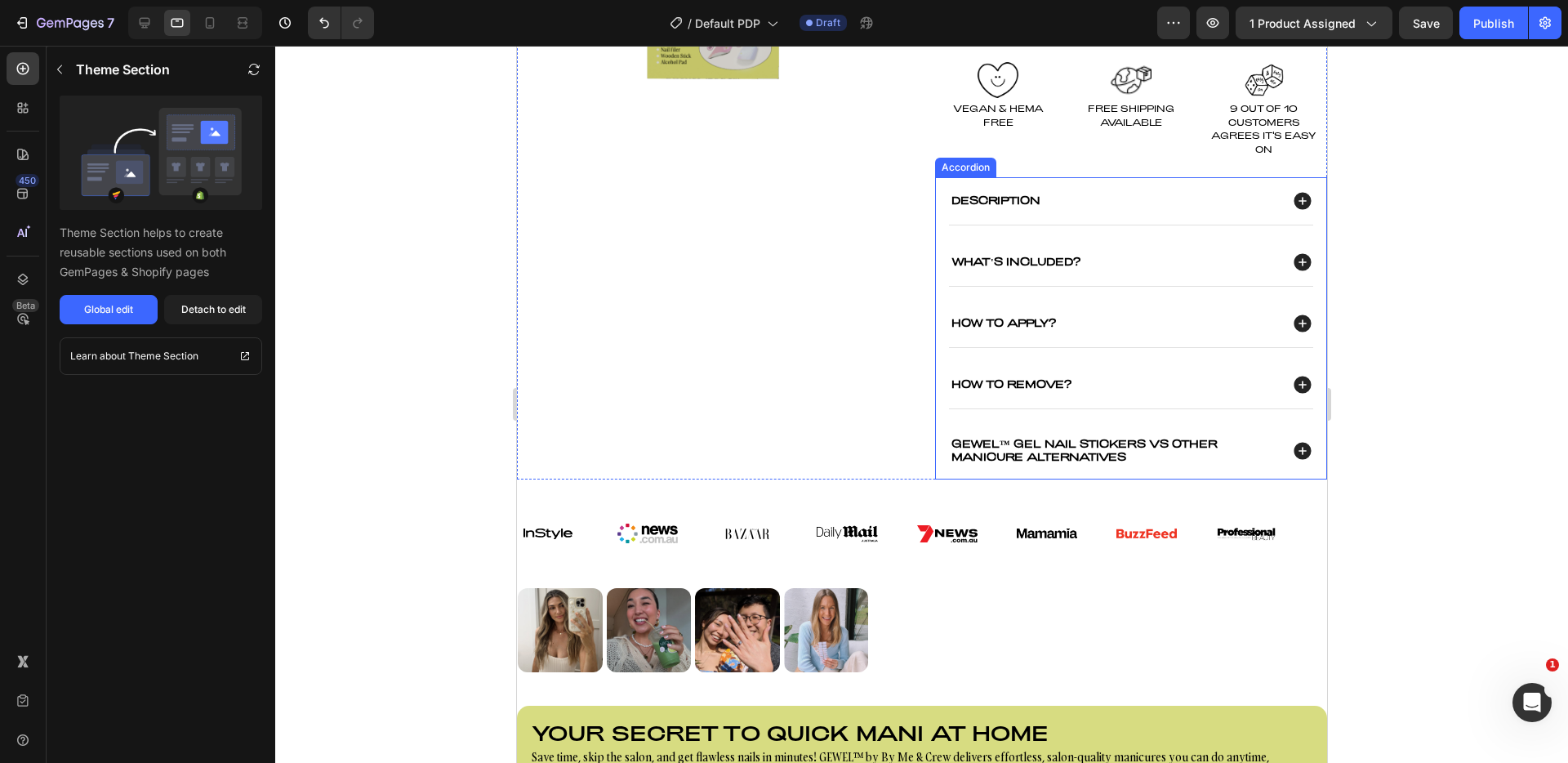
click at [1048, 268] on p "What's Included?" at bounding box center [1015, 262] width 129 height 13
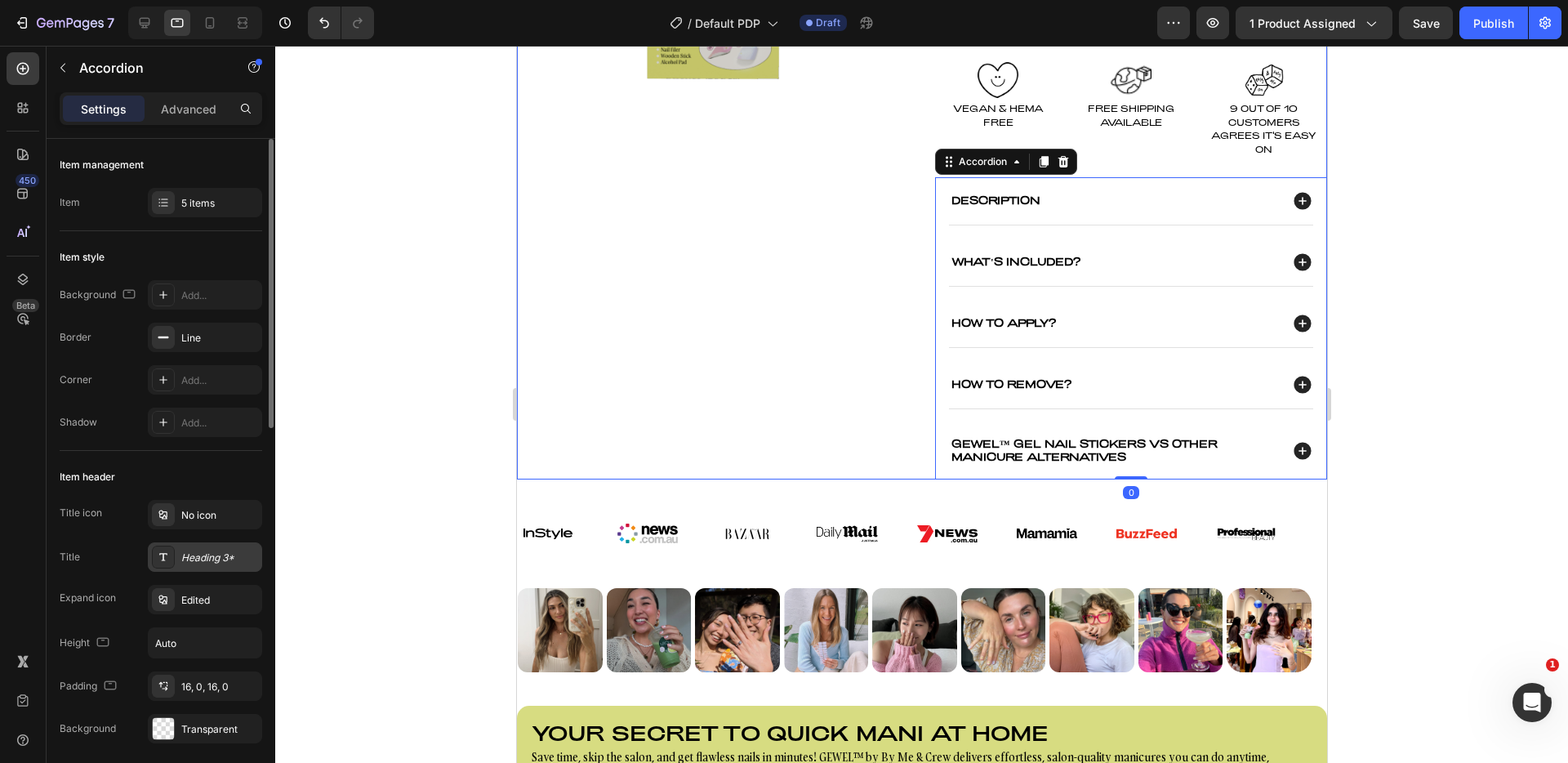
click at [191, 556] on div "Heading 3*" at bounding box center [220, 558] width 77 height 15
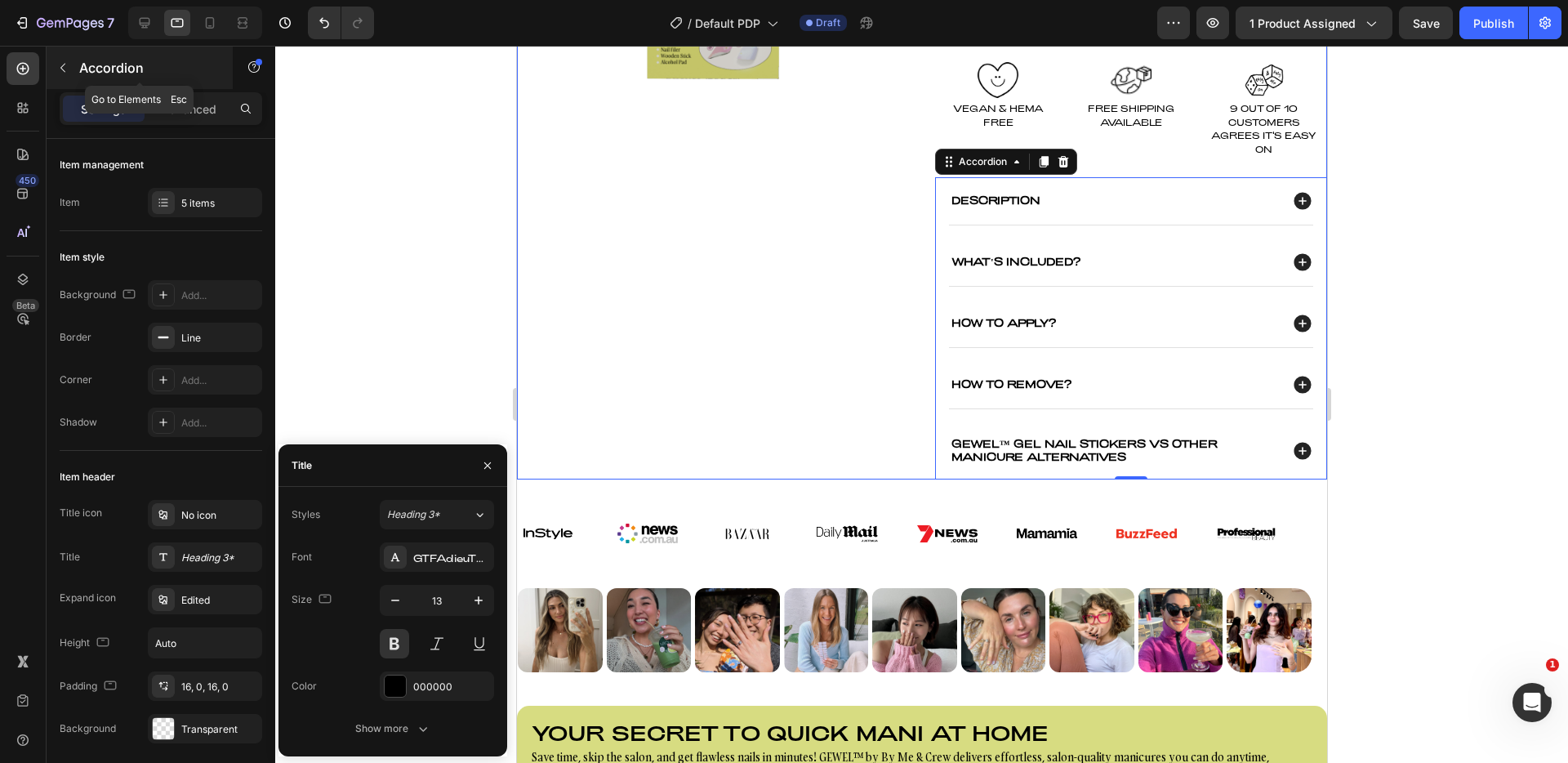
click at [87, 66] on p "Accordion" at bounding box center [148, 68] width 139 height 20
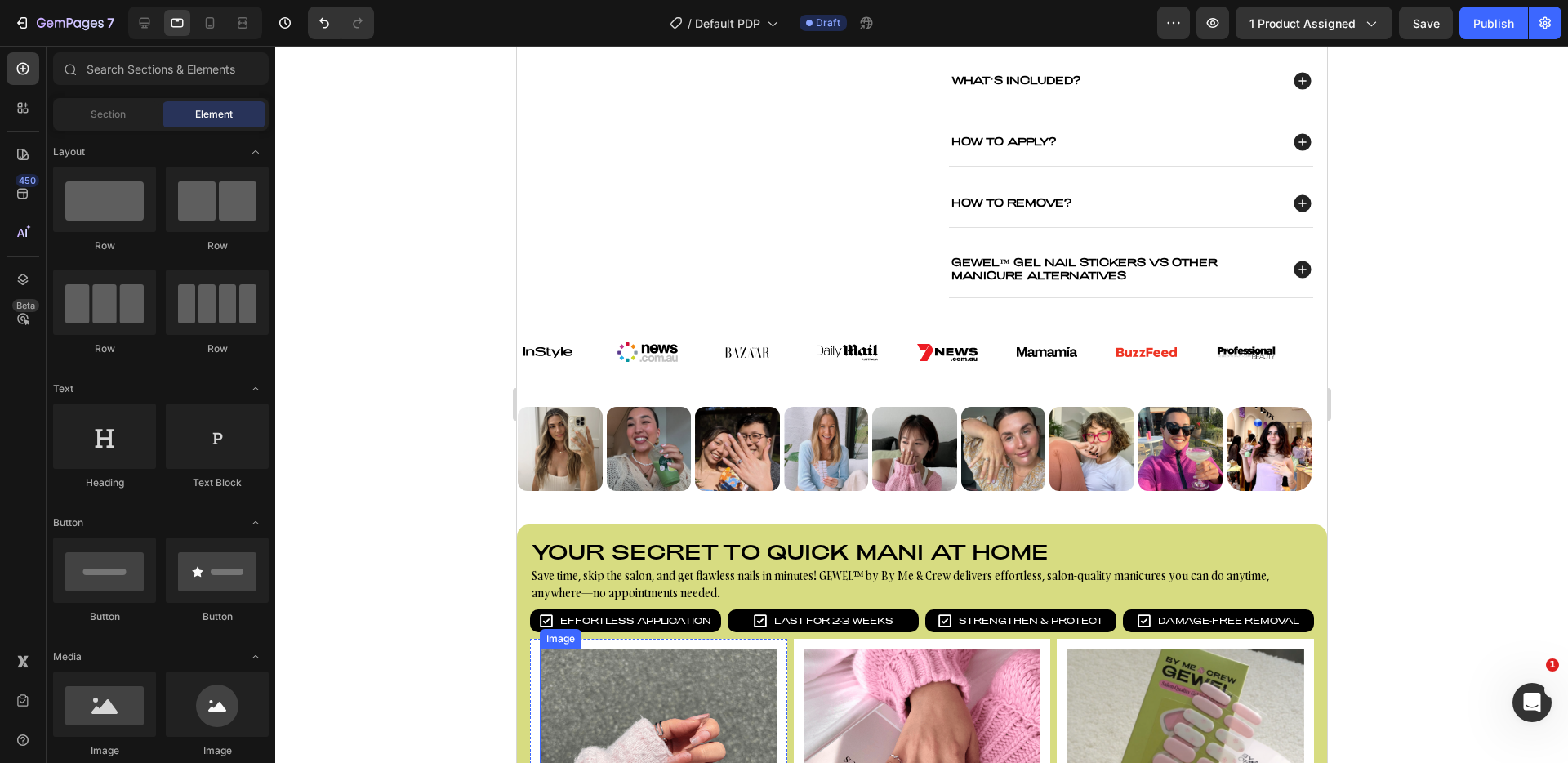
scroll to position [1025, 0]
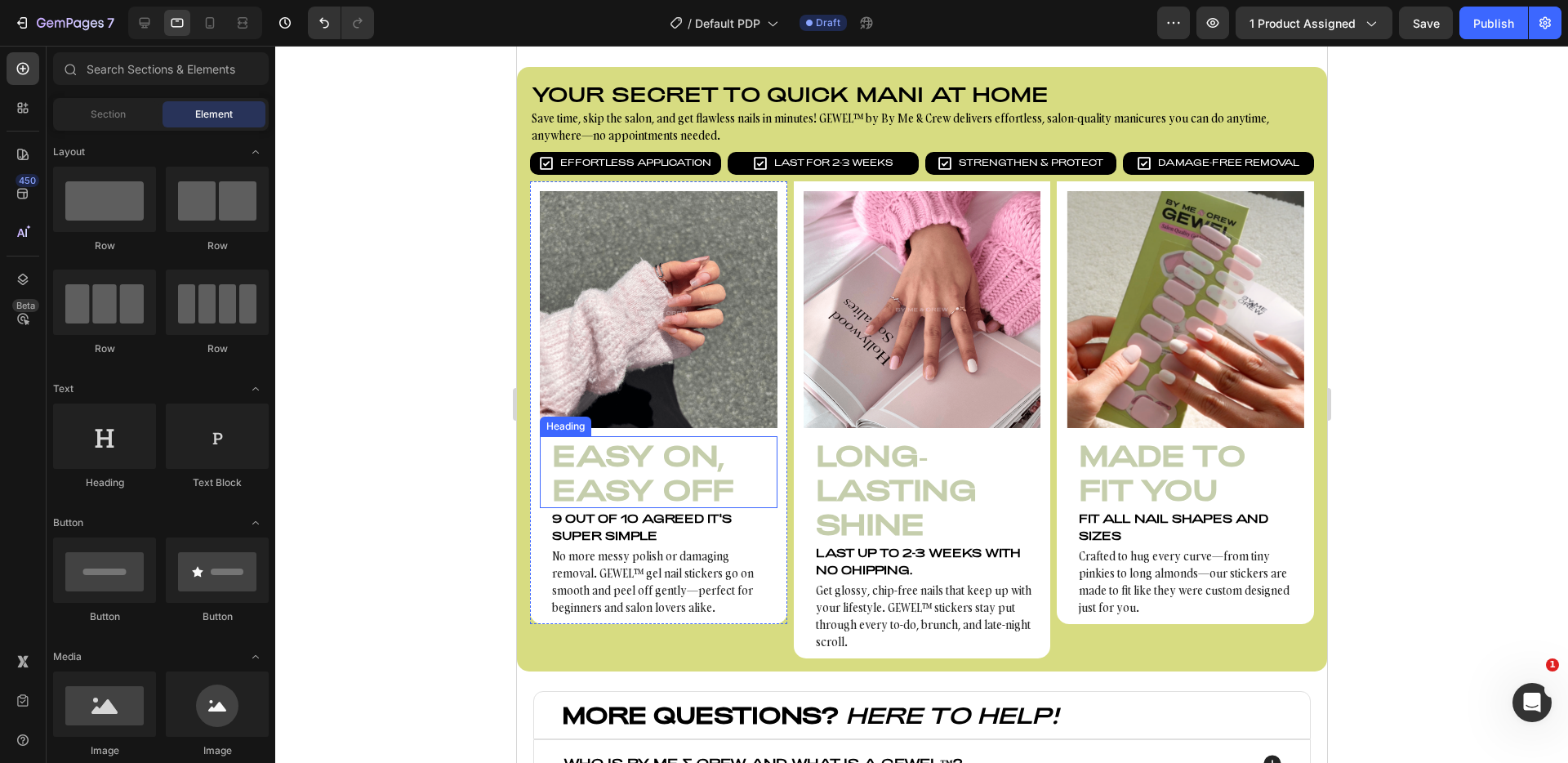
click at [683, 481] on h3 "Easy On, Easy Off" at bounding box center [658, 472] width 238 height 72
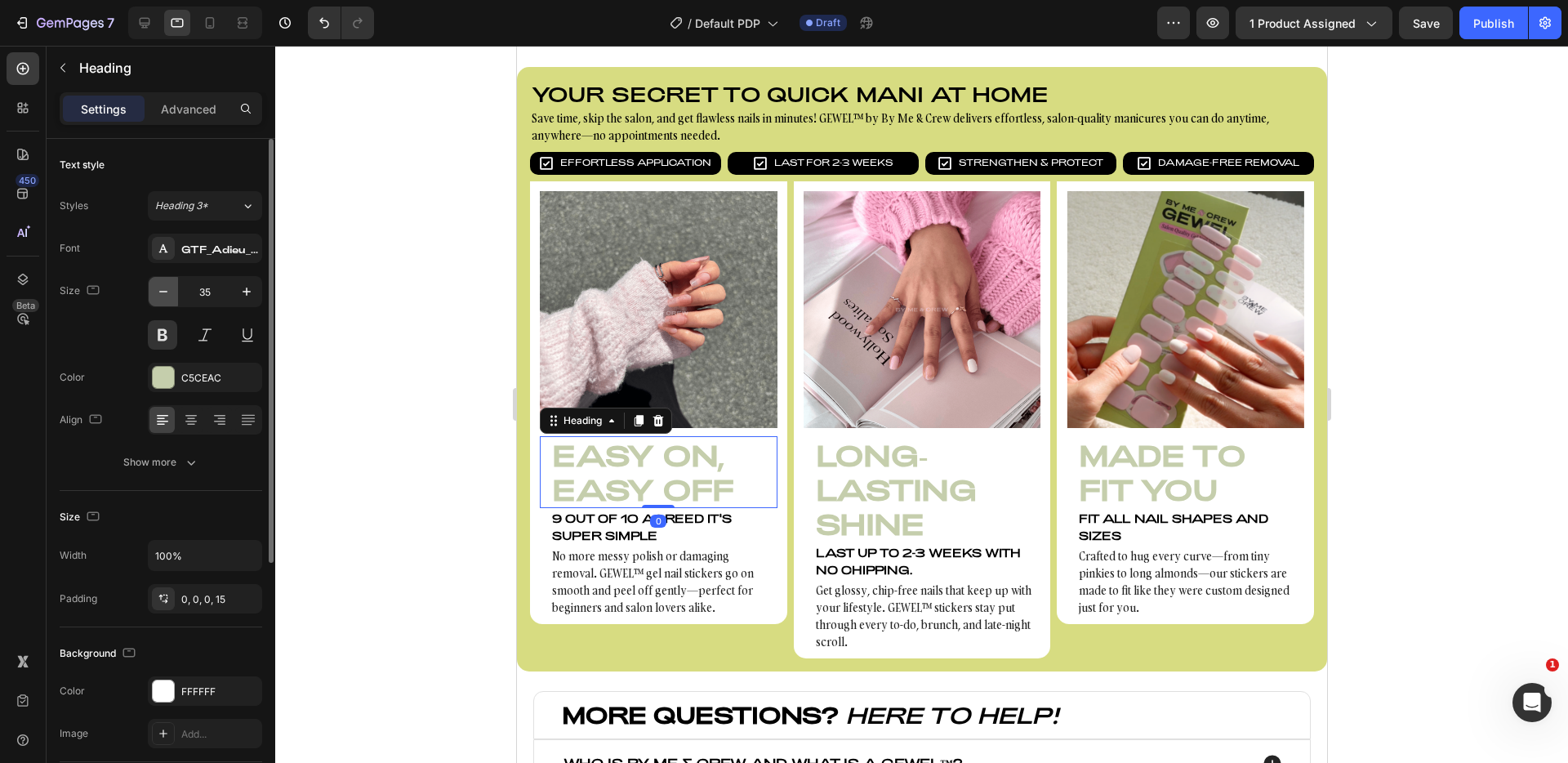
click at [172, 288] on button "button" at bounding box center [163, 291] width 29 height 29
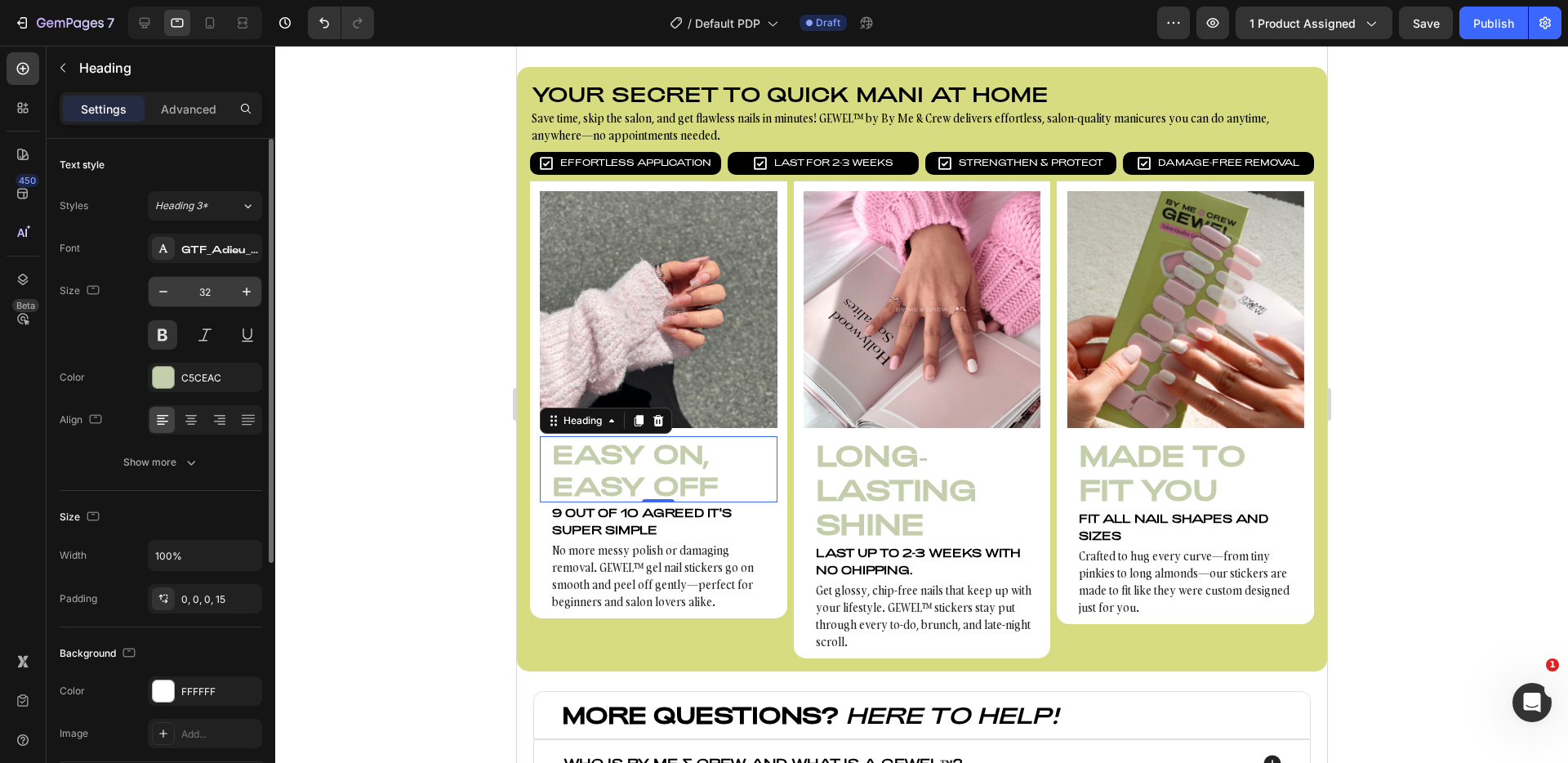
click at [208, 290] on input "32" at bounding box center [204, 291] width 54 height 29
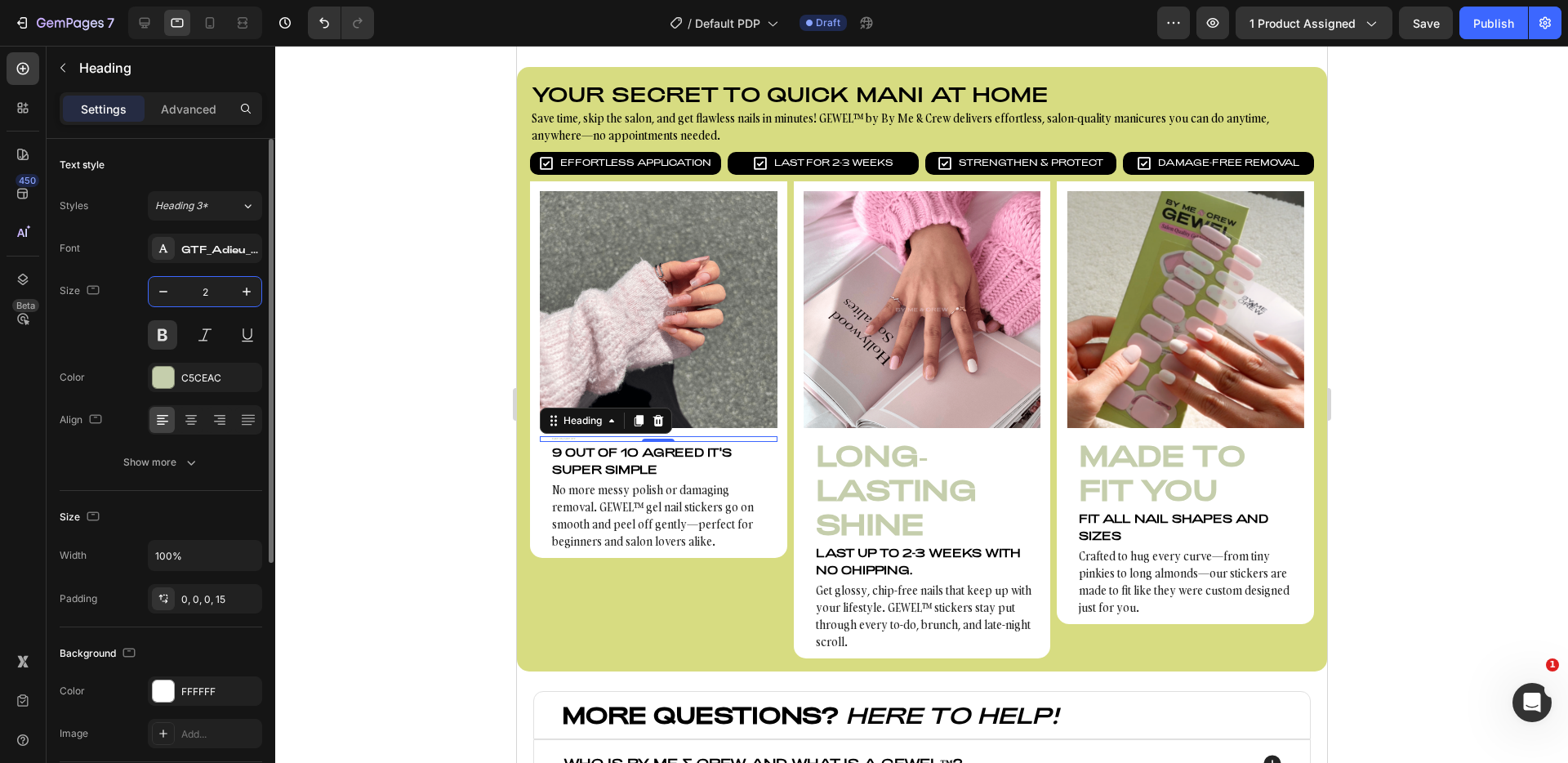
type input "23"
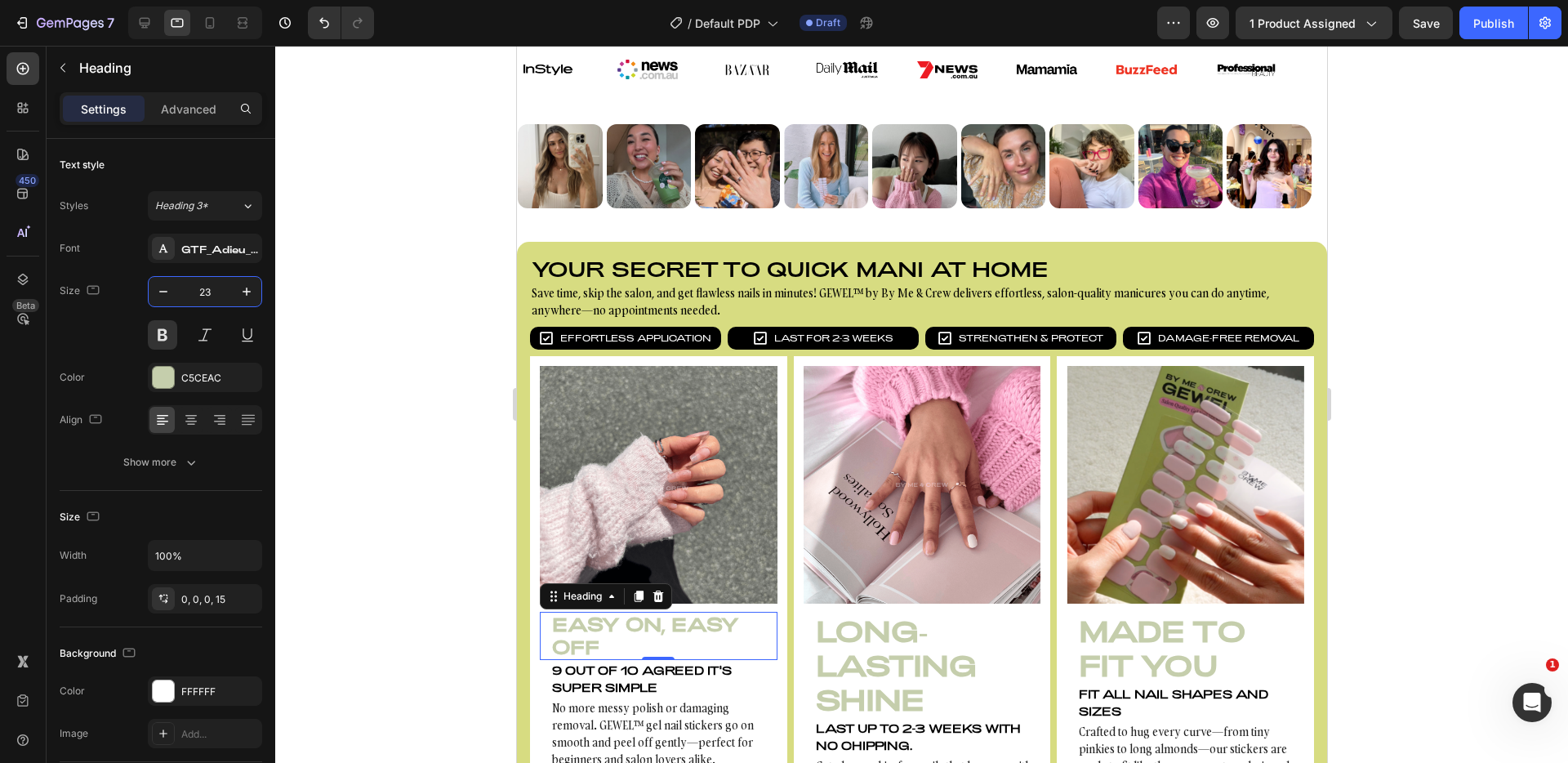
scroll to position [575, 0]
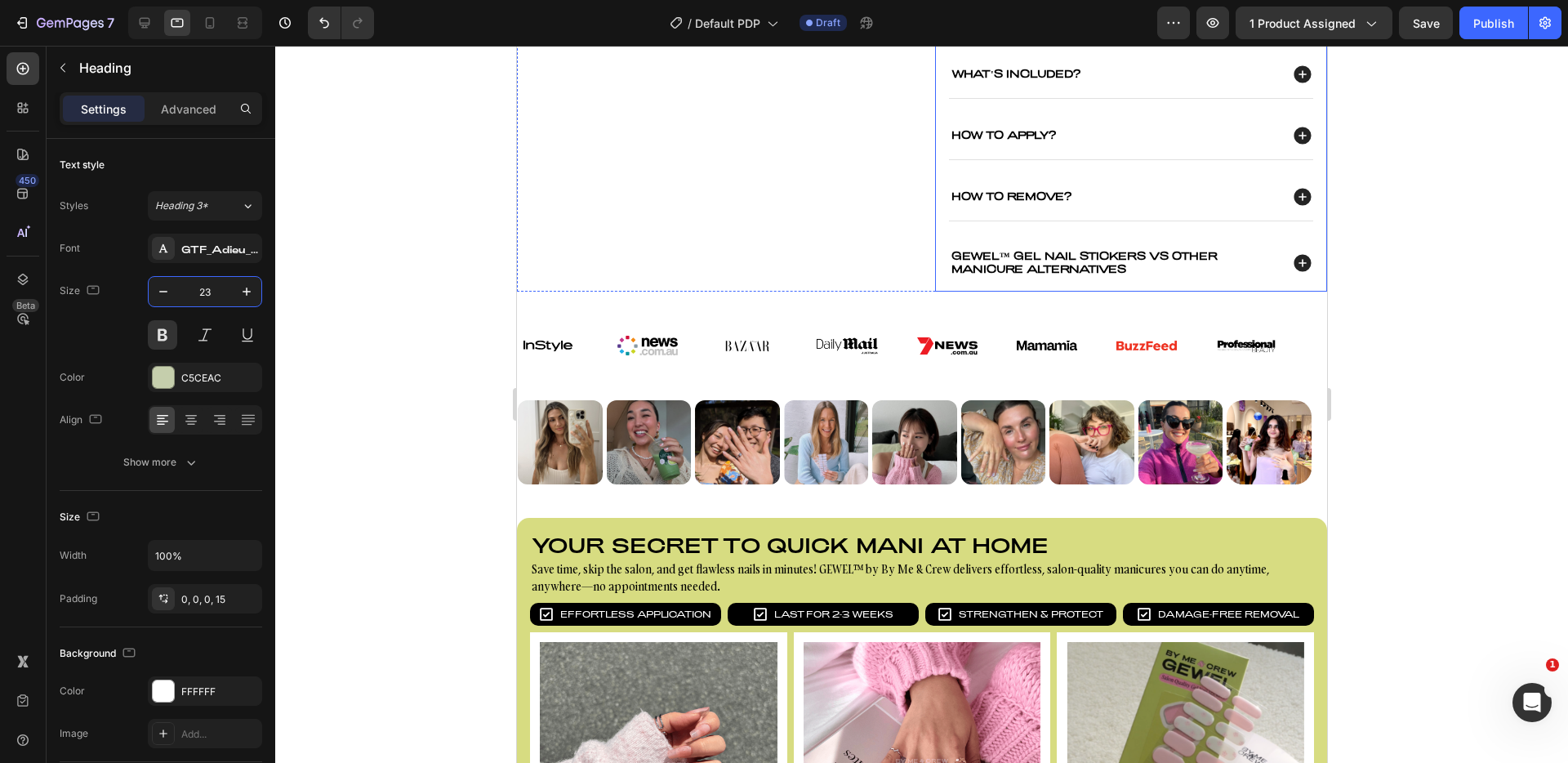
click at [1009, 252] on p "gewel™ gel nail stickers vs Other Manicure alternatives" at bounding box center [1113, 262] width 325 height 25
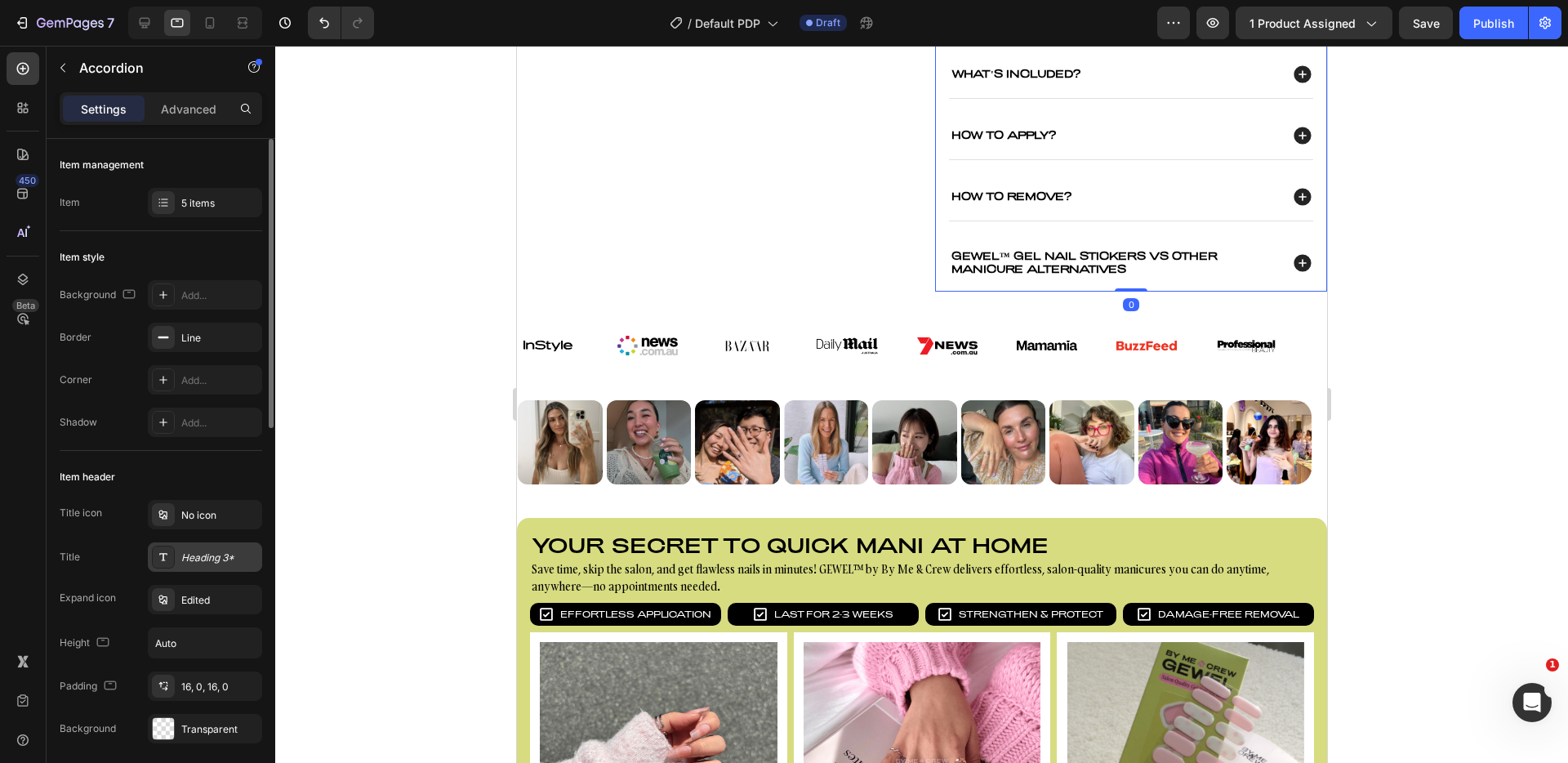
click at [201, 556] on div "Heading 3*" at bounding box center [220, 558] width 77 height 15
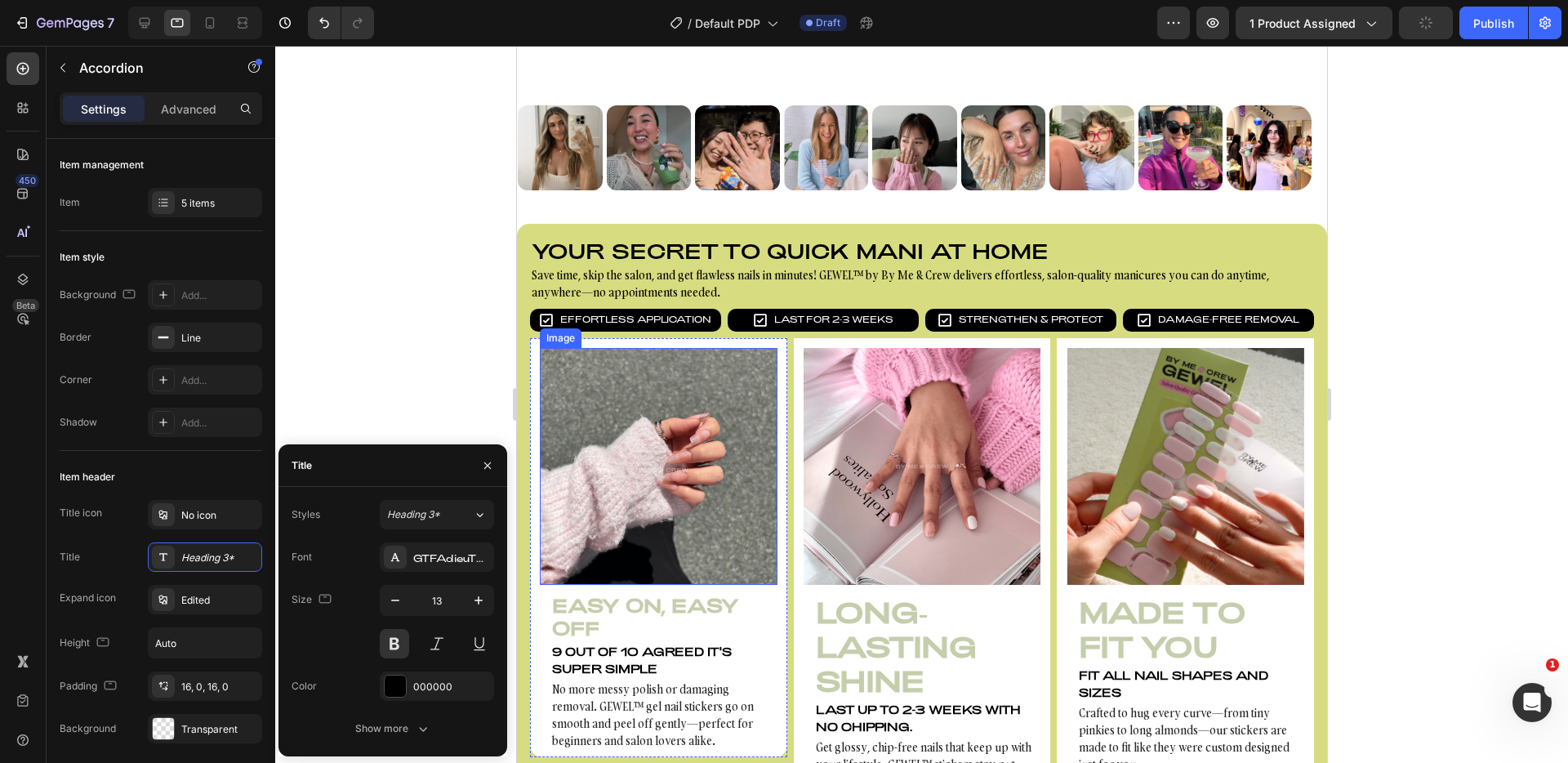
scroll to position [973, 0]
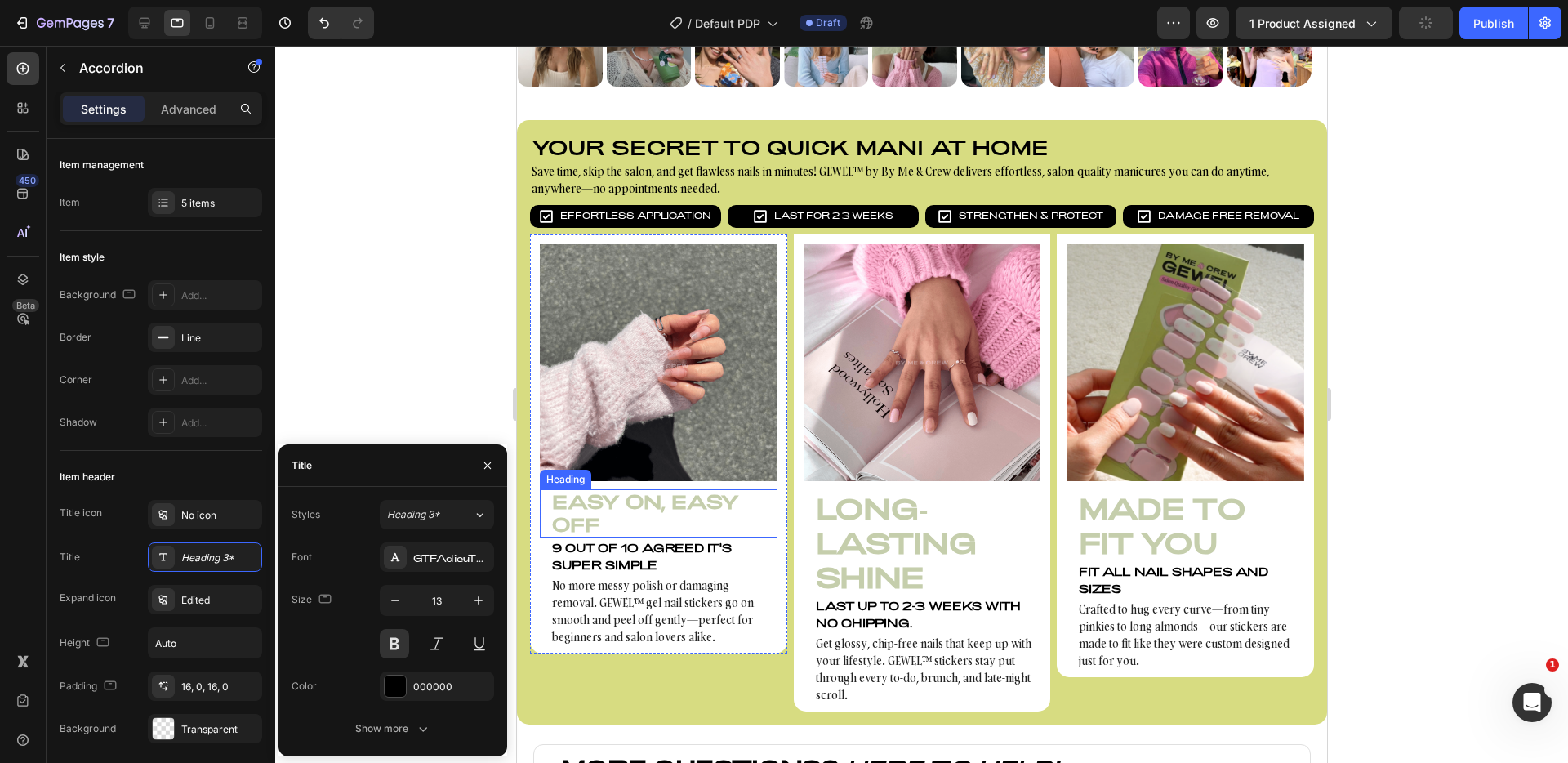
click at [686, 511] on h3 "Easy On, Easy Off" at bounding box center [658, 513] width 238 height 48
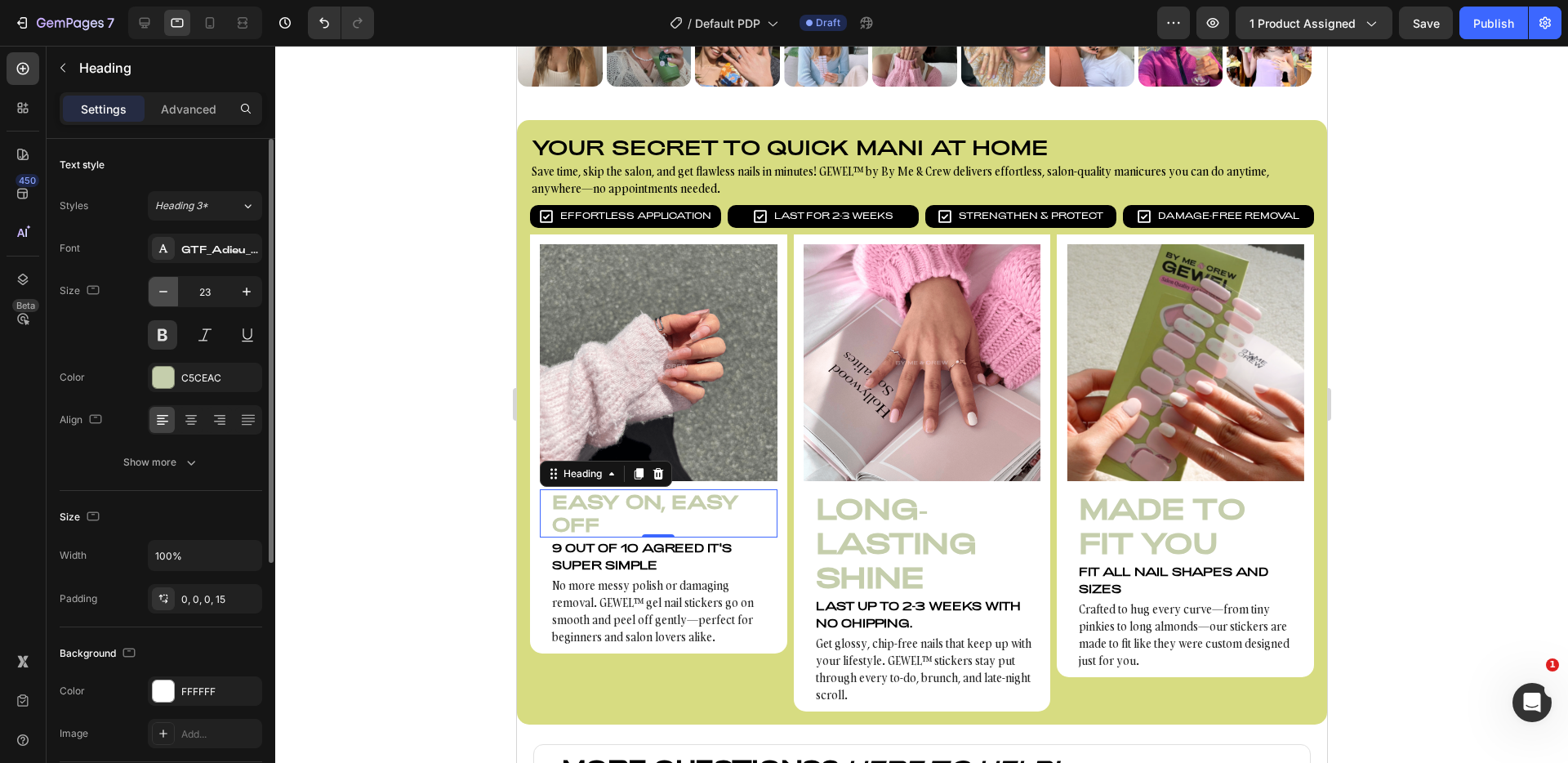
click at [166, 300] on button "button" at bounding box center [163, 291] width 29 height 29
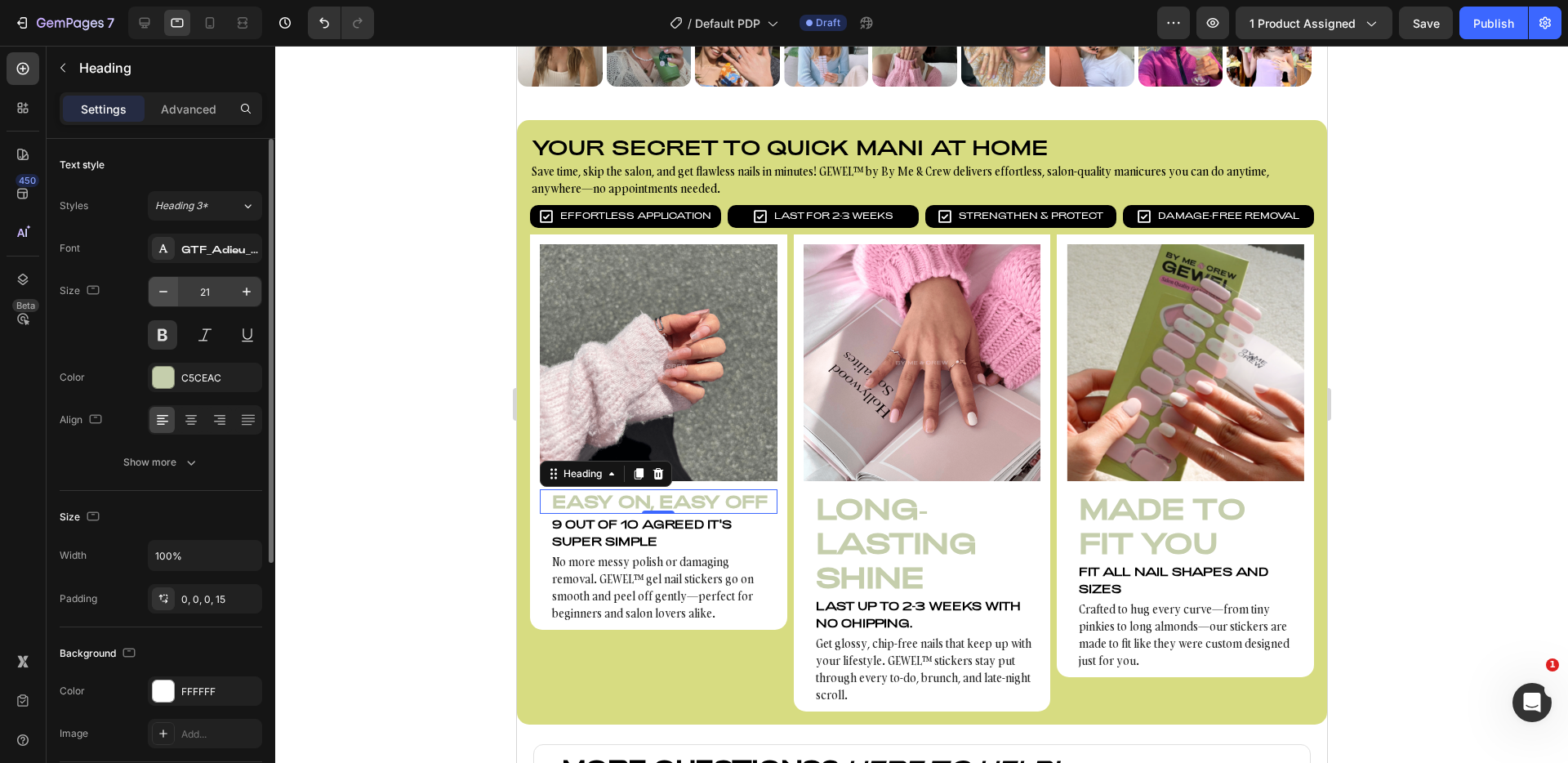
drag, startPoint x: 166, startPoint y: 300, endPoint x: 160, endPoint y: 289, distance: 12.5
click at [158, 289] on button "button" at bounding box center [163, 291] width 29 height 29
click at [160, 289] on icon "button" at bounding box center [163, 291] width 16 height 16
click at [249, 290] on icon "button" at bounding box center [247, 291] width 16 height 16
type input "20"
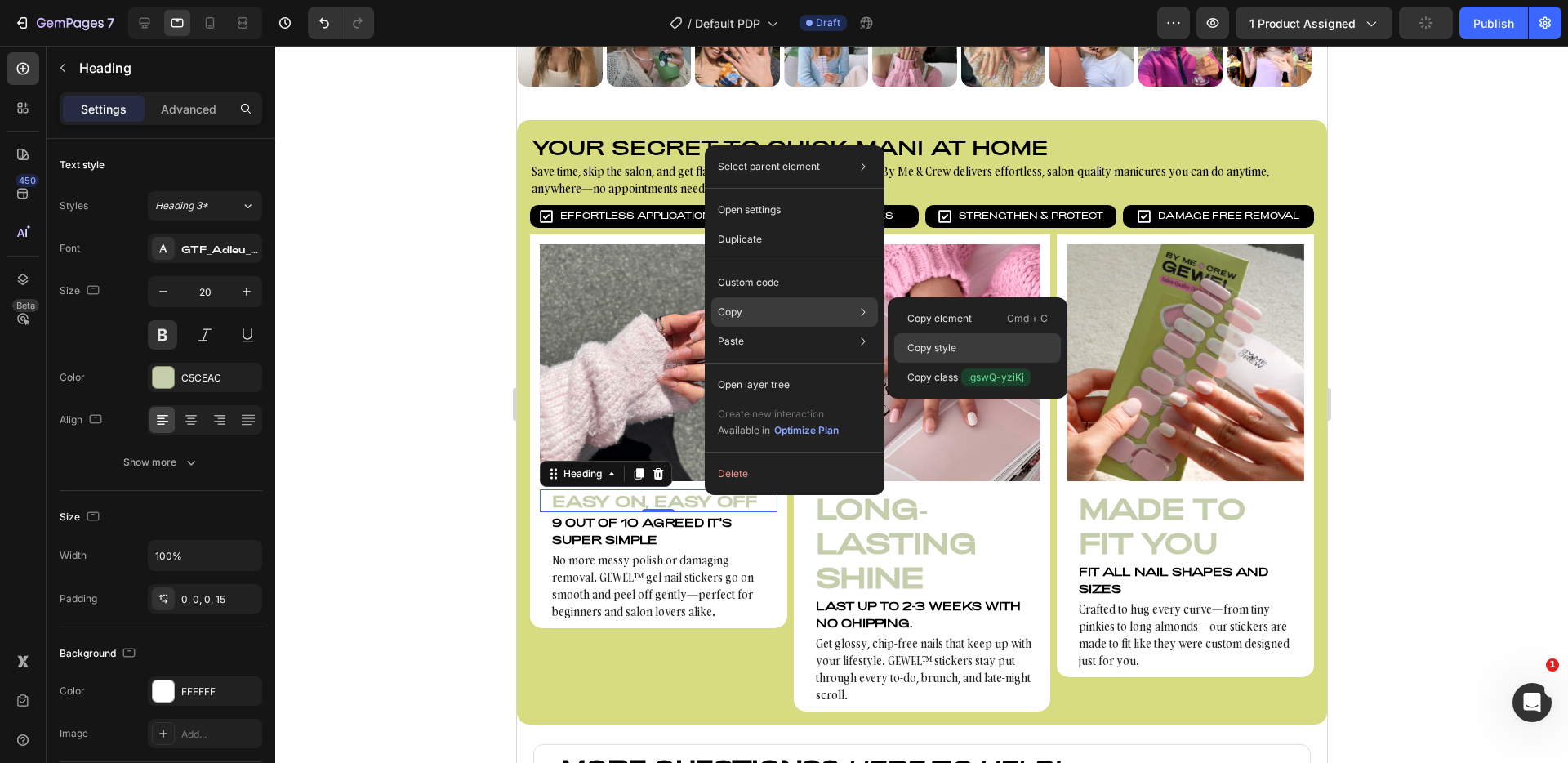
click at [934, 341] on p "Copy style" at bounding box center [932, 347] width 49 height 15
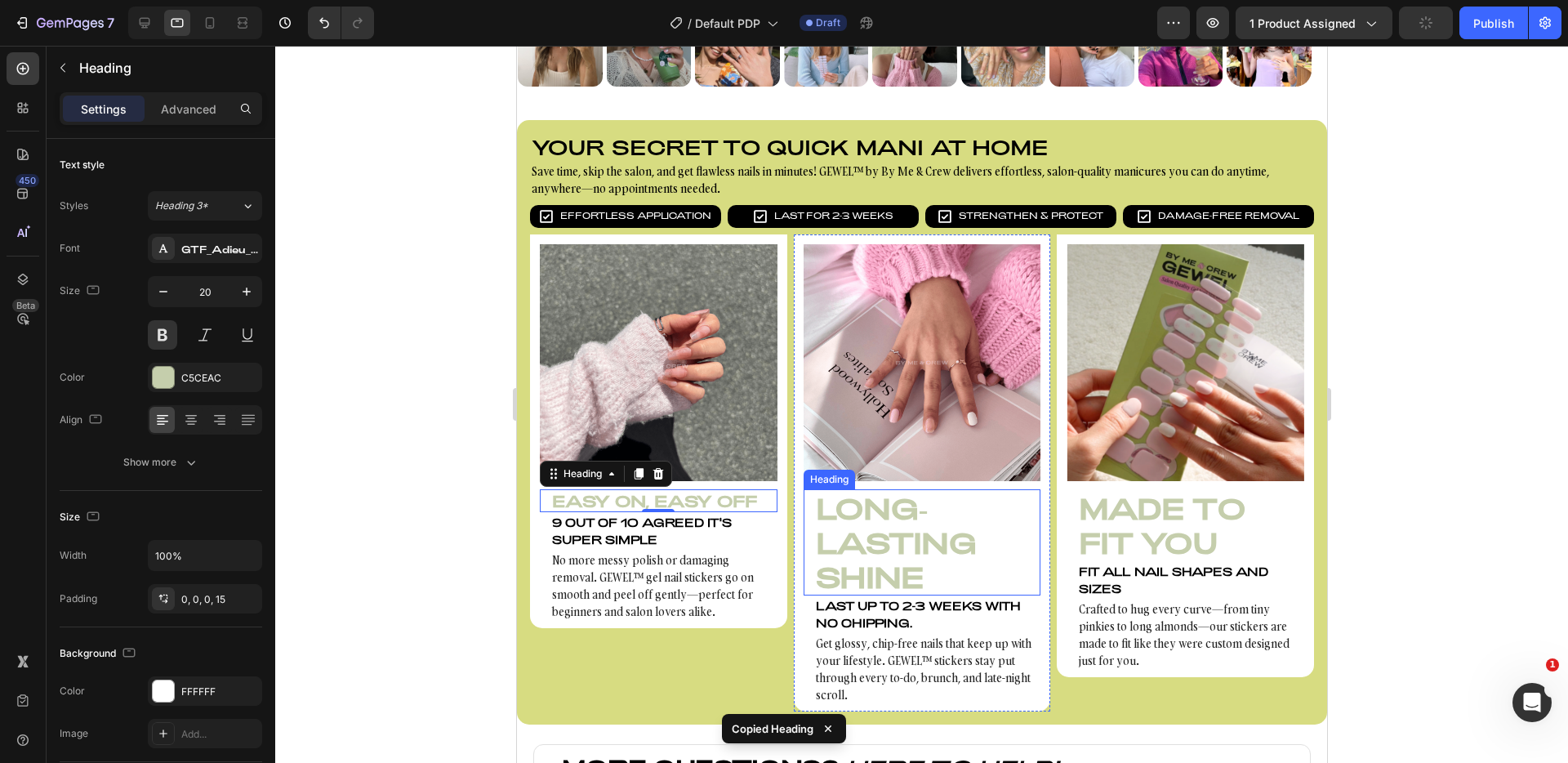
click at [853, 527] on h3 "Long-Lasting Shine" at bounding box center [922, 542] width 238 height 106
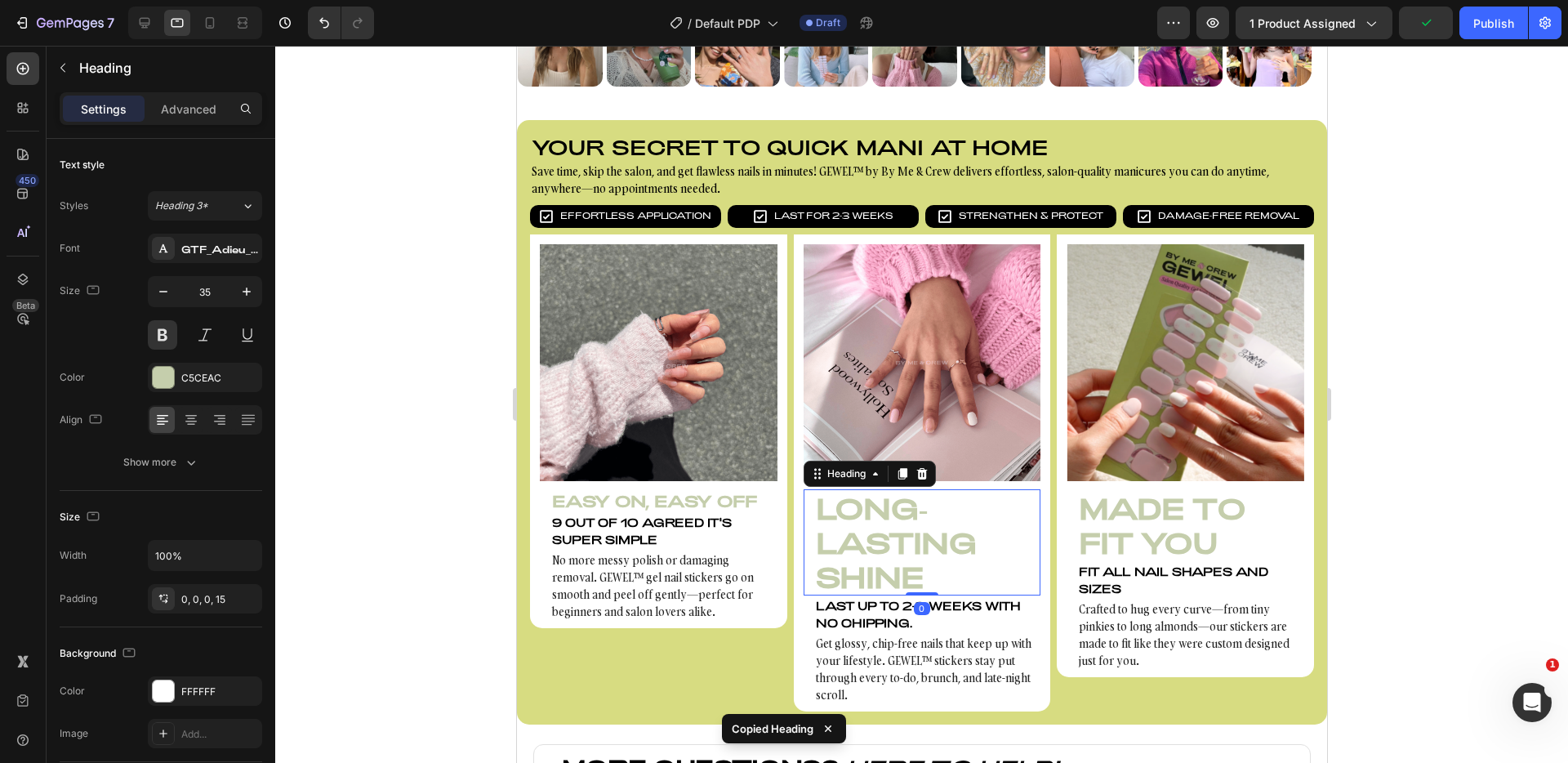
type input "20"
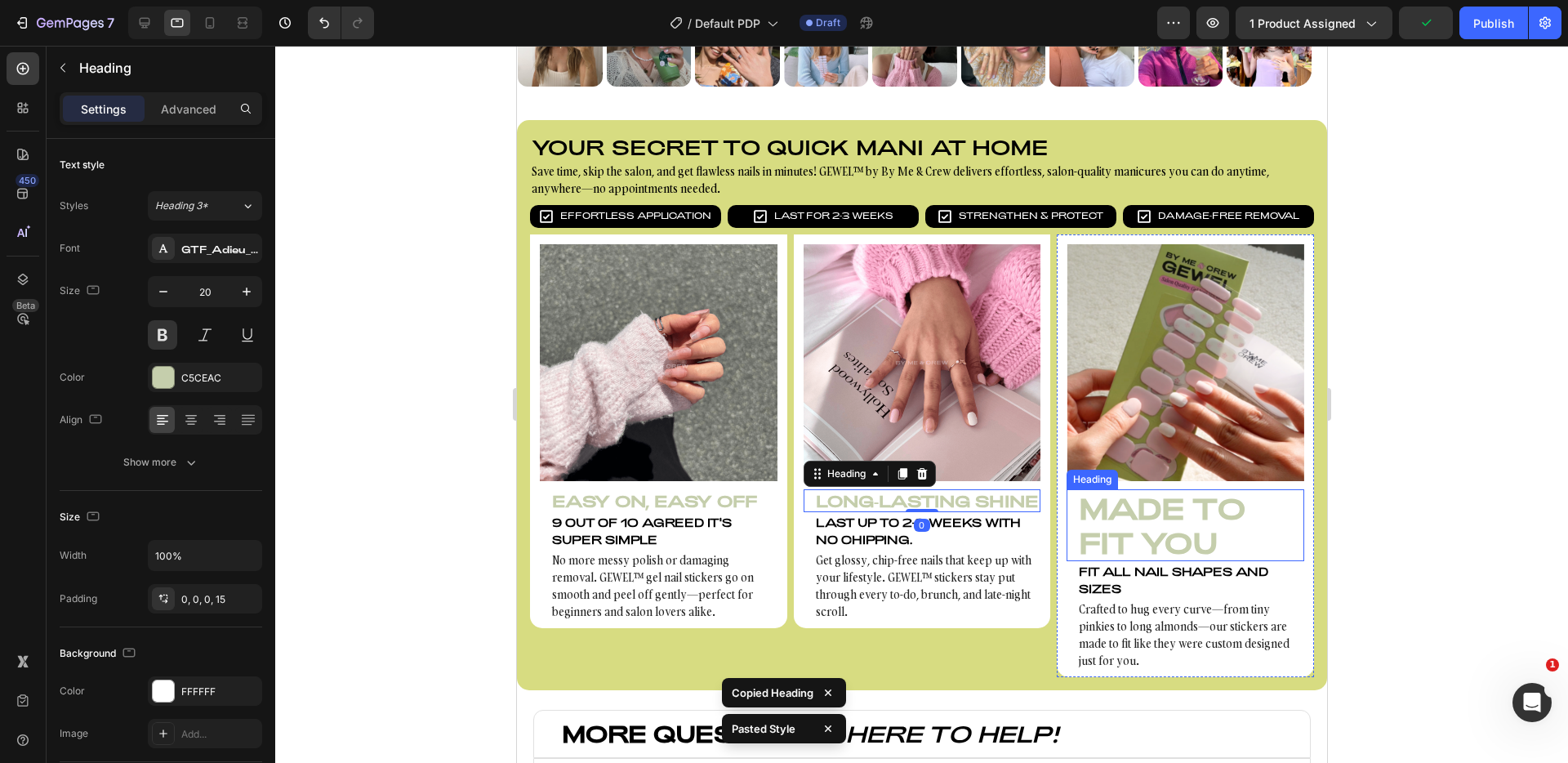
click at [1136, 516] on h3 "Made to Fit You" at bounding box center [1185, 524] width 238 height 72
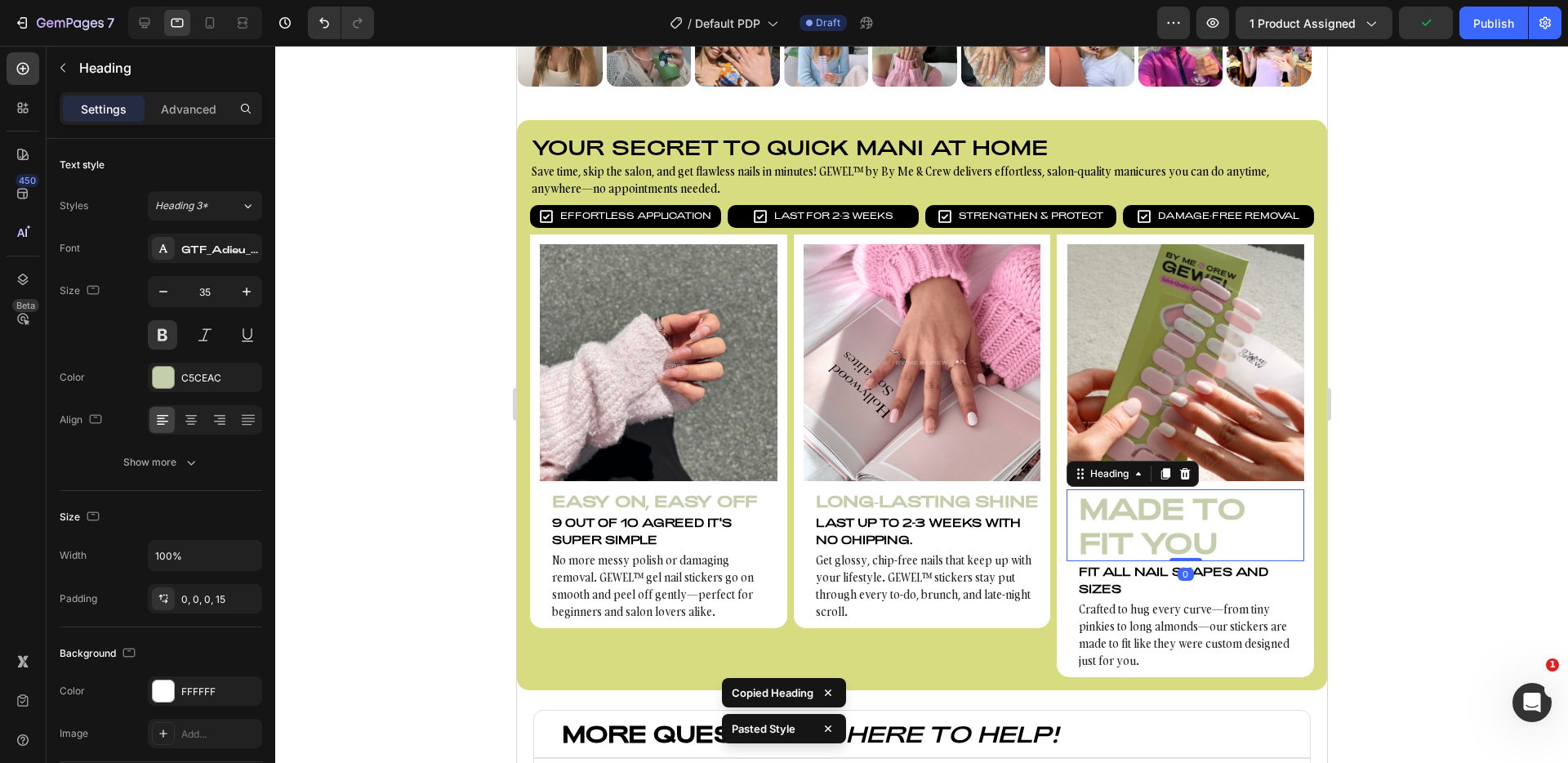
type input "20"
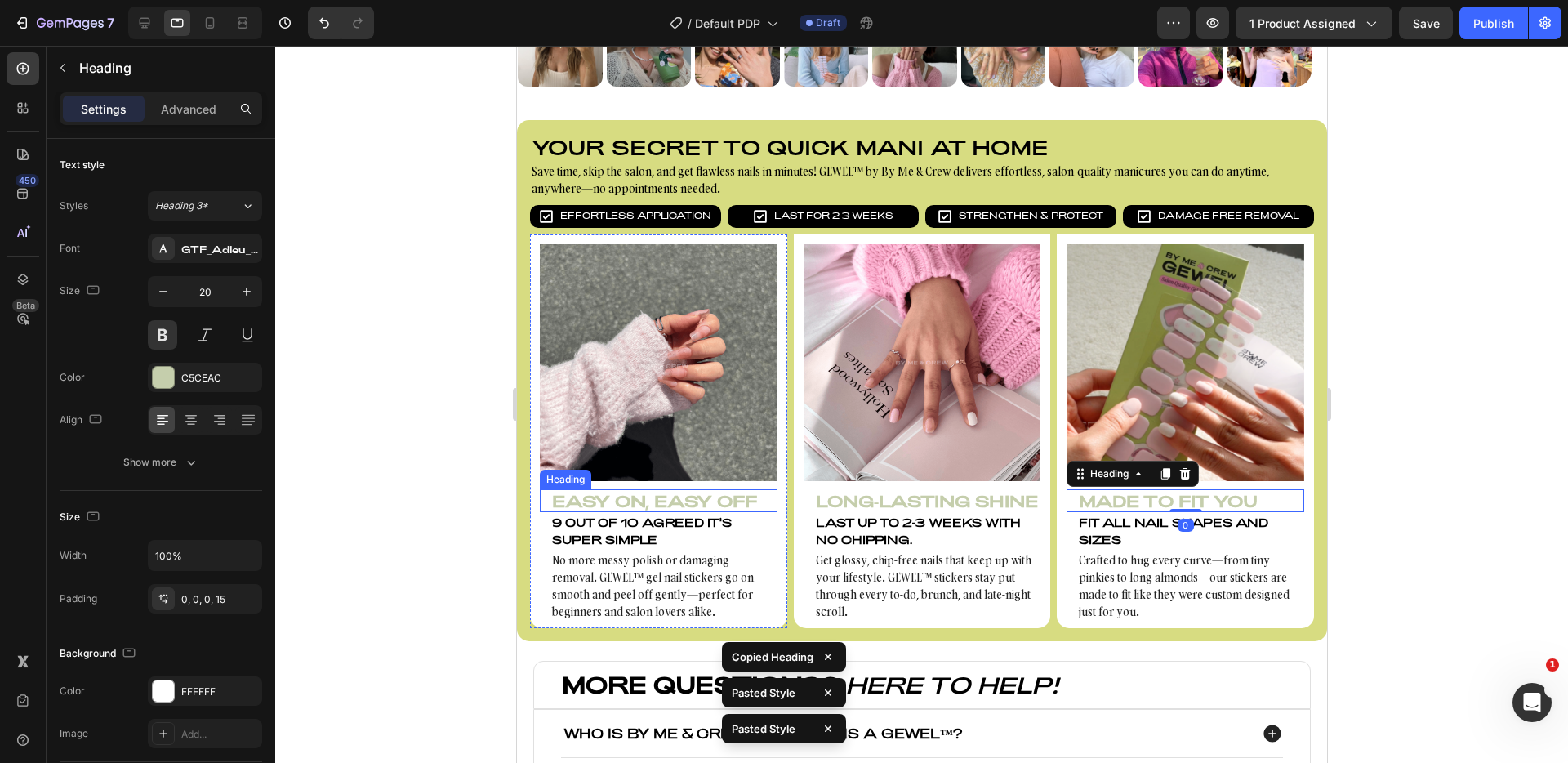
click at [747, 495] on h3 "Easy On, Easy Off" at bounding box center [658, 500] width 238 height 23
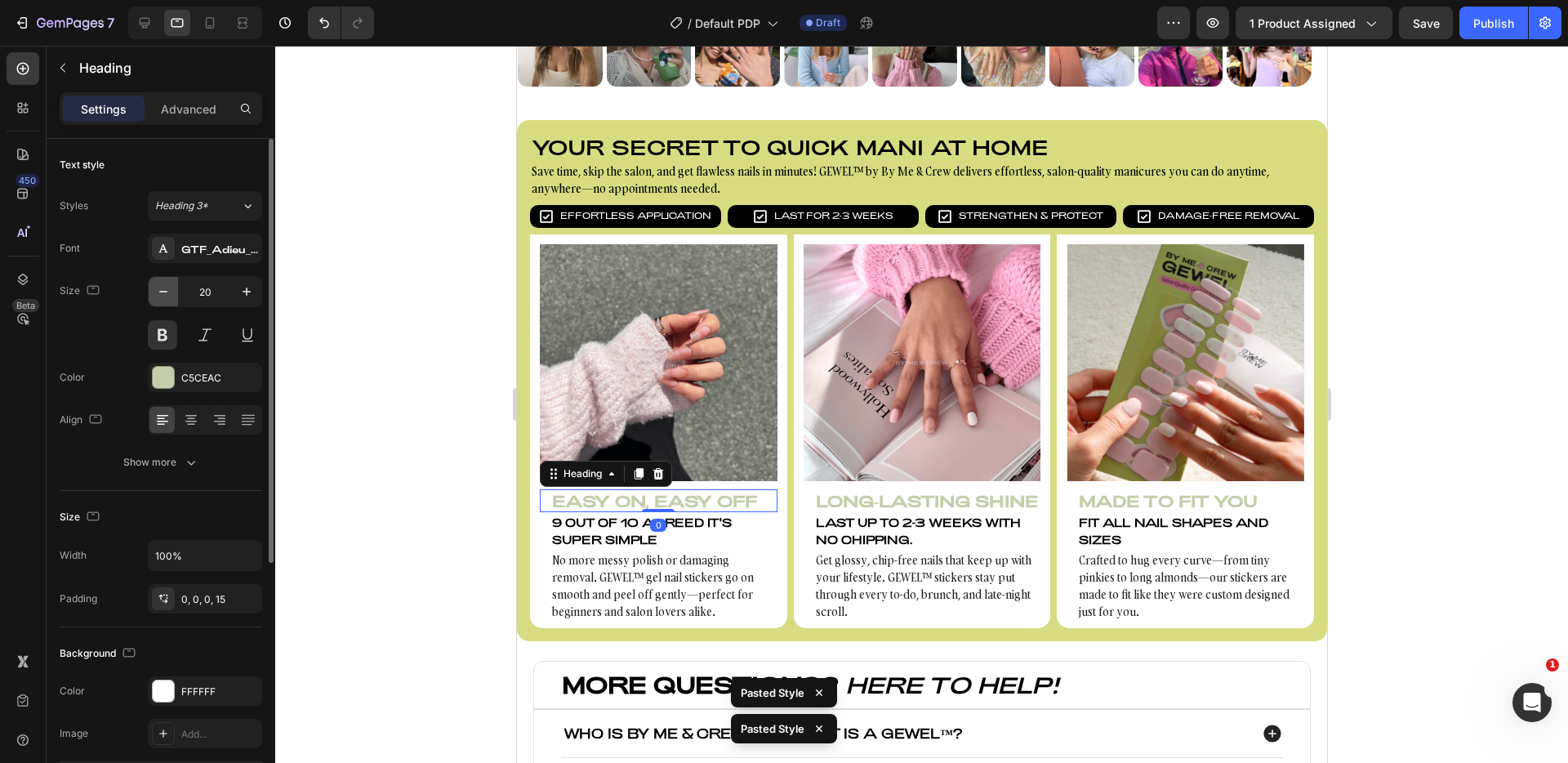
click at [173, 287] on button "button" at bounding box center [163, 291] width 29 height 29
type input "18"
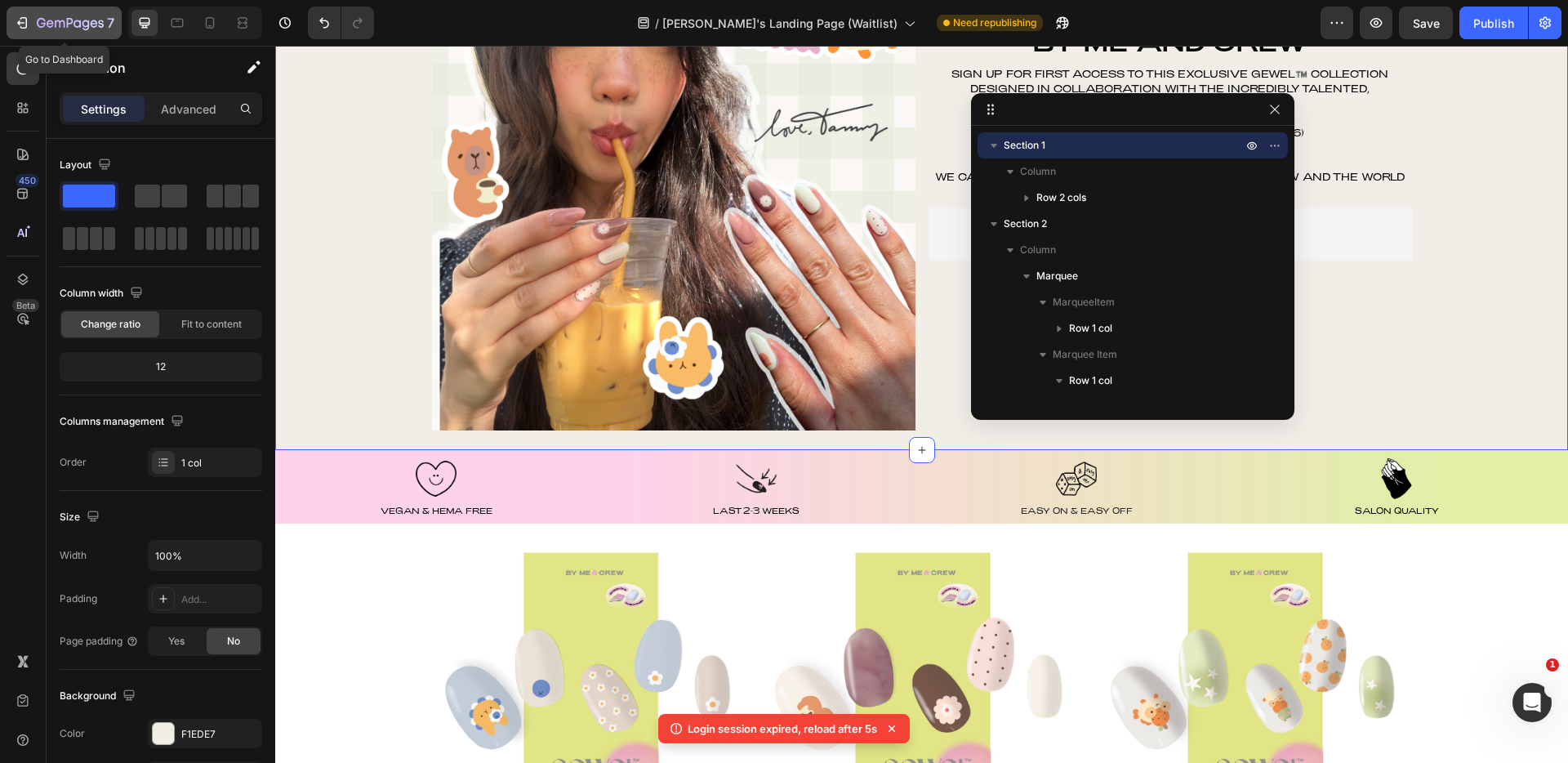
click at [43, 17] on icon "button" at bounding box center [71, 24] width 67 height 14
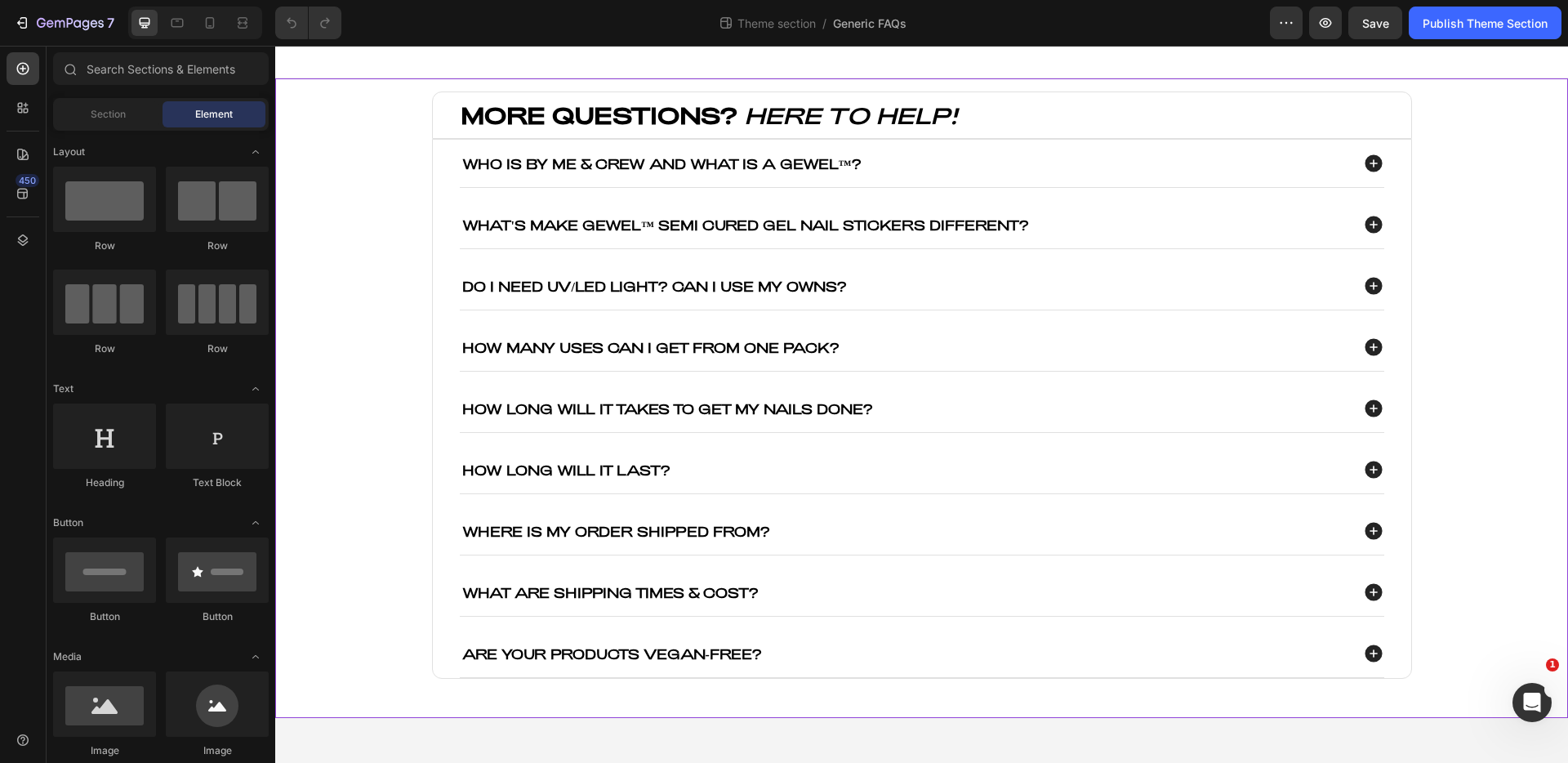
click at [1489, 163] on div "MORE QUESTIONS? HERE TO HELP! Heading Who is By Me & Crew and what is a GEWEL™?…" at bounding box center [921, 398] width 1260 height 613
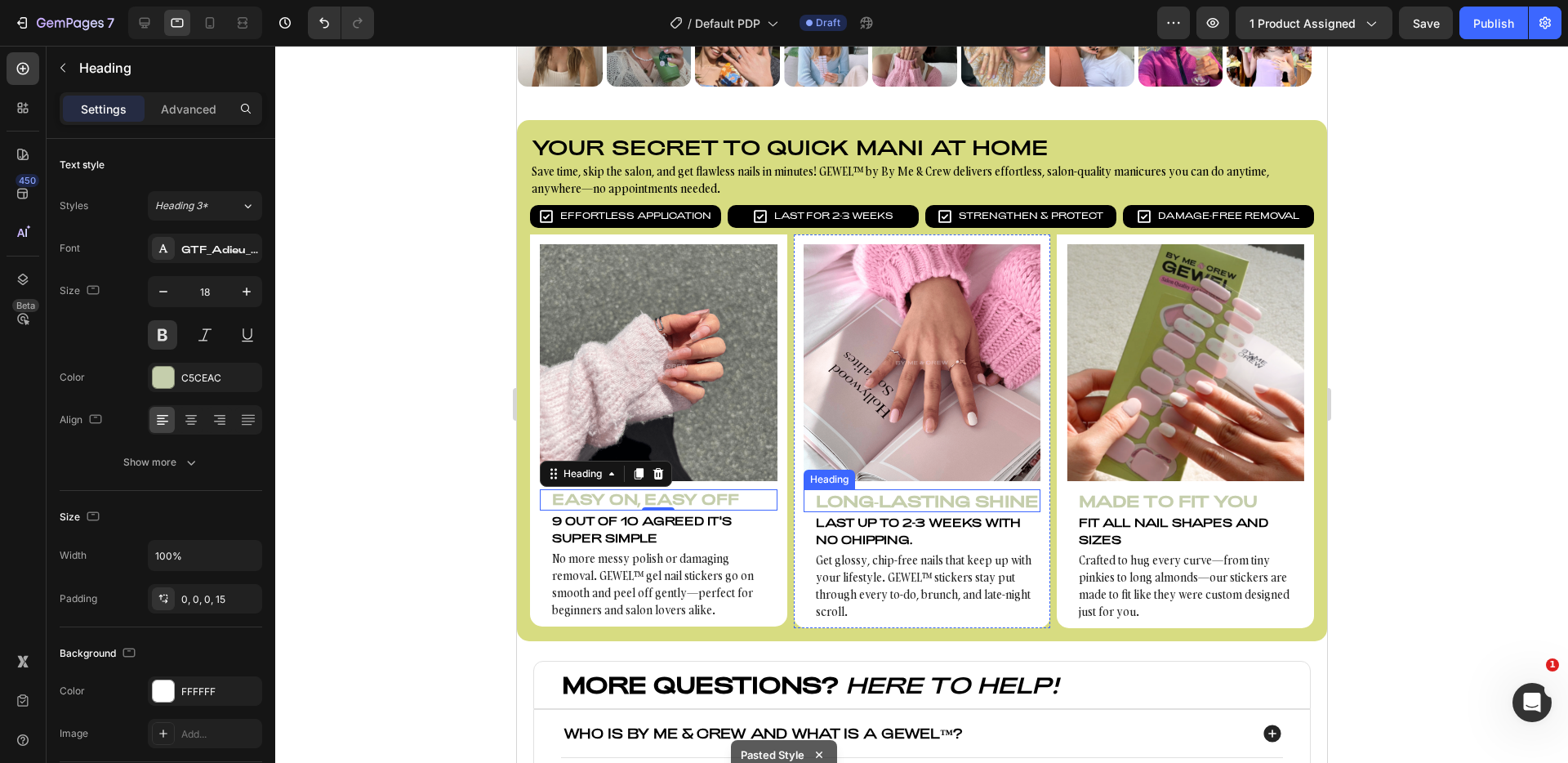
click at [927, 512] on h3 "Long-Lasting Shine" at bounding box center [922, 500] width 238 height 23
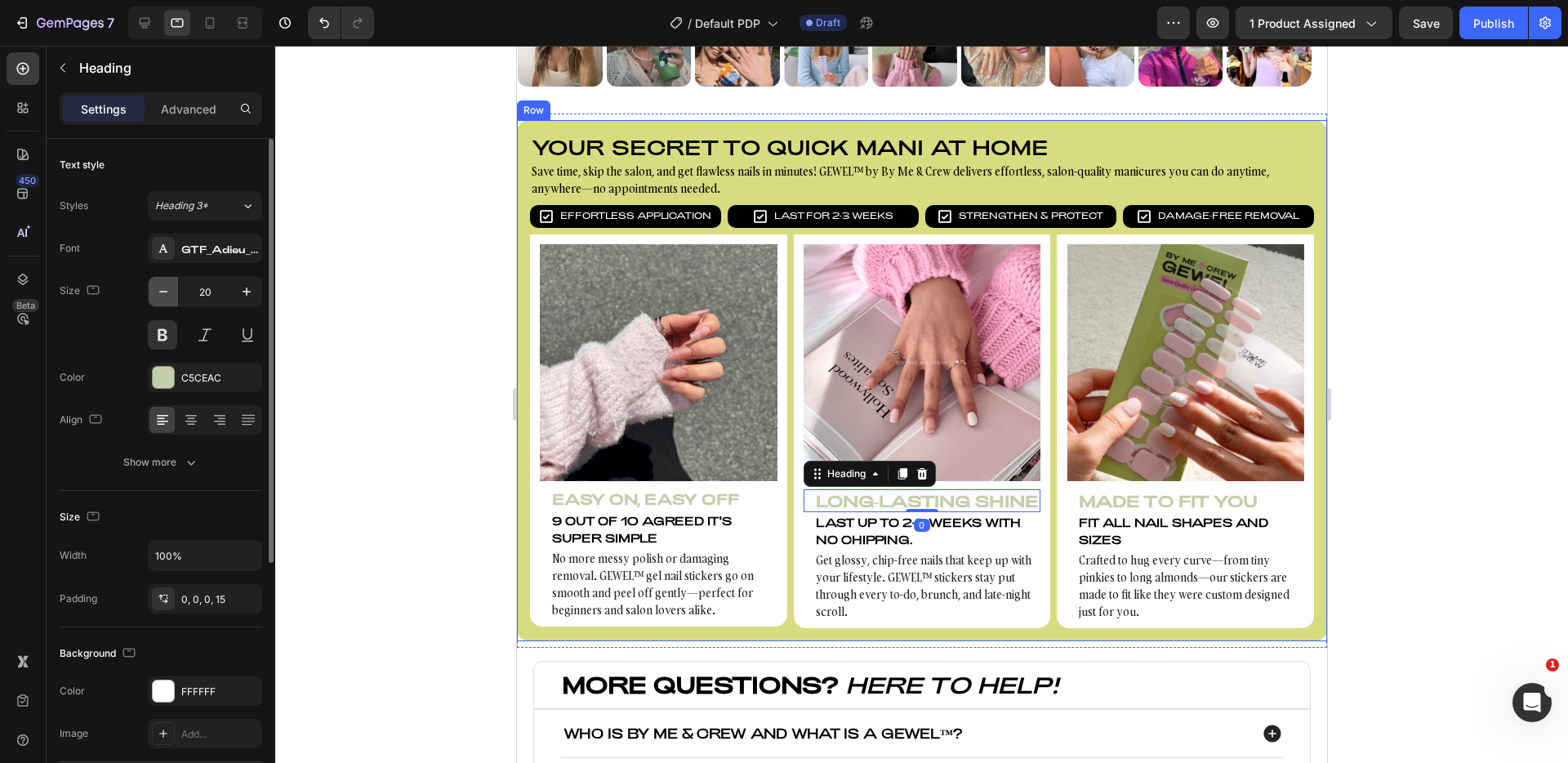
click at [169, 289] on icon "button" at bounding box center [163, 291] width 16 height 16
type input "18"
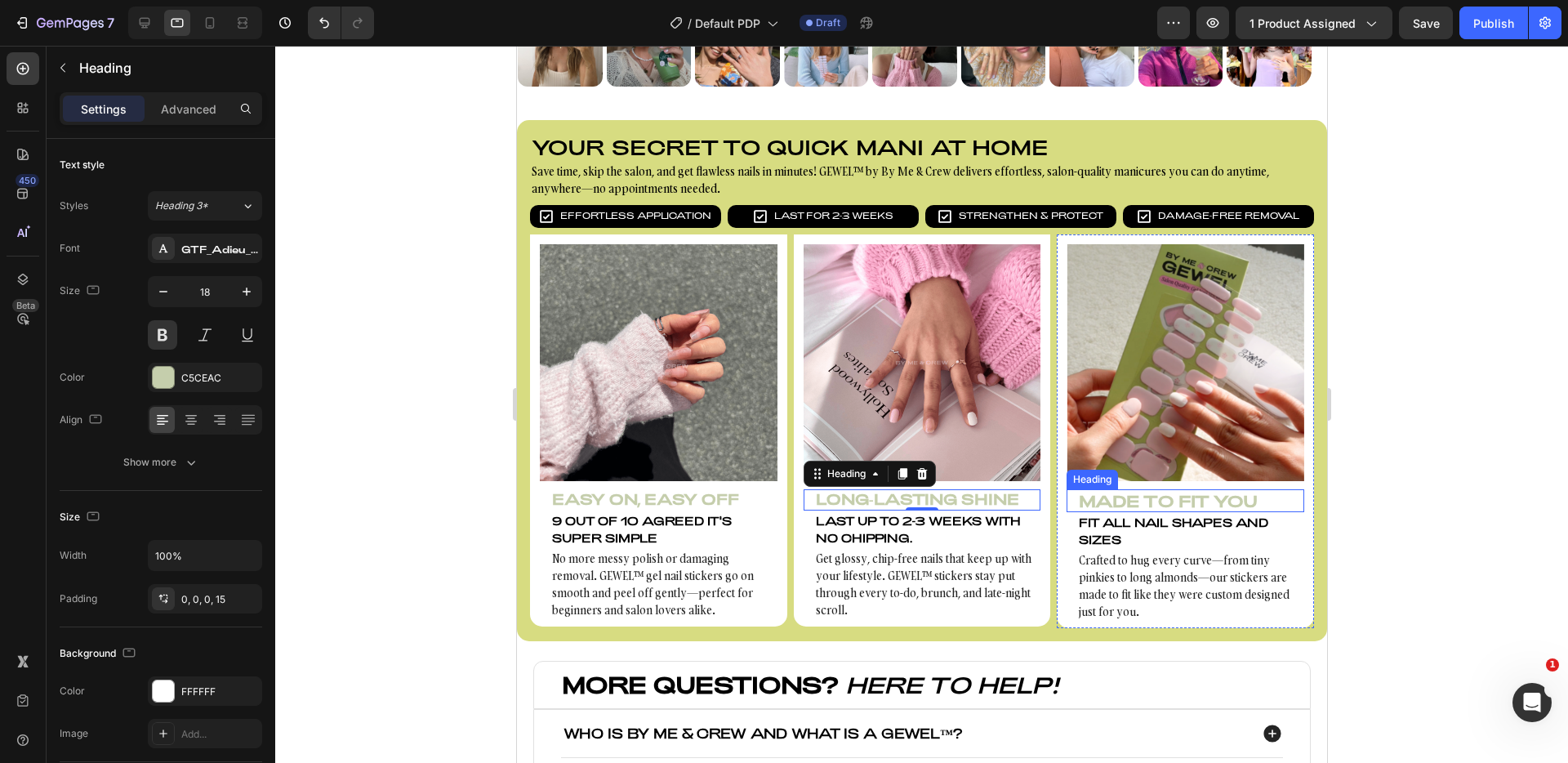
click at [1230, 494] on h3 "Made to Fit You" at bounding box center [1185, 500] width 238 height 23
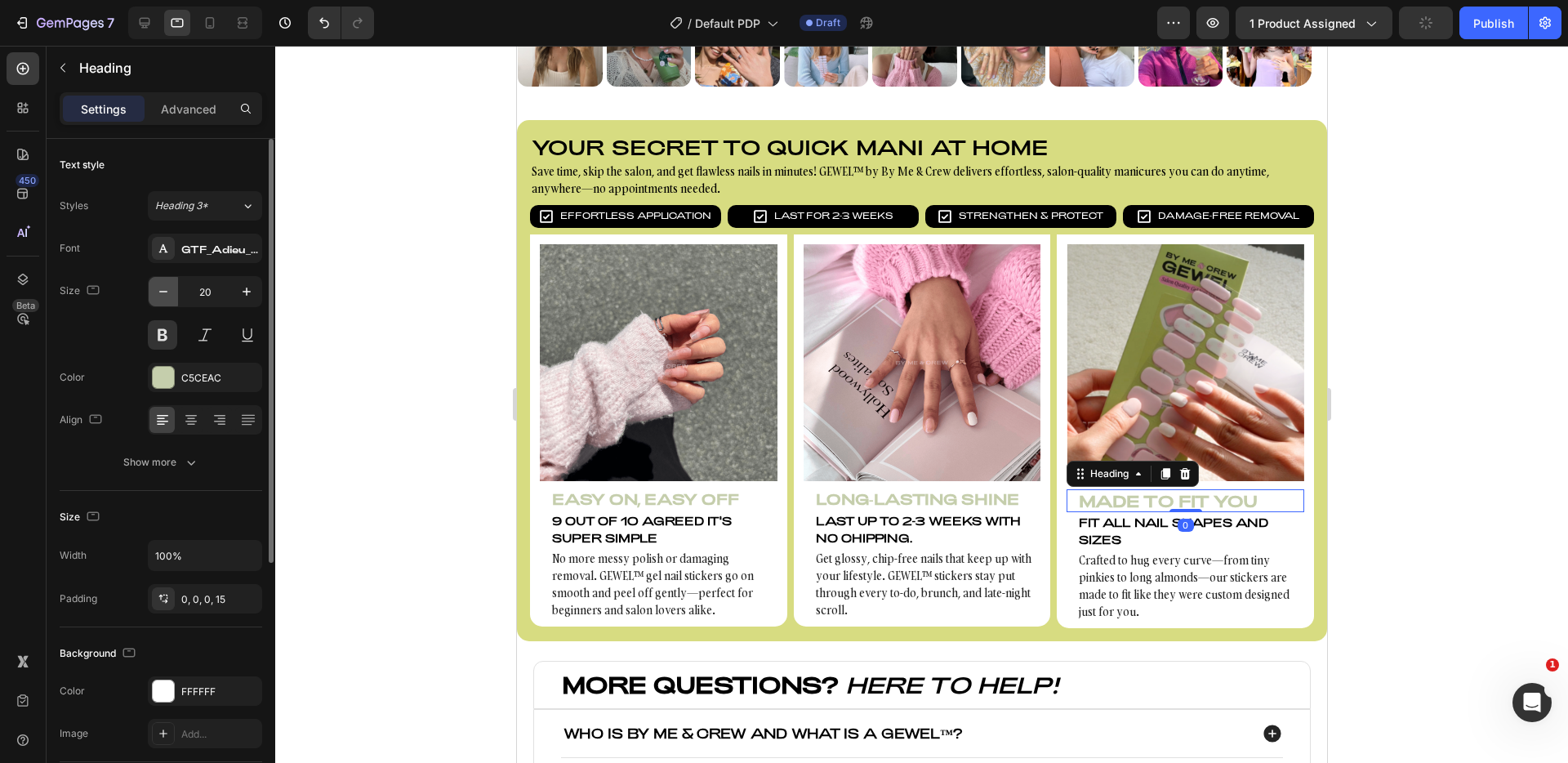
click at [165, 292] on icon "button" at bounding box center [163, 291] width 16 height 16
type input "18"
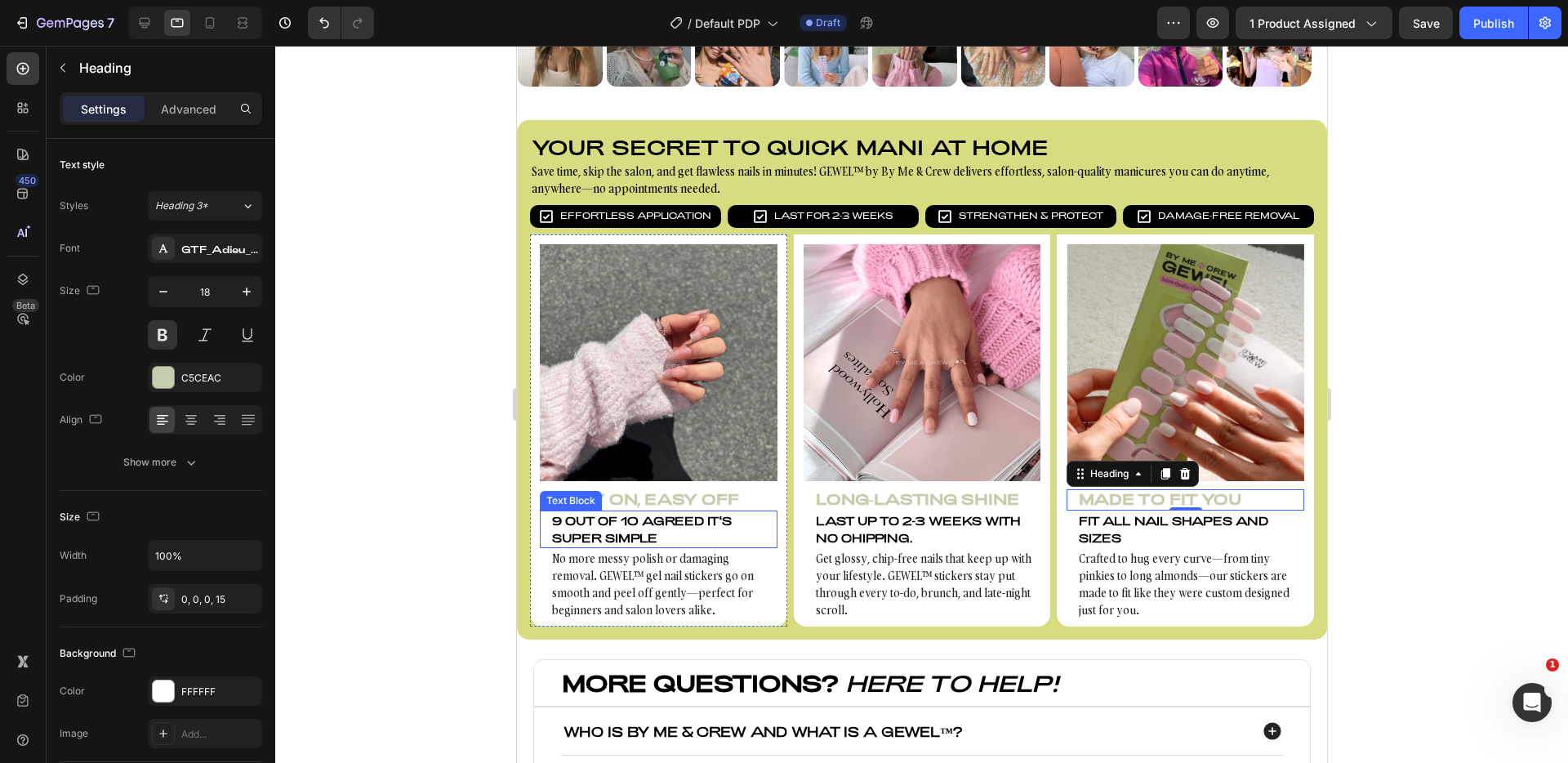
click at [626, 523] on p "9 out of 10 agreed it's super simple" at bounding box center [663, 529] width 224 height 34
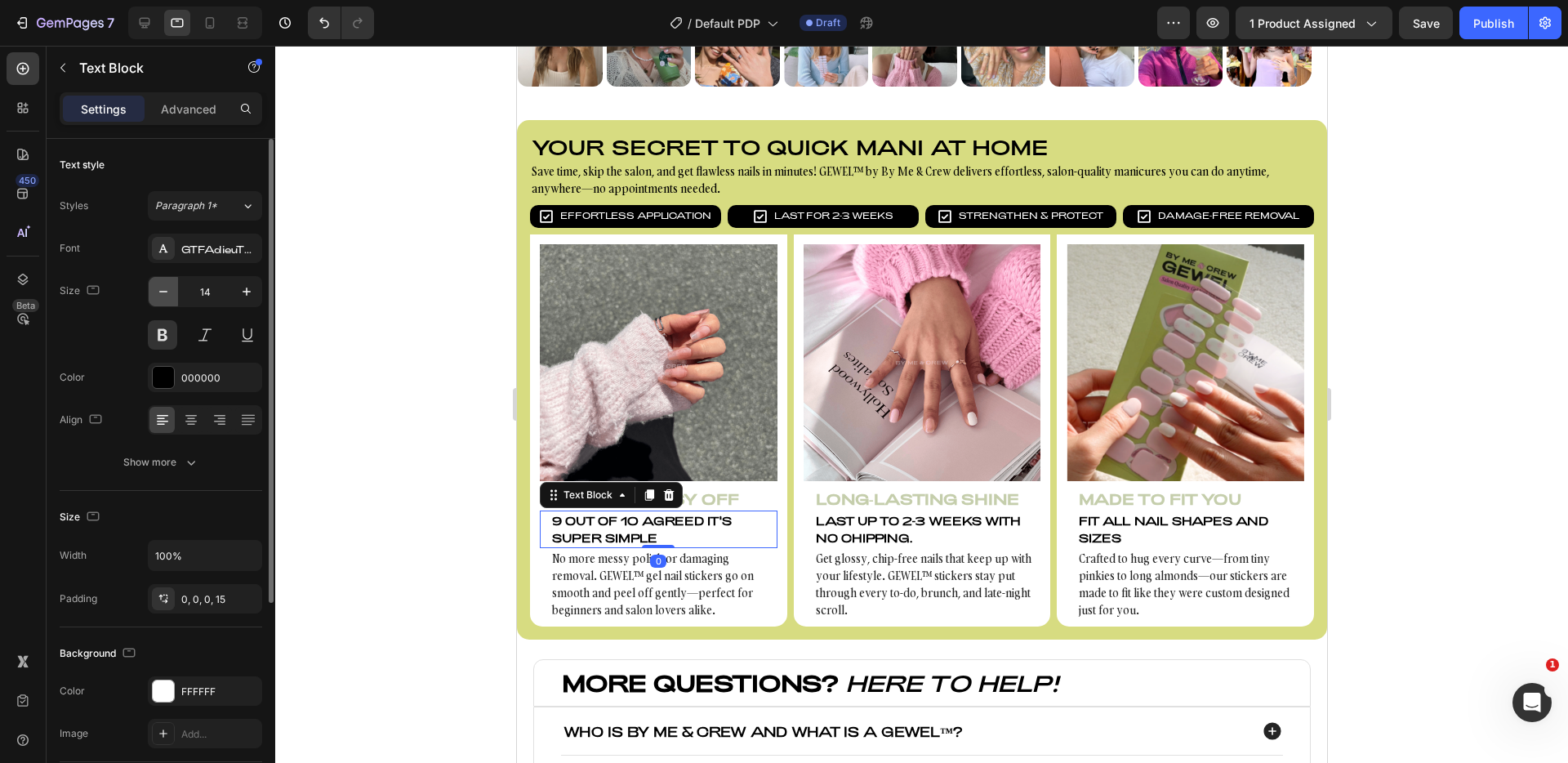
click at [156, 289] on icon "button" at bounding box center [163, 291] width 16 height 16
type input "12"
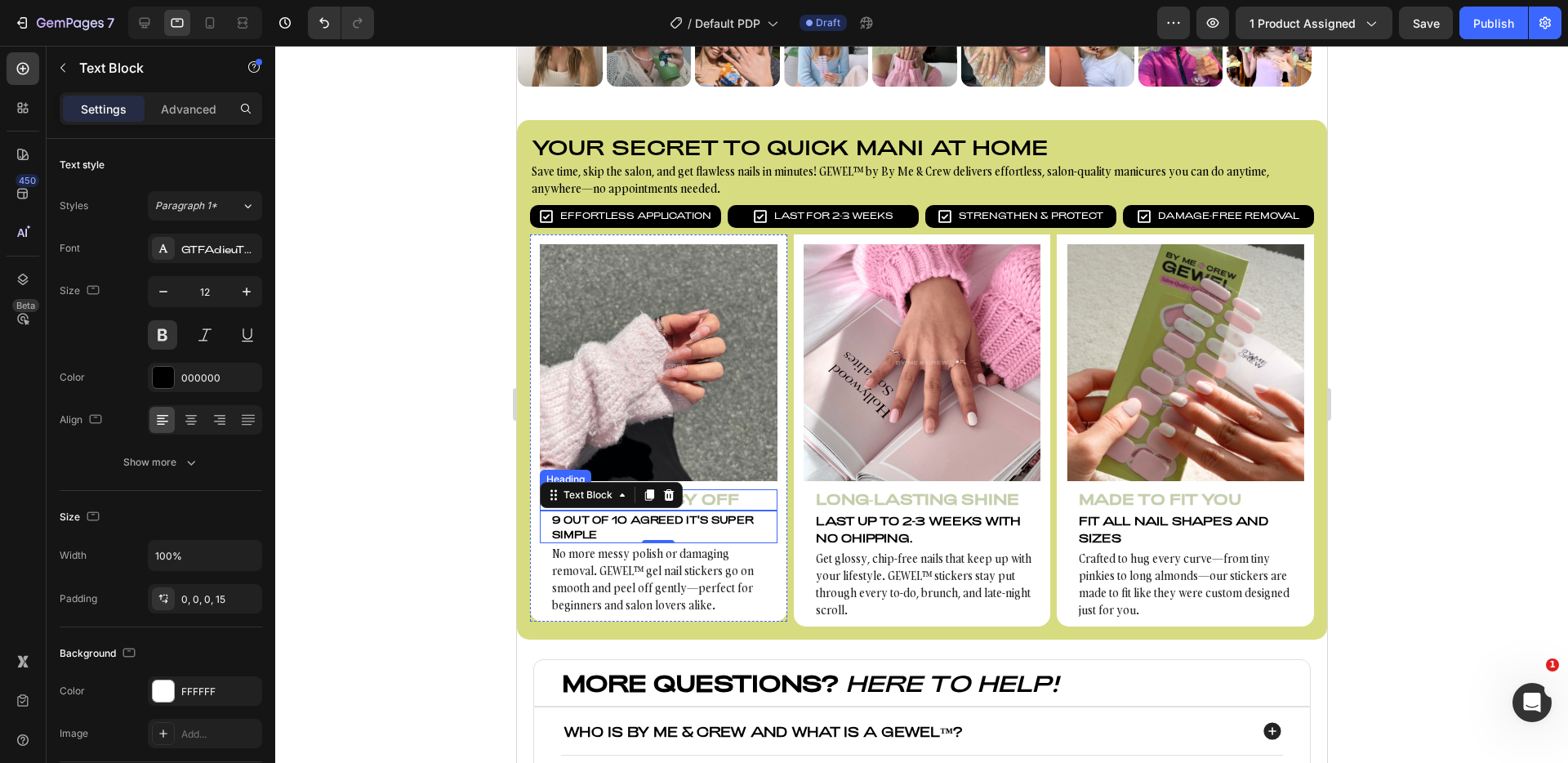
click at [731, 499] on h3 "Easy On, Easy Off" at bounding box center [658, 499] width 238 height 21
click at [732, 512] on p "9 out of 10 agreed it's super simple" at bounding box center [663, 526] width 224 height 29
click at [900, 526] on p "Last up to 2-3 weeks with NO chipping." at bounding box center [926, 529] width 224 height 34
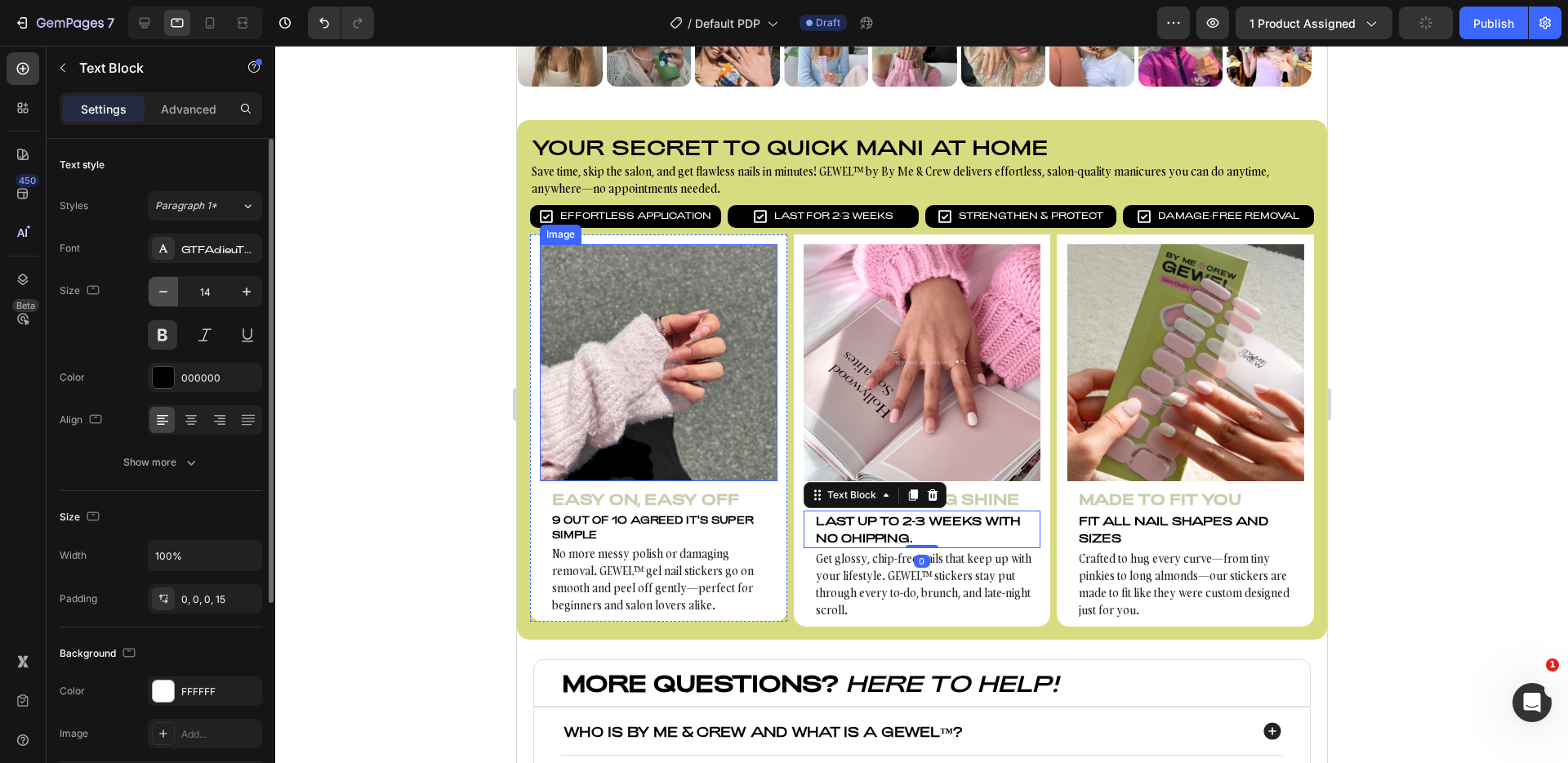
click at [162, 295] on icon "button" at bounding box center [163, 291] width 16 height 16
type input "12"
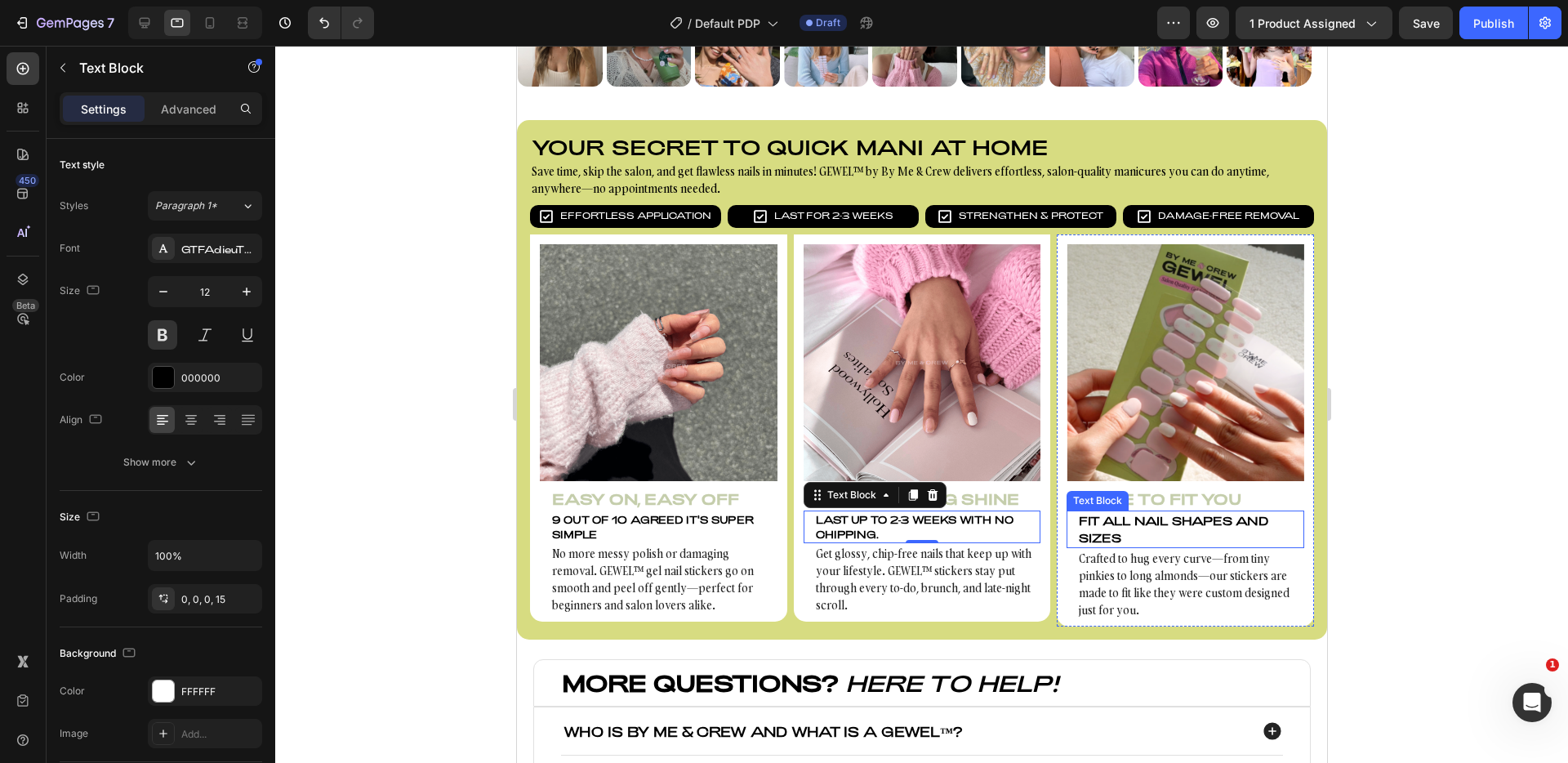
click at [1123, 528] on p "Fit all nail shapes and sizes" at bounding box center [1190, 529] width 224 height 34
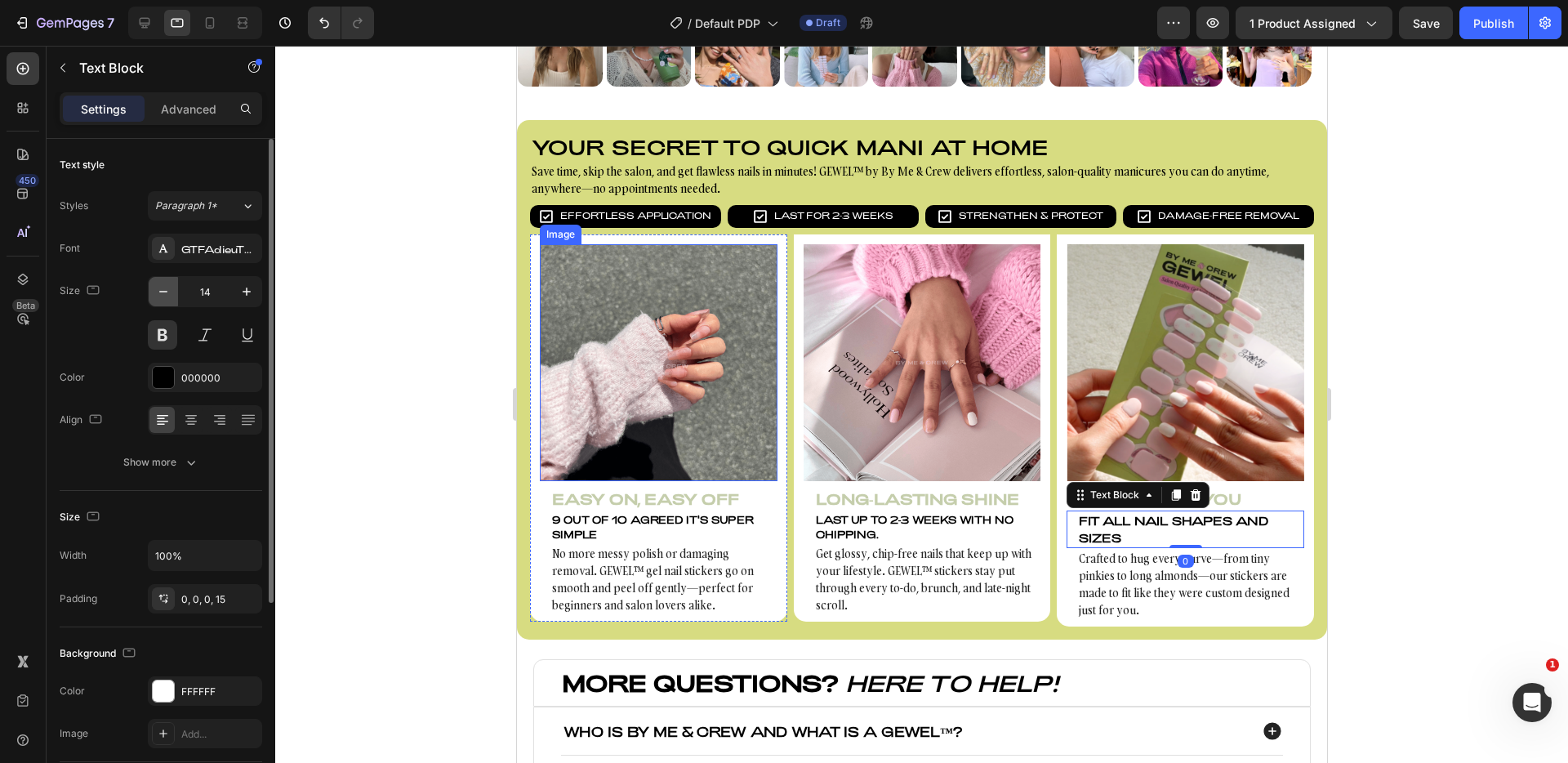
click at [171, 292] on icon "button" at bounding box center [163, 291] width 16 height 16
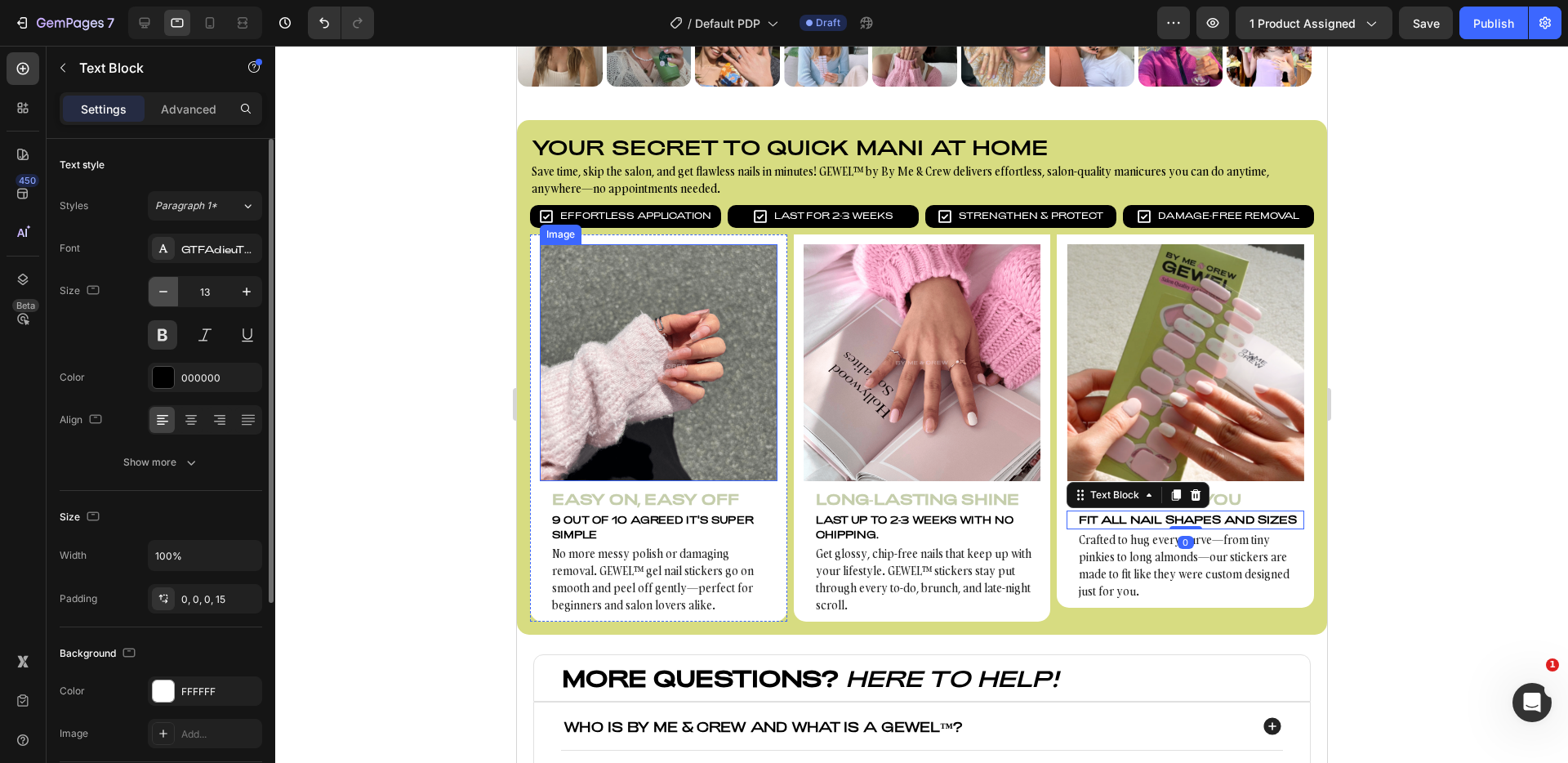
type input "12"
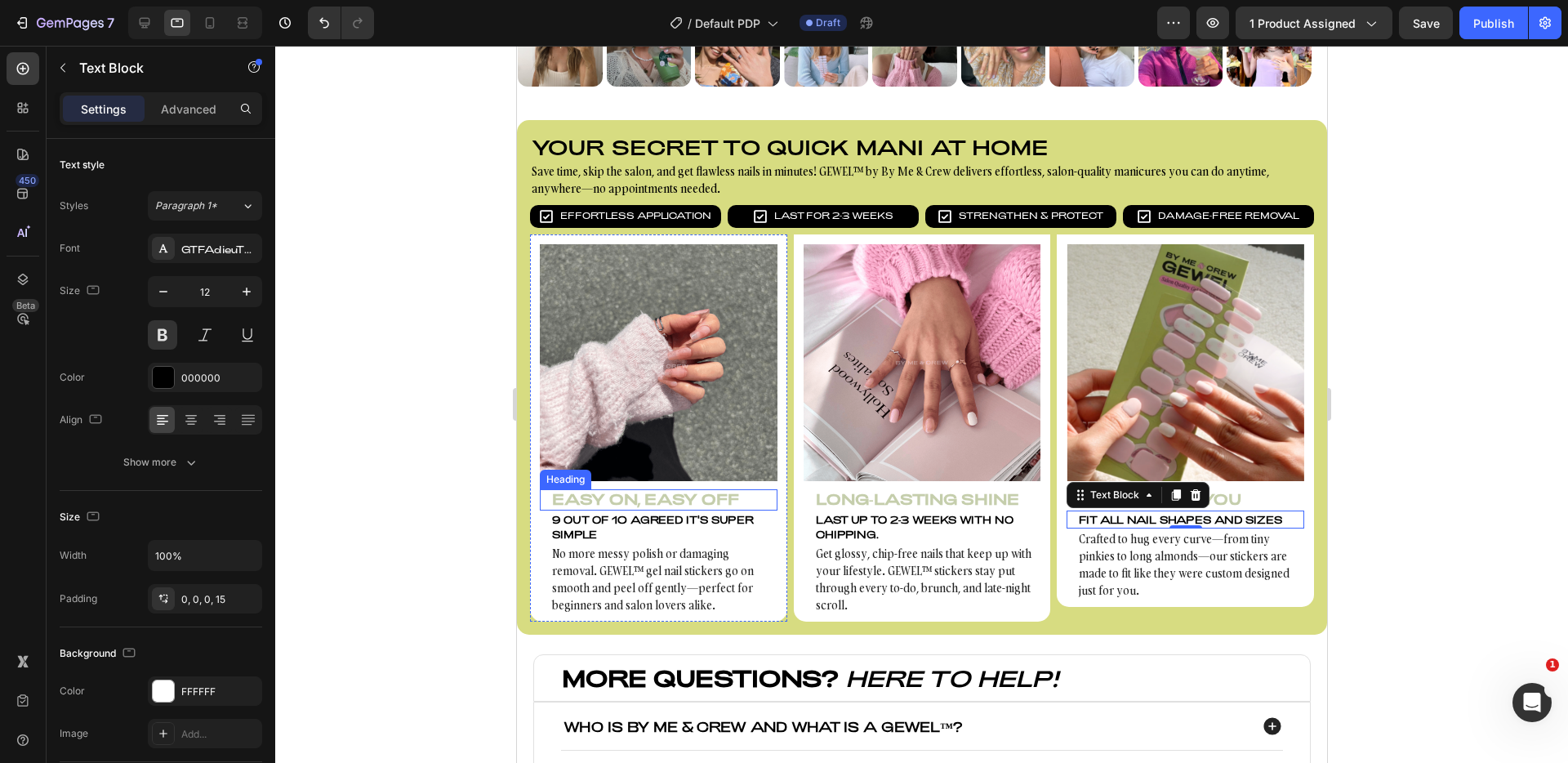
click at [697, 497] on h3 "Easy On, Easy Off" at bounding box center [658, 499] width 238 height 21
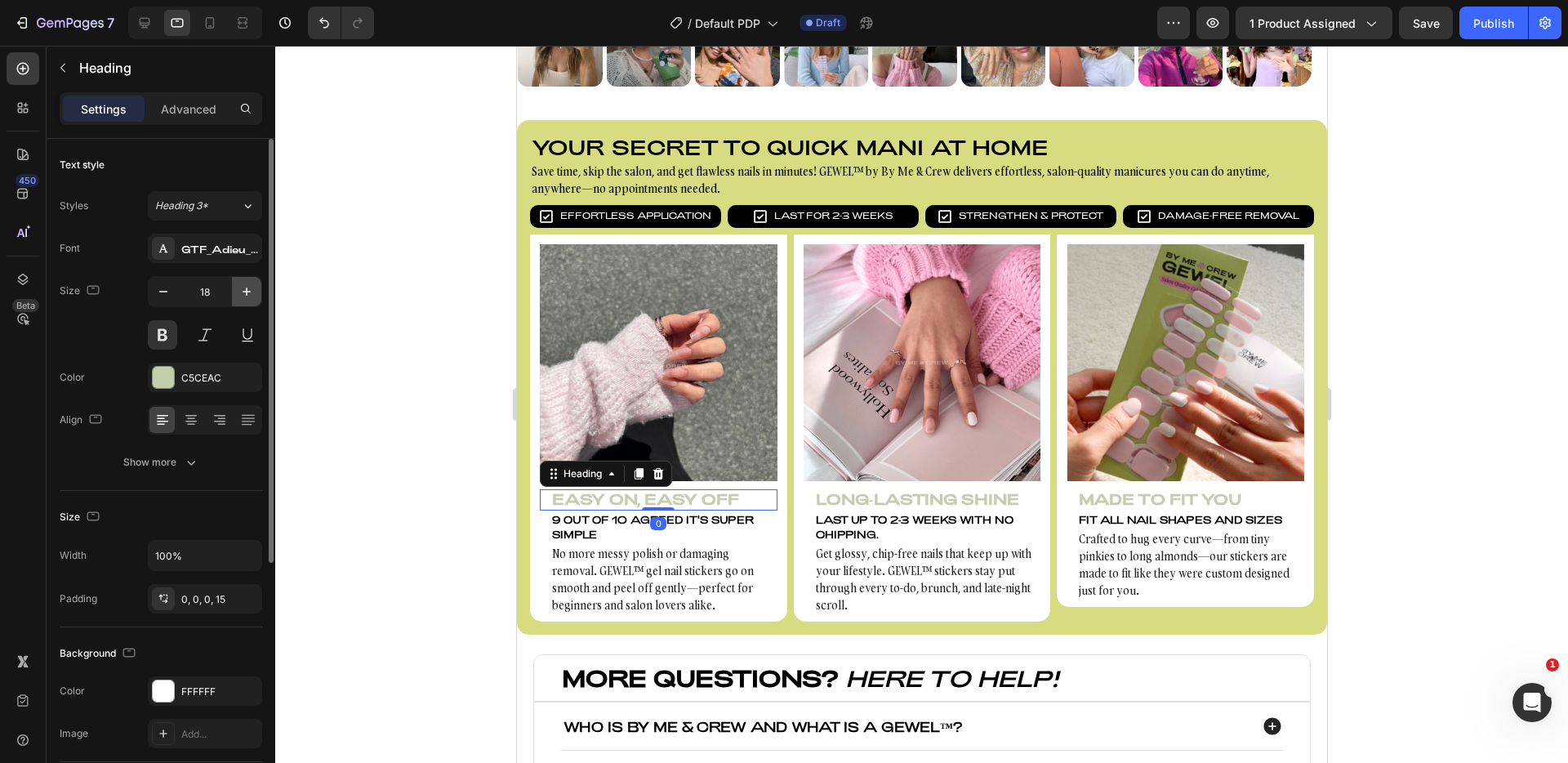
click at [250, 289] on icon "button" at bounding box center [247, 291] width 16 height 16
type input "19"
click at [1004, 499] on h3 "Long-Lasting Shine" at bounding box center [922, 499] width 238 height 21
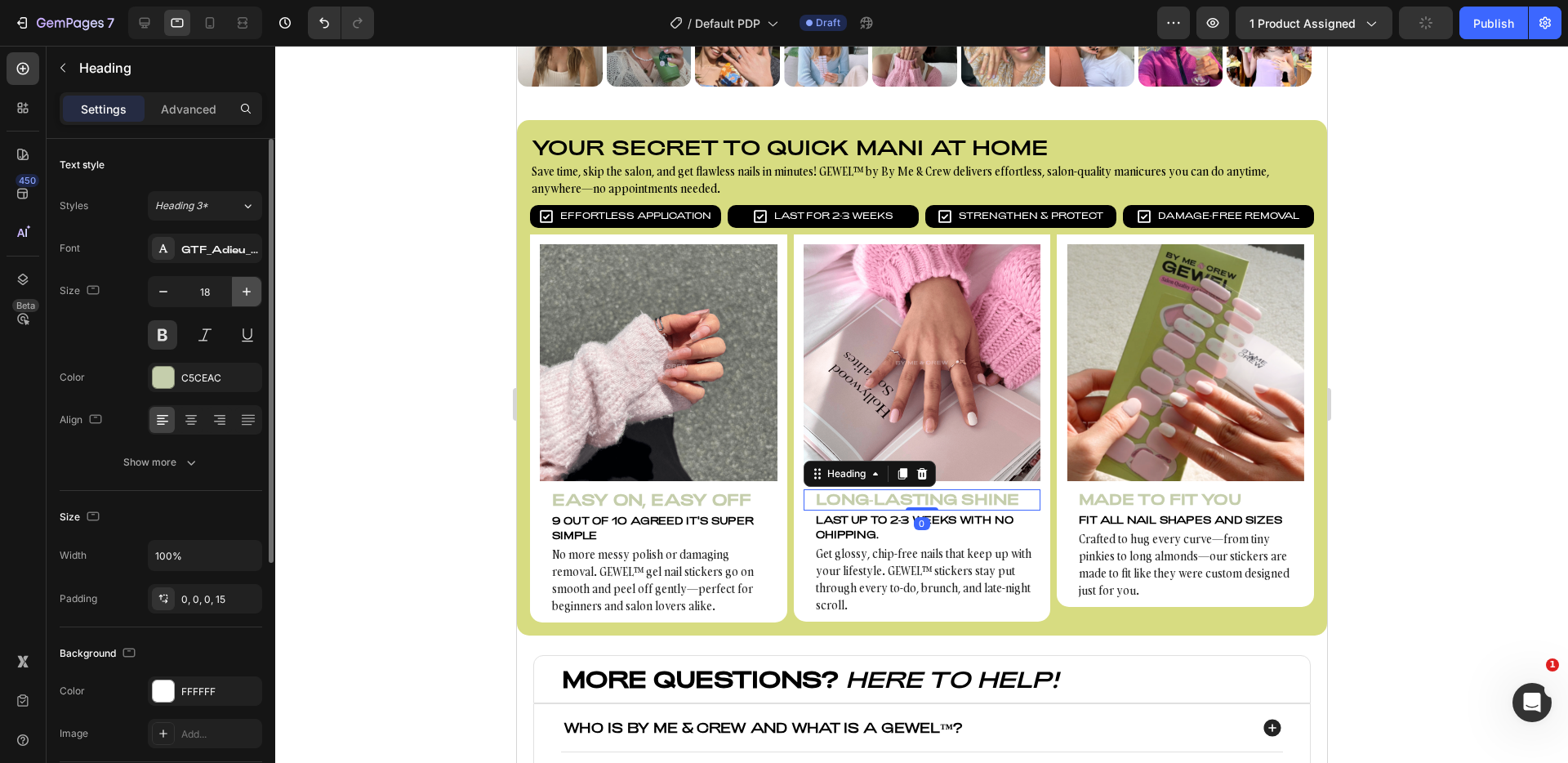
click at [243, 283] on icon "button" at bounding box center [247, 291] width 16 height 16
type input "19"
click at [1135, 498] on h3 "Made to Fit You" at bounding box center [1185, 499] width 238 height 21
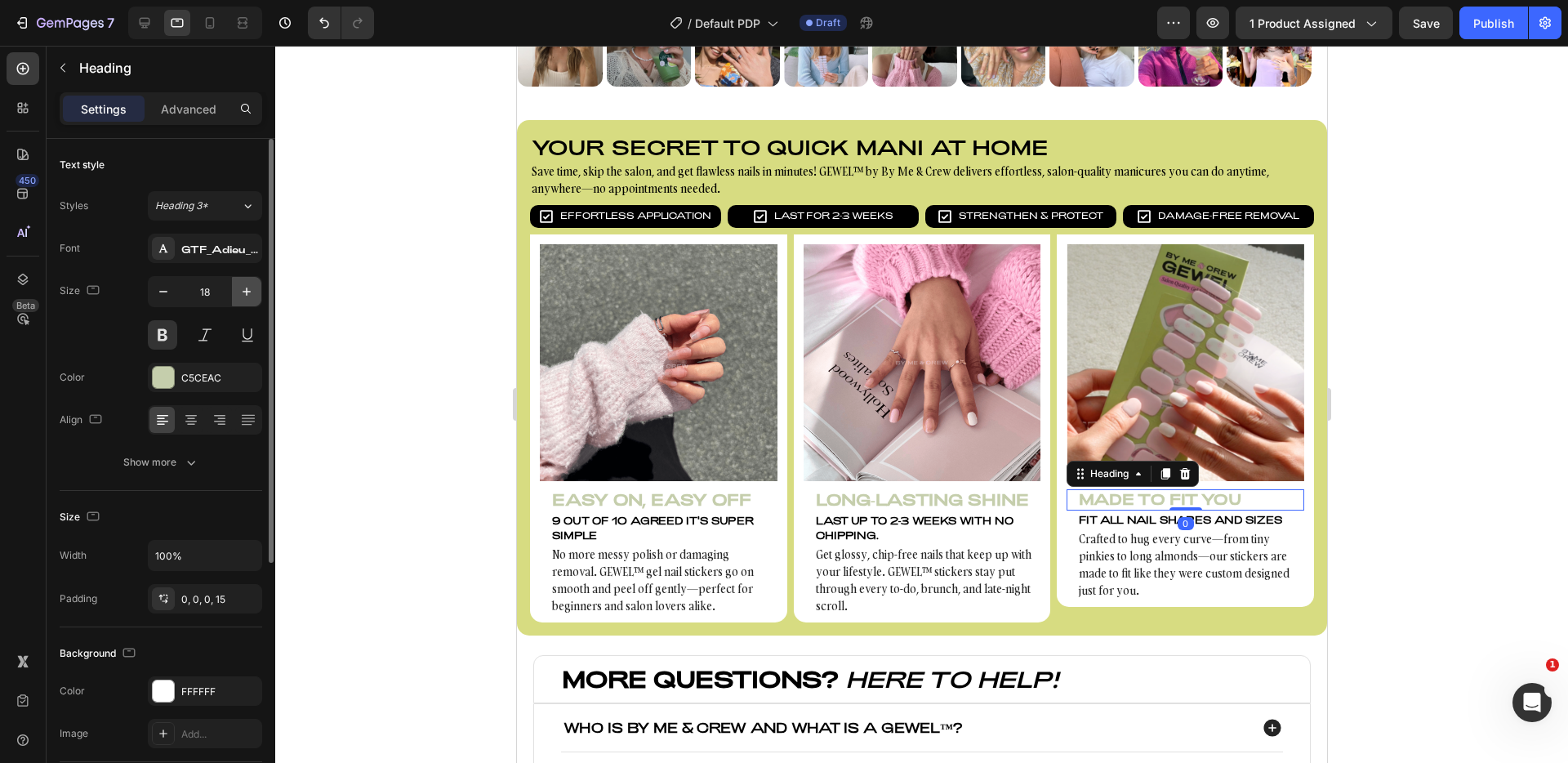
click at [246, 298] on icon "button" at bounding box center [247, 291] width 16 height 16
type input "19"
click at [717, 524] on p "9 out of 10 agreed it's super simple" at bounding box center [663, 527] width 224 height 29
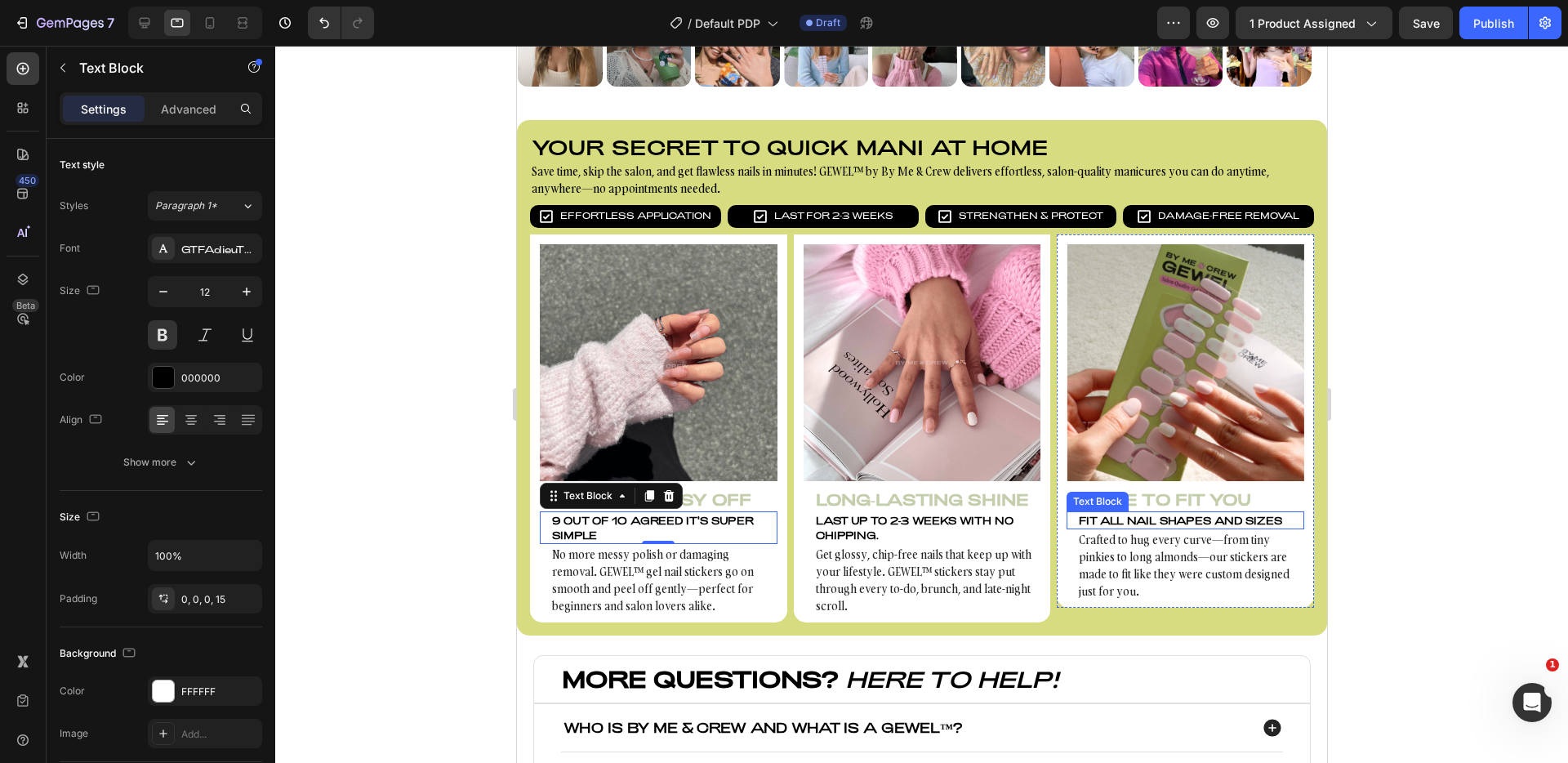
click at [1092, 516] on p "Fit all nail shapes and sizes" at bounding box center [1190, 520] width 224 height 15
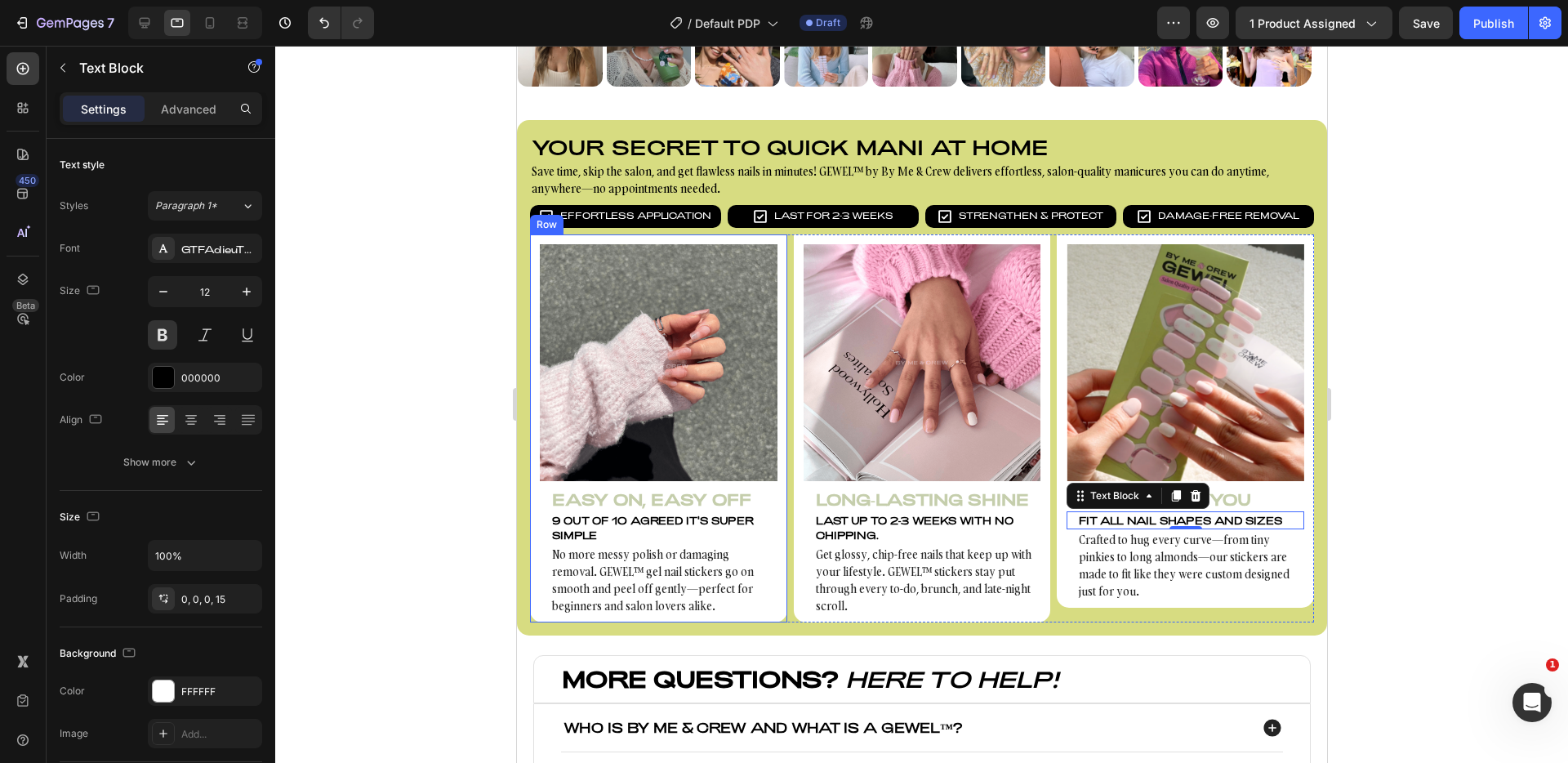
click at [535, 586] on div "Image Easy On, Easy Off Heading 9 out of 10 agreed it's super simple Text Block…" at bounding box center [658, 428] width 258 height 388
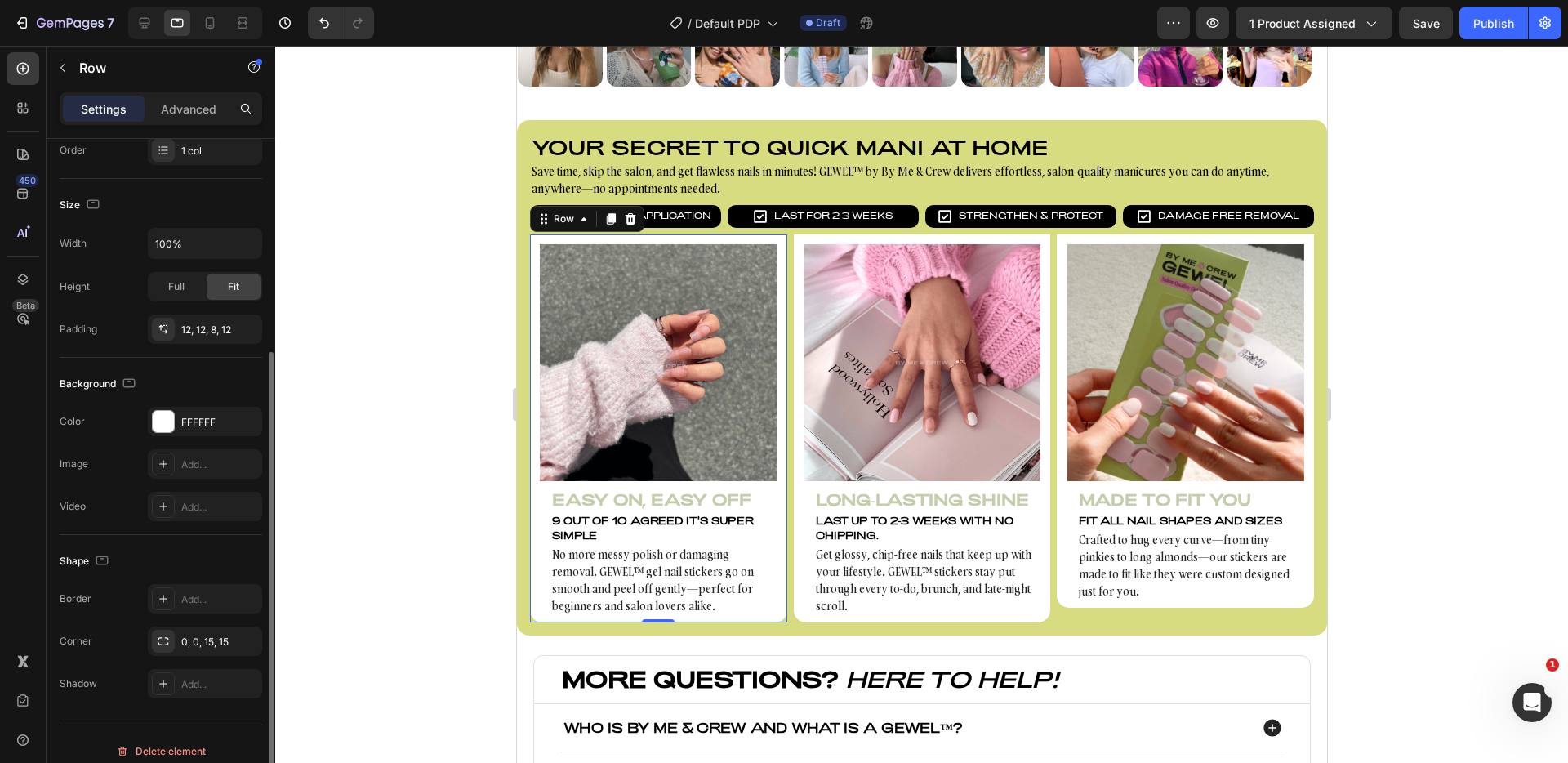
scroll to position [283, 0]
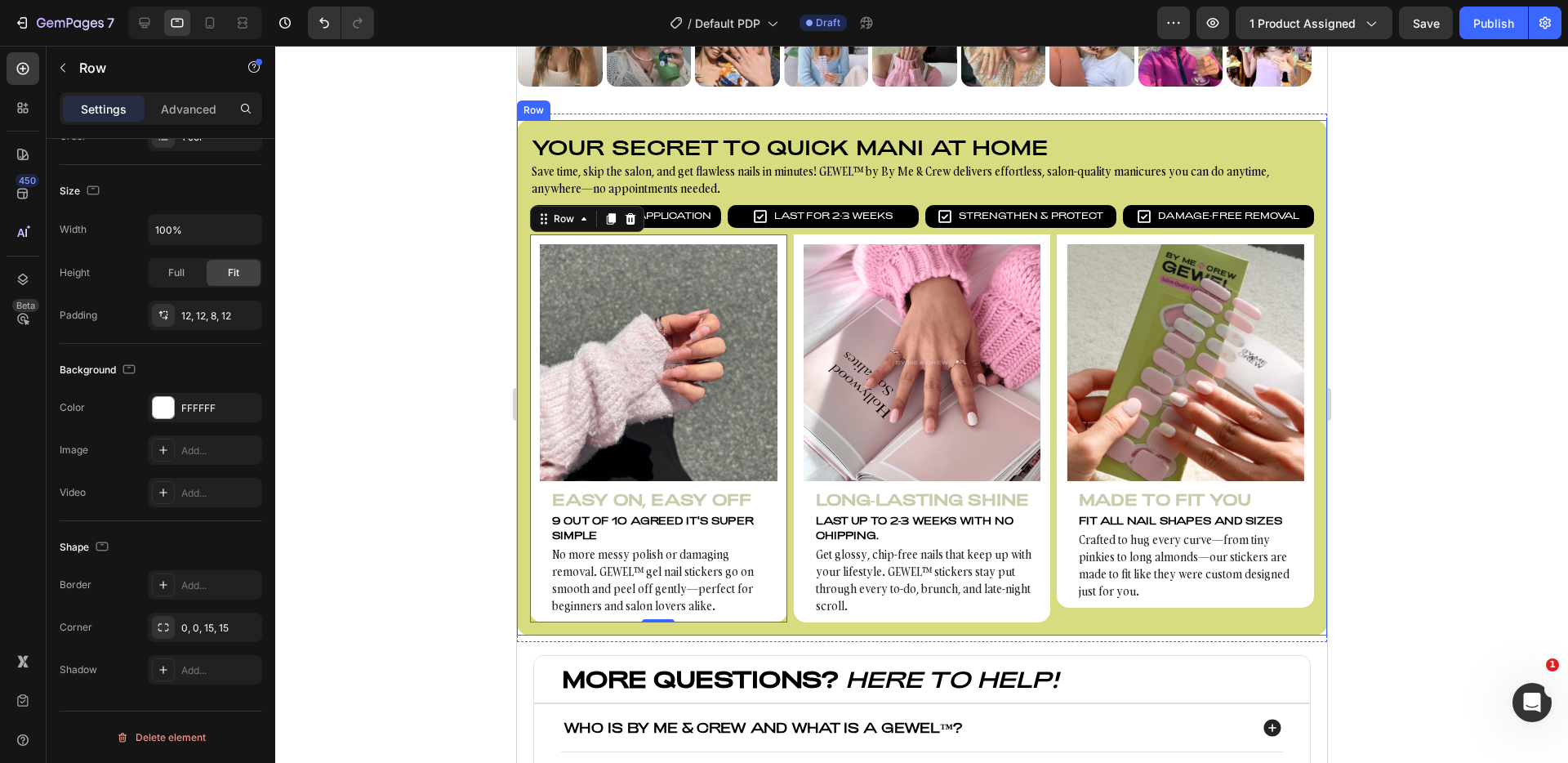
click at [428, 545] on div at bounding box center [921, 404] width 1293 height 717
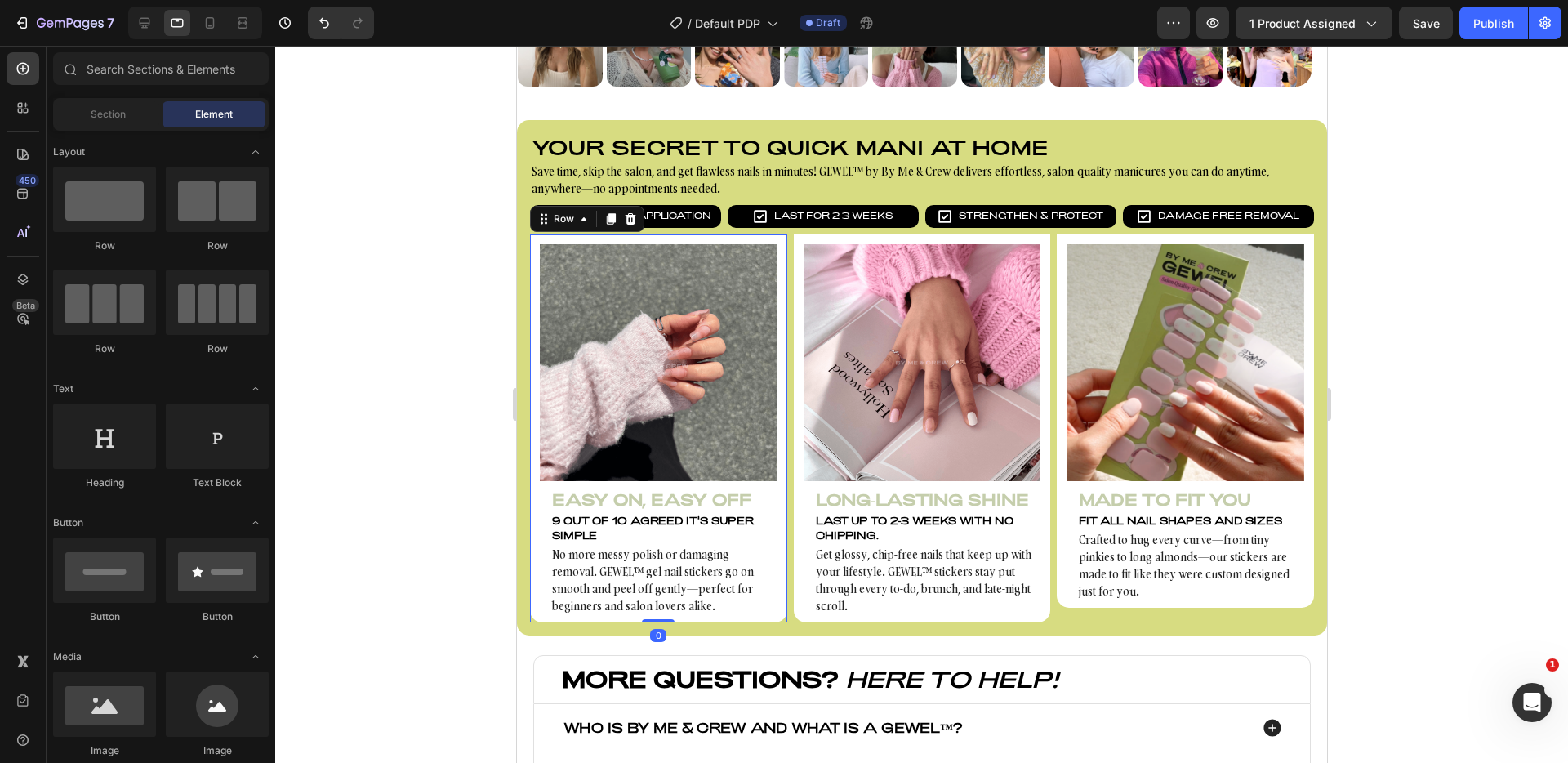
click at [774, 605] on div "Image Easy On, Easy Off Heading 9 out of 10 agreed it's super simple Text Block…" at bounding box center [658, 428] width 258 height 388
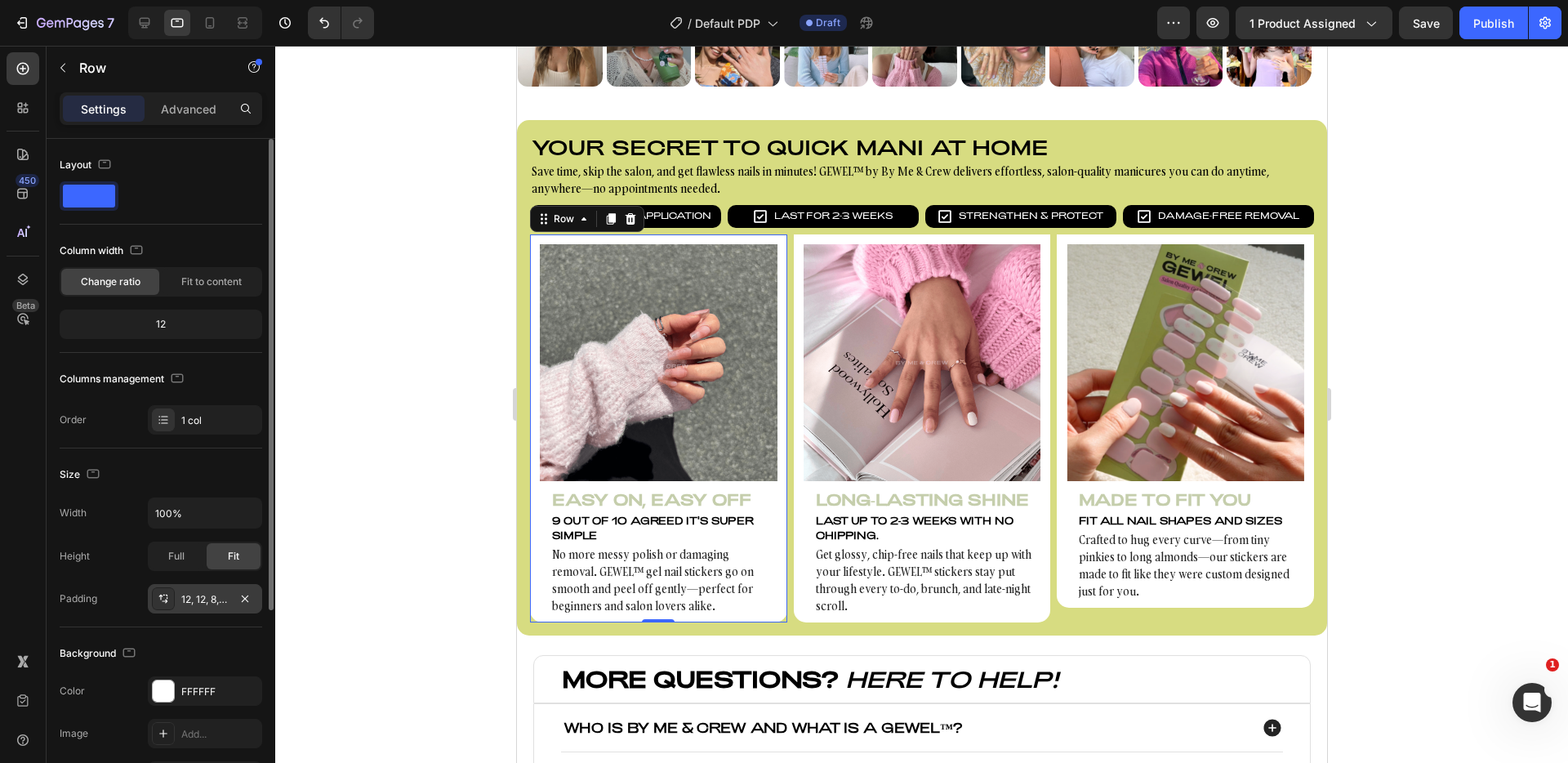
click at [205, 609] on div "12, 12, 8, 12" at bounding box center [205, 599] width 114 height 29
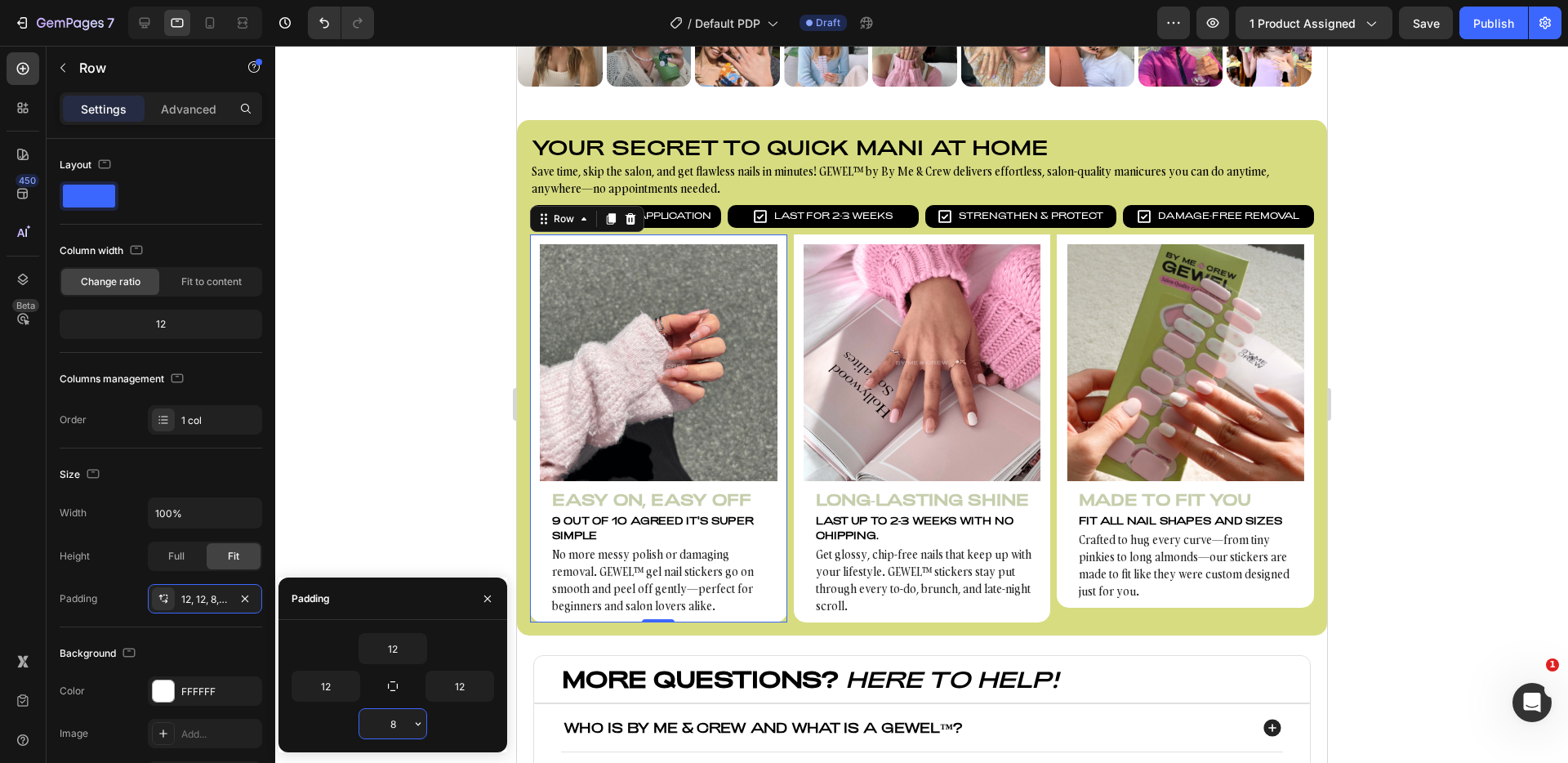
click at [407, 722] on input "8" at bounding box center [393, 723] width 67 height 29
click at [416, 724] on icon "button" at bounding box center [418, 723] width 13 height 13
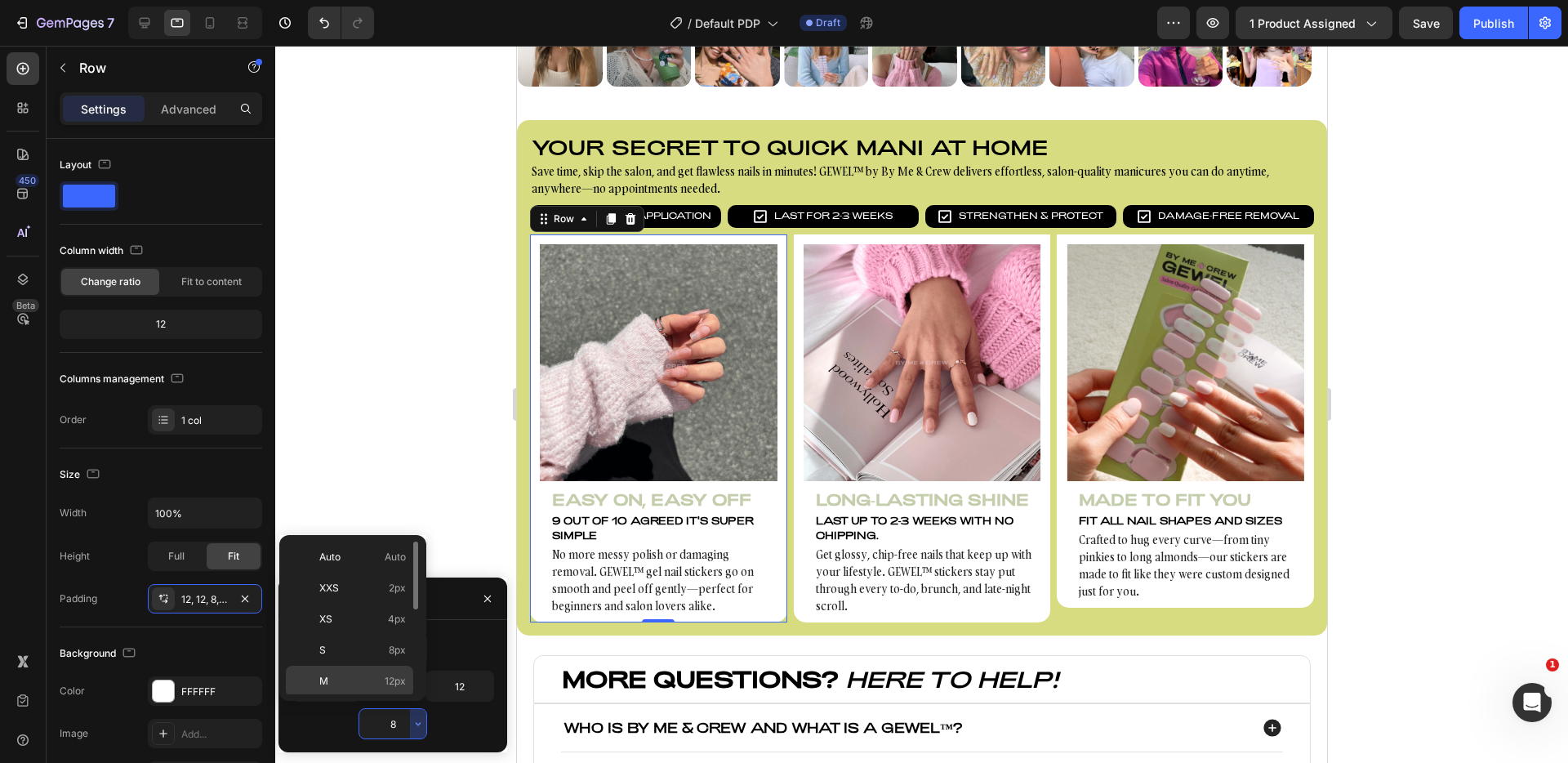
click at [397, 678] on span "12px" at bounding box center [395, 681] width 21 height 15
type input "12"
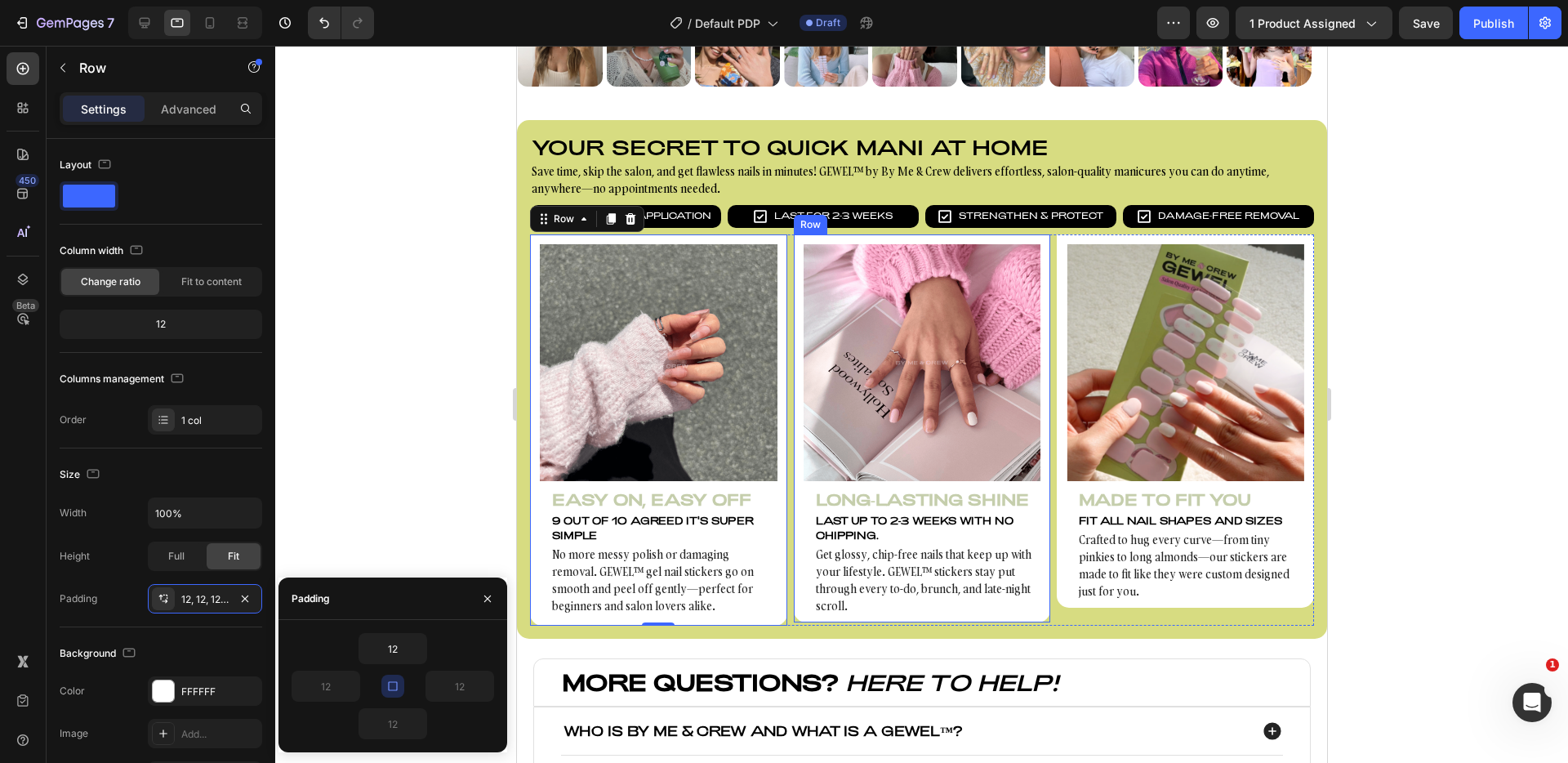
click at [1034, 606] on div "Image Long-Lasting Shine Heading Last up to 2-3 weeks with NO chipping. Text Bl…" at bounding box center [922, 428] width 258 height 388
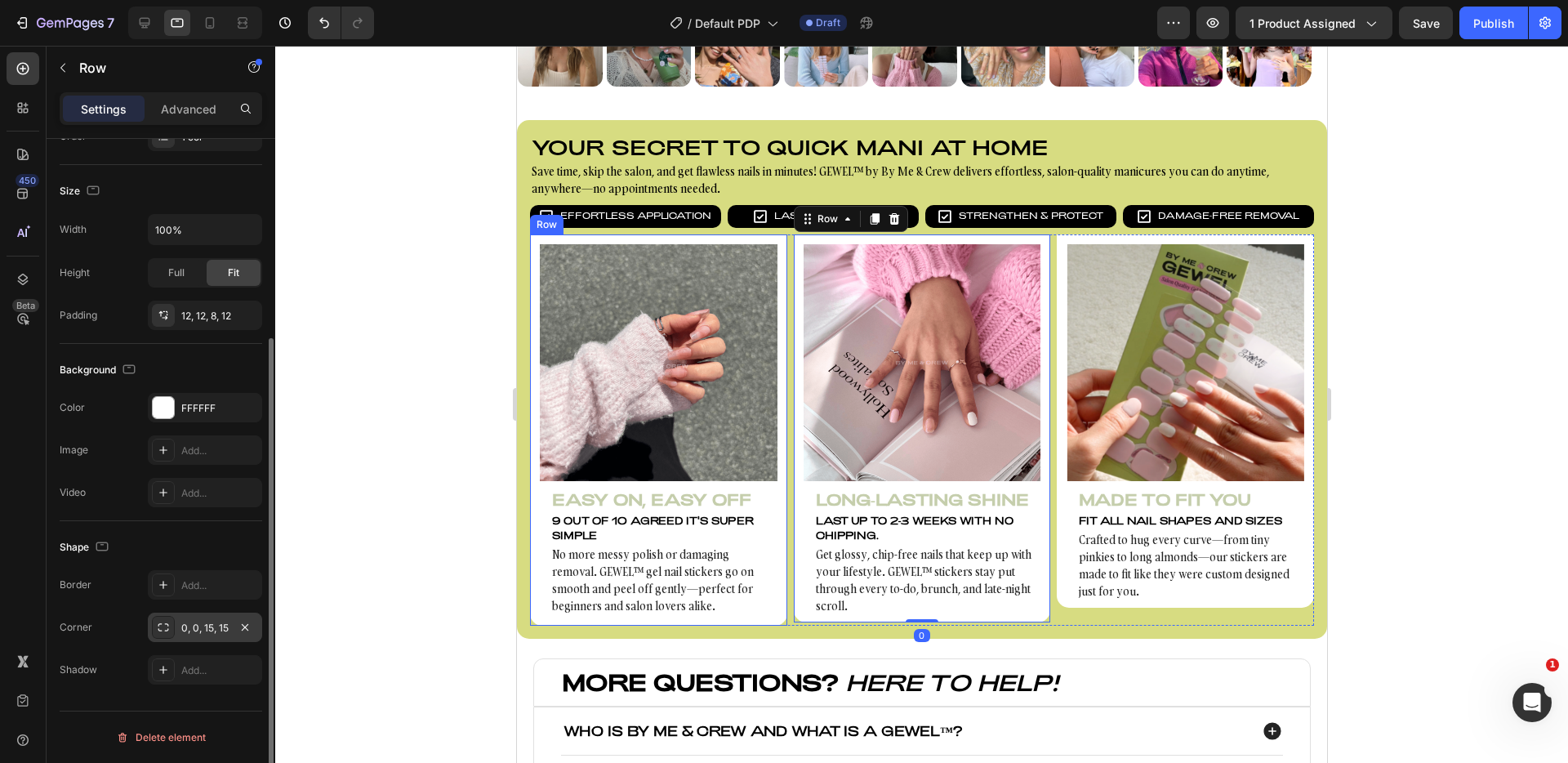
click at [204, 635] on div "0, 0, 15, 15" at bounding box center [205, 627] width 114 height 29
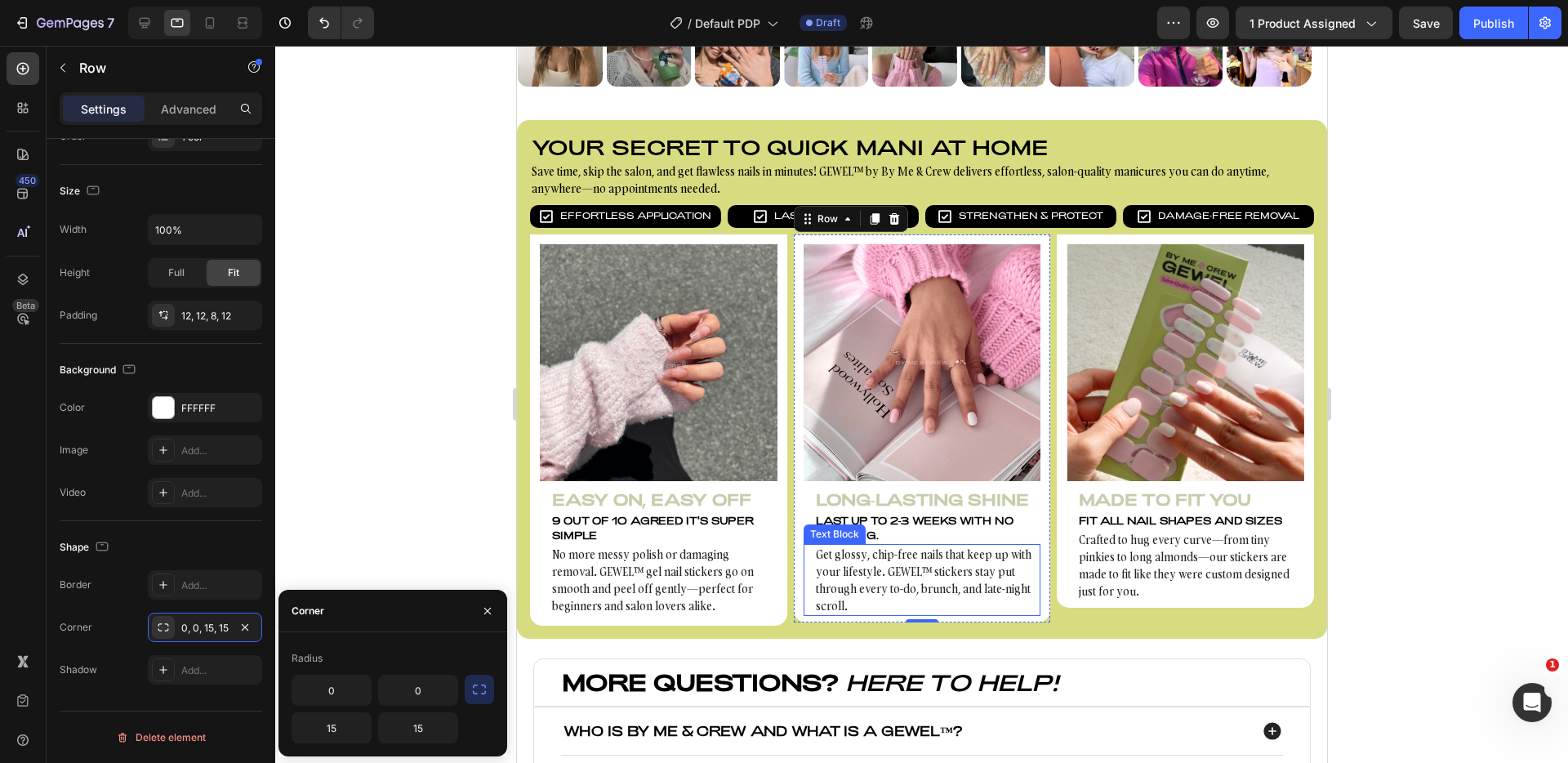
click at [848, 604] on p "Get glossy, chip-free nails that keep up with your lifestyle. GEWEL™ stickers s…" at bounding box center [926, 580] width 224 height 69
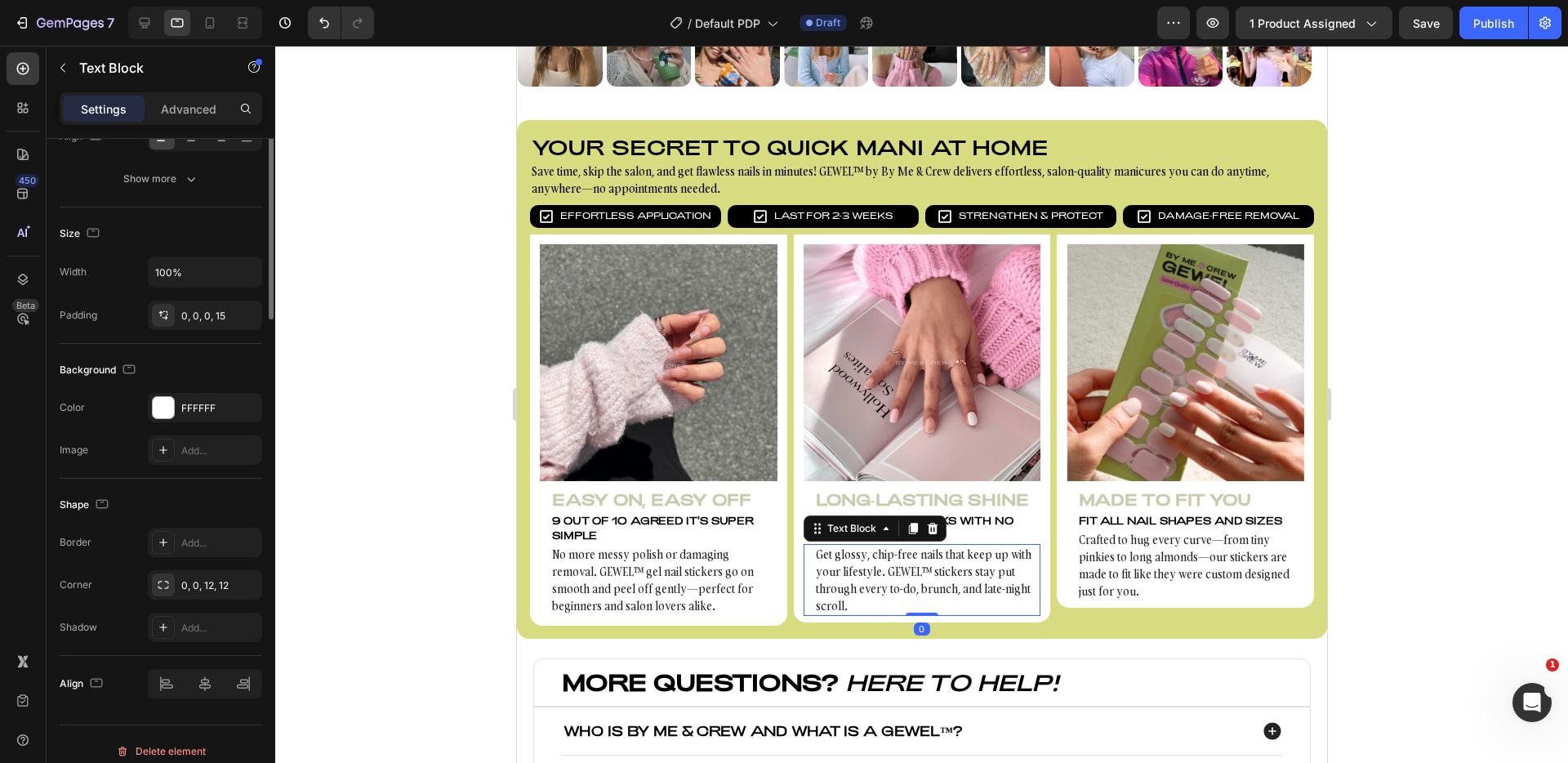
scroll to position [0, 0]
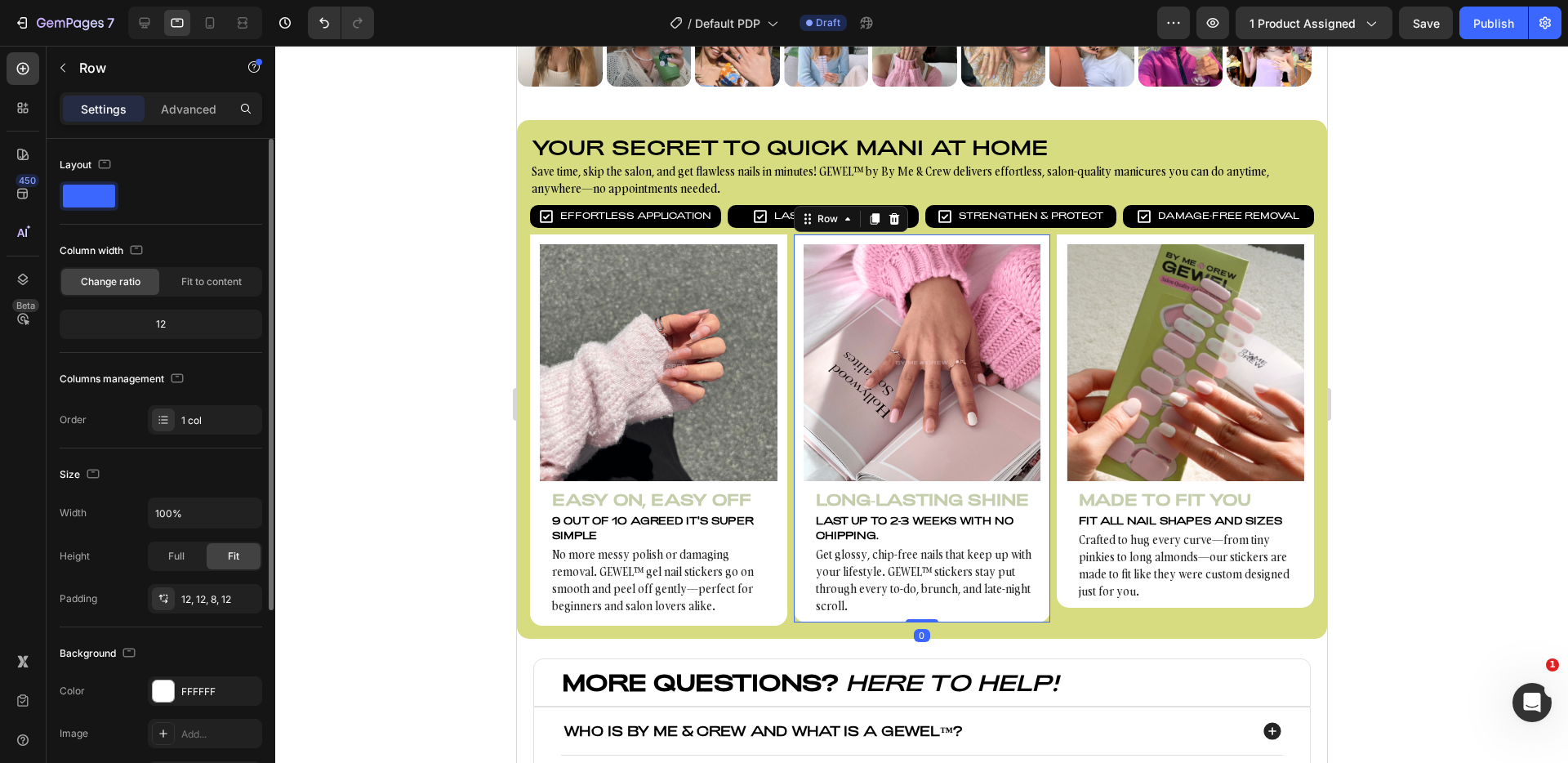
click at [797, 597] on div "Image Long-Lasting Shine Heading Last up to 2-3 weeks with NO chipping. Text Bl…" at bounding box center [922, 428] width 258 height 388
click at [213, 597] on div "12, 12, 8, 12" at bounding box center [205, 600] width 47 height 15
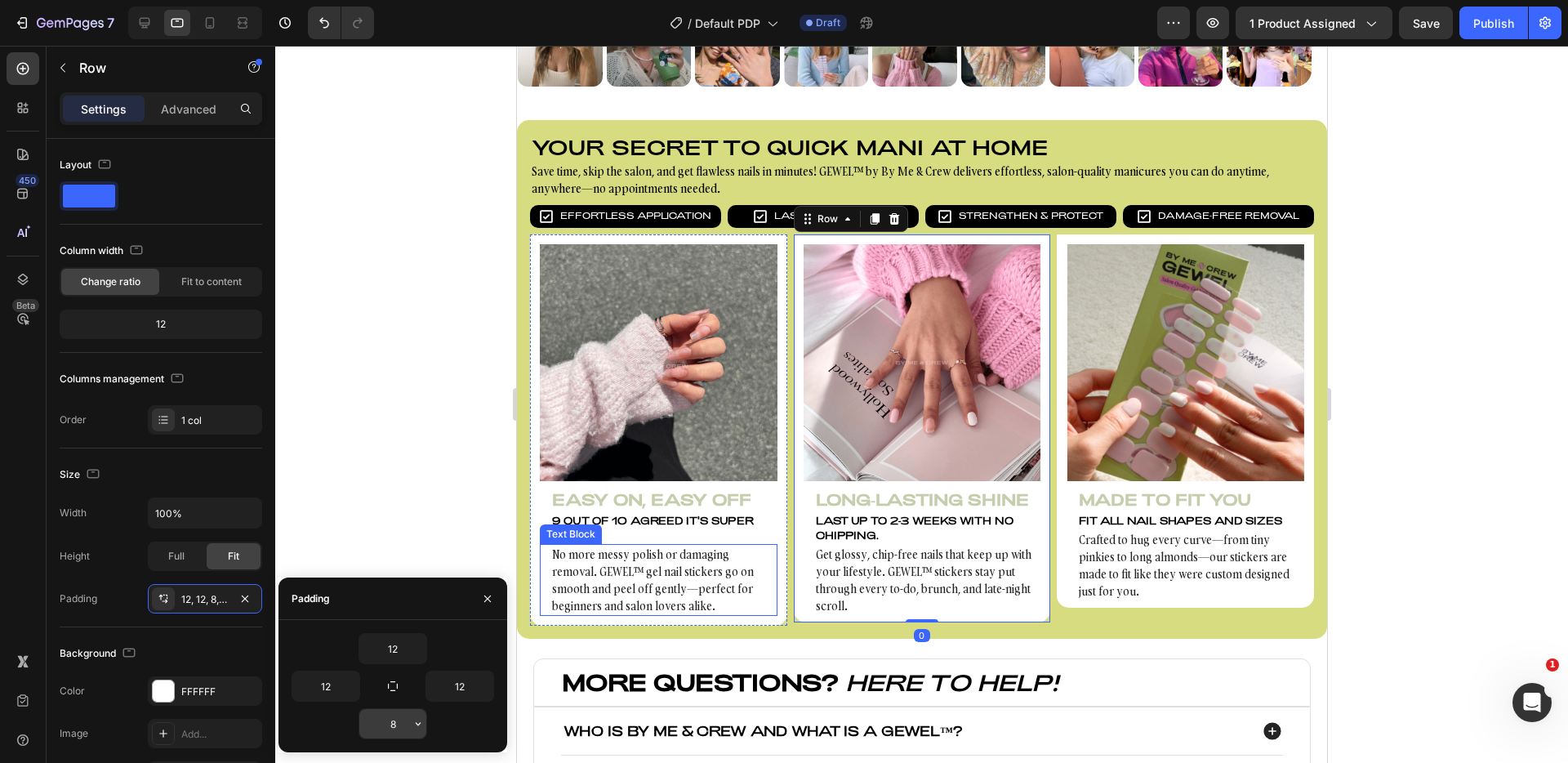
click at [416, 724] on icon "button" at bounding box center [418, 723] width 13 height 13
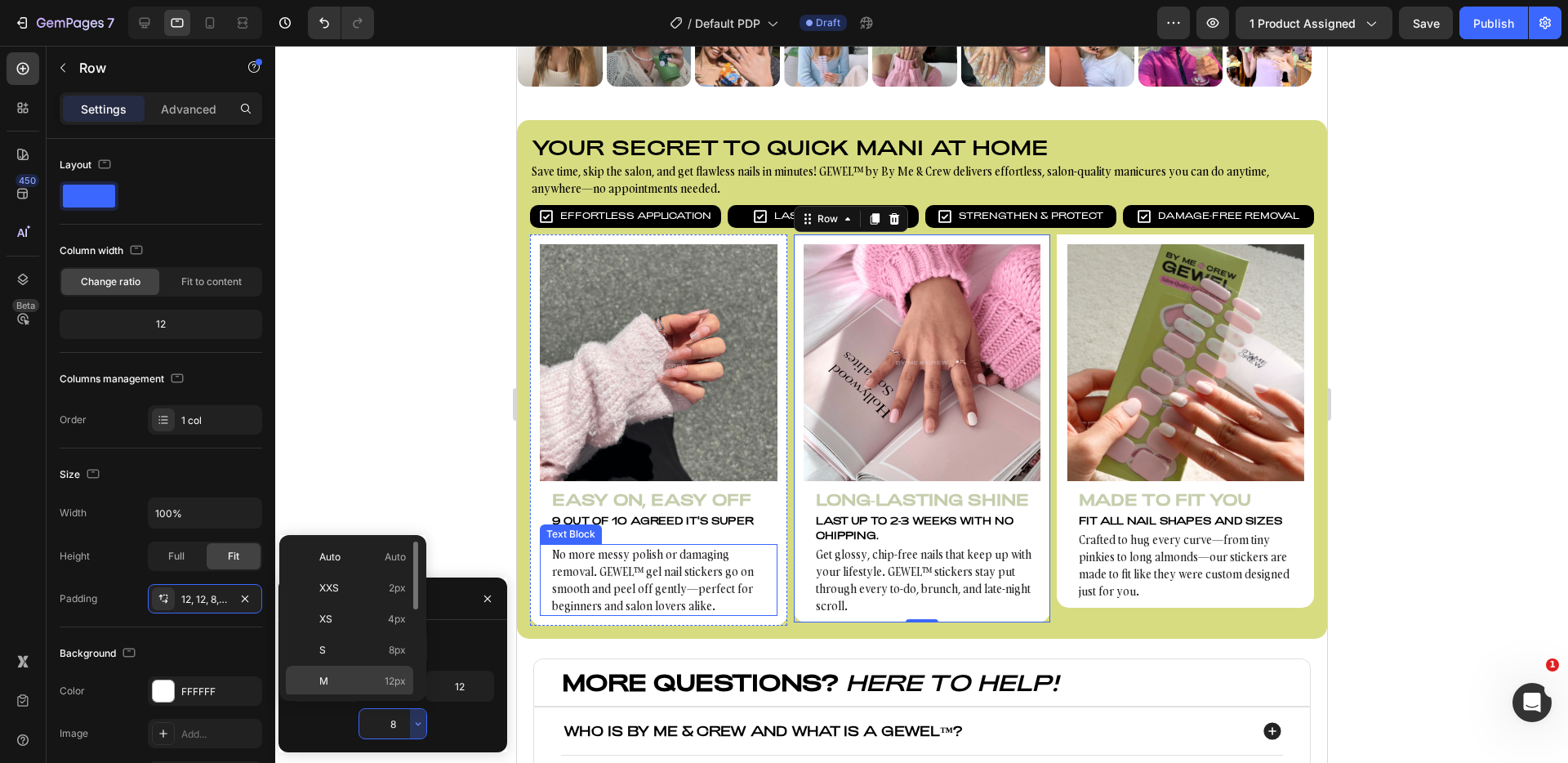
click at [370, 682] on p "M 12px" at bounding box center [362, 681] width 86 height 15
type input "12"
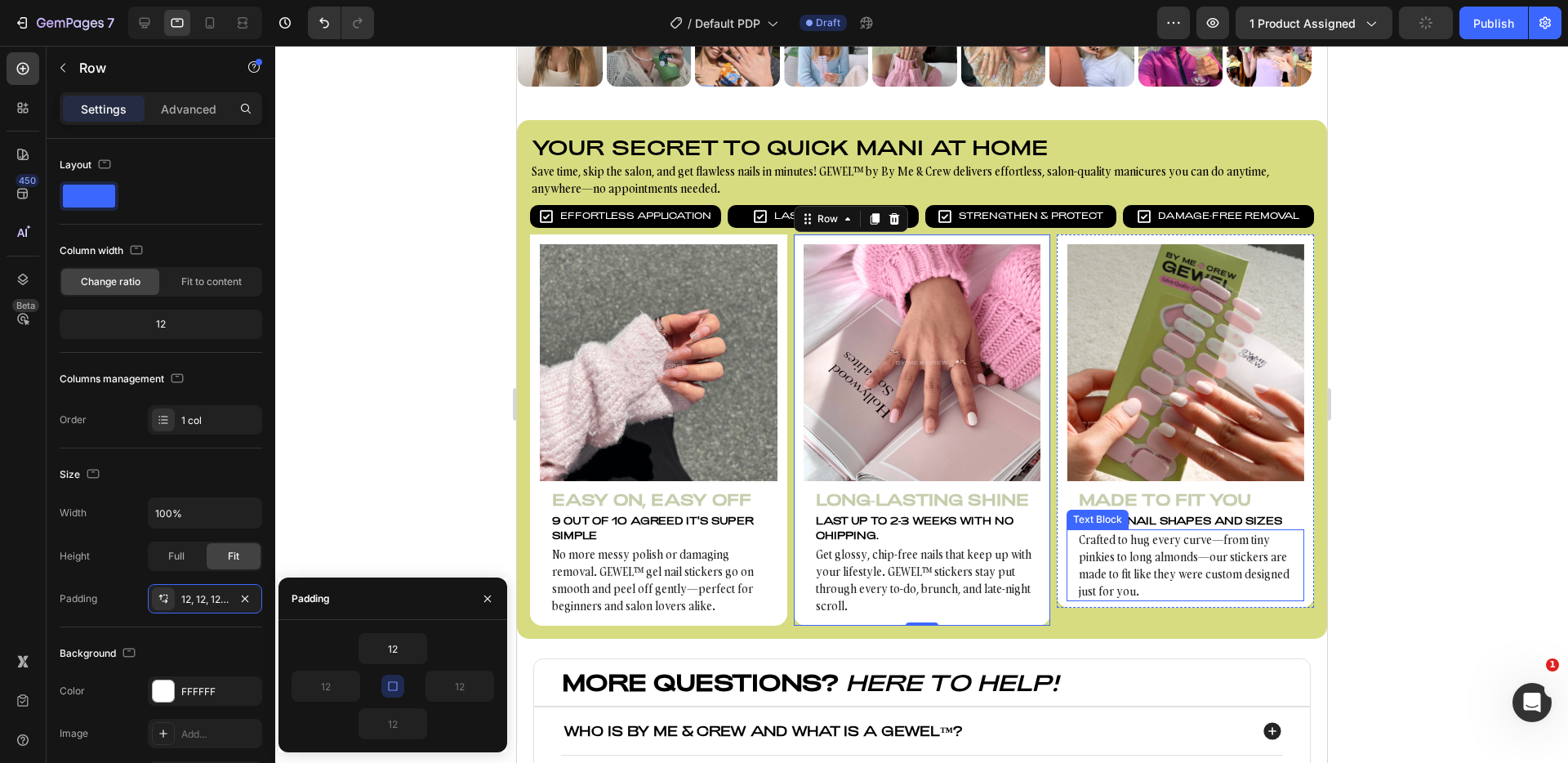
click at [1066, 588] on div "Crafted to hug every curve—from tiny pinkies to long almonds—our stickers are m…" at bounding box center [1185, 564] width 238 height 72
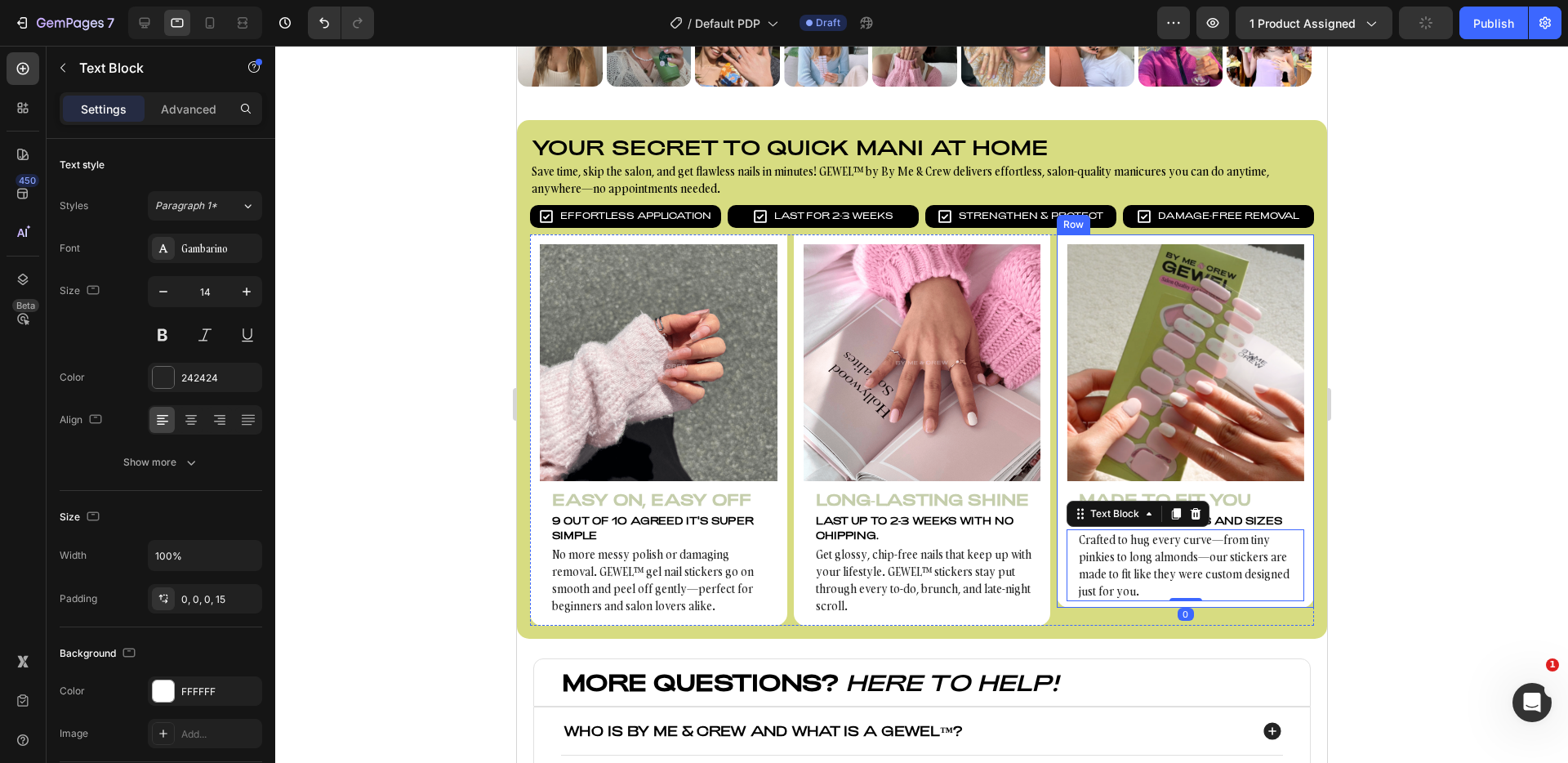
click at [1056, 585] on div "Image Made to Fit You Heading Fit all nail shapes and sizes Text Block Crafted …" at bounding box center [1185, 420] width 258 height 373
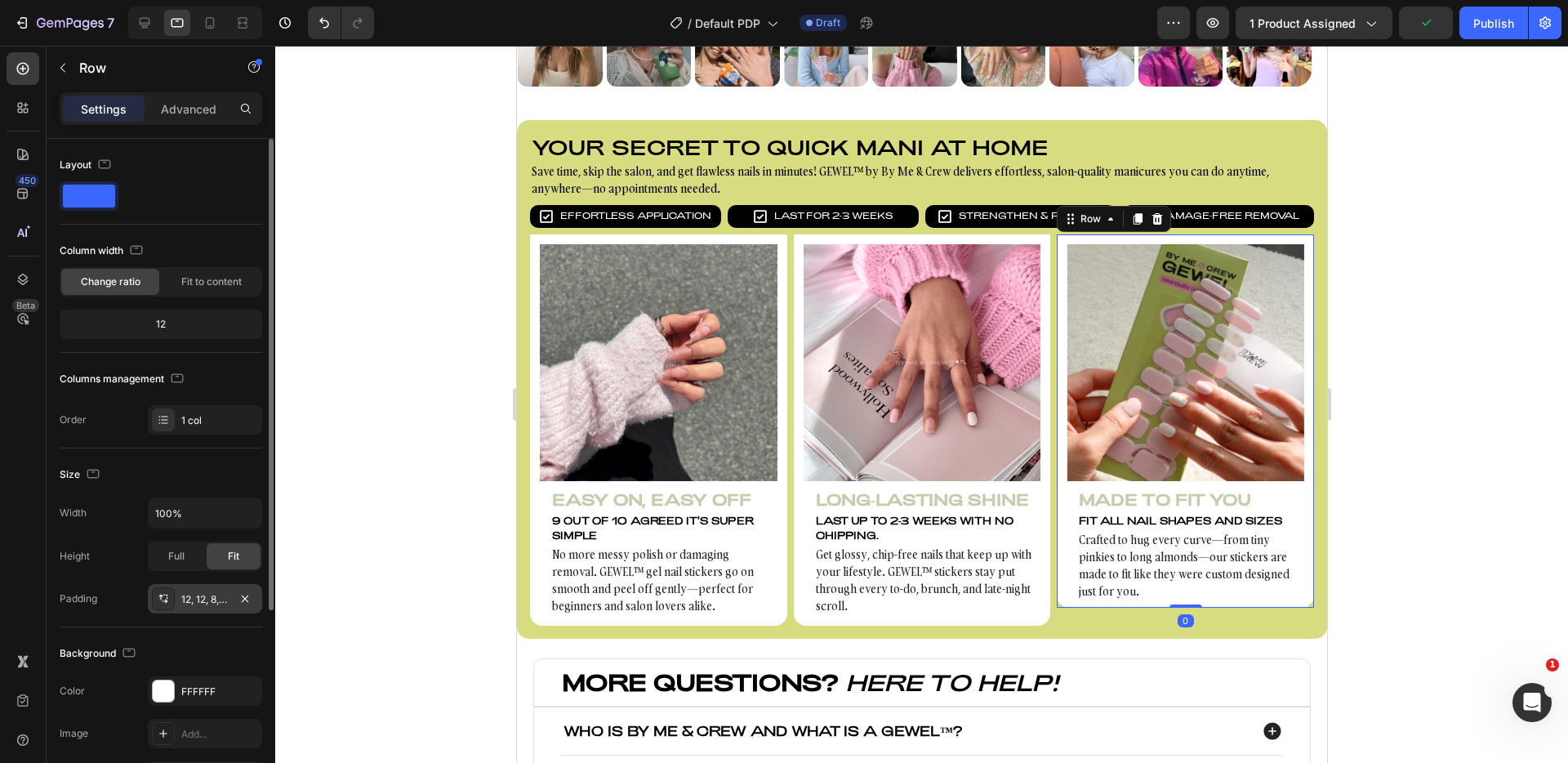
click at [206, 594] on div "12, 12, 8, 12" at bounding box center [205, 600] width 47 height 15
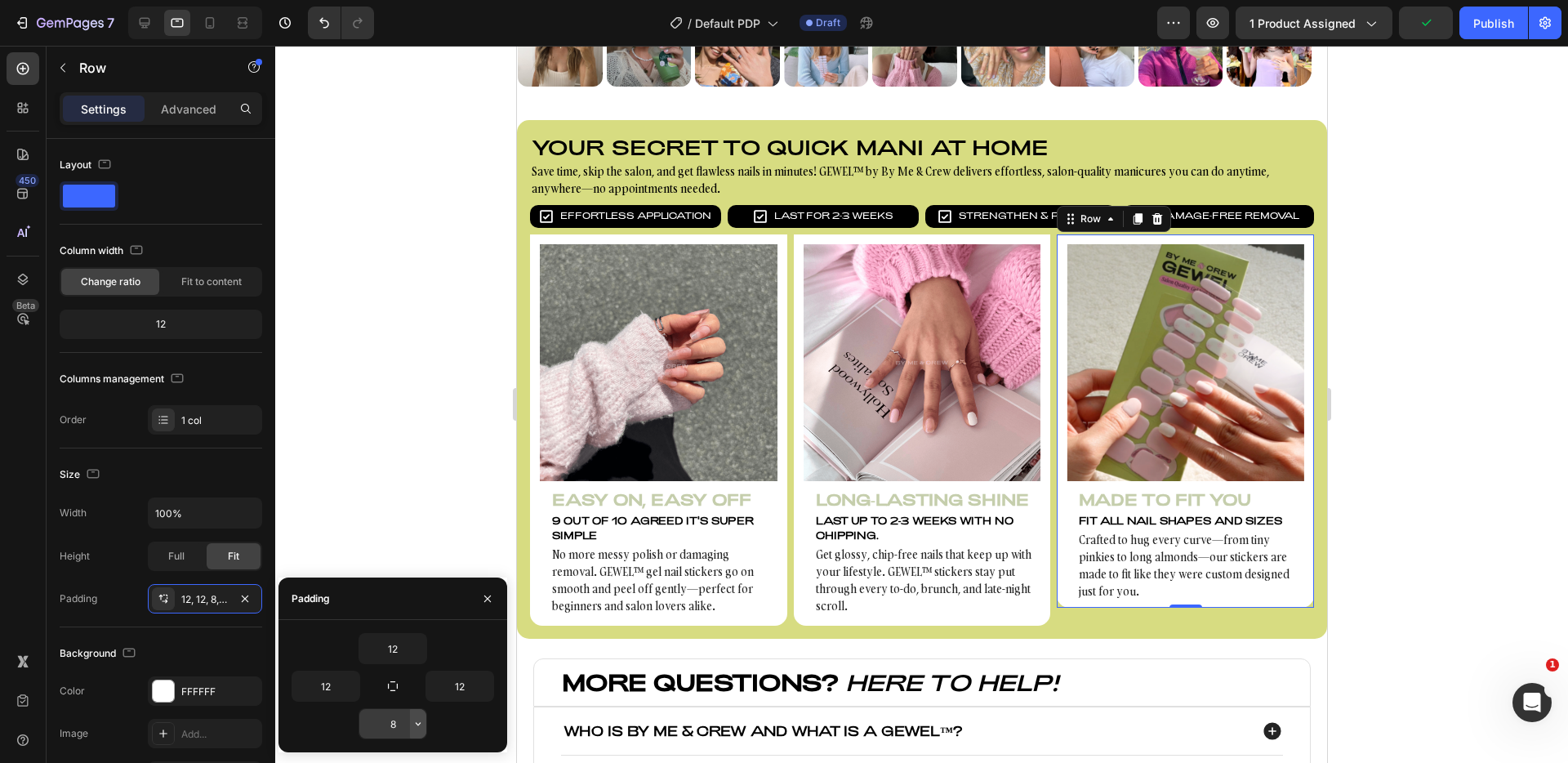
click at [423, 731] on button "button" at bounding box center [418, 723] width 16 height 29
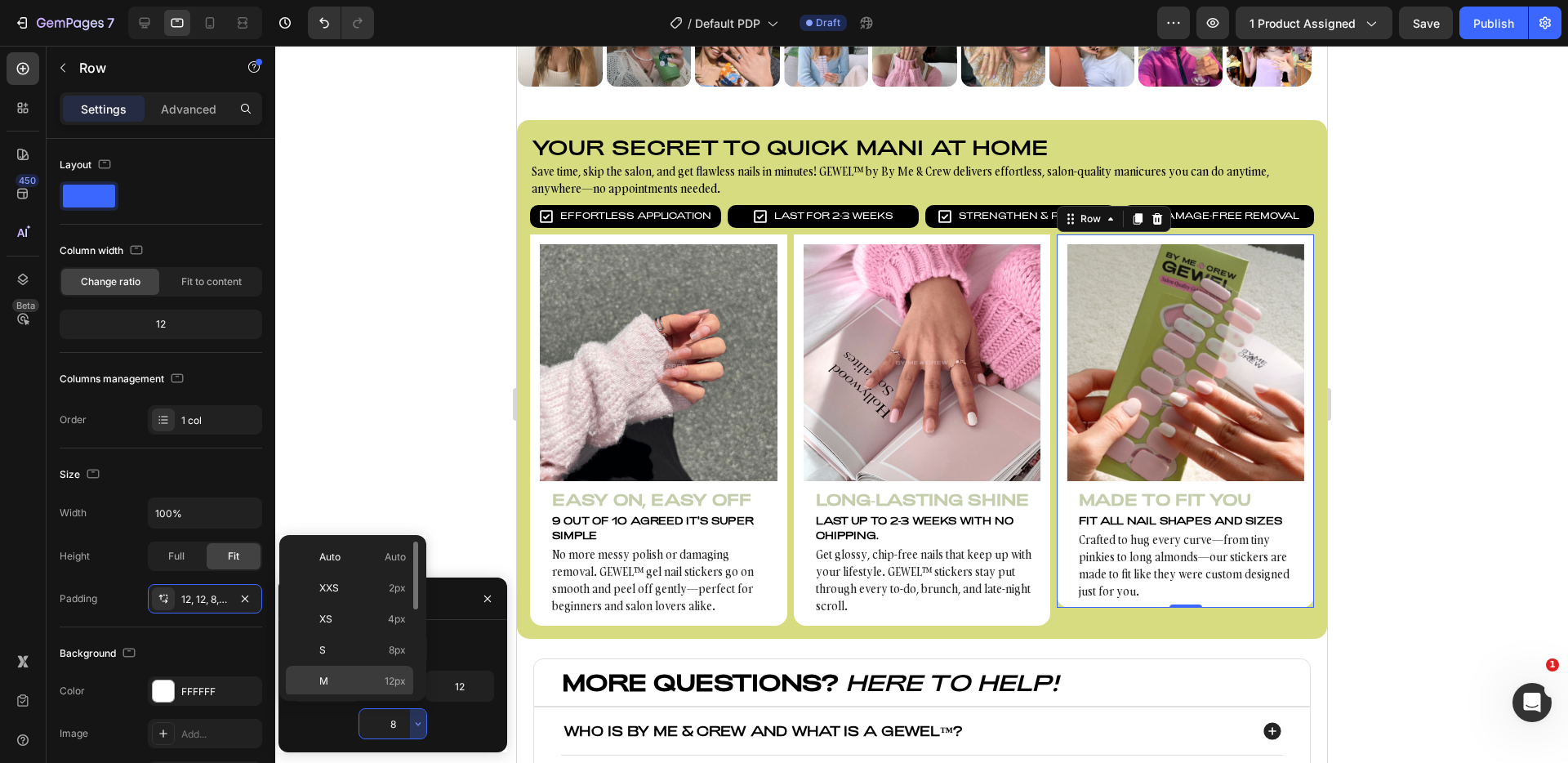
click at [403, 697] on div "M 12px" at bounding box center [349, 712] width 127 height 31
type input "12"
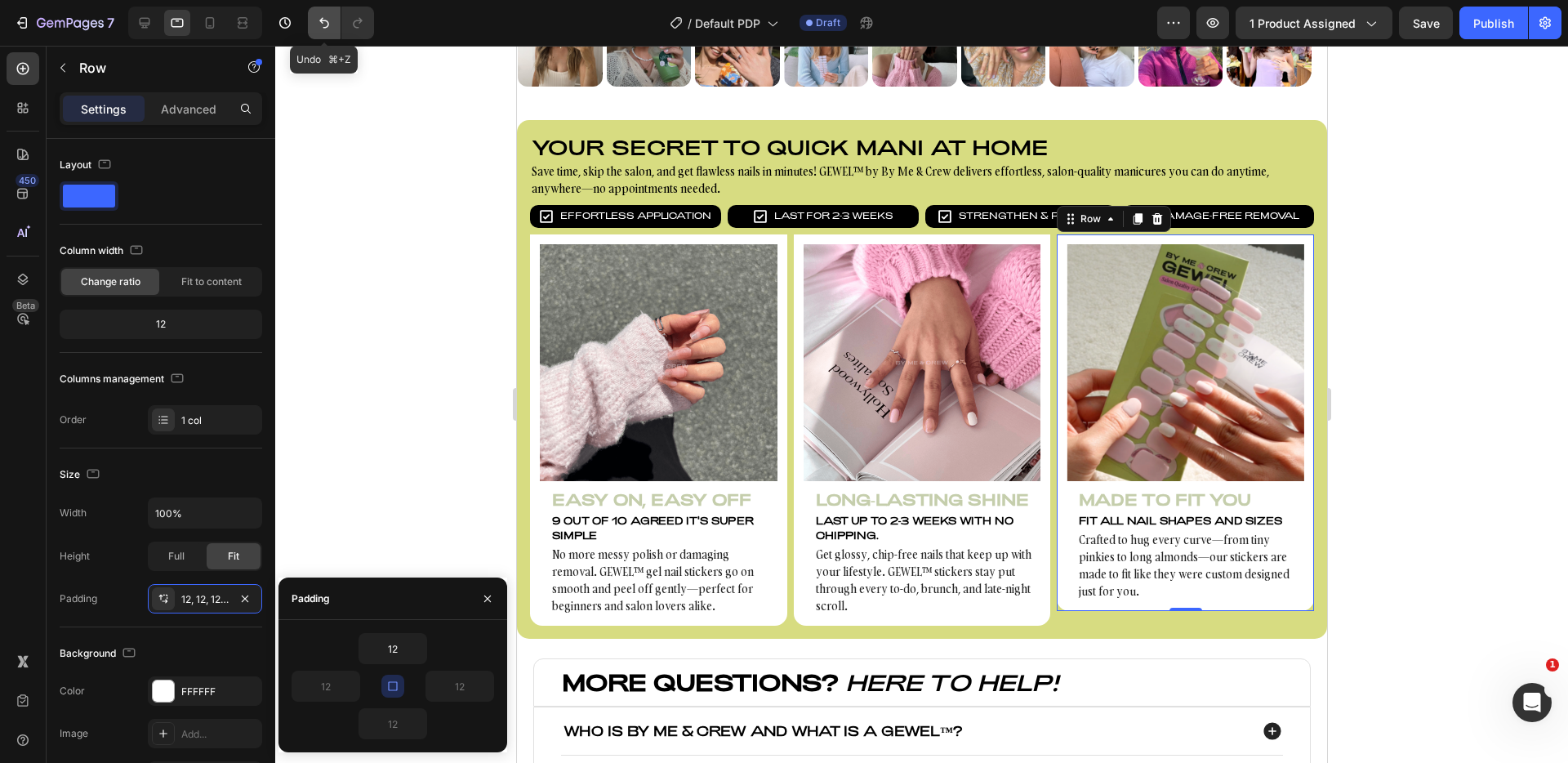
click at [328, 19] on icon "Undo/Redo" at bounding box center [324, 23] width 16 height 16
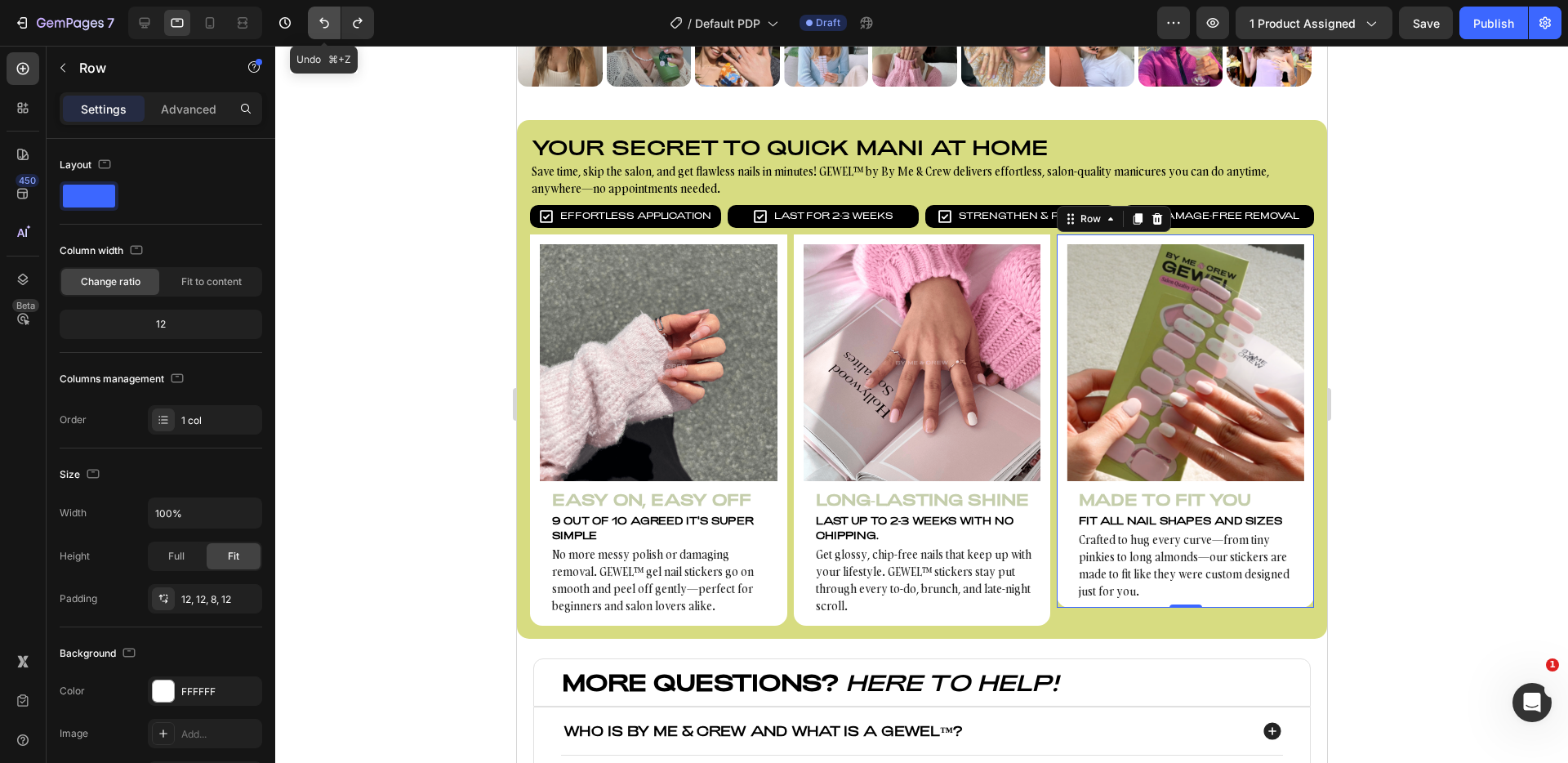
click at [328, 19] on icon "Undo/Redo" at bounding box center [324, 23] width 16 height 16
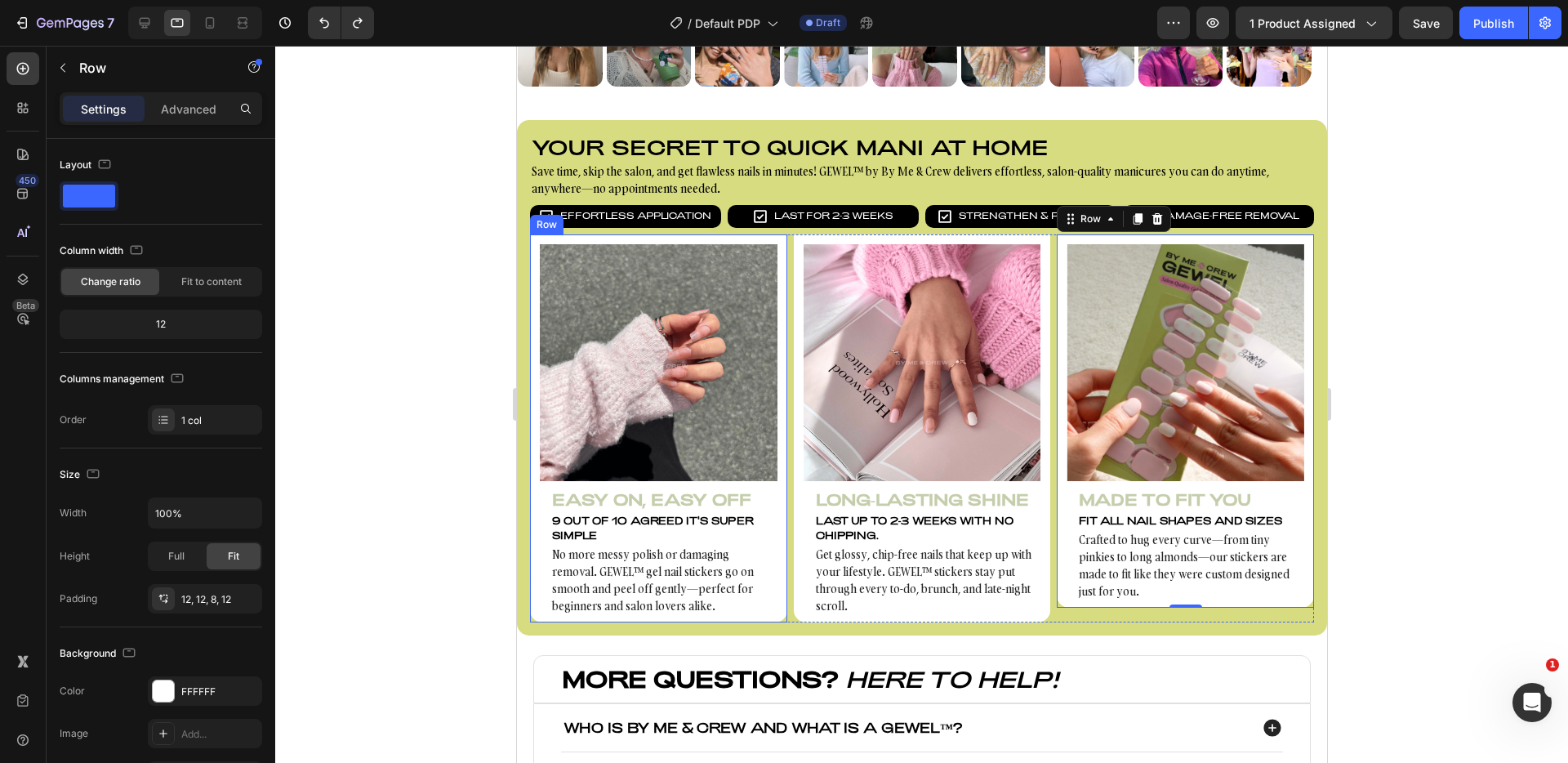
click at [535, 337] on div "Image Easy On, Easy Off Heading 9 out of 10 agreed it's super simple Text Block…" at bounding box center [658, 428] width 258 height 388
click at [189, 106] on p "Advanced" at bounding box center [188, 109] width 55 height 17
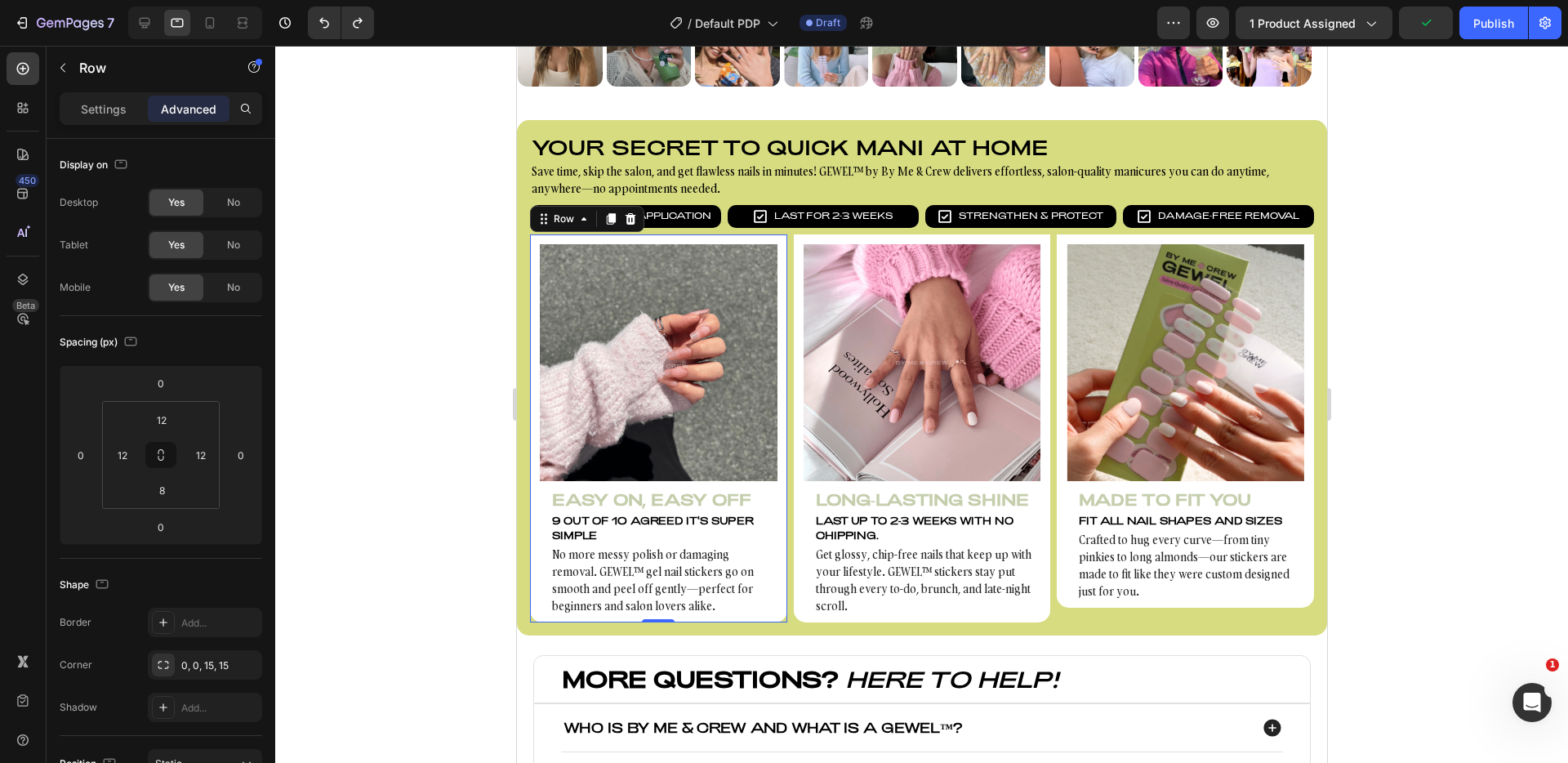
click at [448, 547] on div at bounding box center [921, 404] width 1293 height 717
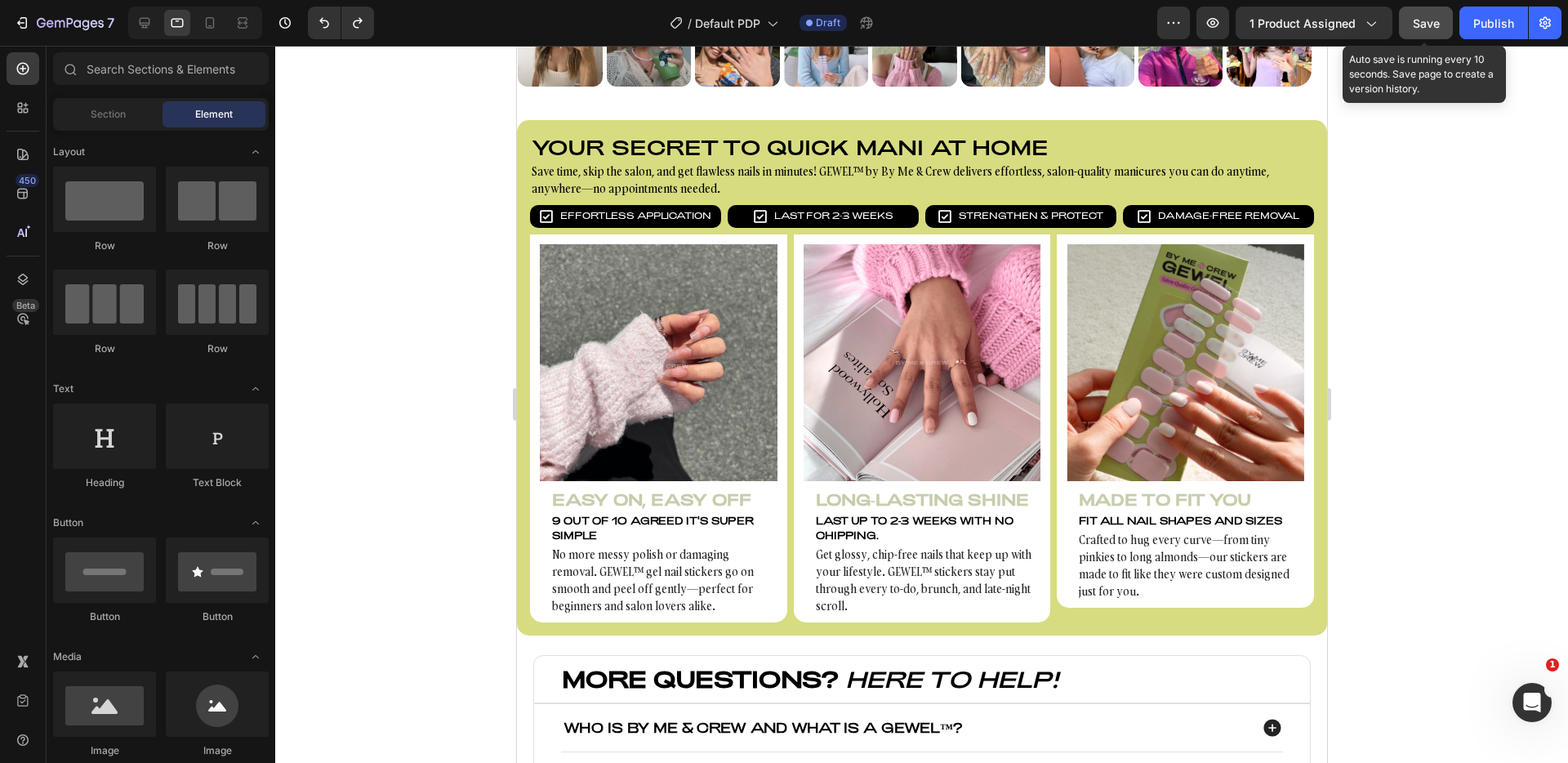
click at [1438, 32] on button "Save" at bounding box center [1426, 23] width 54 height 33
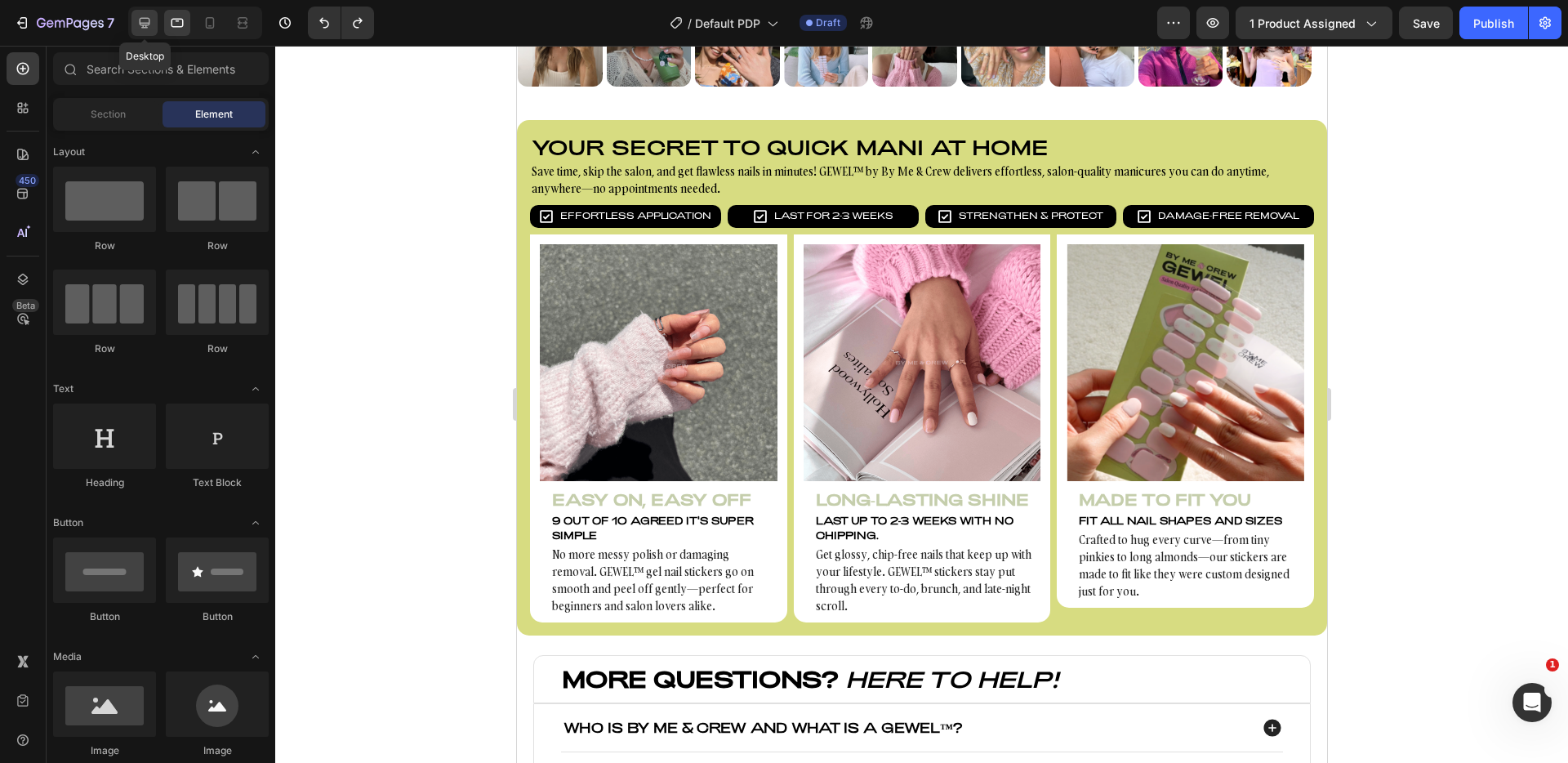
click at [152, 30] on div at bounding box center [144, 23] width 26 height 26
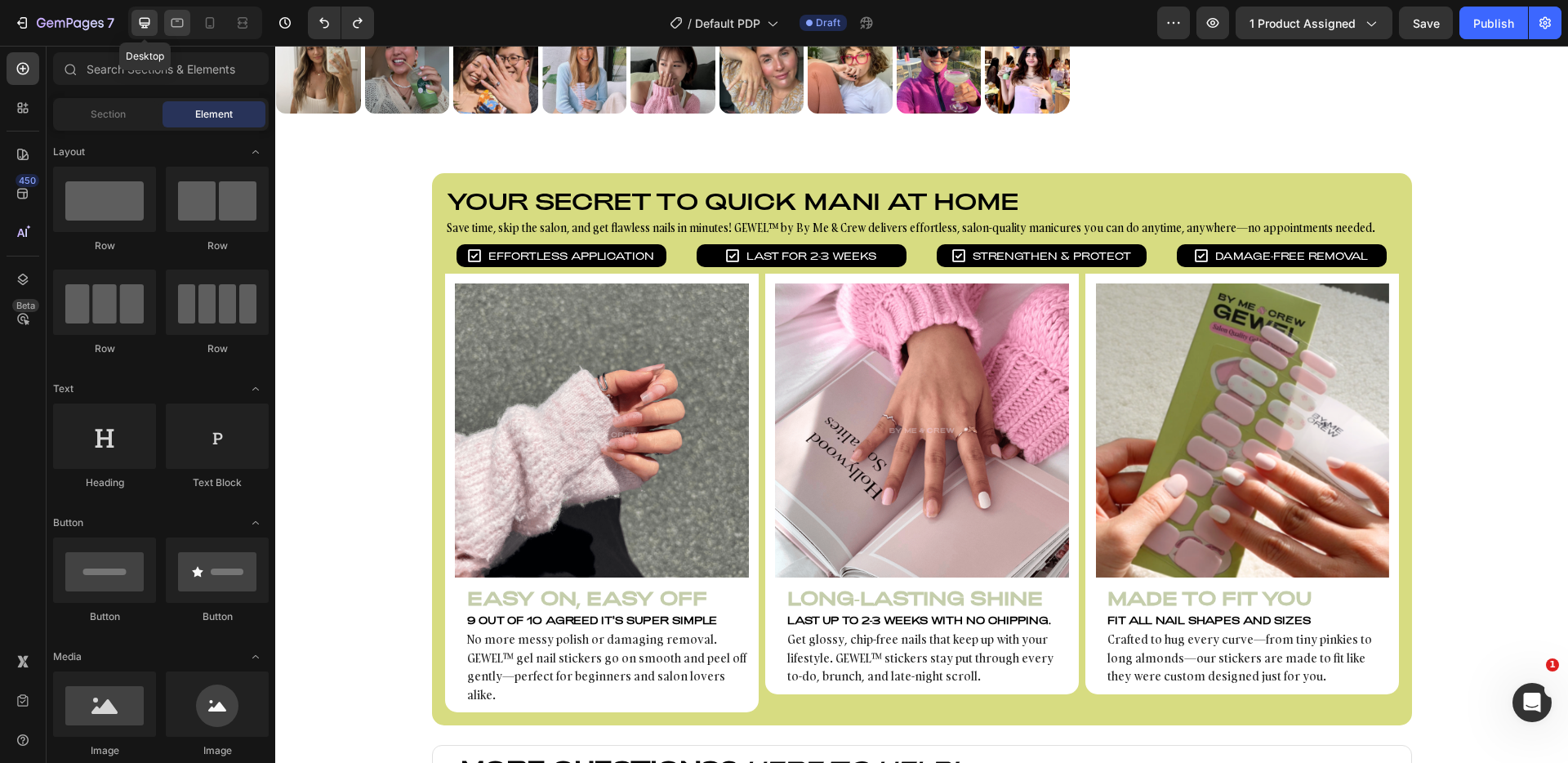
scroll to position [1000, 0]
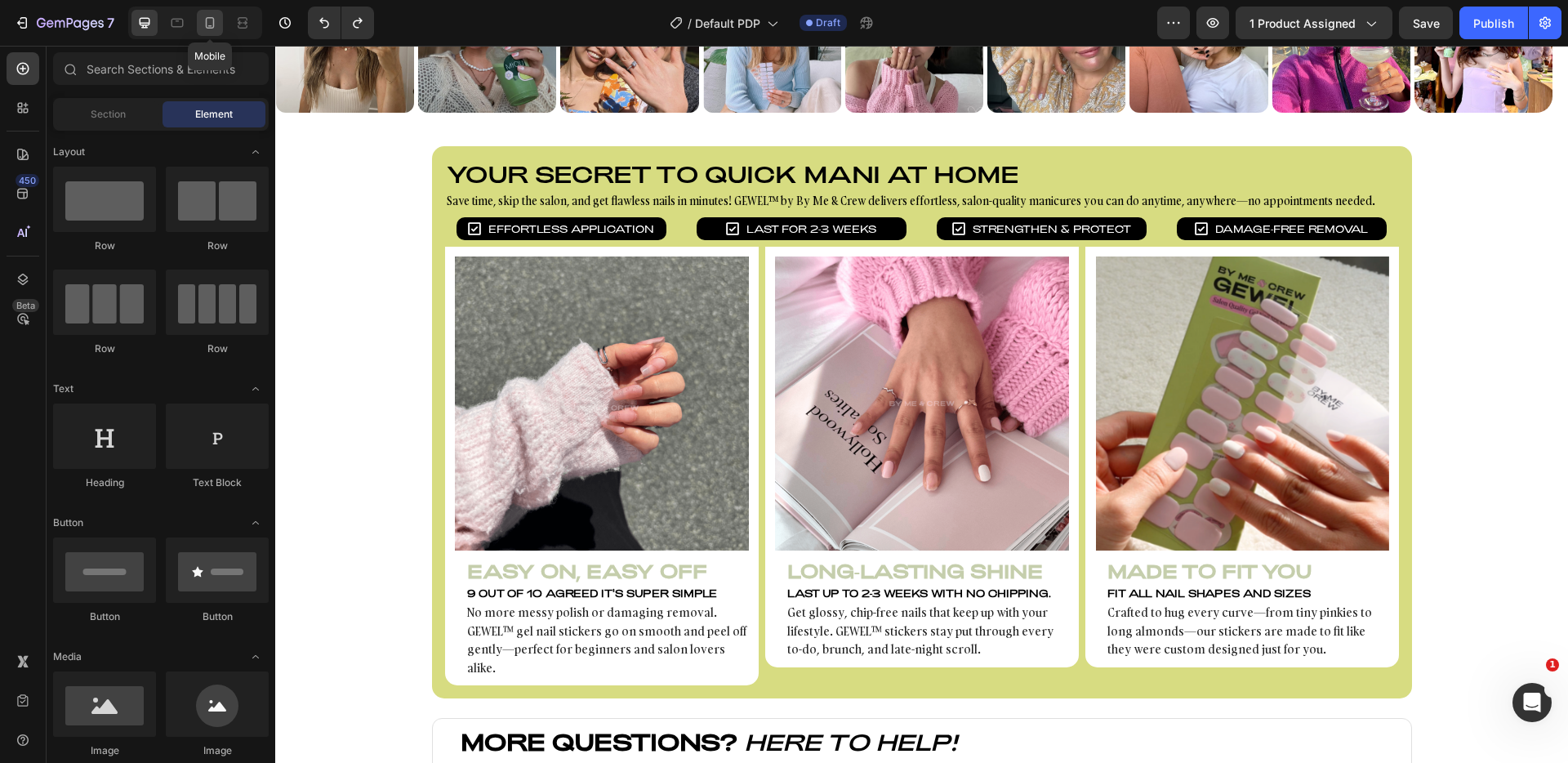
click at [199, 29] on div at bounding box center [210, 23] width 26 height 26
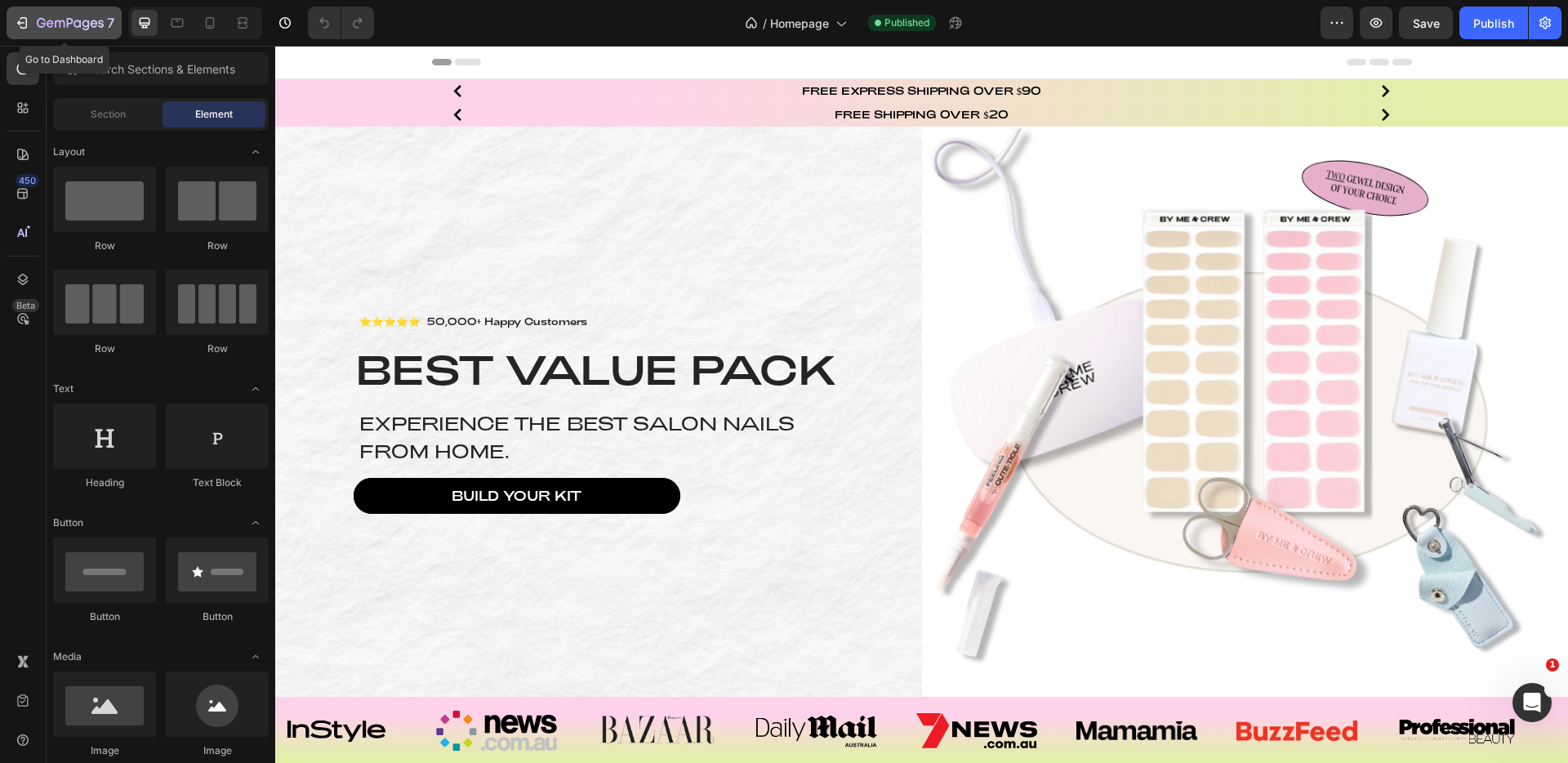
click at [80, 34] on button "7" at bounding box center [64, 23] width 115 height 33
